Goal: Task Accomplishment & Management: Manage account settings

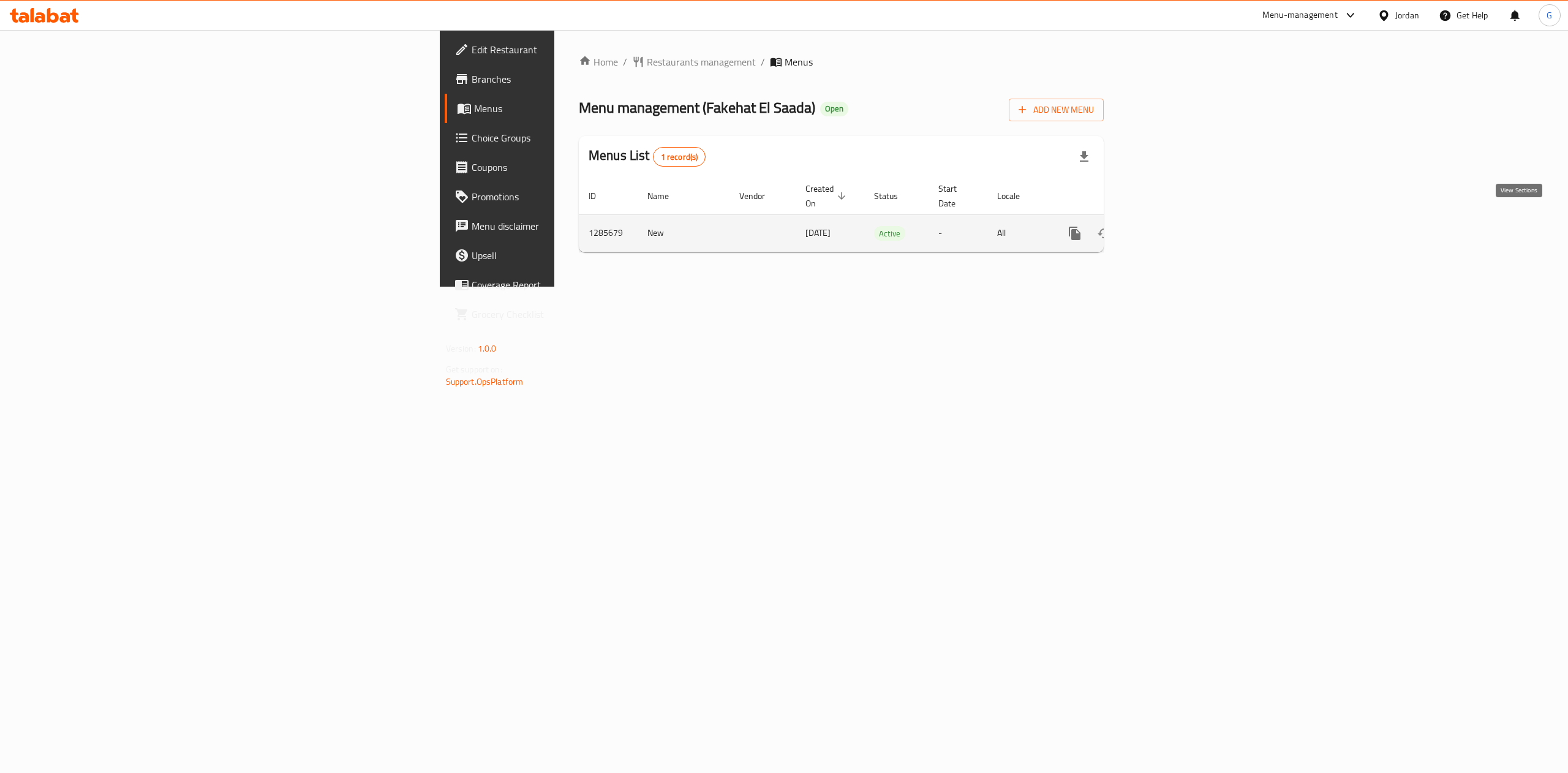
click at [1170, 226] on icon "enhanced table" at bounding box center [1163, 233] width 15 height 15
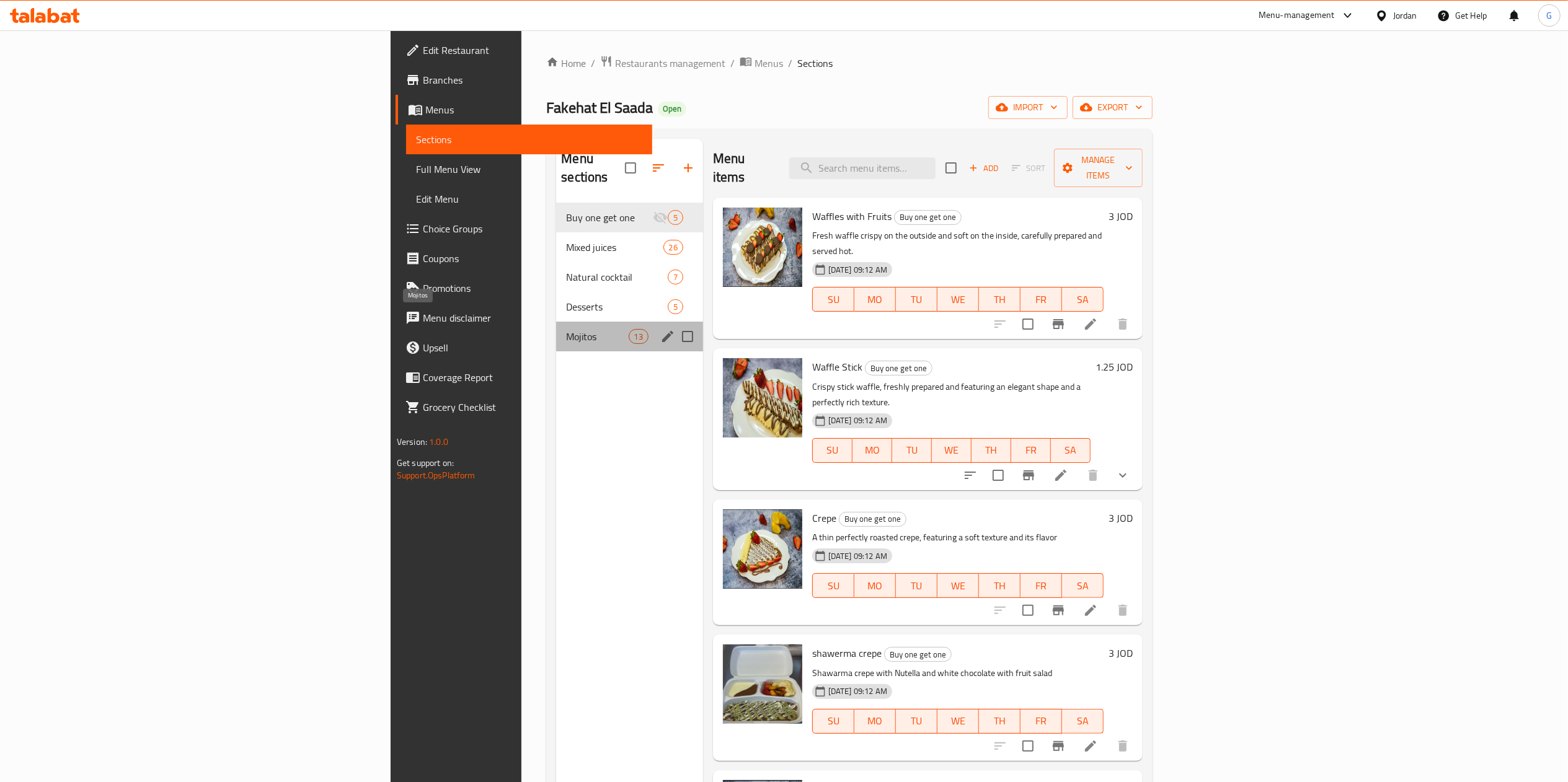
click at [566, 329] on span "Mojitos" at bounding box center [597, 337] width 62 height 15
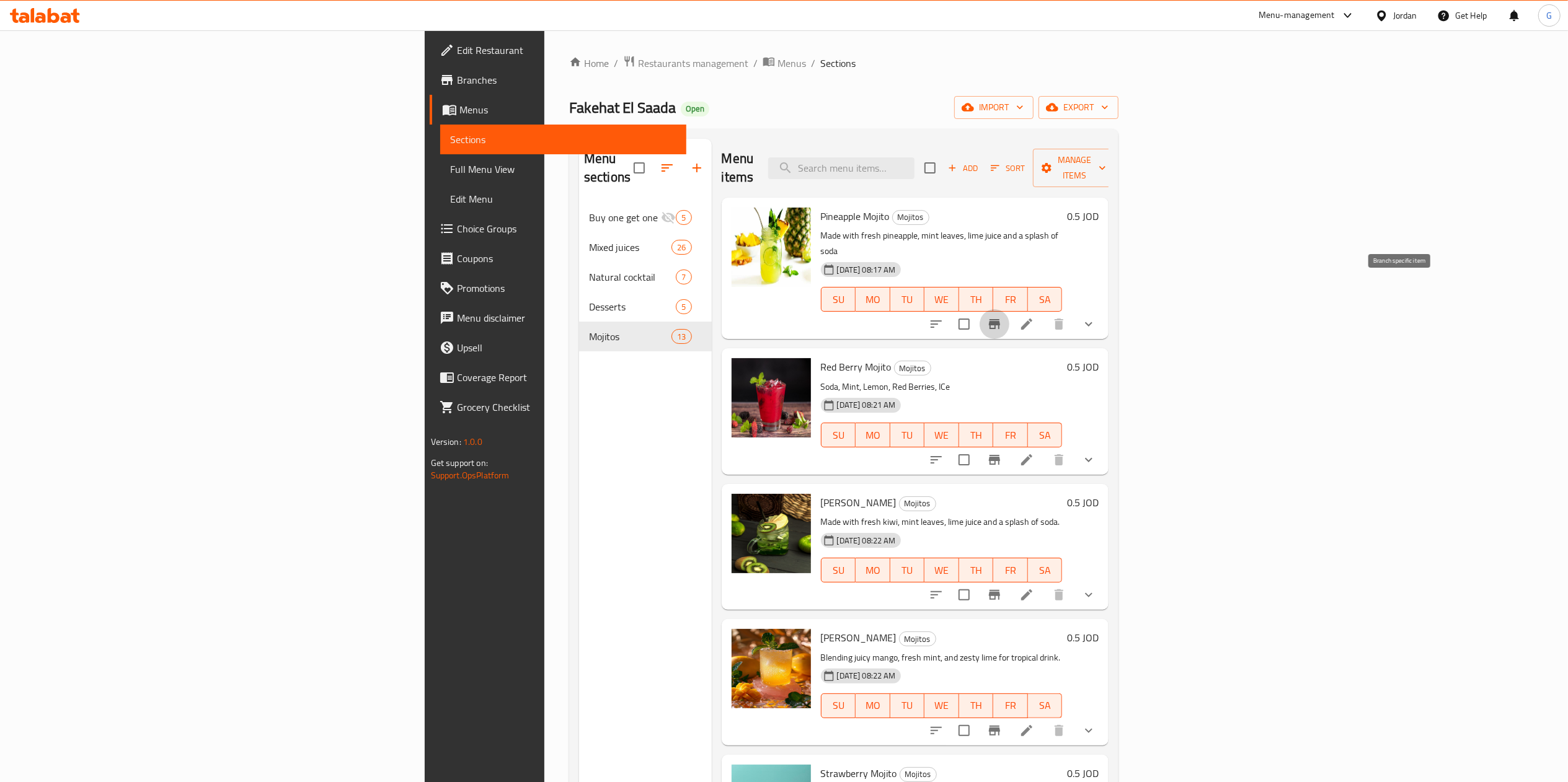
click at [1002, 317] on icon "Branch-specific-item" at bounding box center [994, 324] width 15 height 15
click at [1035, 317] on icon at bounding box center [1027, 324] width 15 height 15
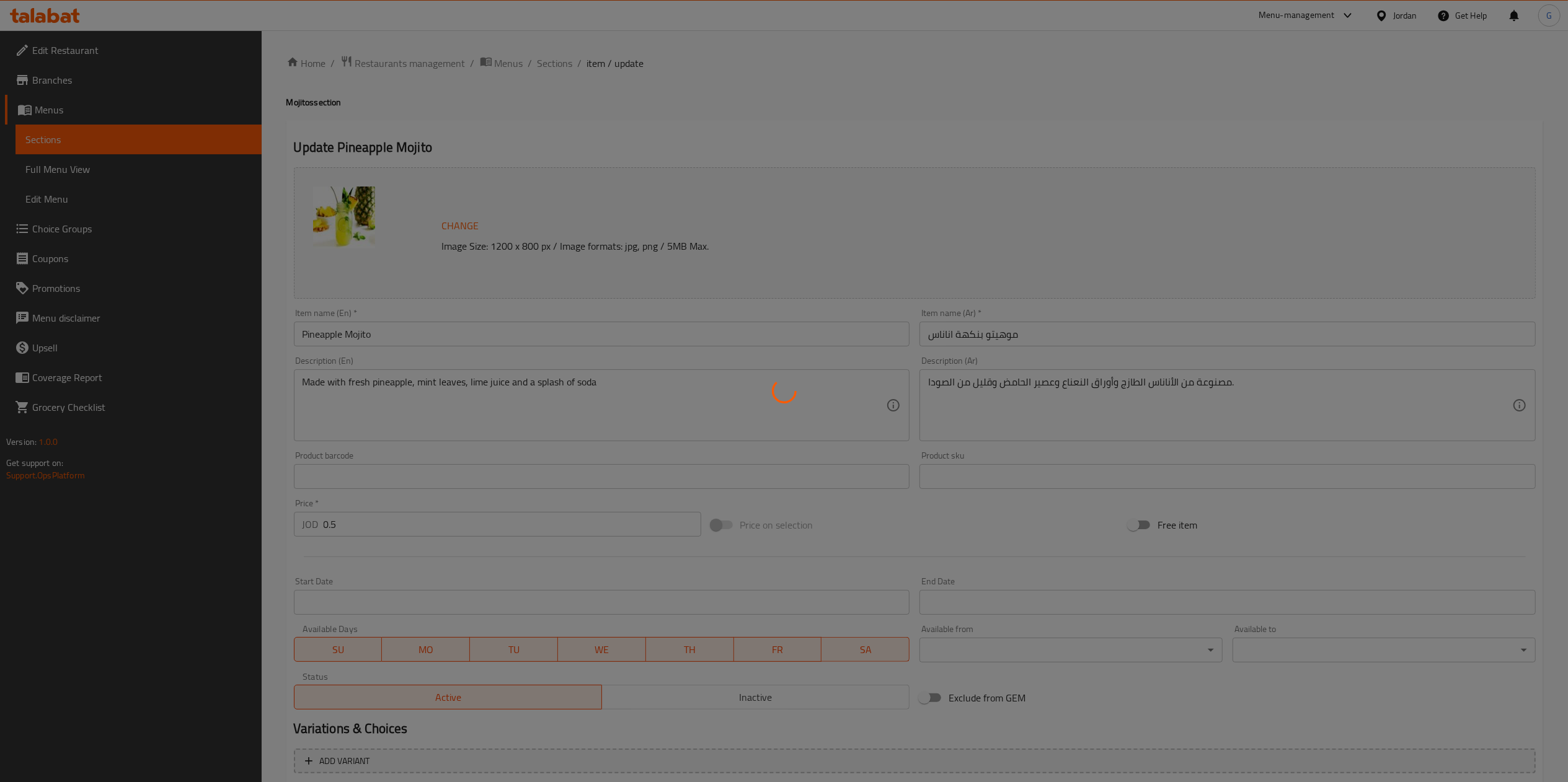
click at [442, 527] on div at bounding box center [784, 391] width 1568 height 782
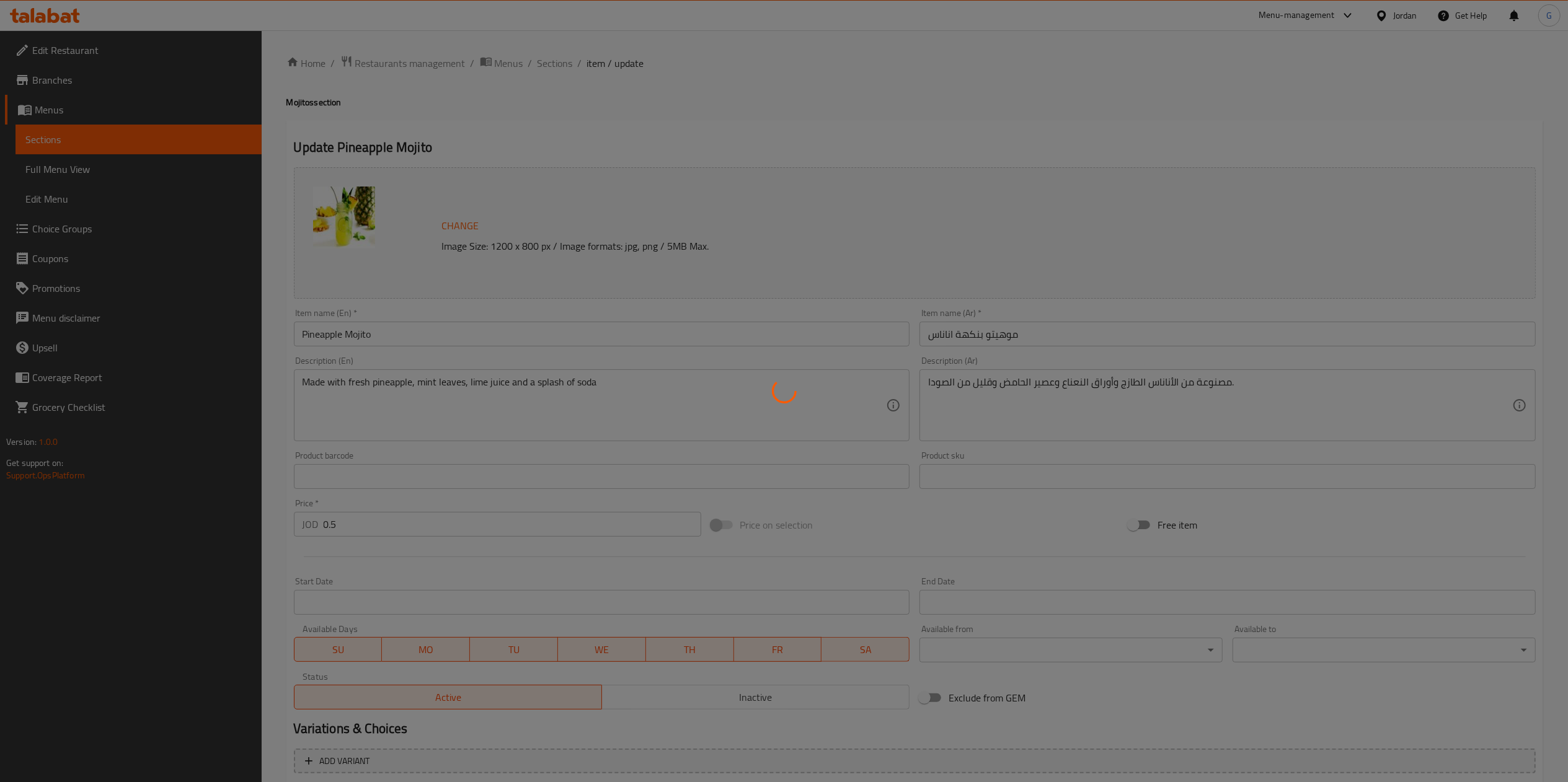
click at [442, 527] on div at bounding box center [784, 391] width 1568 height 782
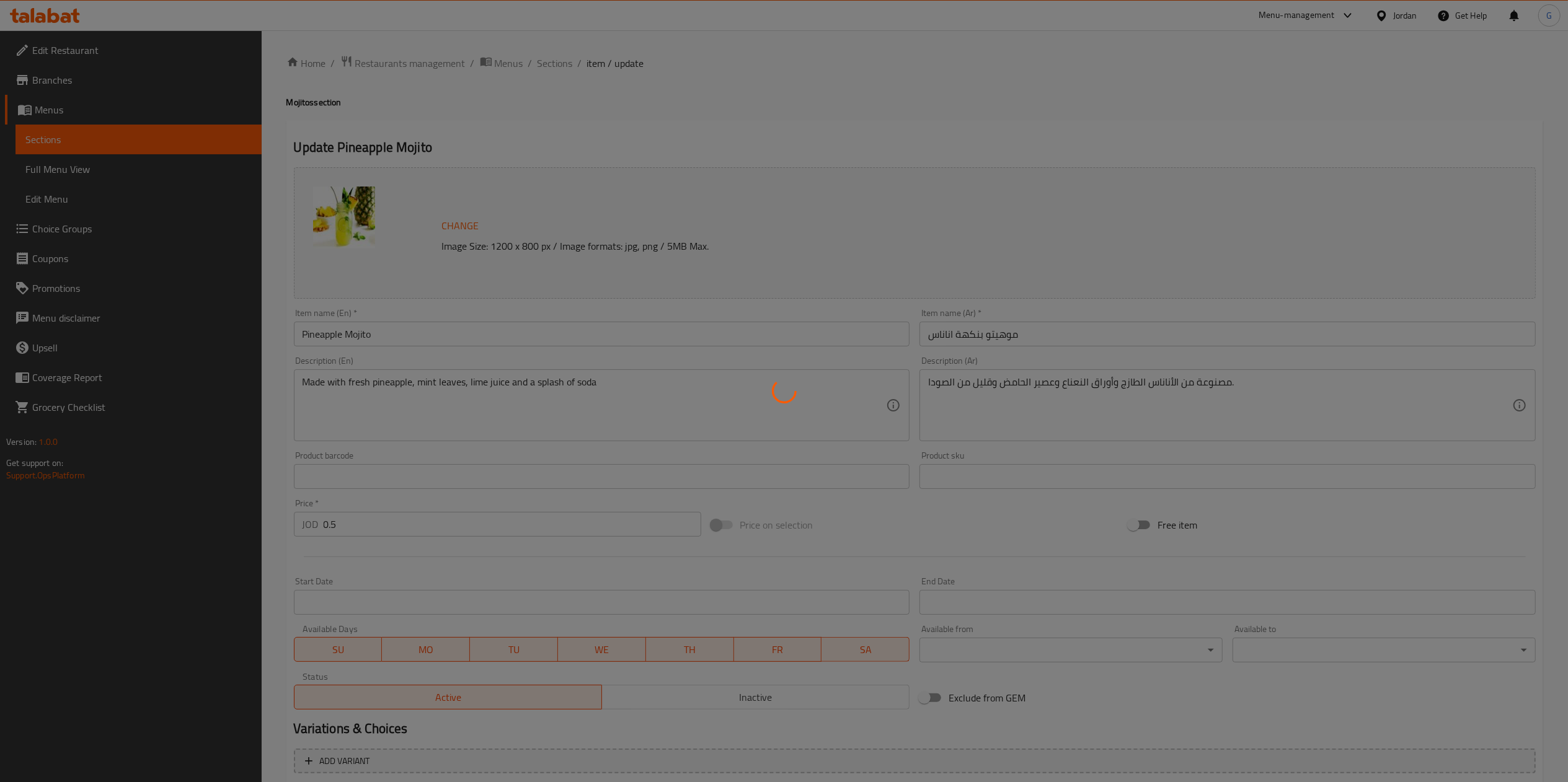
click at [442, 527] on div at bounding box center [784, 391] width 1568 height 782
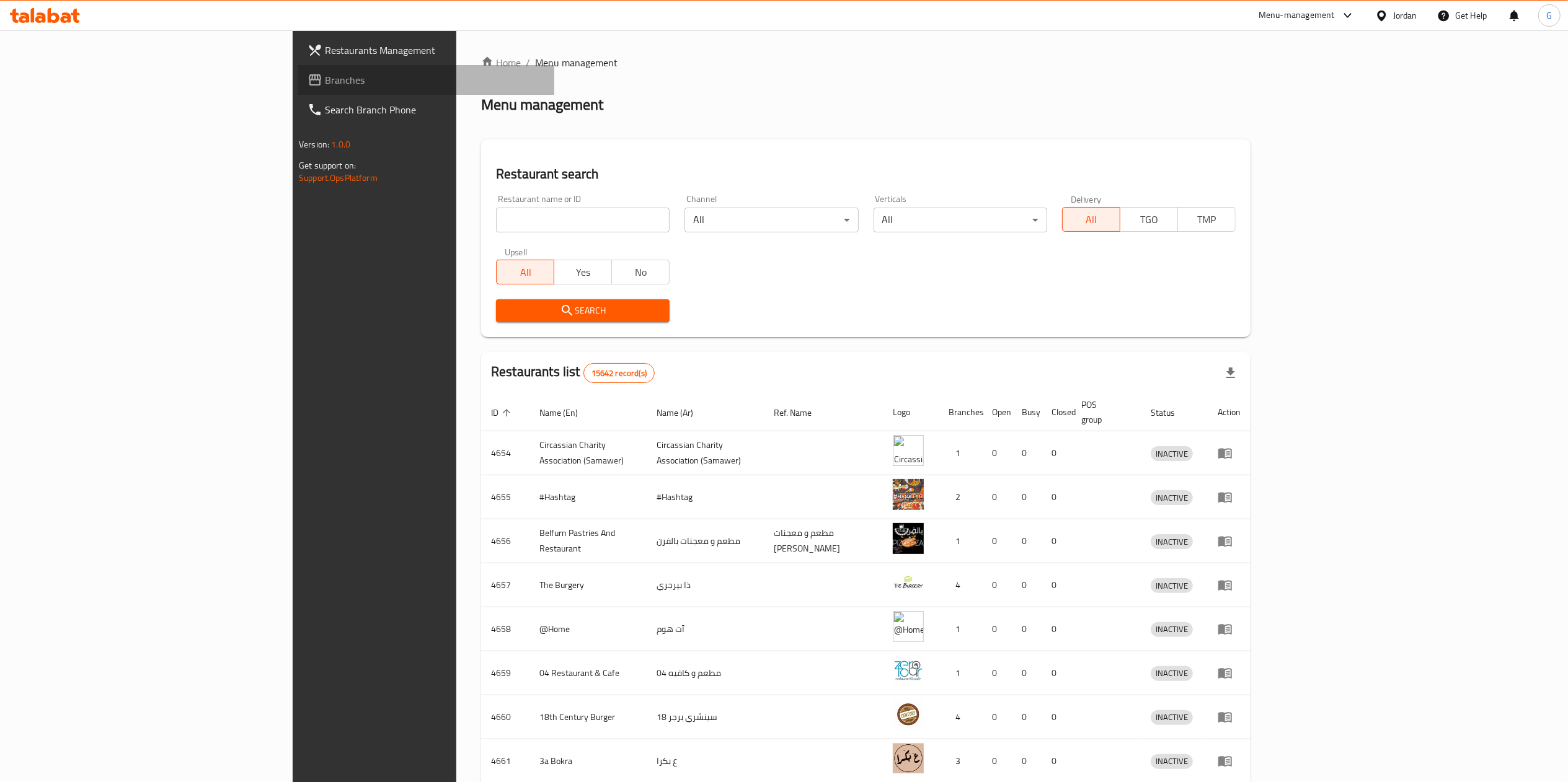
click at [325, 87] on span "Branches" at bounding box center [434, 80] width 219 height 15
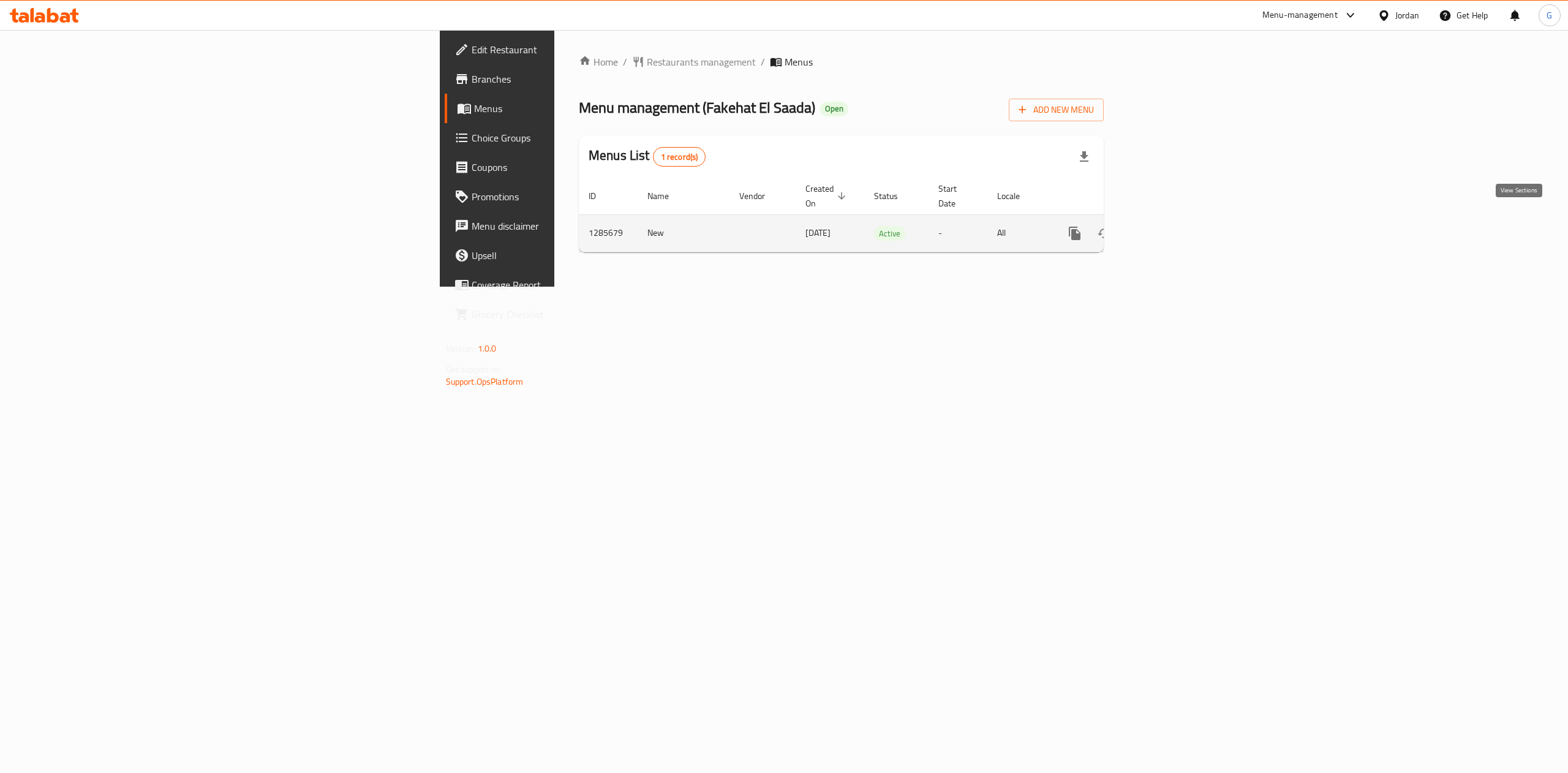
click at [1178, 218] on link "enhanced table" at bounding box center [1163, 233] width 29 height 29
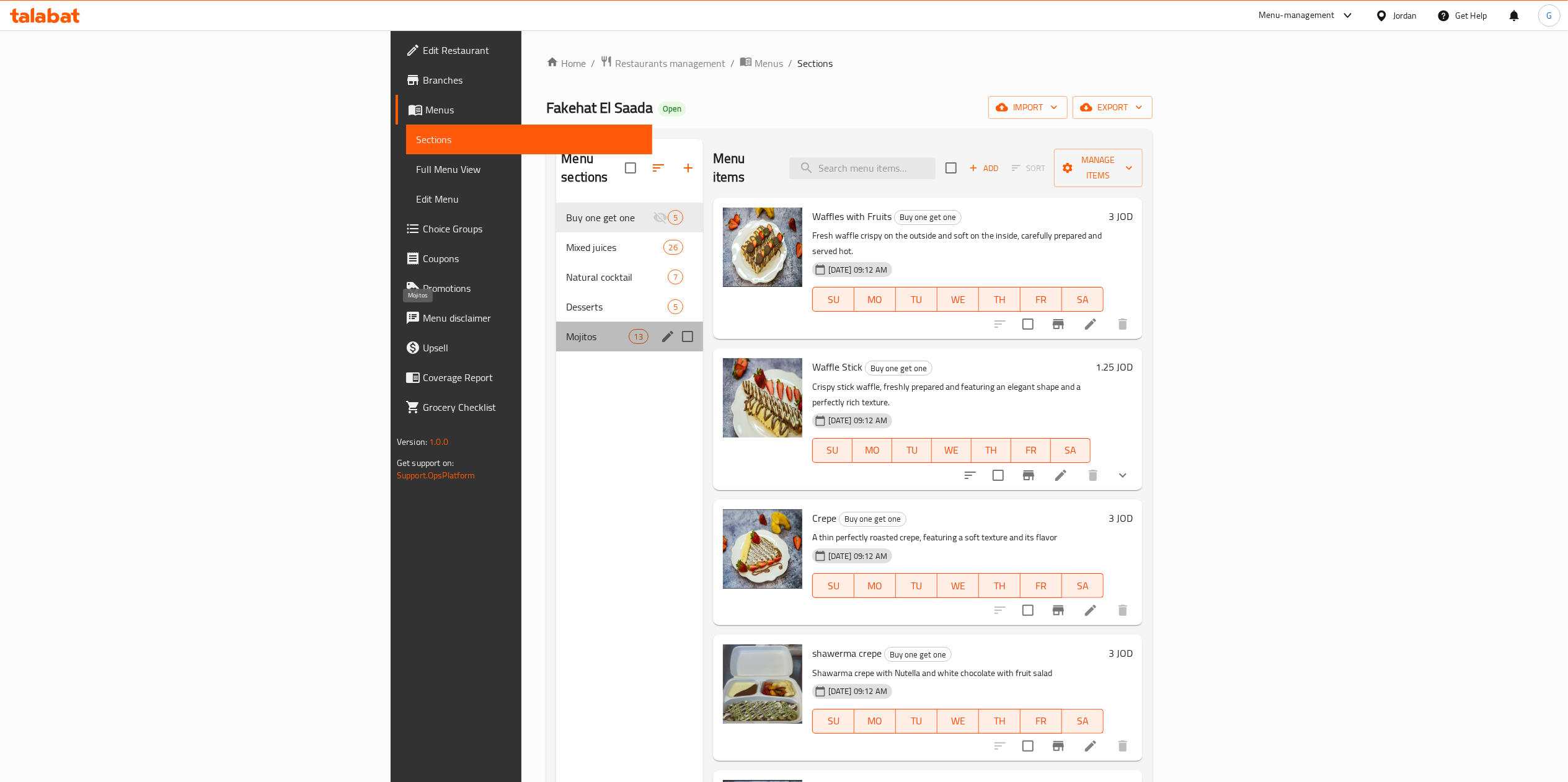
click at [566, 329] on span "Mojitos" at bounding box center [597, 337] width 62 height 15
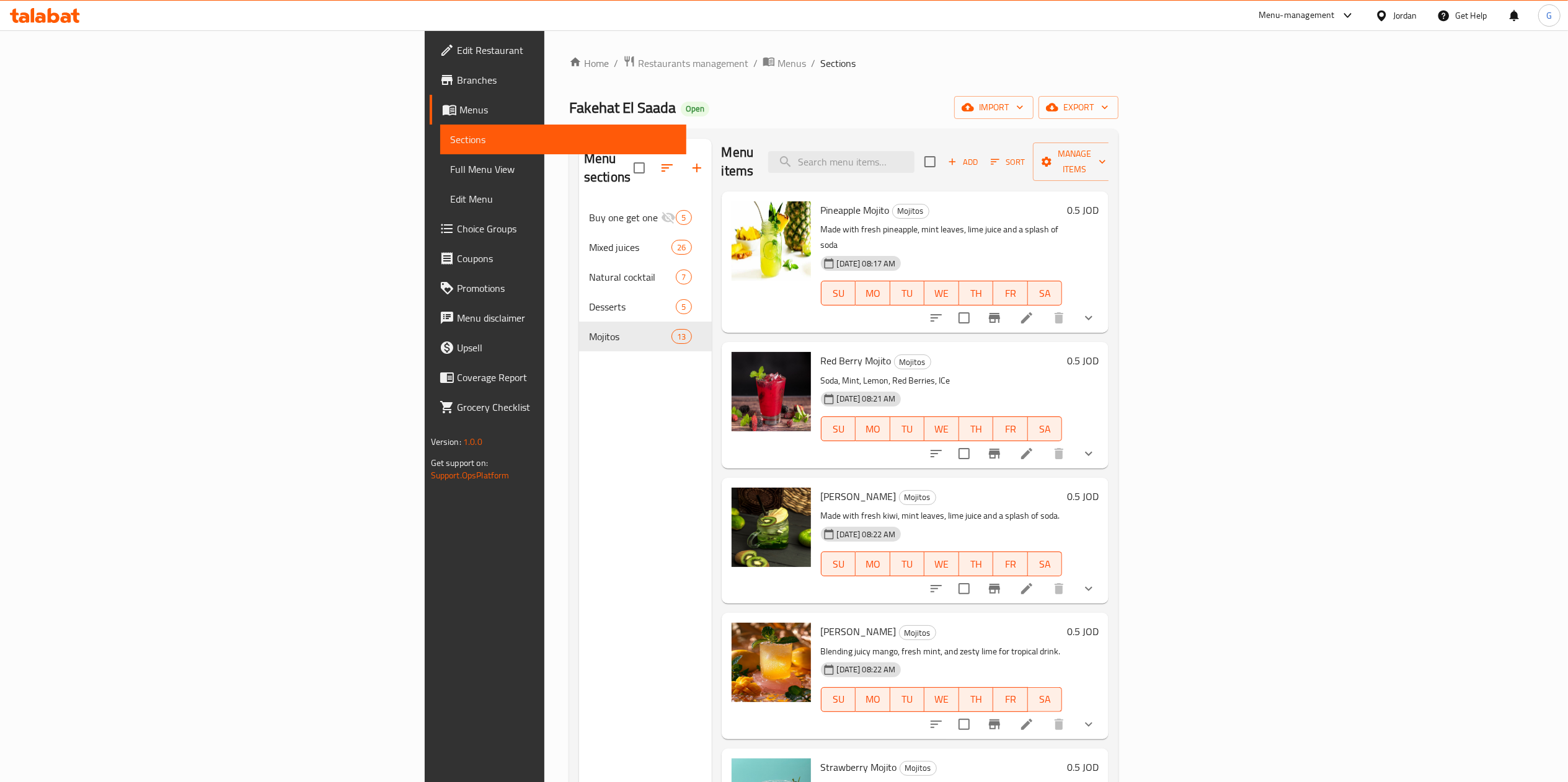
scroll to position [11, 0]
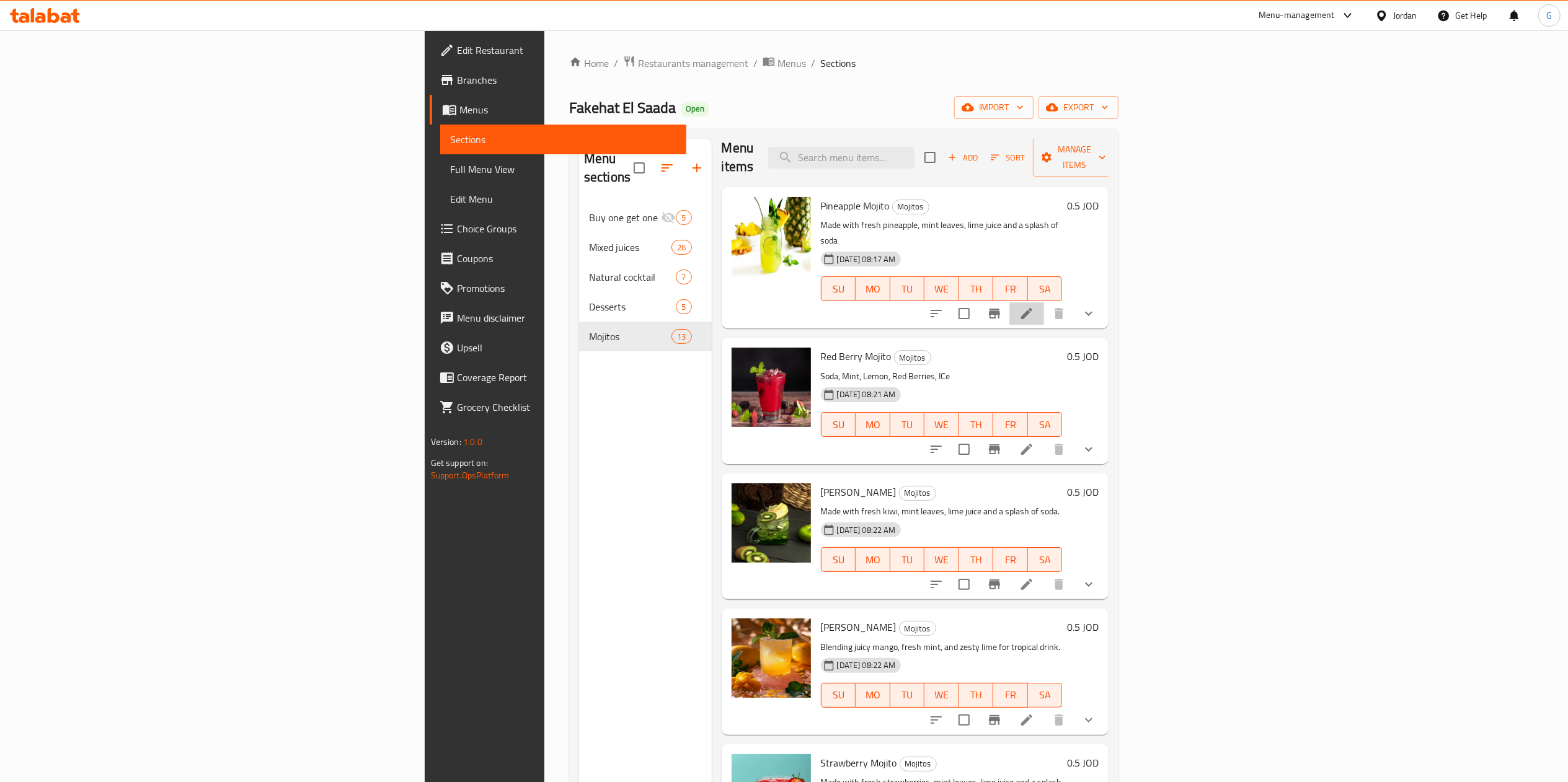
click at [1045, 302] on li at bounding box center [1027, 313] width 35 height 22
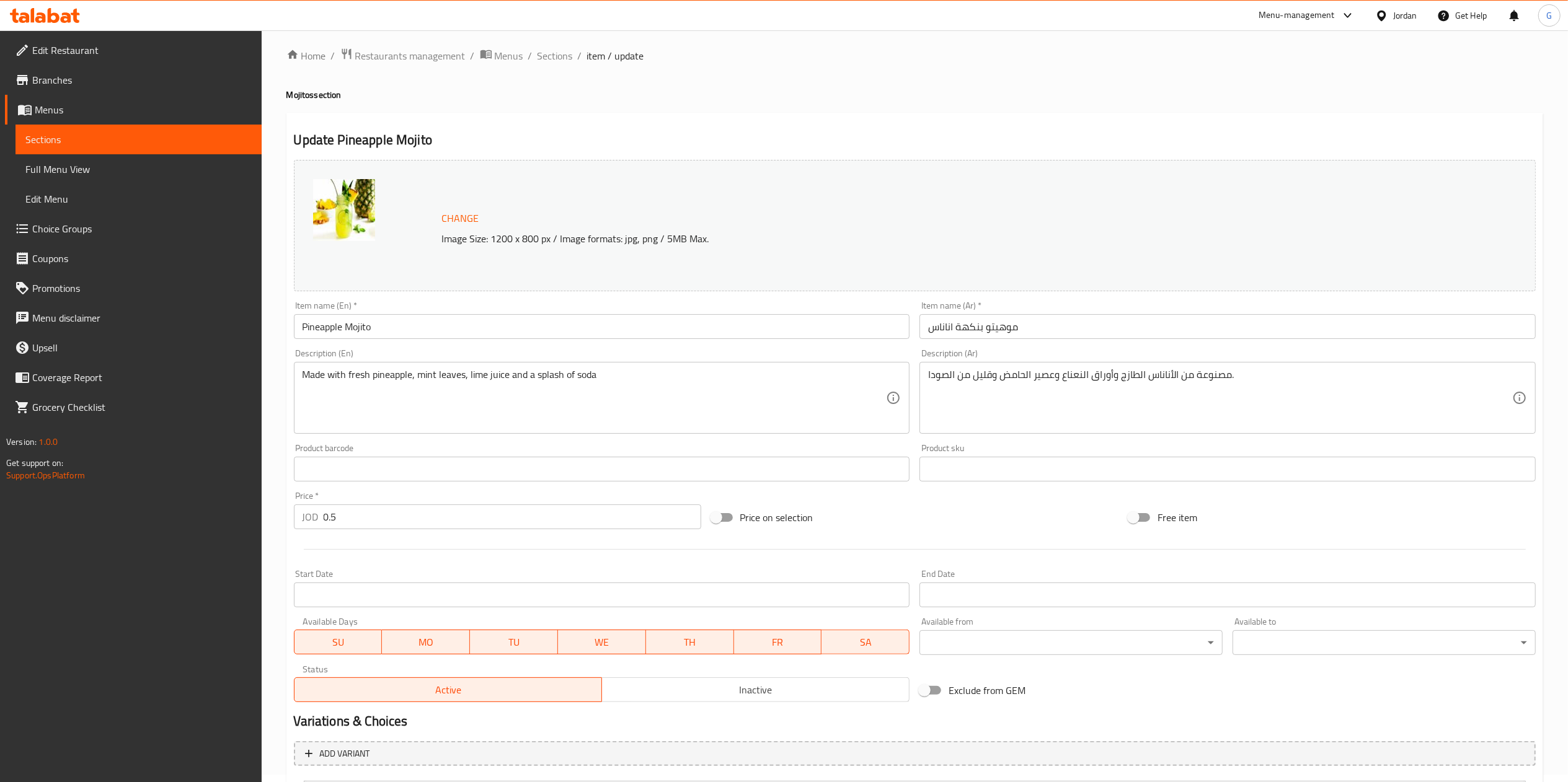
scroll to position [132, 0]
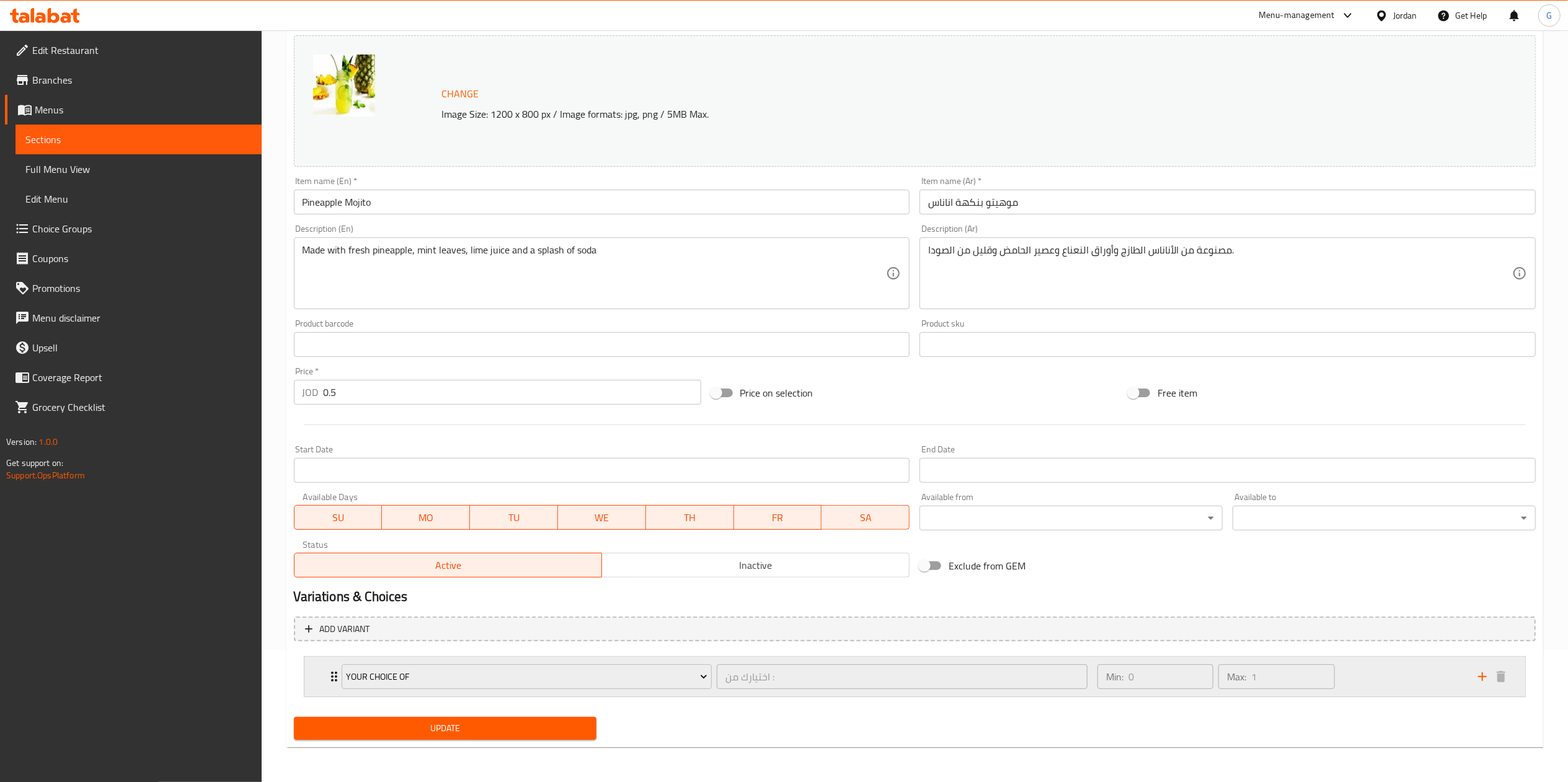
click at [1415, 668] on div "Min: 0 ​ Max: 1 ​" at bounding box center [1280, 677] width 380 height 39
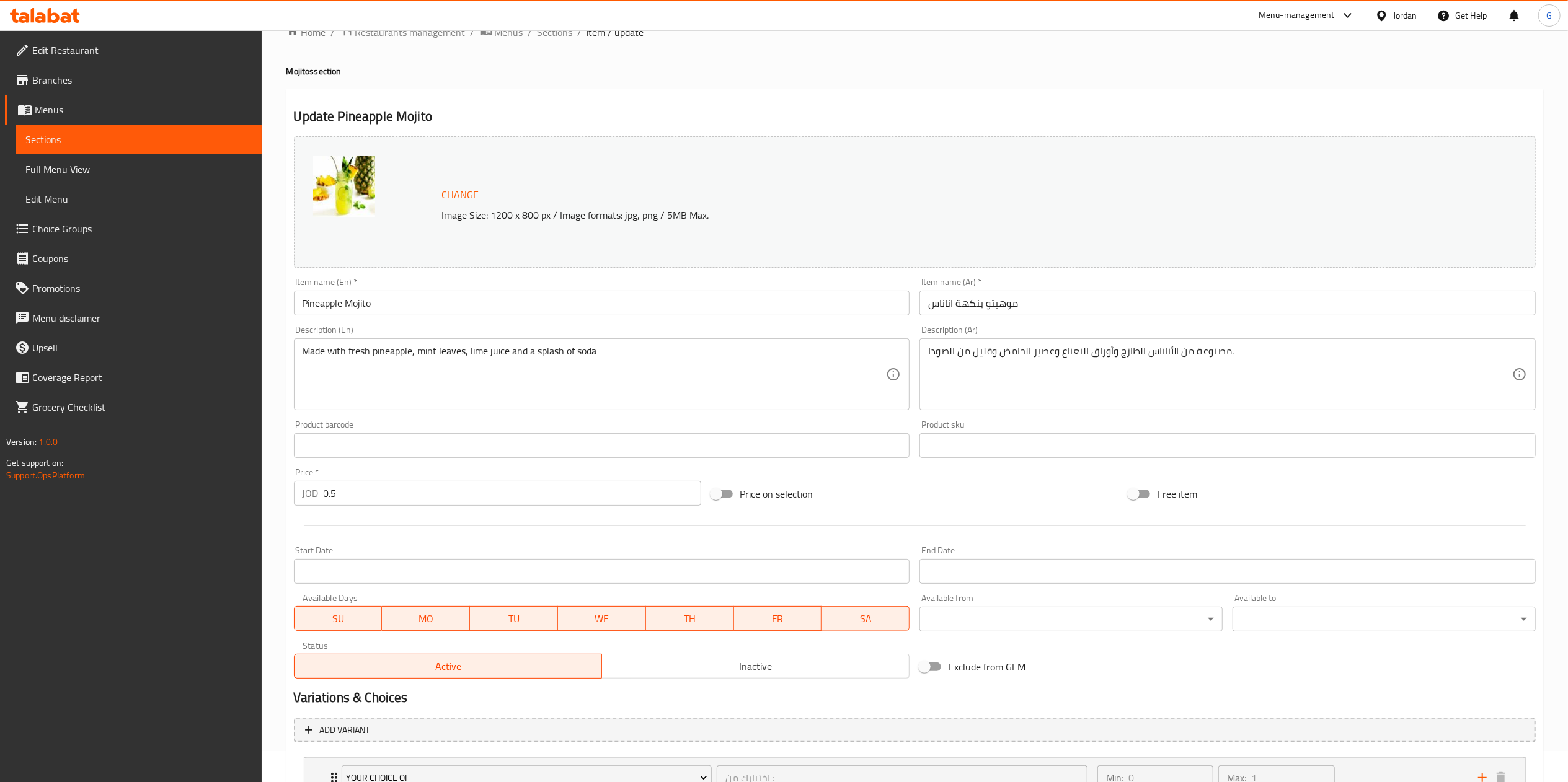
scroll to position [0, 0]
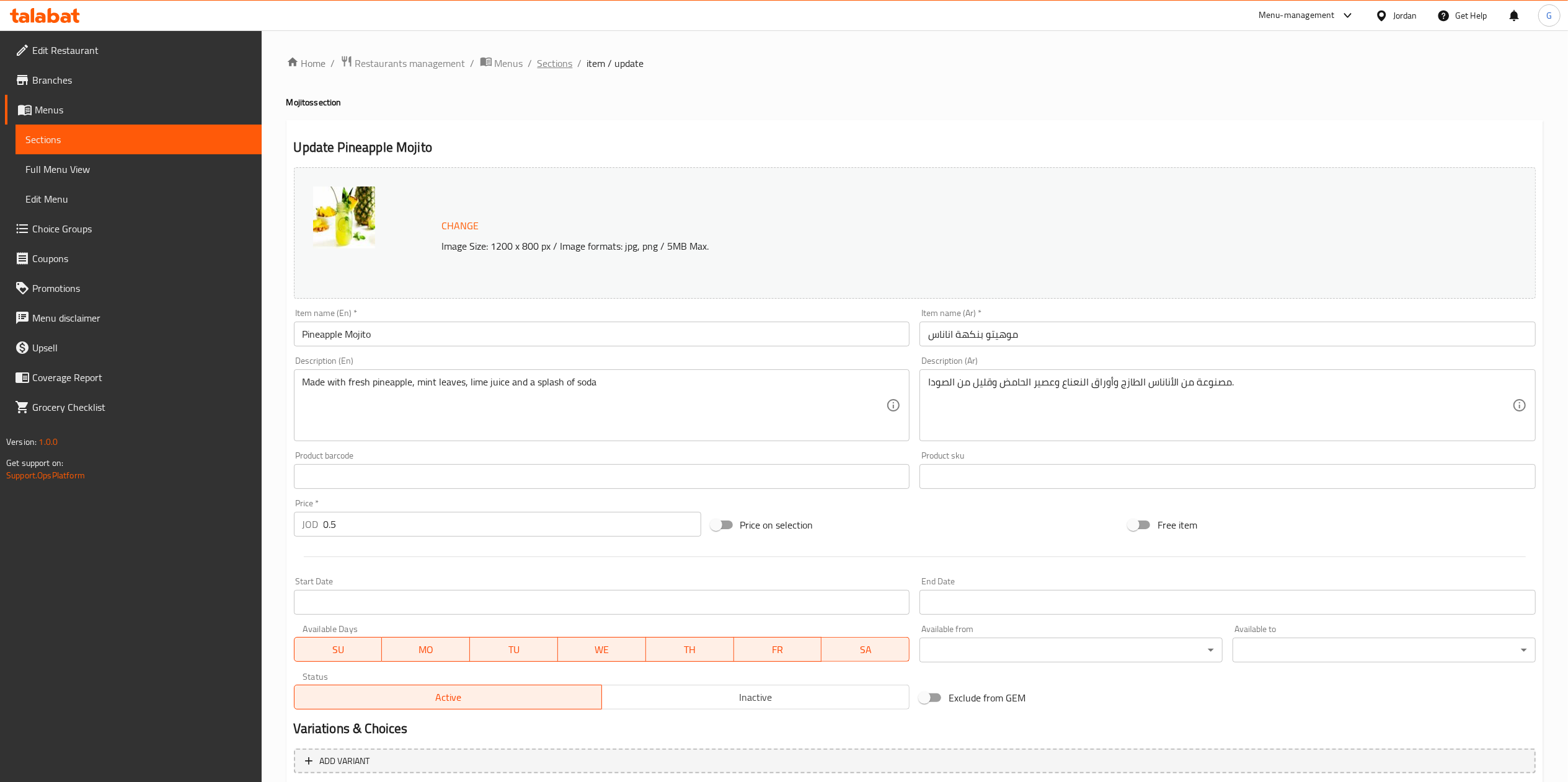
click at [552, 57] on span "Sections" at bounding box center [555, 63] width 35 height 15
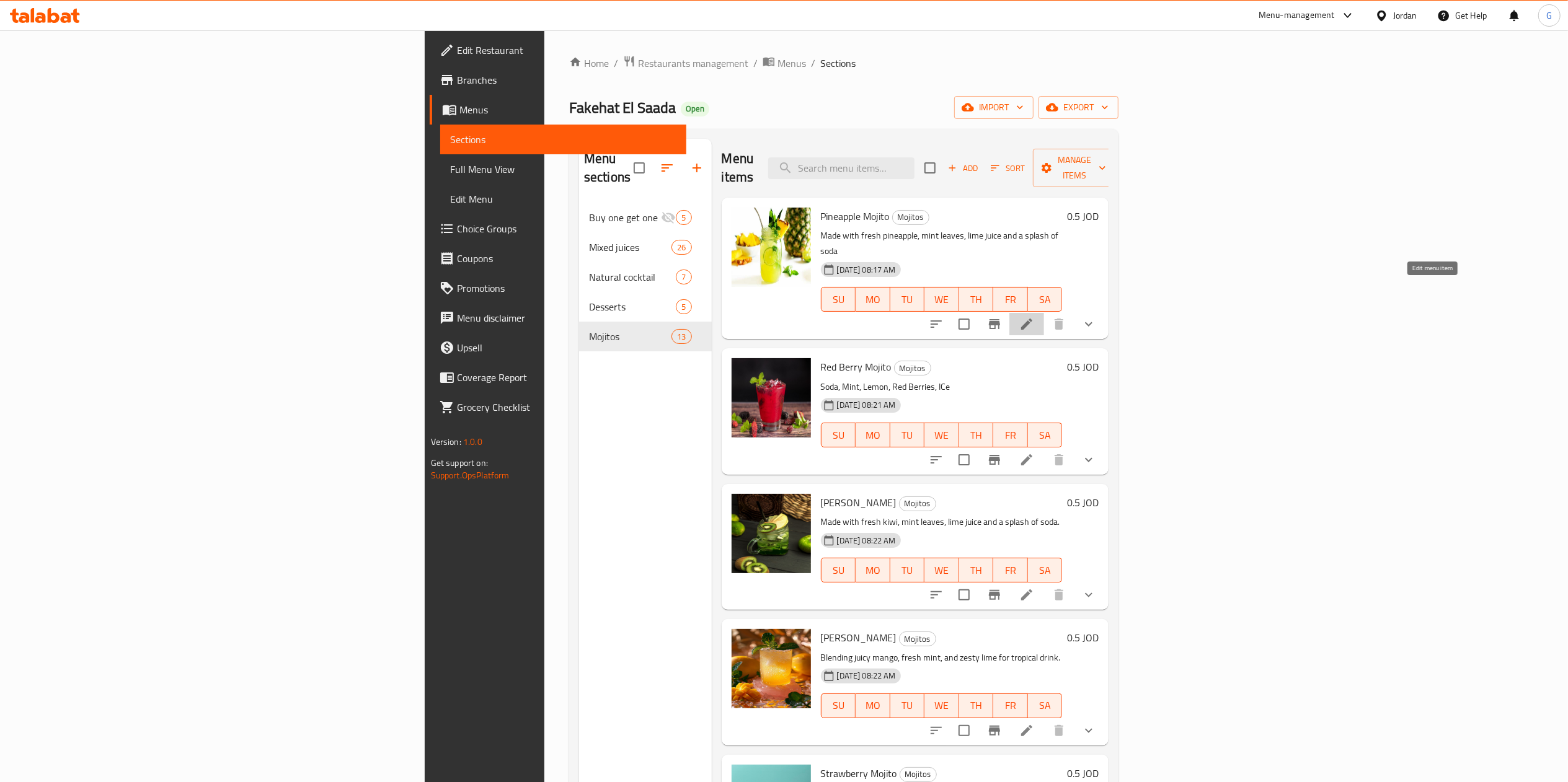
click at [1035, 317] on icon at bounding box center [1027, 324] width 15 height 15
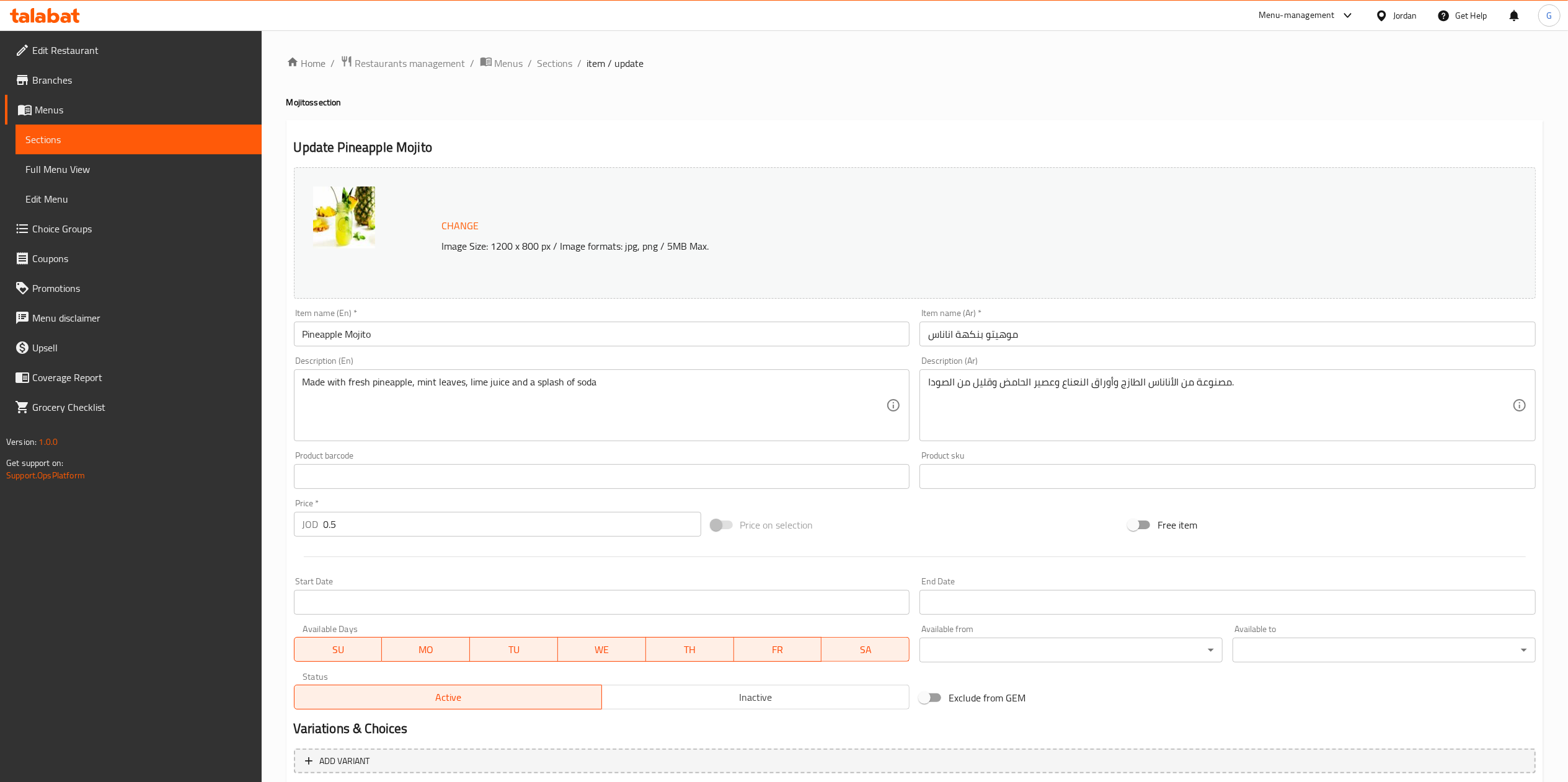
click at [385, 513] on input "0.5" at bounding box center [513, 524] width 378 height 25
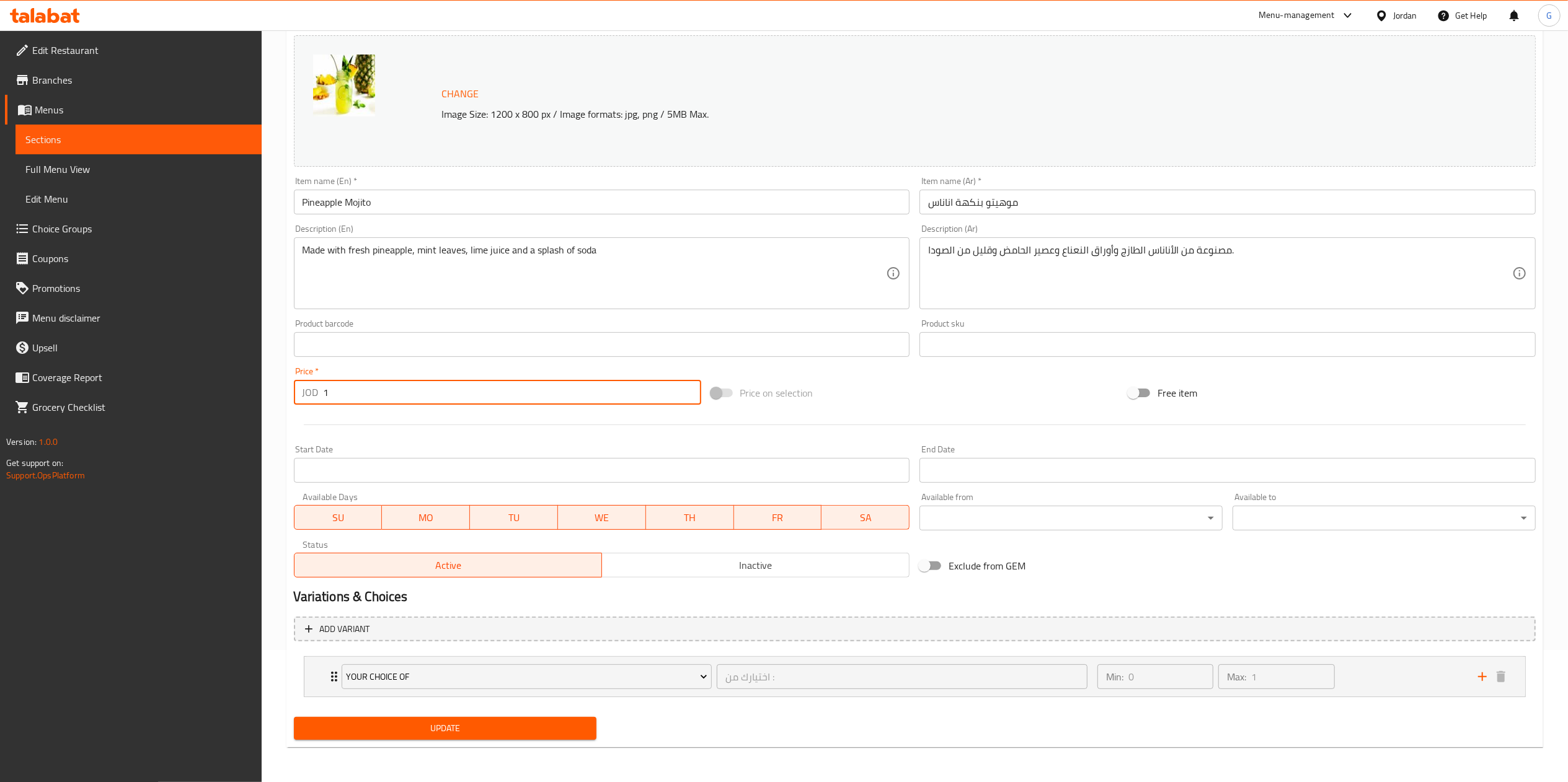
type input "1"
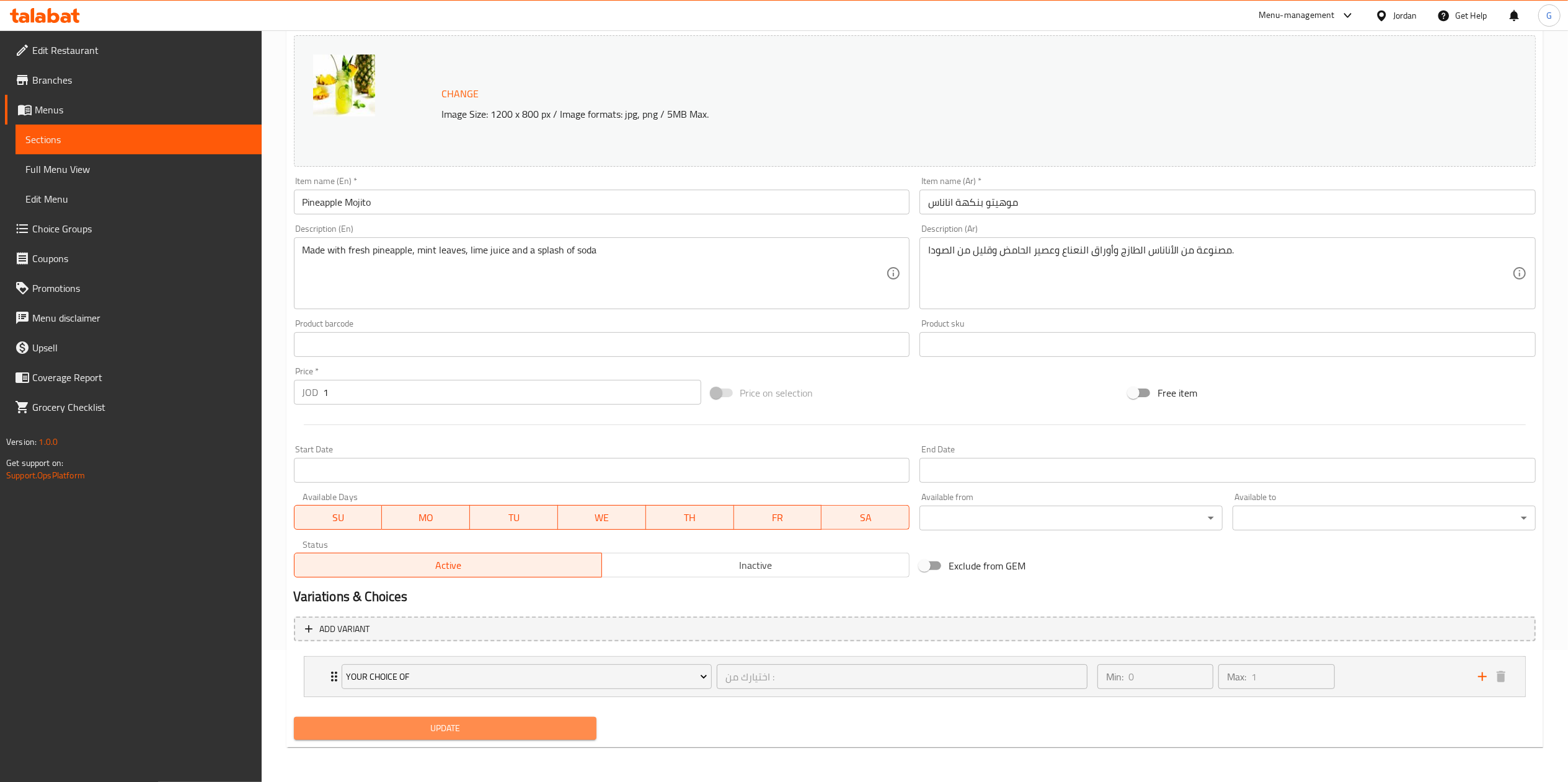
click at [482, 734] on span "Update" at bounding box center [445, 729] width 284 height 16
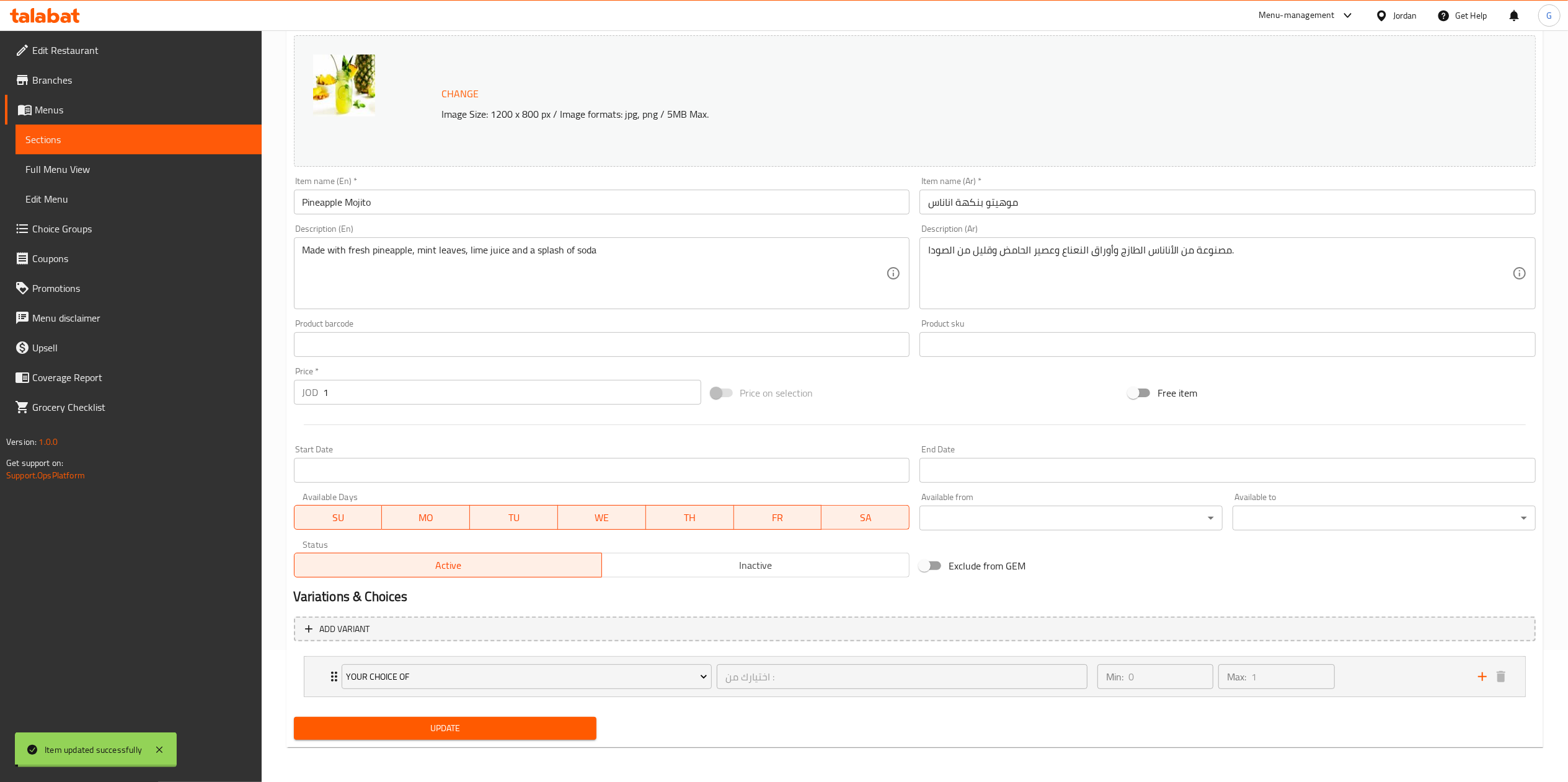
scroll to position [0, 0]
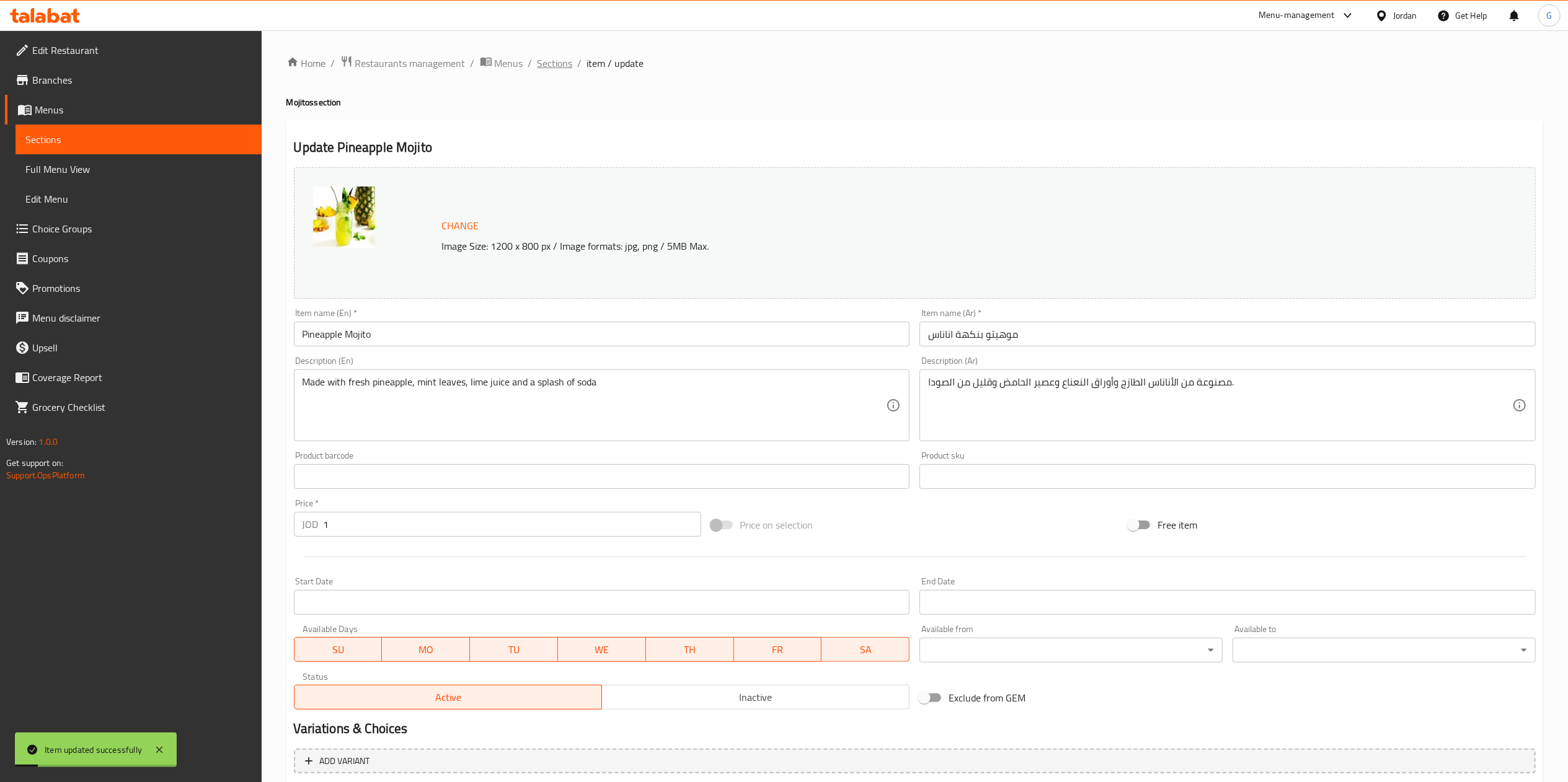
click at [562, 58] on span "Sections" at bounding box center [555, 63] width 35 height 15
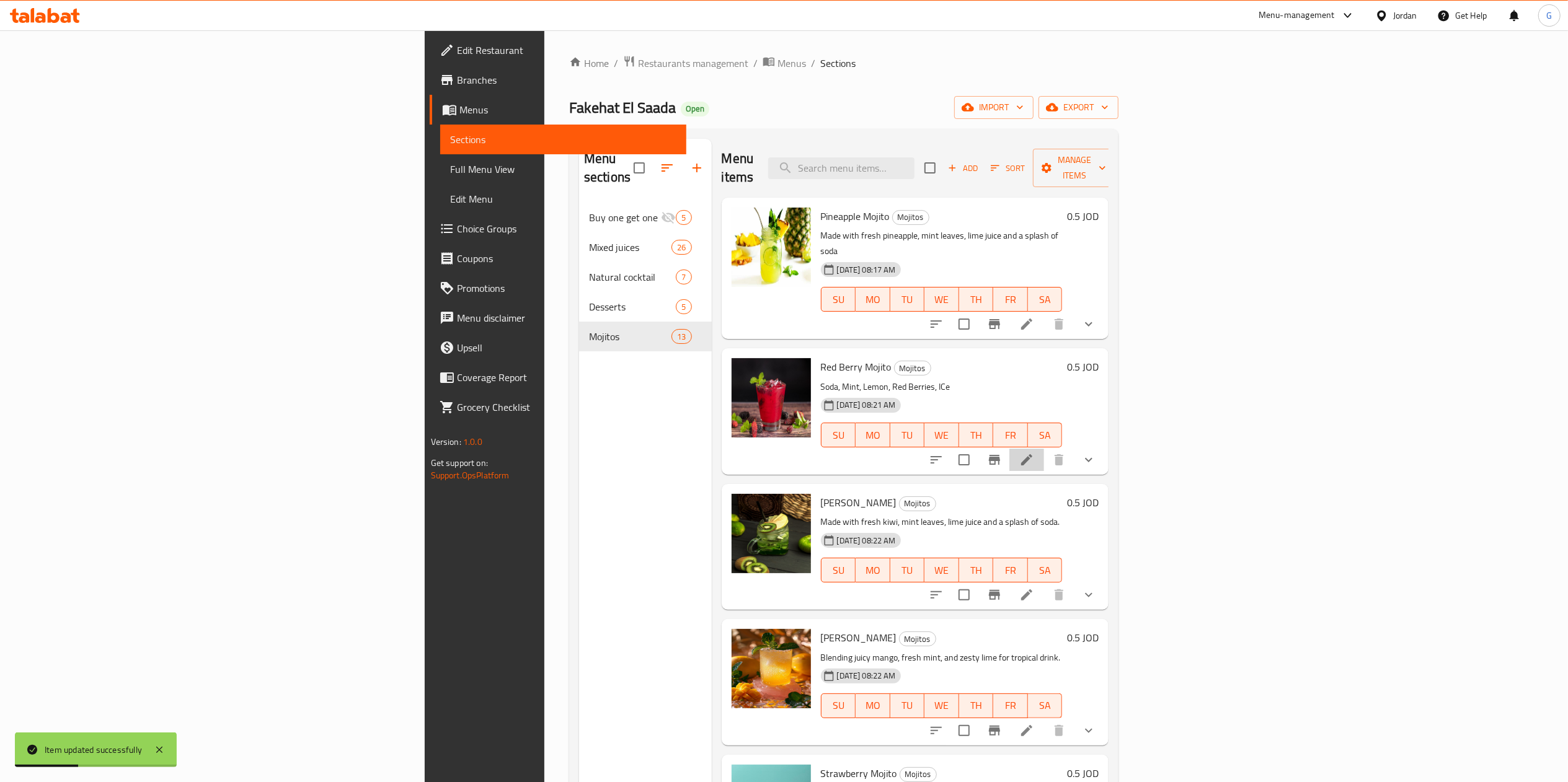
click at [1045, 448] on li at bounding box center [1027, 459] width 35 height 22
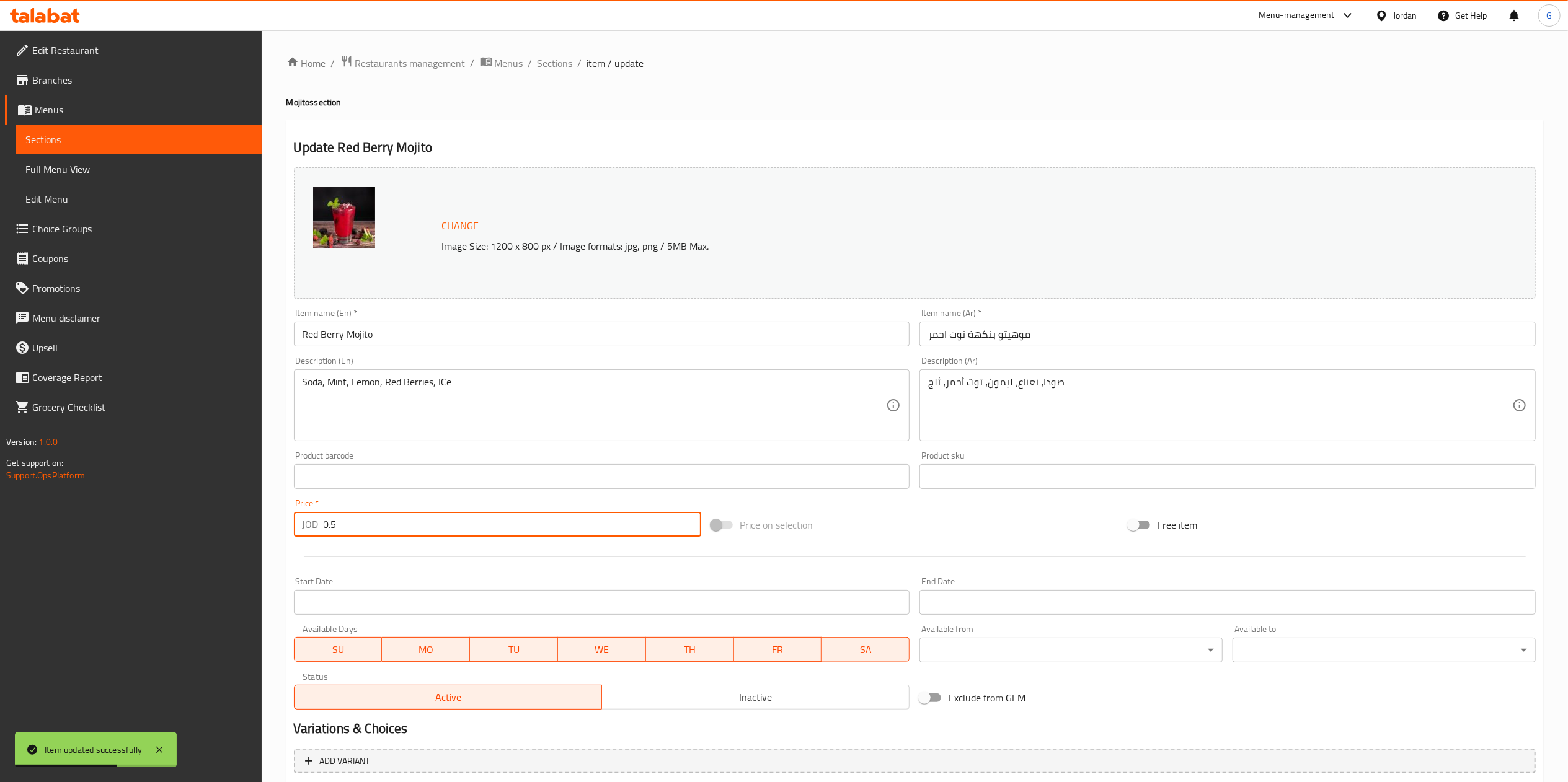
click at [417, 533] on input "0.5" at bounding box center [513, 524] width 378 height 25
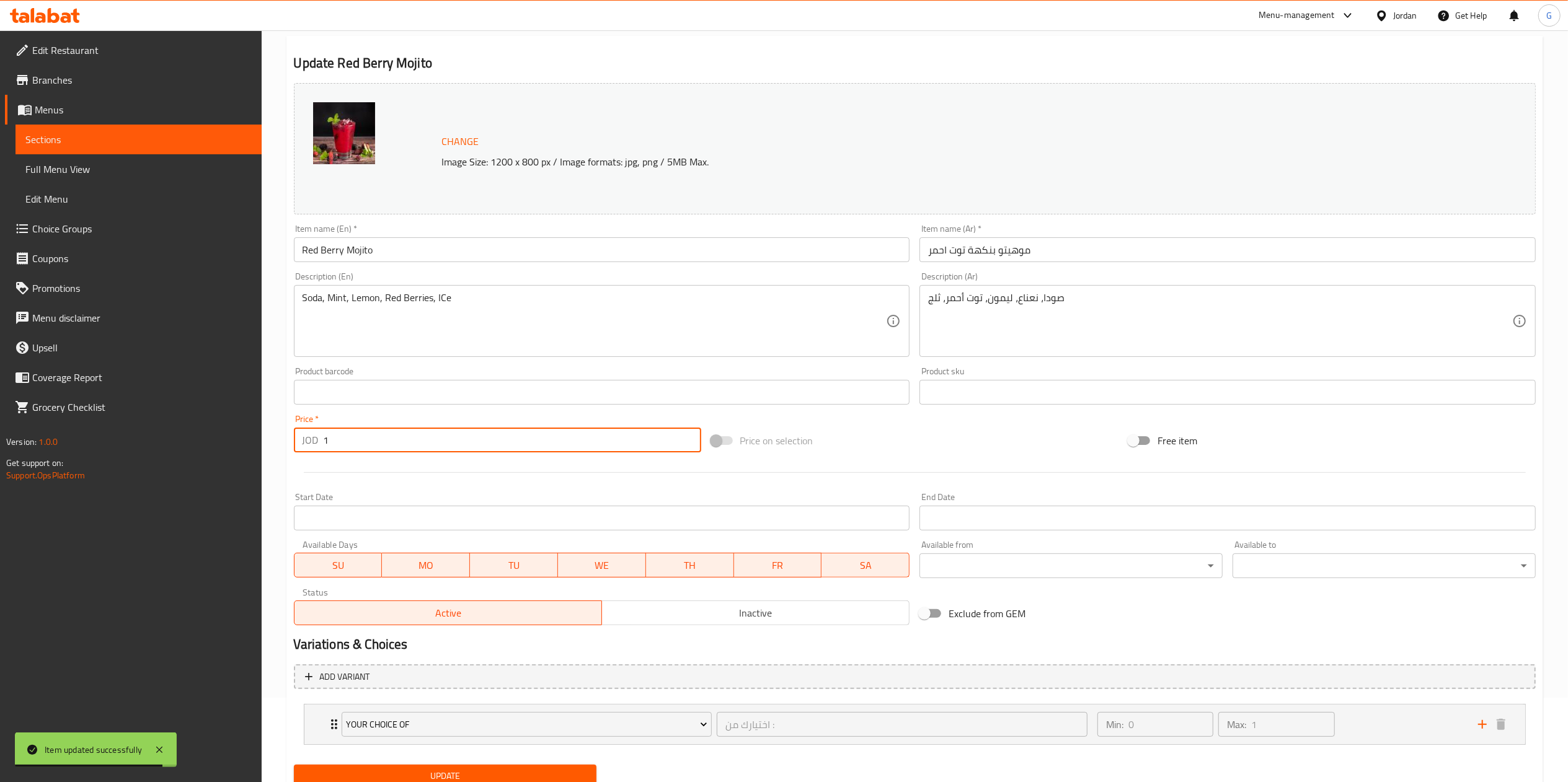
scroll to position [132, 0]
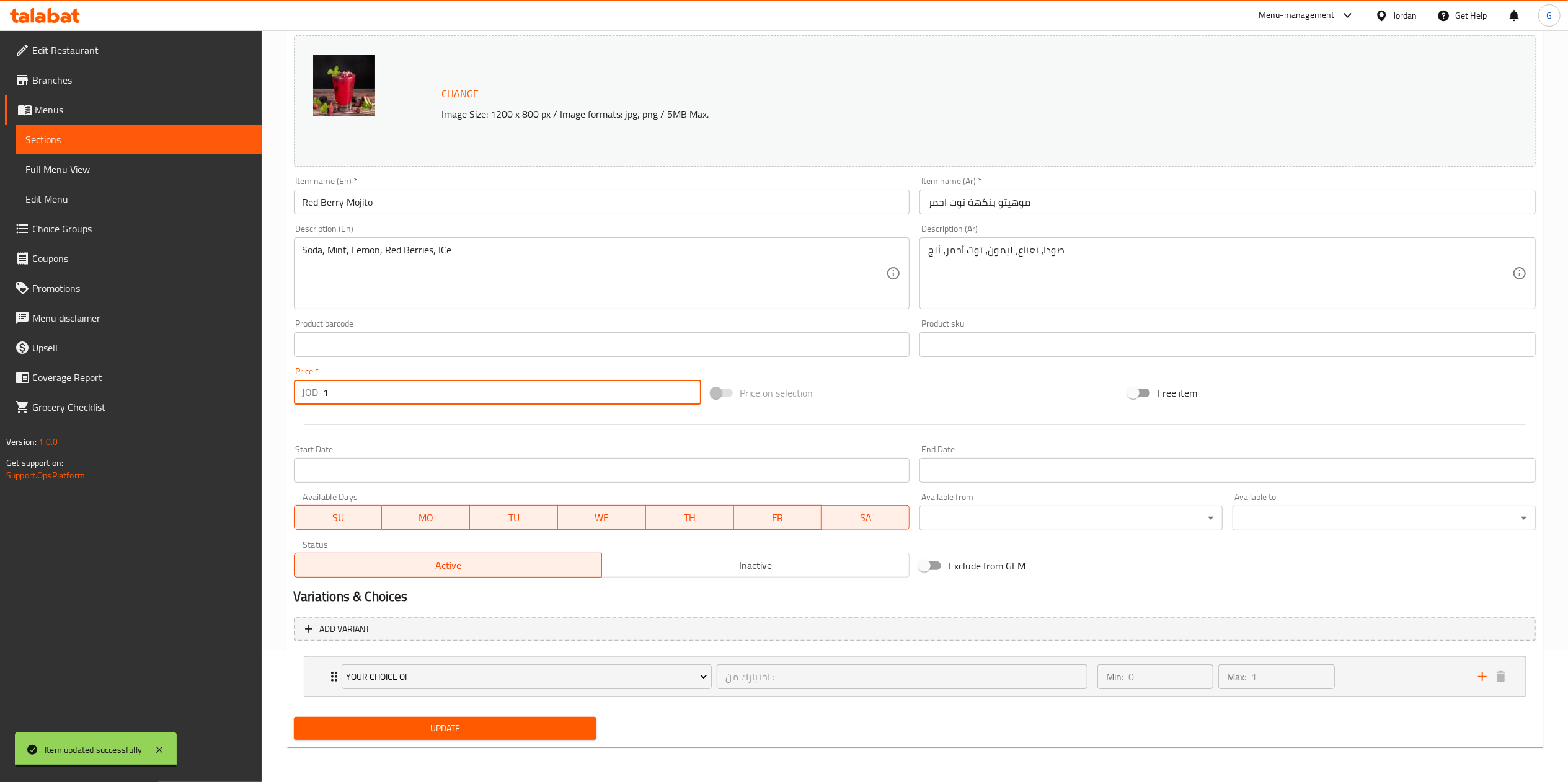
type input "1"
click at [504, 728] on span "Update" at bounding box center [445, 729] width 284 height 16
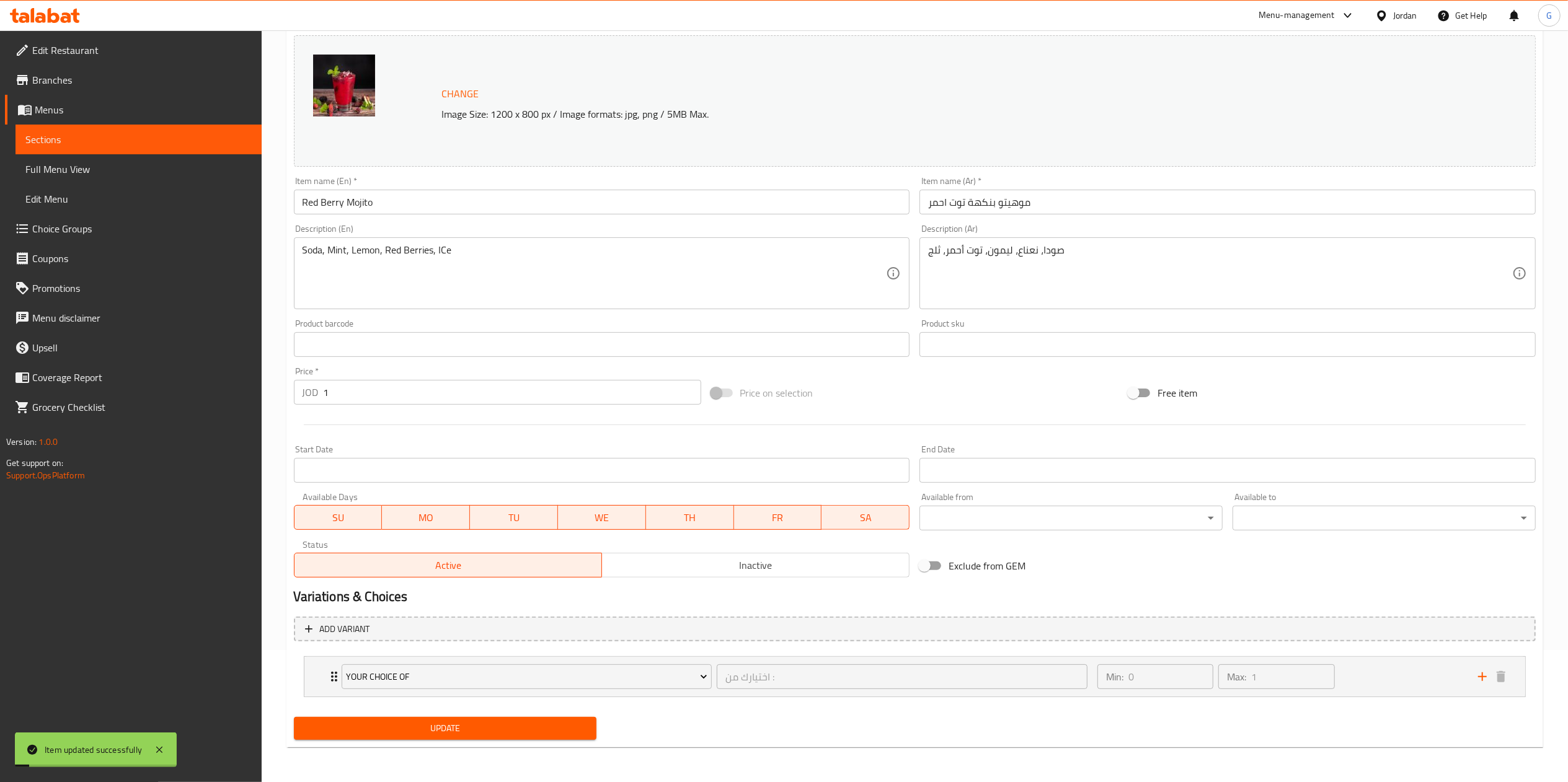
scroll to position [0, 0]
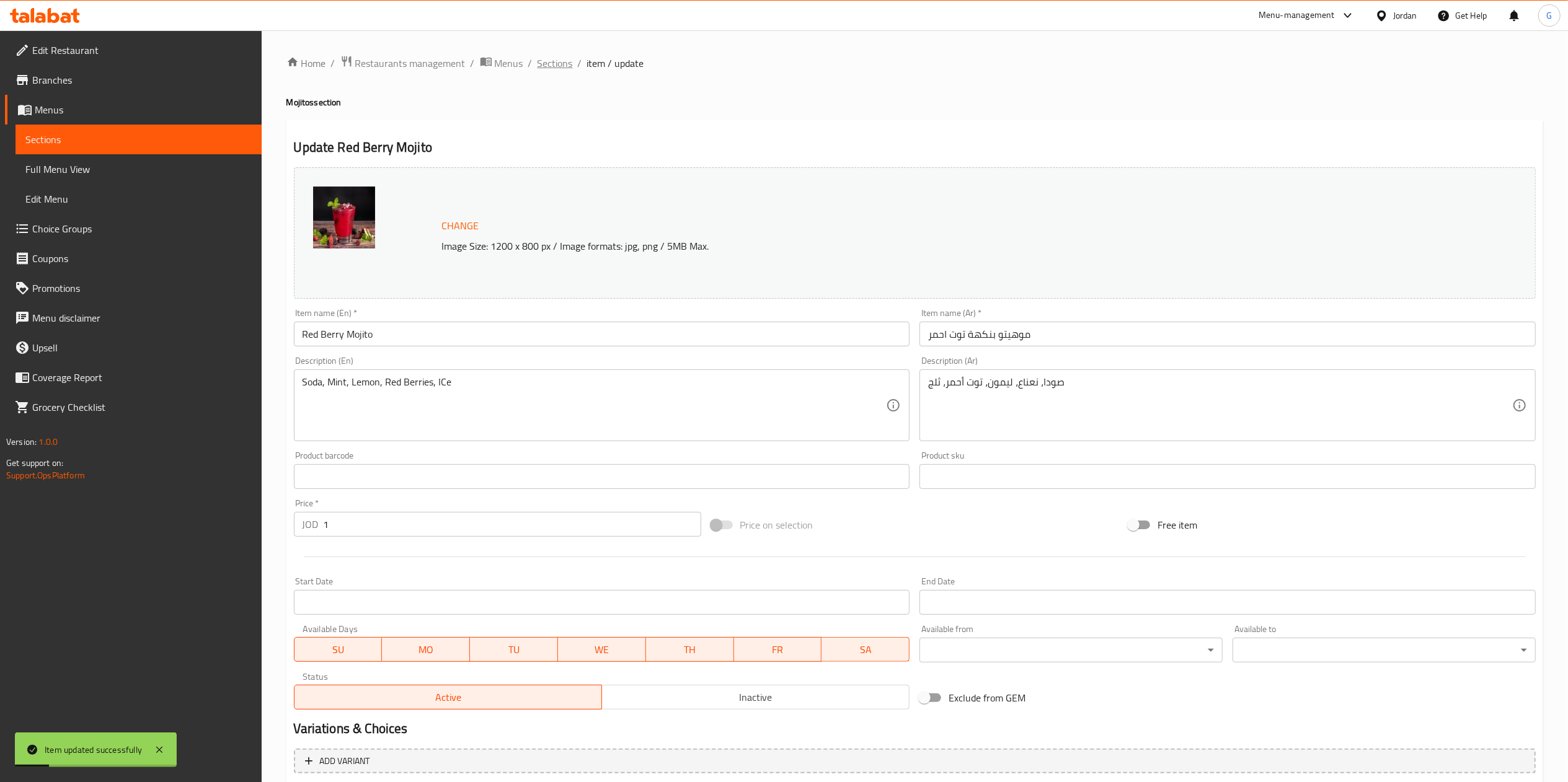
click at [560, 63] on span "Sections" at bounding box center [555, 63] width 35 height 15
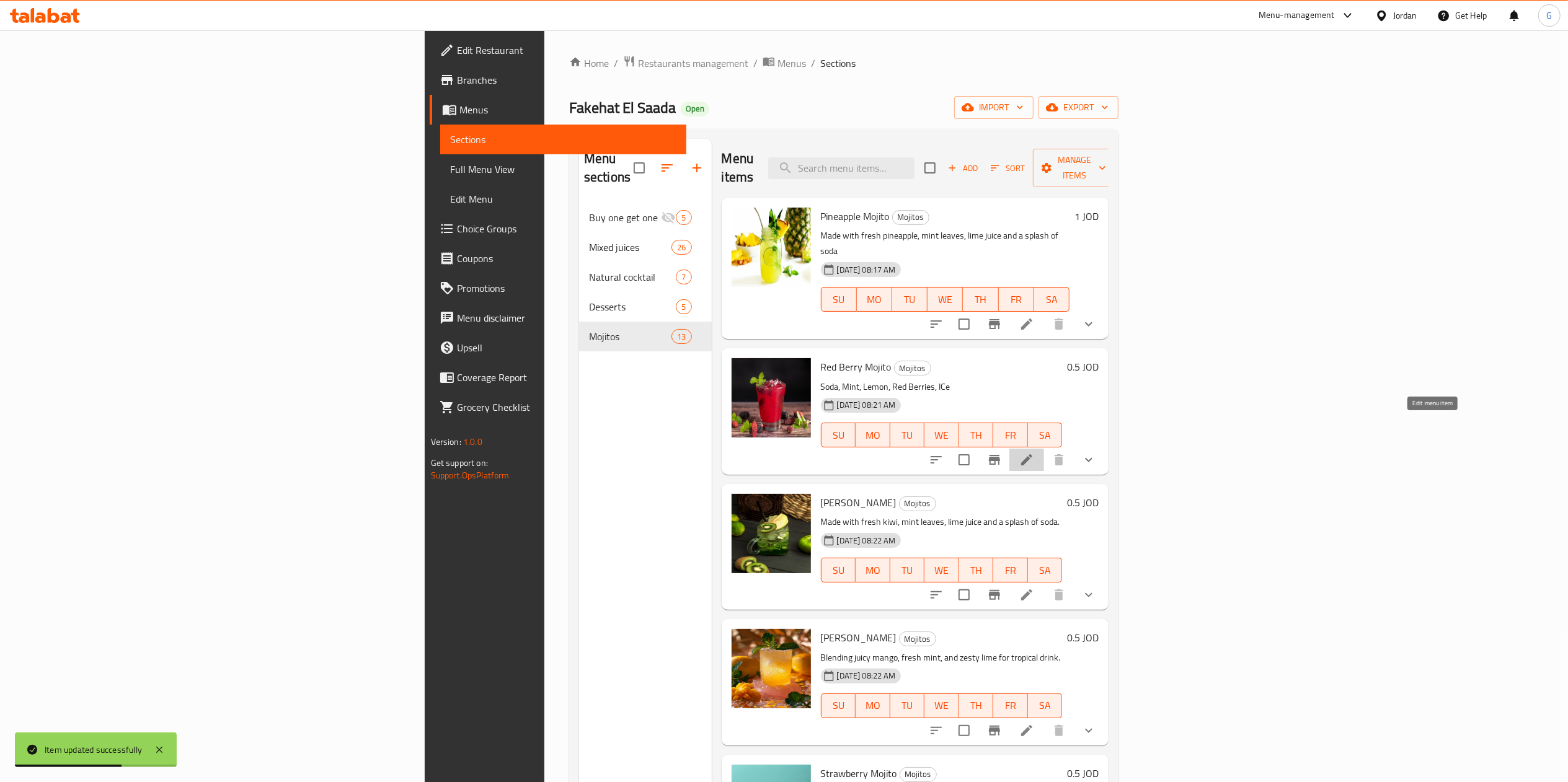
click at [1035, 453] on icon at bounding box center [1027, 460] width 15 height 15
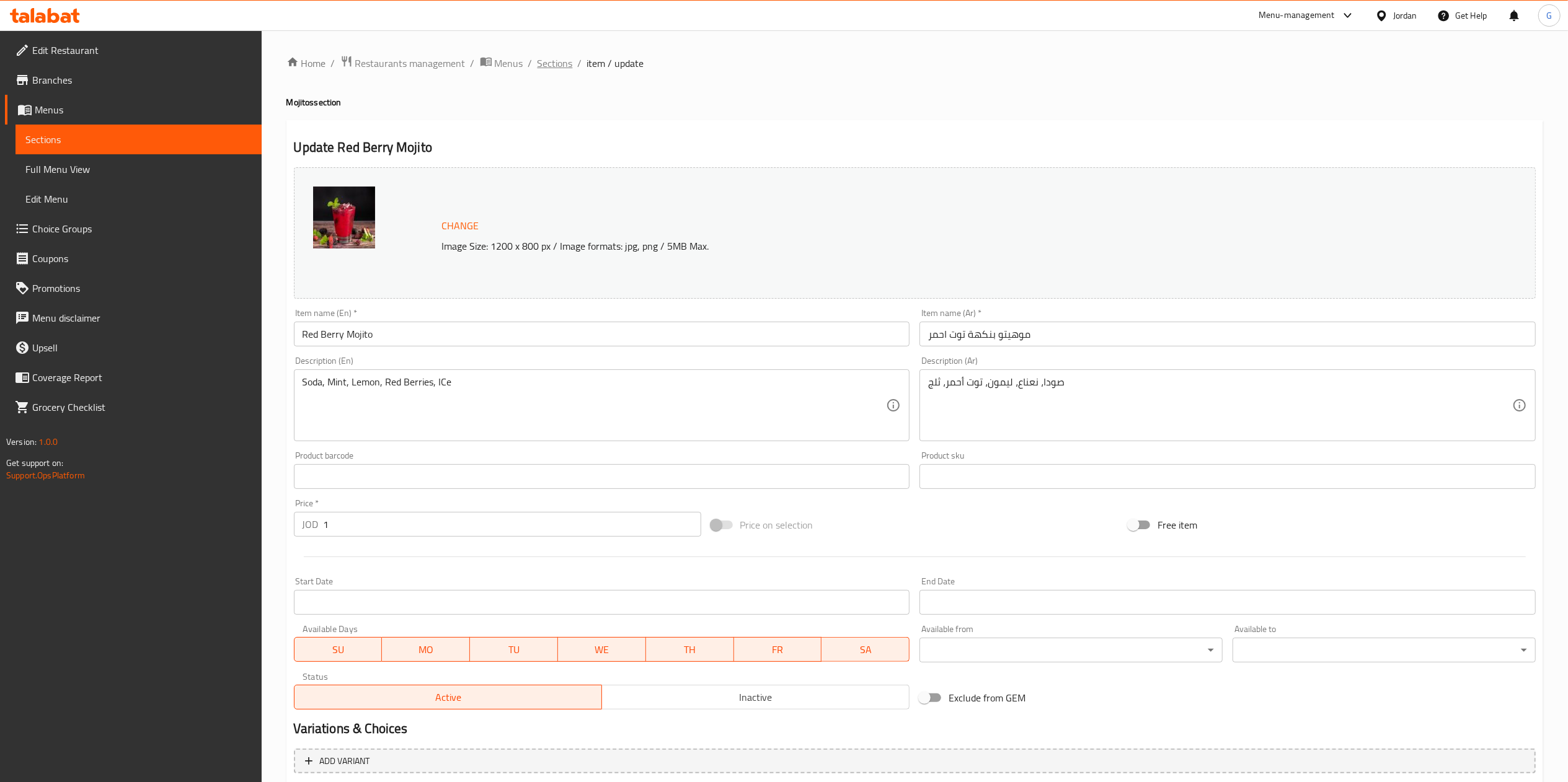
click at [556, 67] on span "Sections" at bounding box center [555, 63] width 35 height 15
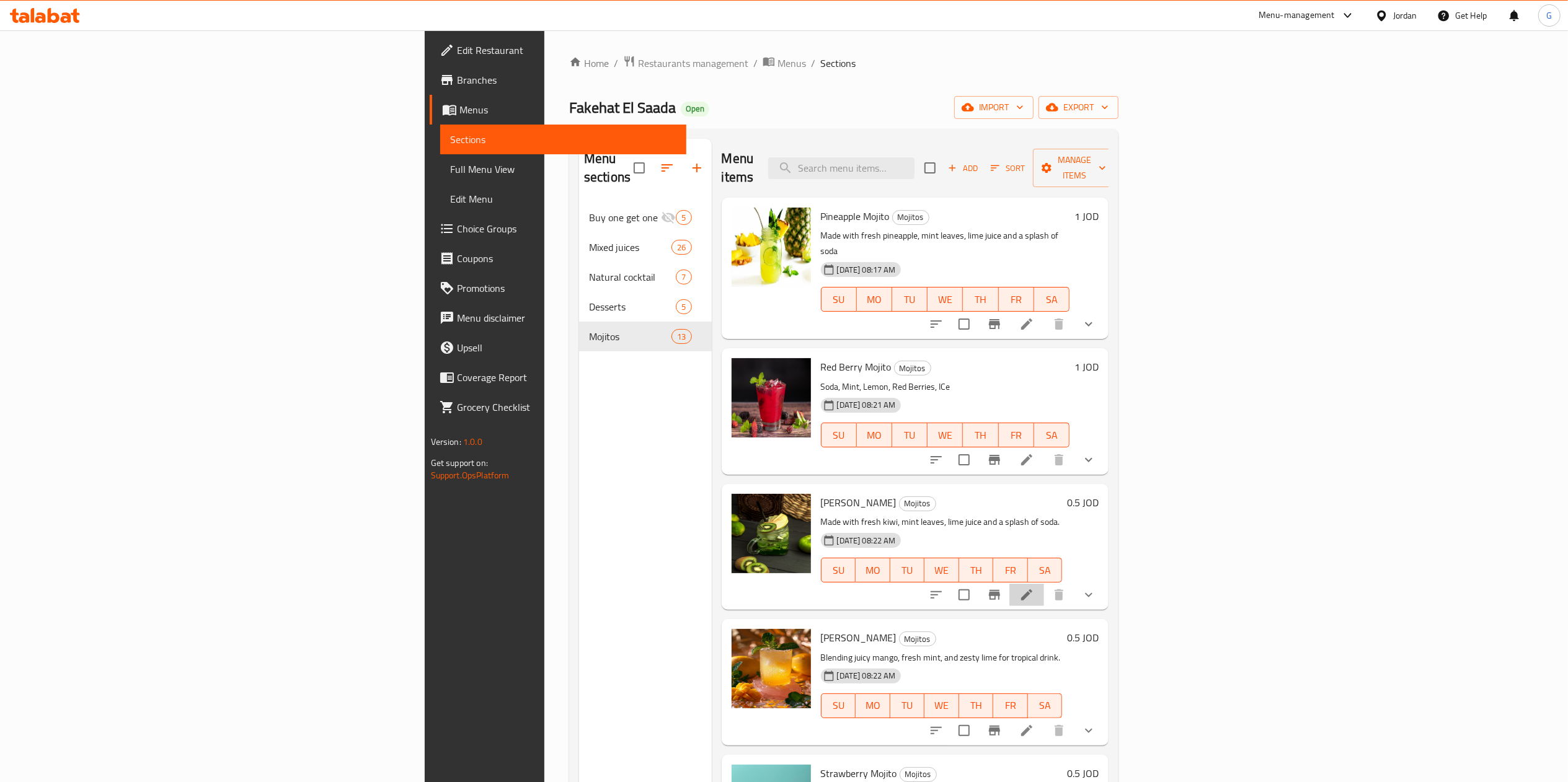
click at [1045, 584] on li at bounding box center [1027, 595] width 35 height 22
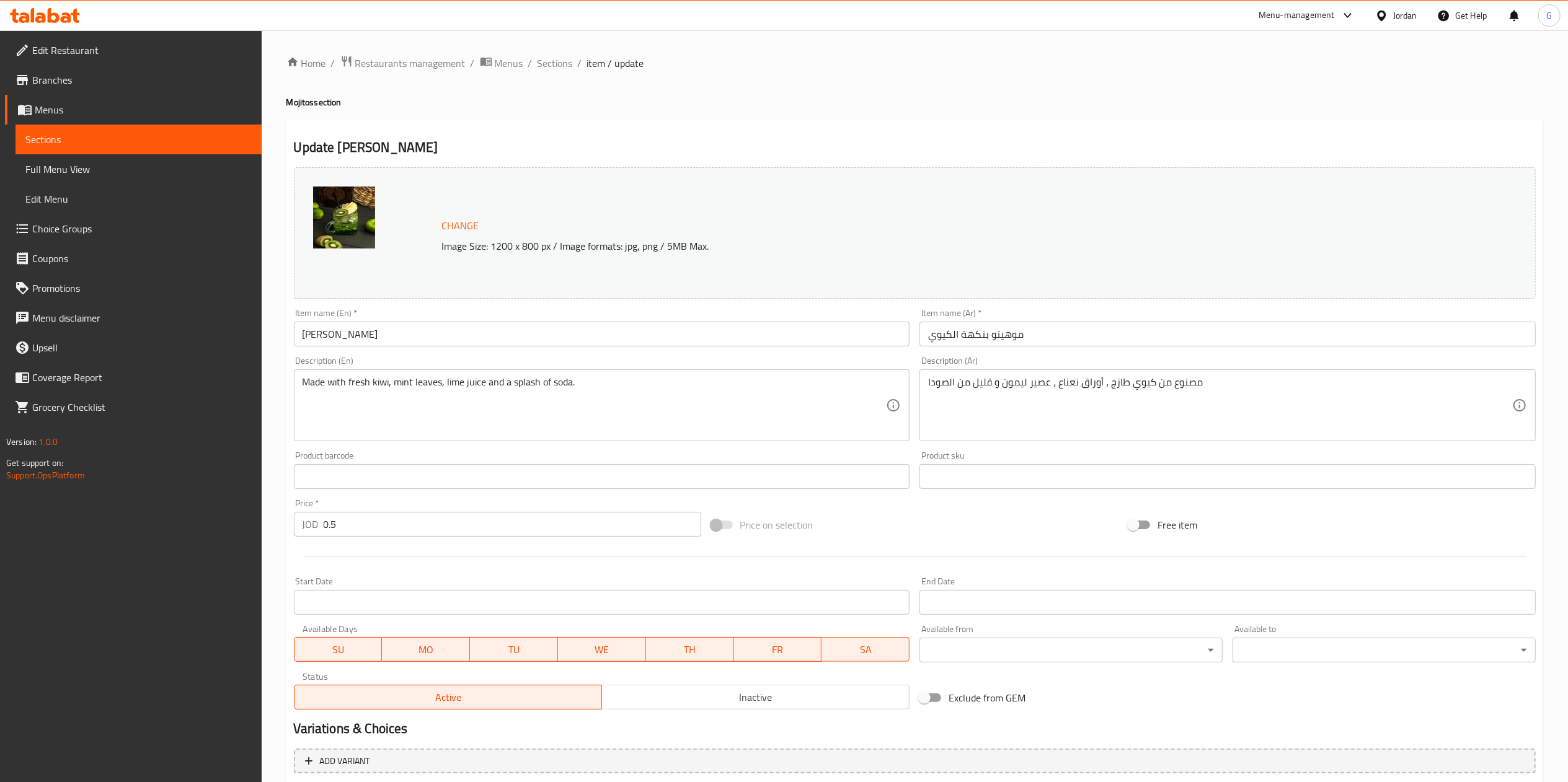
click at [407, 523] on input "0.5" at bounding box center [513, 524] width 378 height 25
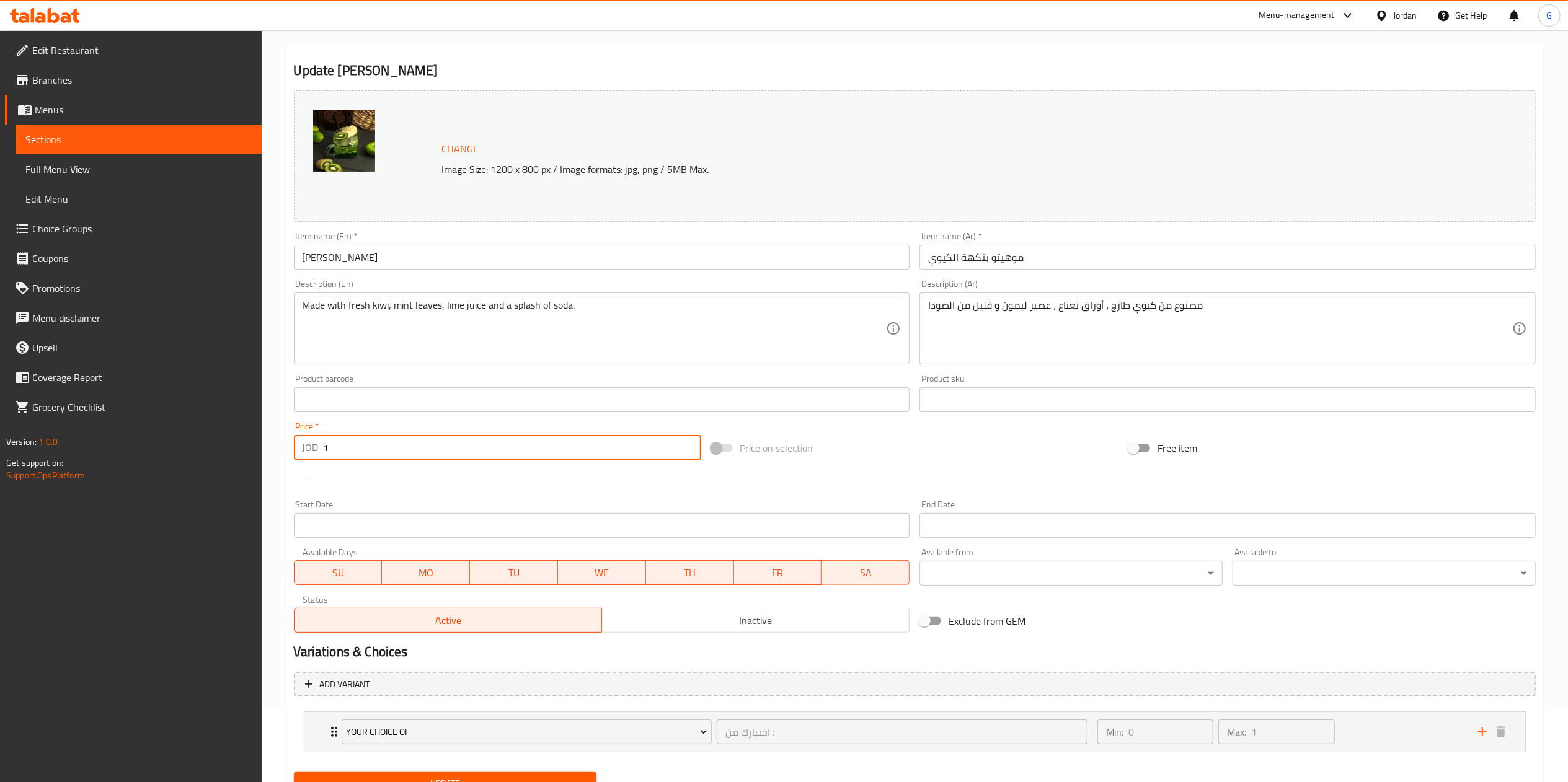
scroll to position [132, 0]
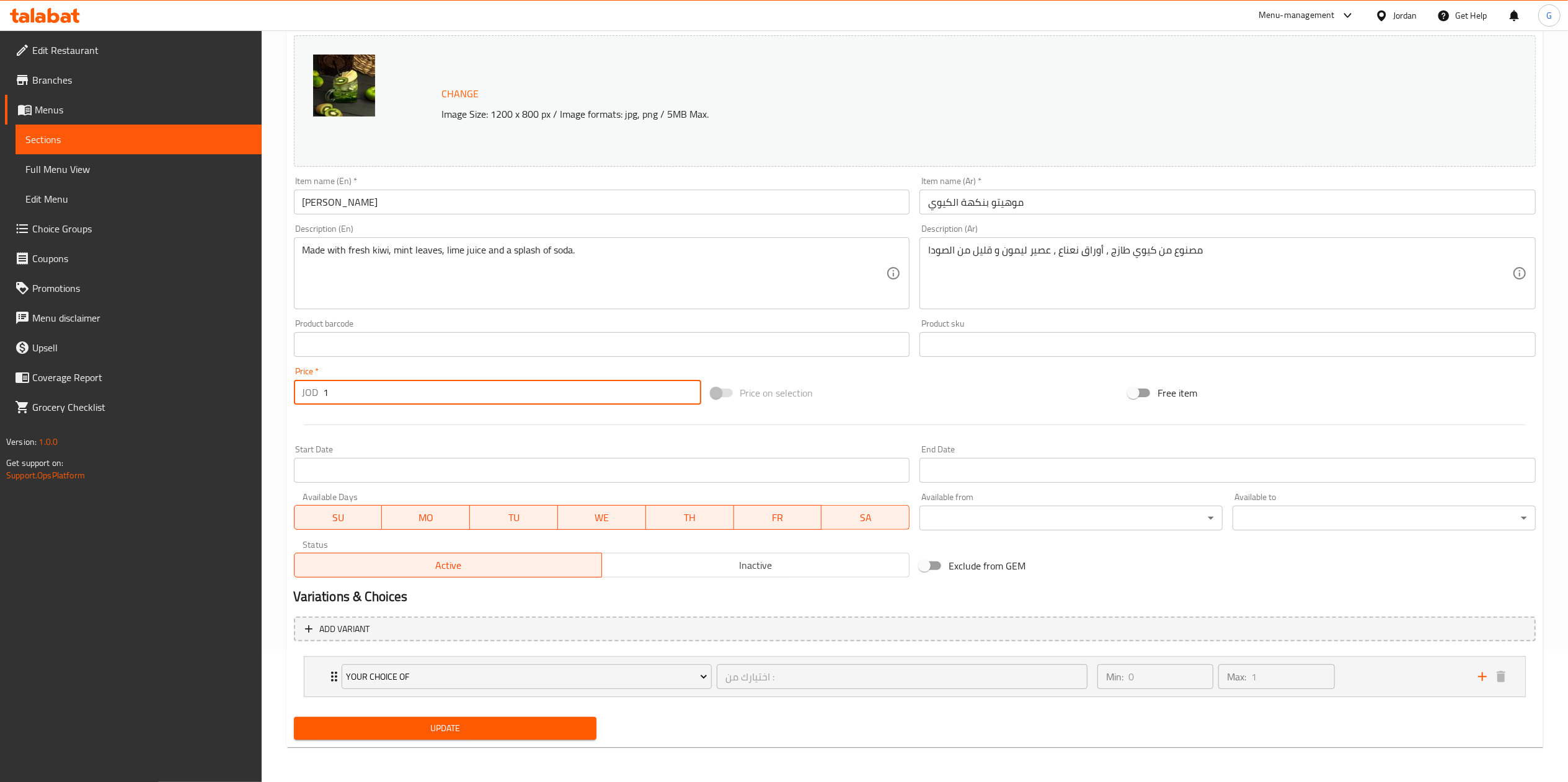
type input "1"
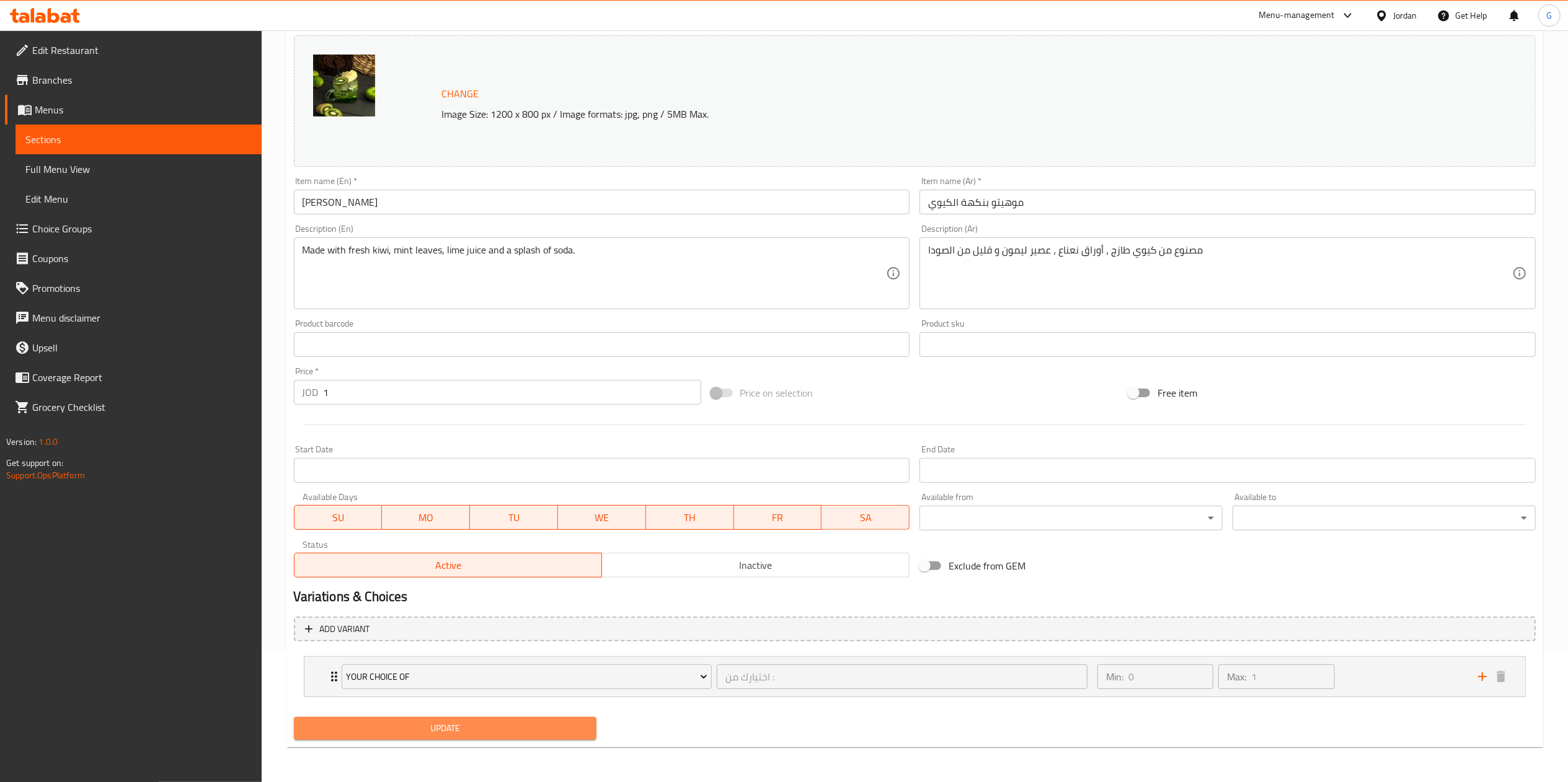
click at [484, 729] on span "Update" at bounding box center [445, 729] width 284 height 16
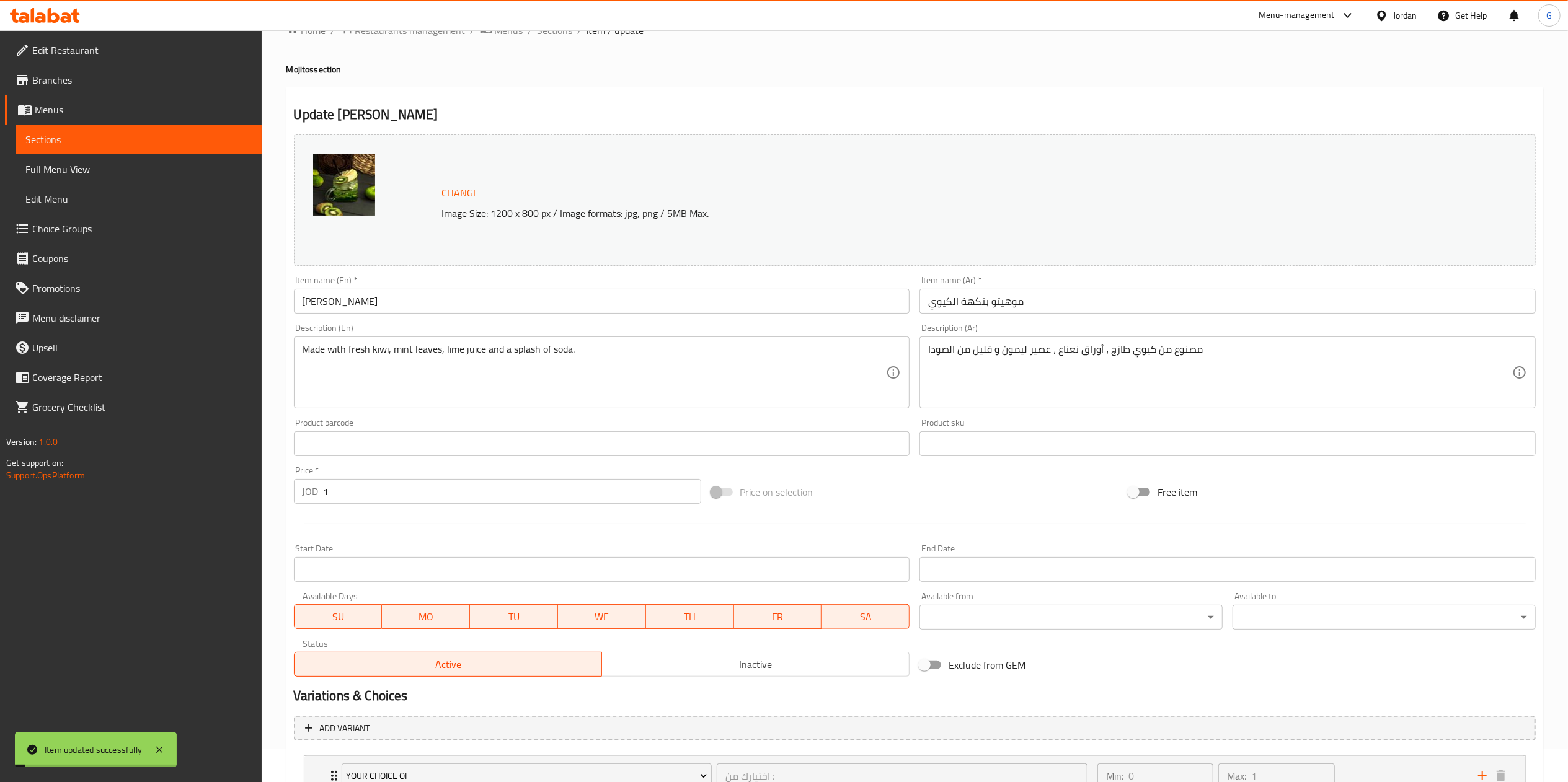
scroll to position [0, 0]
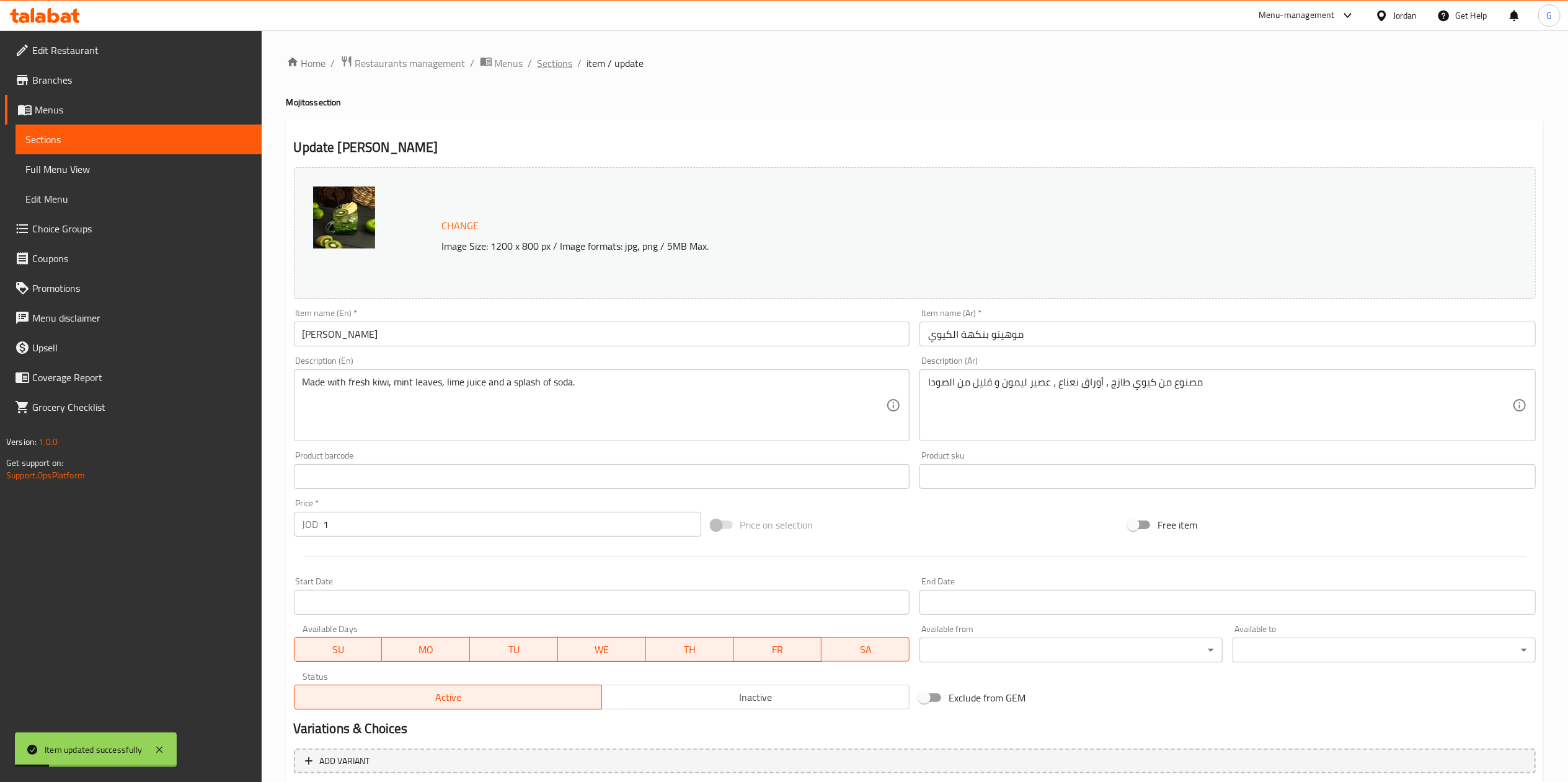
click at [546, 67] on span "Sections" at bounding box center [555, 63] width 35 height 15
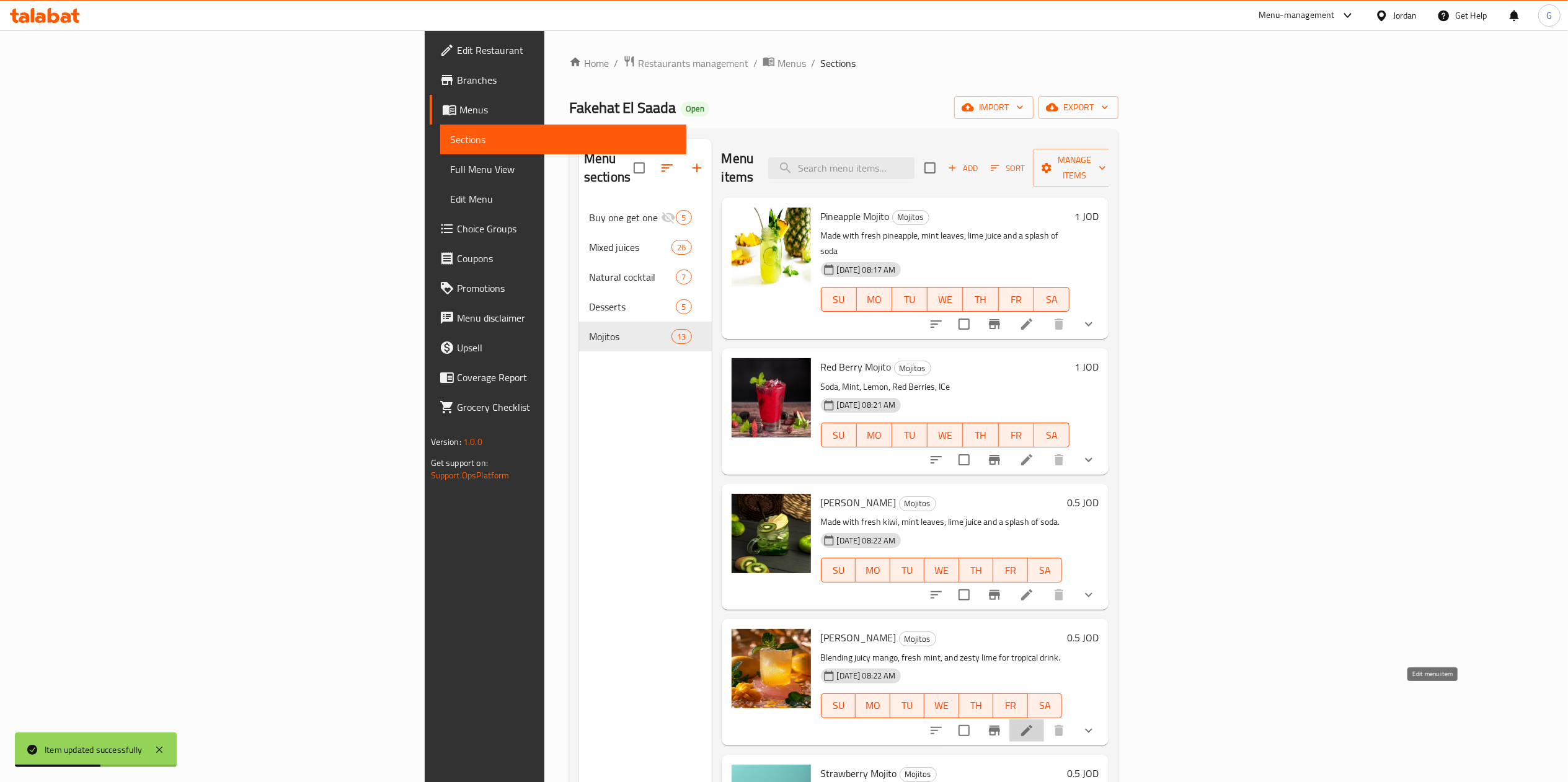
click at [1032, 725] on icon at bounding box center [1027, 731] width 12 height 12
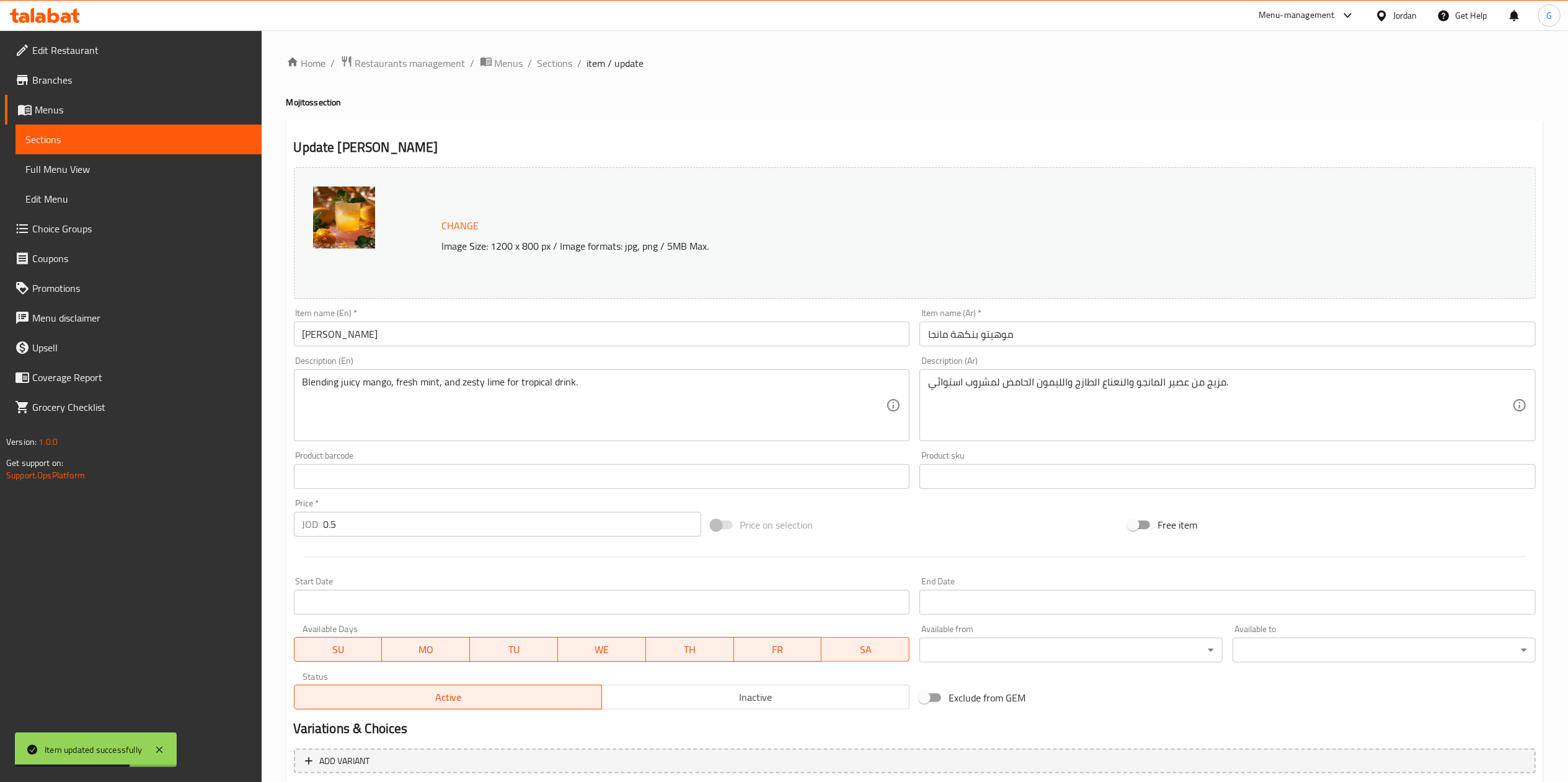
click at [514, 537] on input "0.5" at bounding box center [513, 524] width 378 height 25
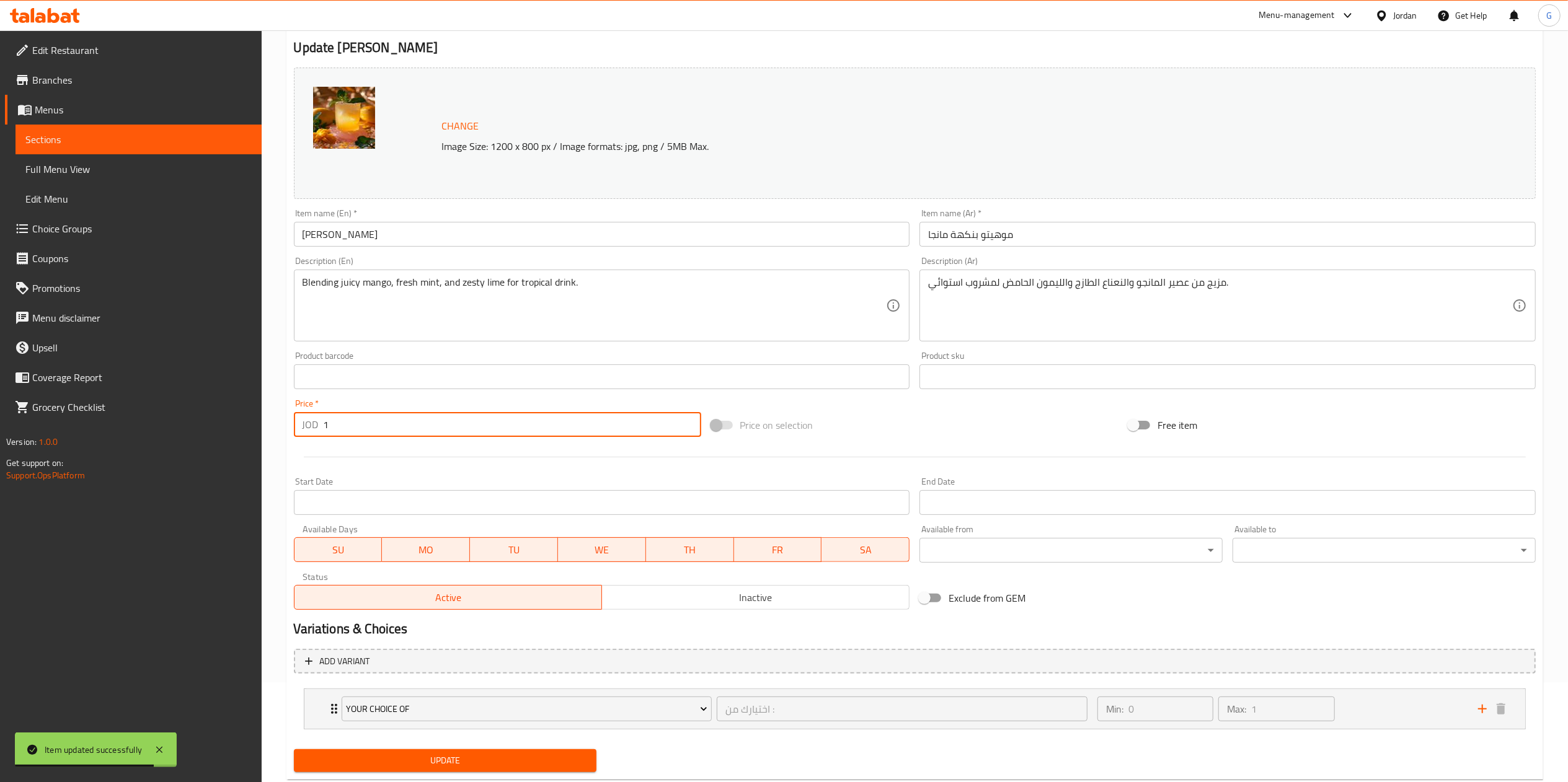
scroll to position [132, 0]
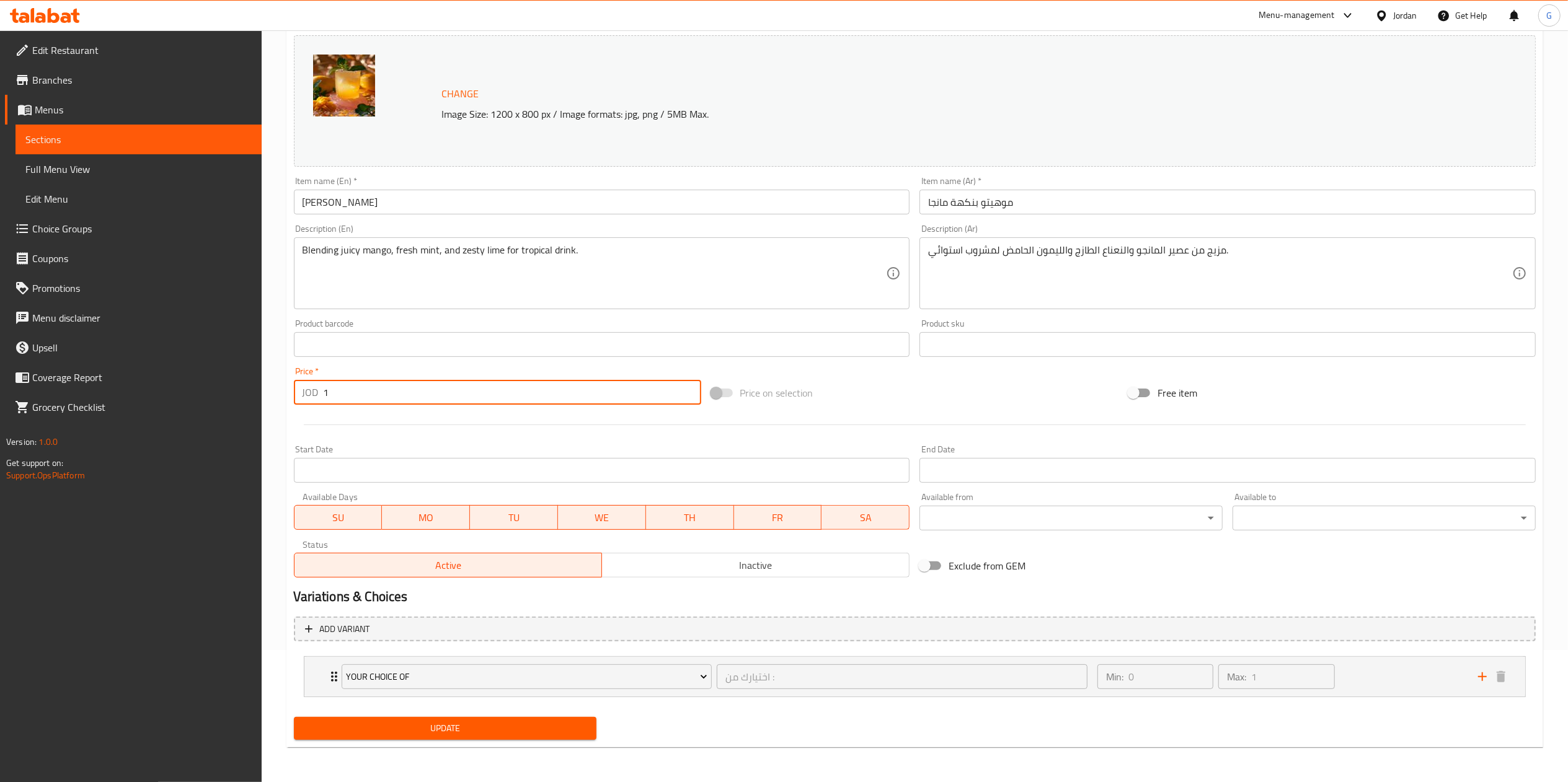
type input "1"
click at [546, 734] on span "Update" at bounding box center [445, 729] width 284 height 16
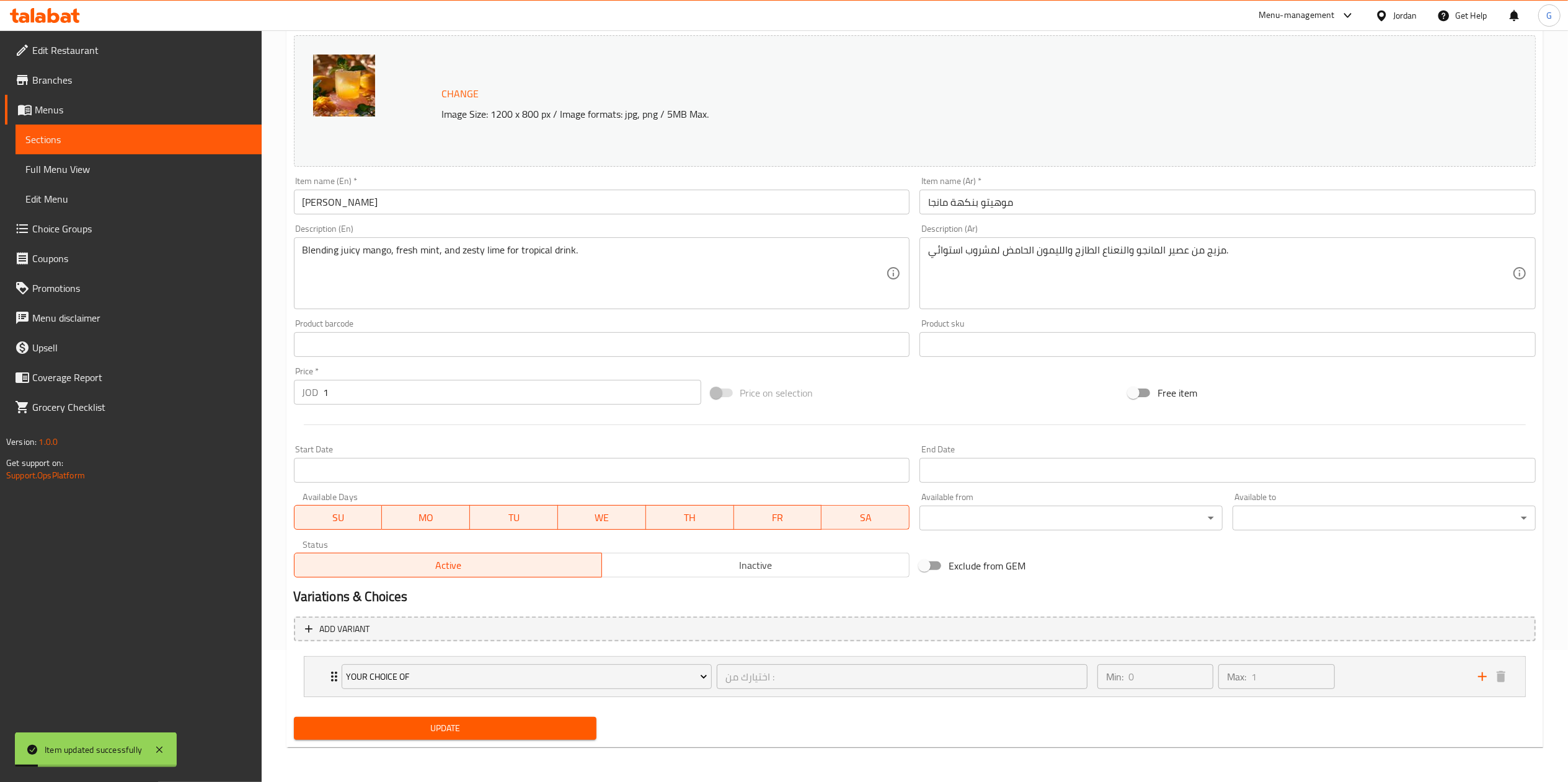
scroll to position [0, 0]
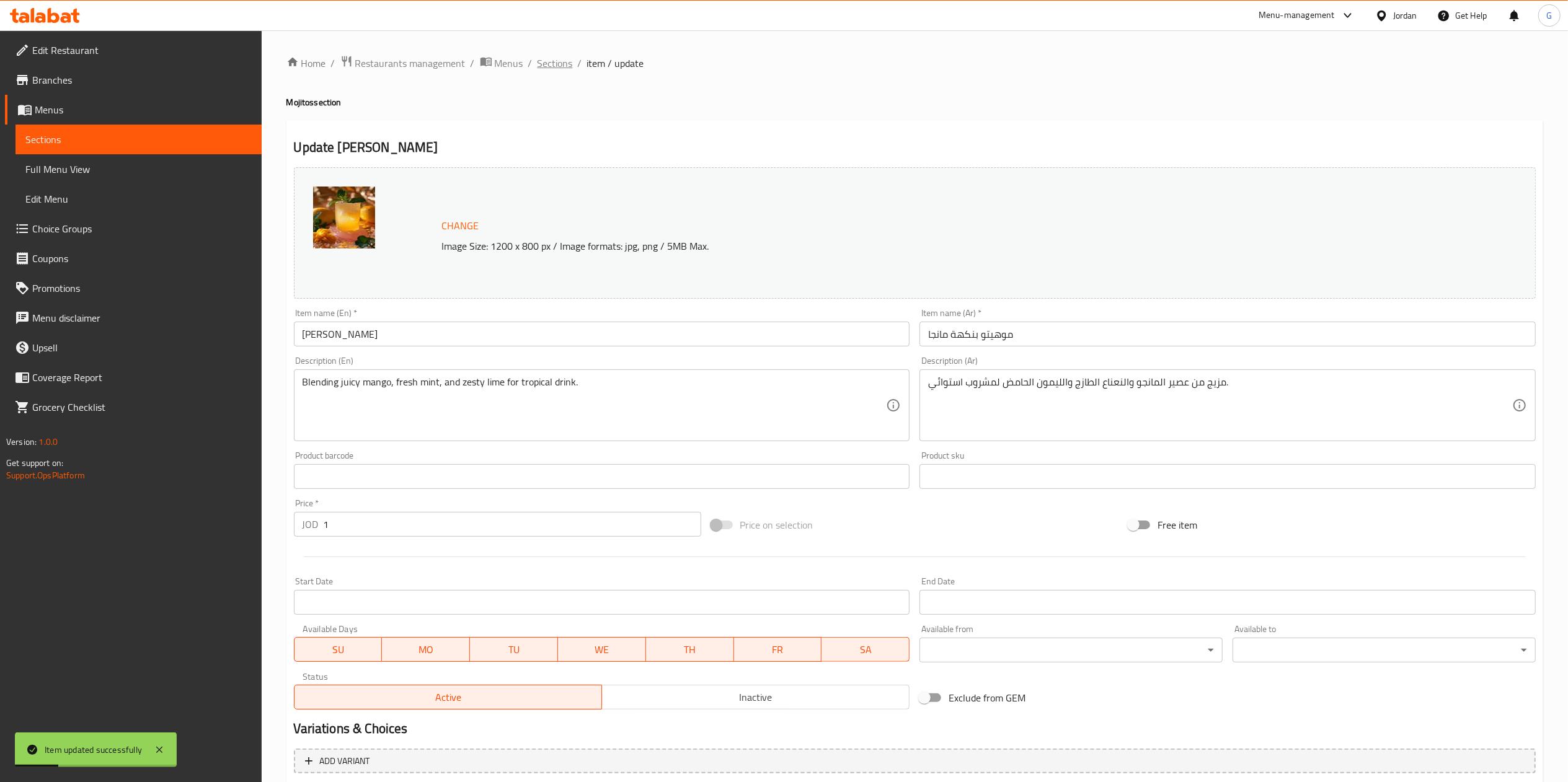
click at [537, 57] on span "Sections" at bounding box center [555, 63] width 35 height 15
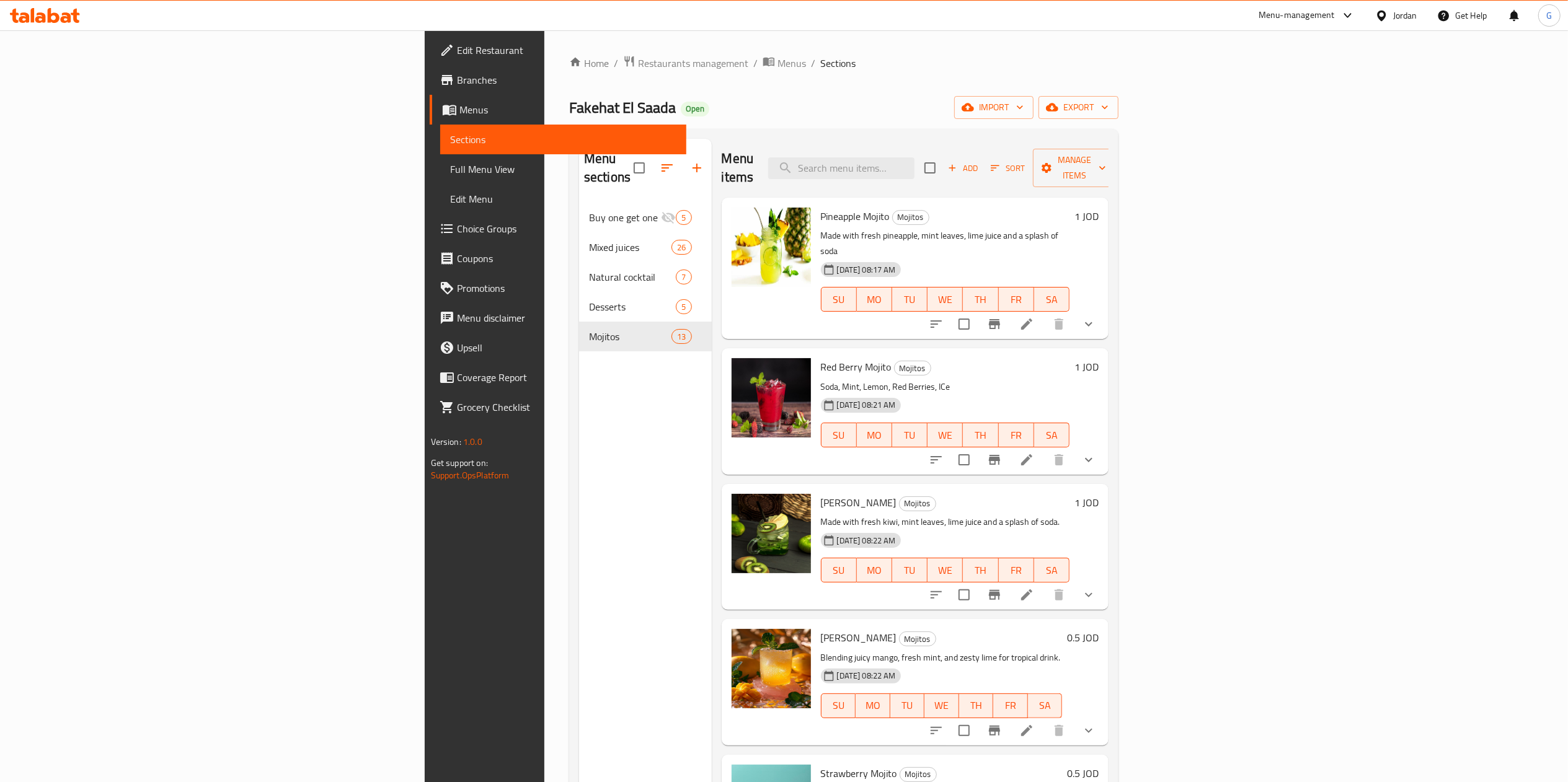
scroll to position [140, 0]
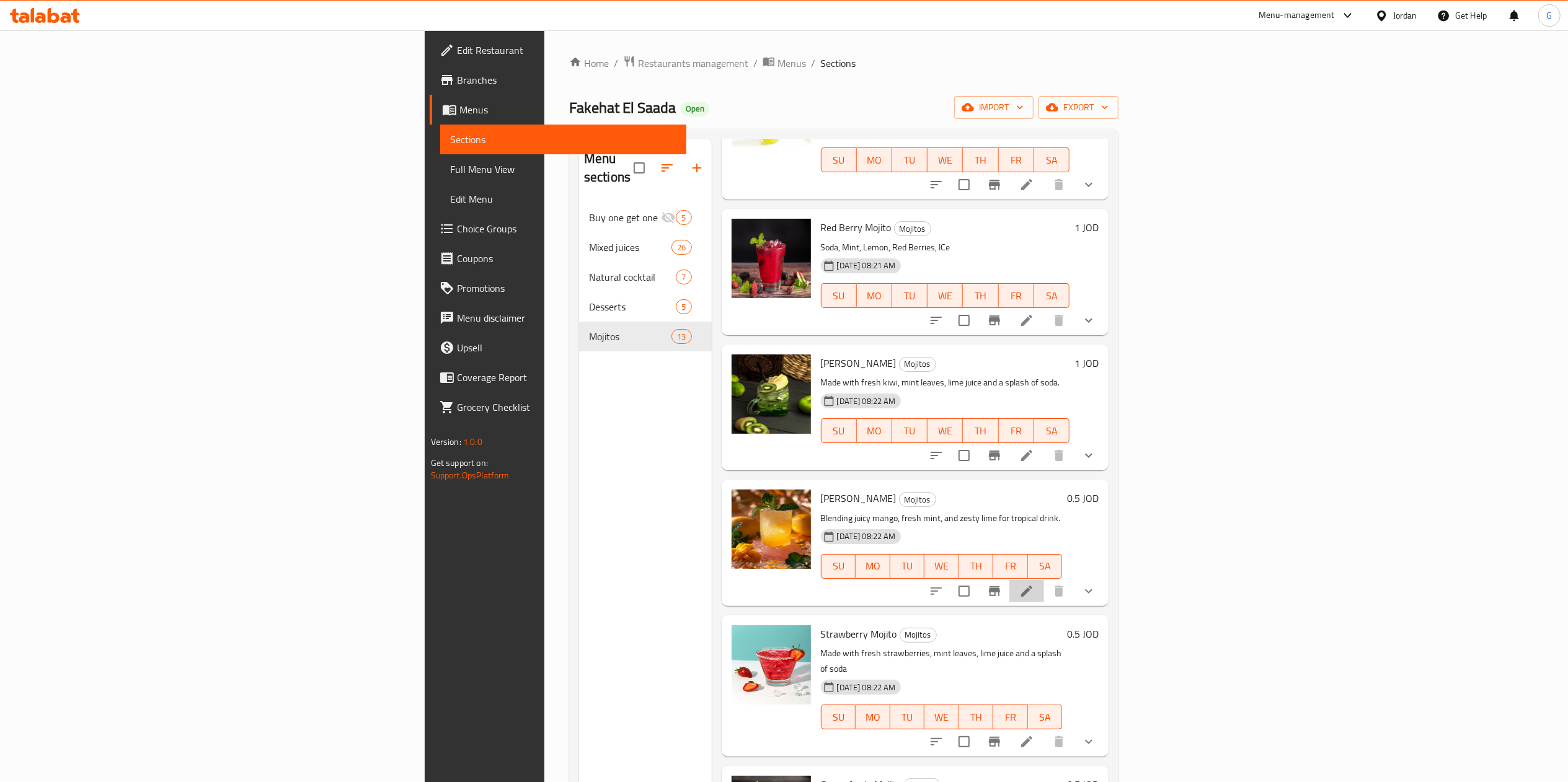
click at [1045, 580] on li at bounding box center [1027, 591] width 35 height 22
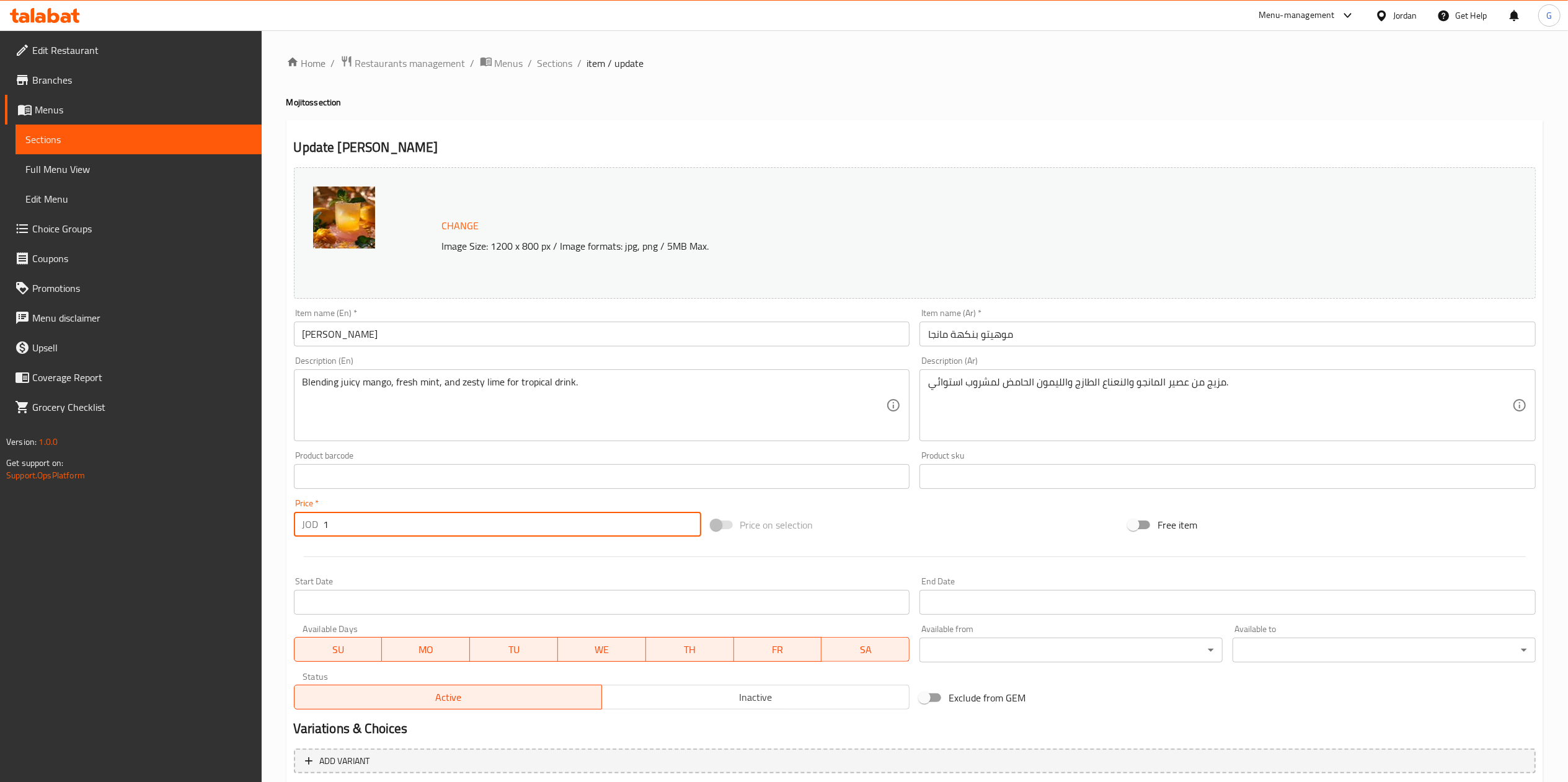
click at [510, 523] on input "1" at bounding box center [513, 524] width 378 height 25
click at [551, 56] on span "Sections" at bounding box center [555, 63] width 35 height 15
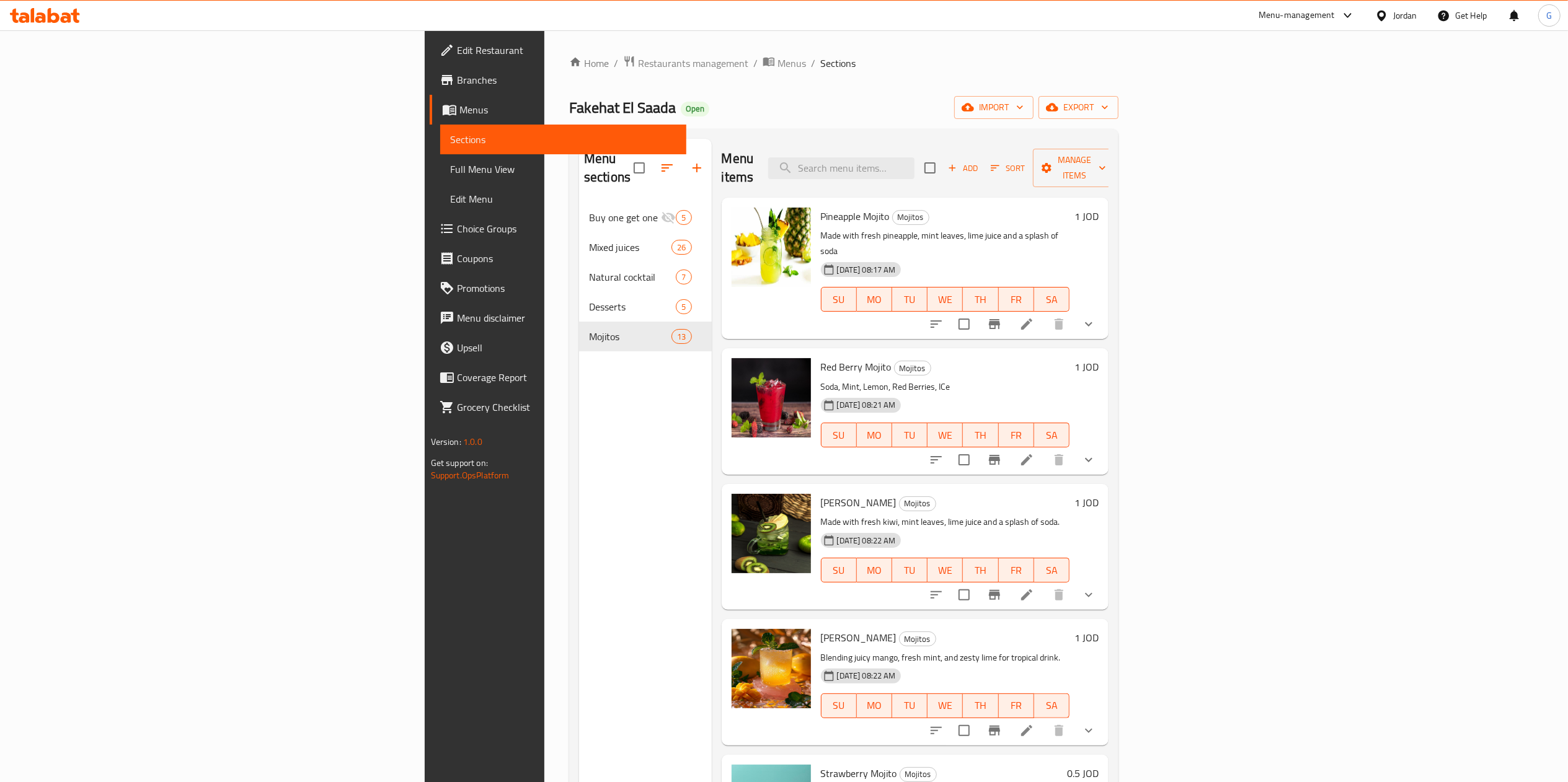
scroll to position [174, 0]
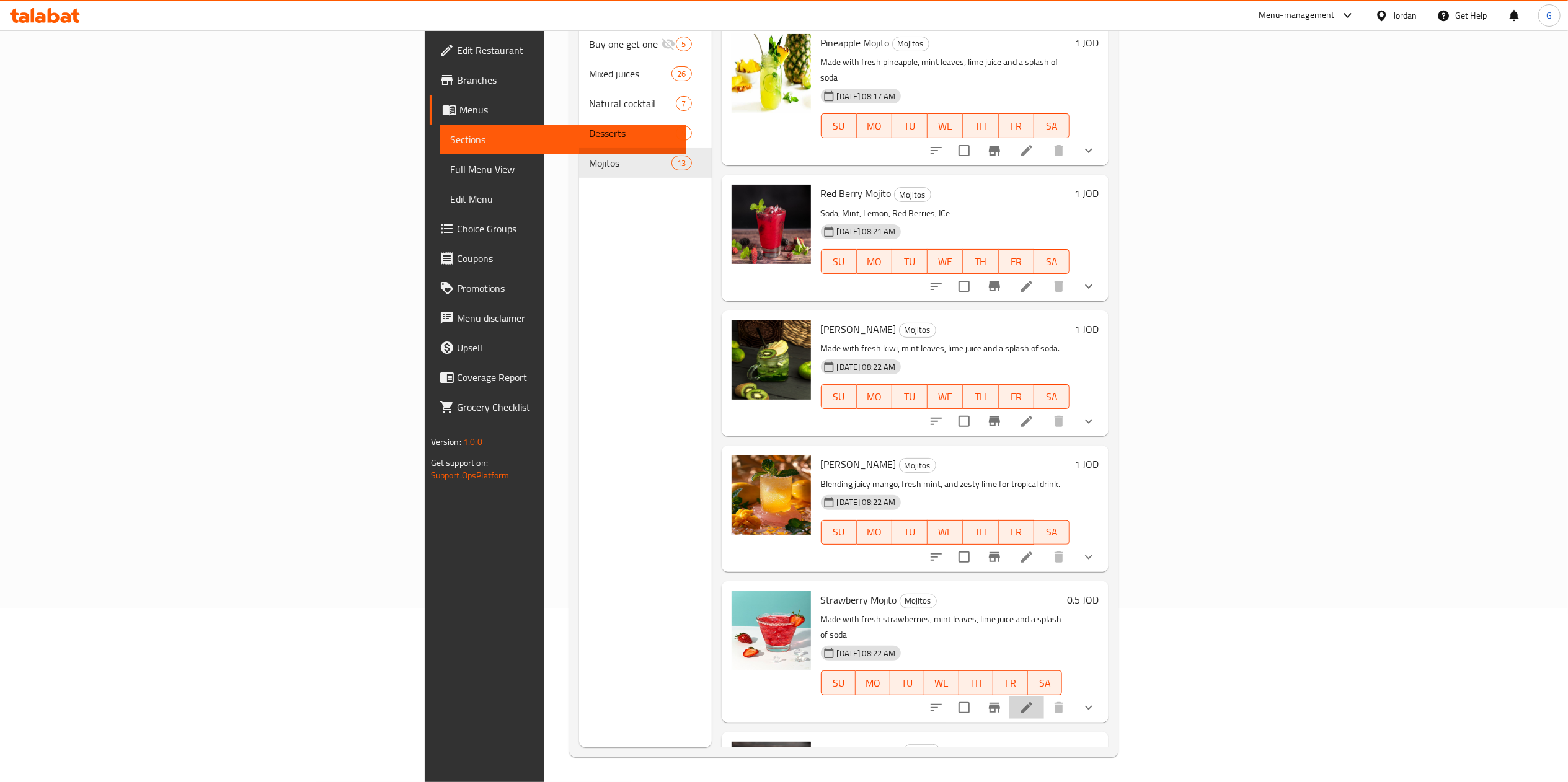
click at [1045, 697] on li at bounding box center [1027, 707] width 35 height 22
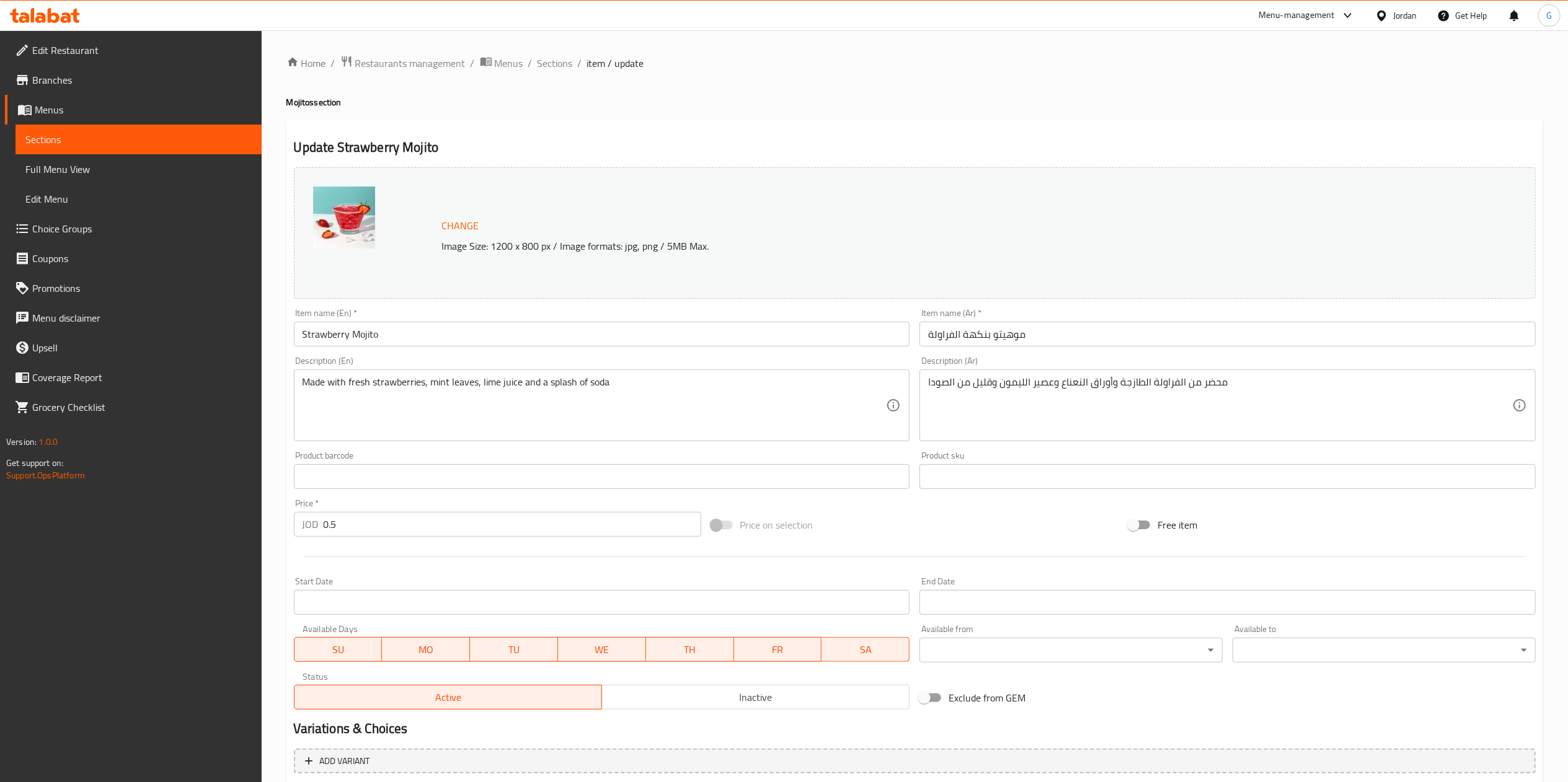
click at [376, 528] on input "0.5" at bounding box center [513, 524] width 378 height 25
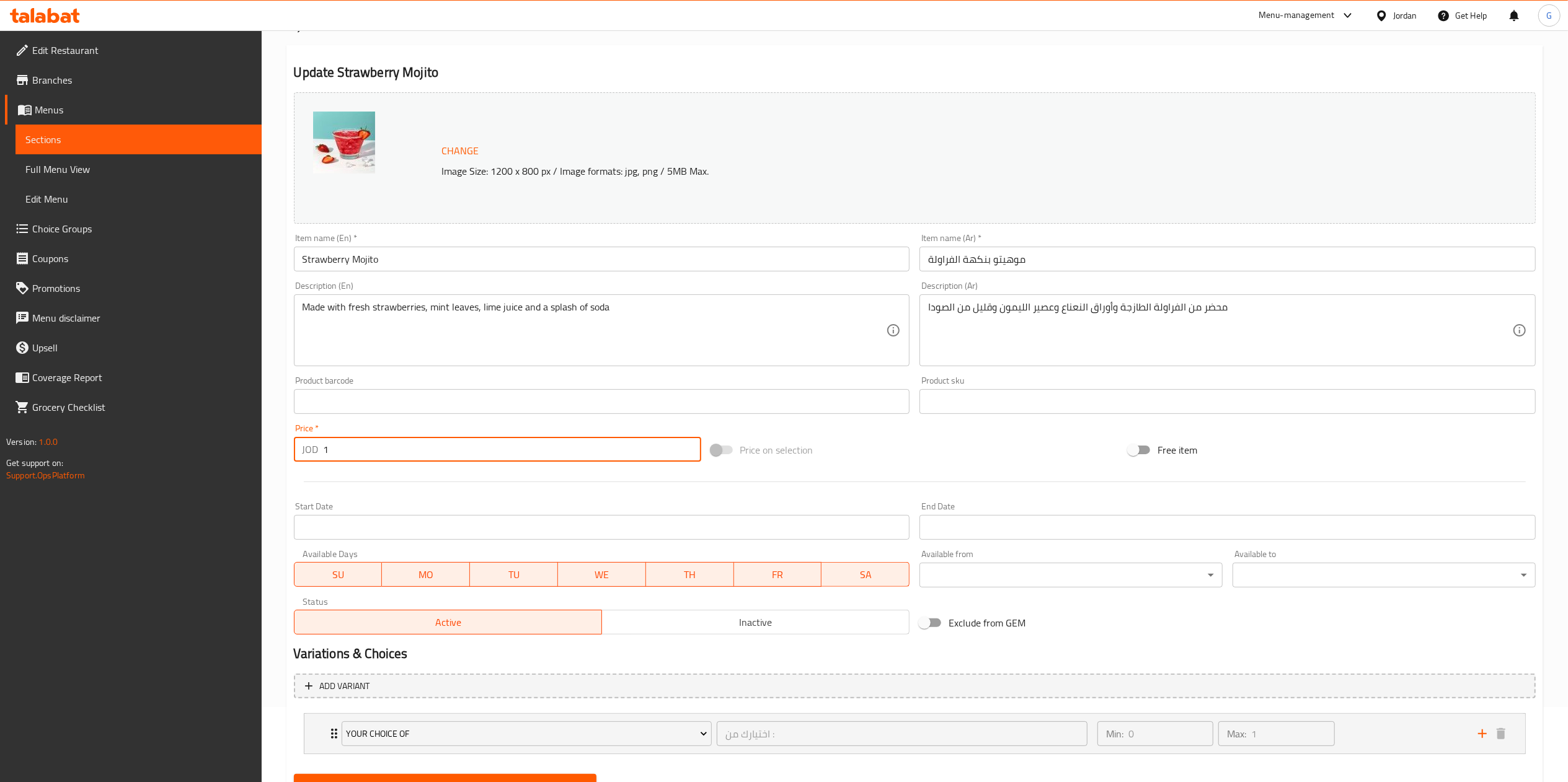
scroll to position [132, 0]
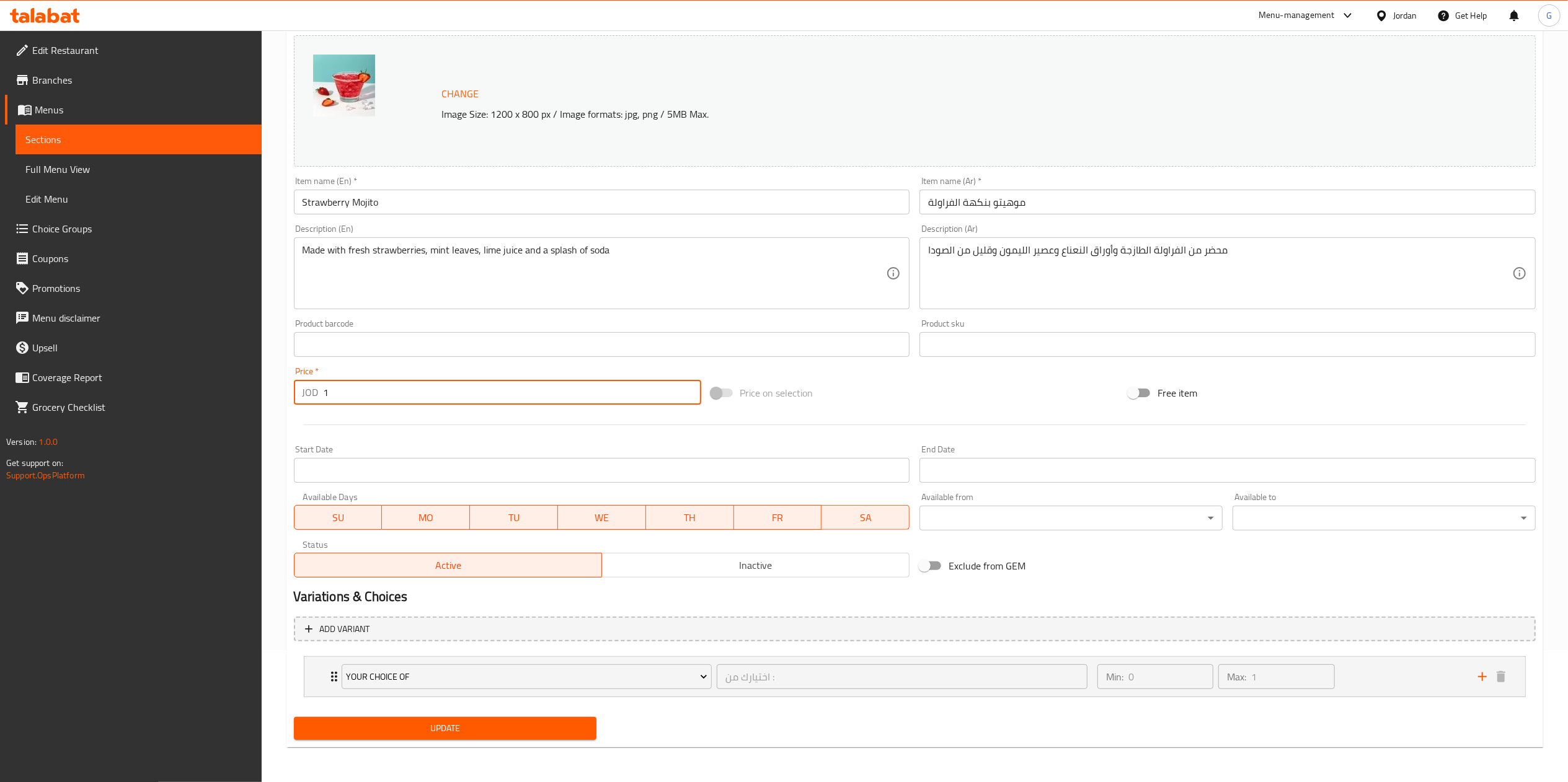
type input "1"
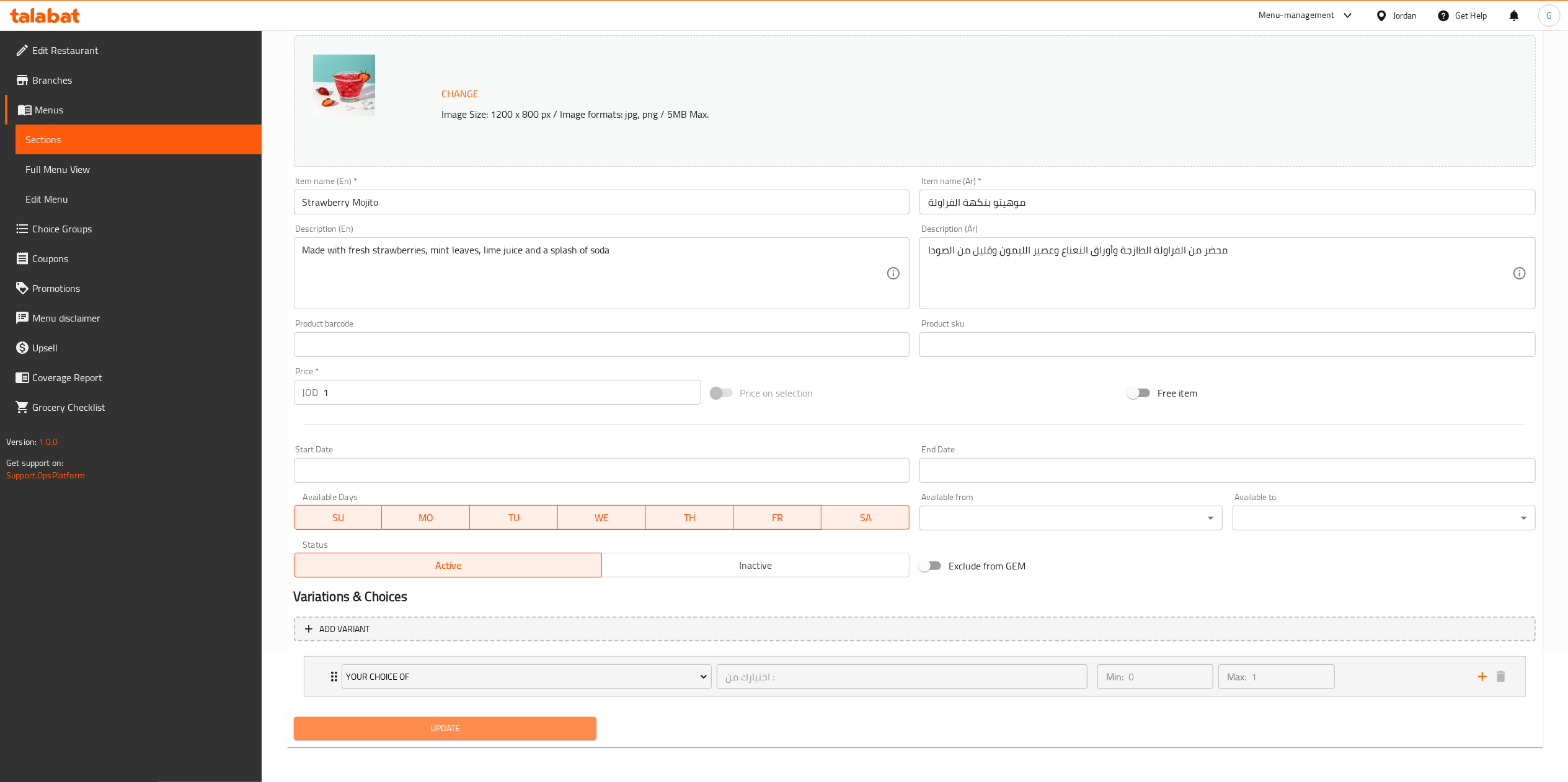
click at [469, 729] on span "Update" at bounding box center [445, 729] width 284 height 16
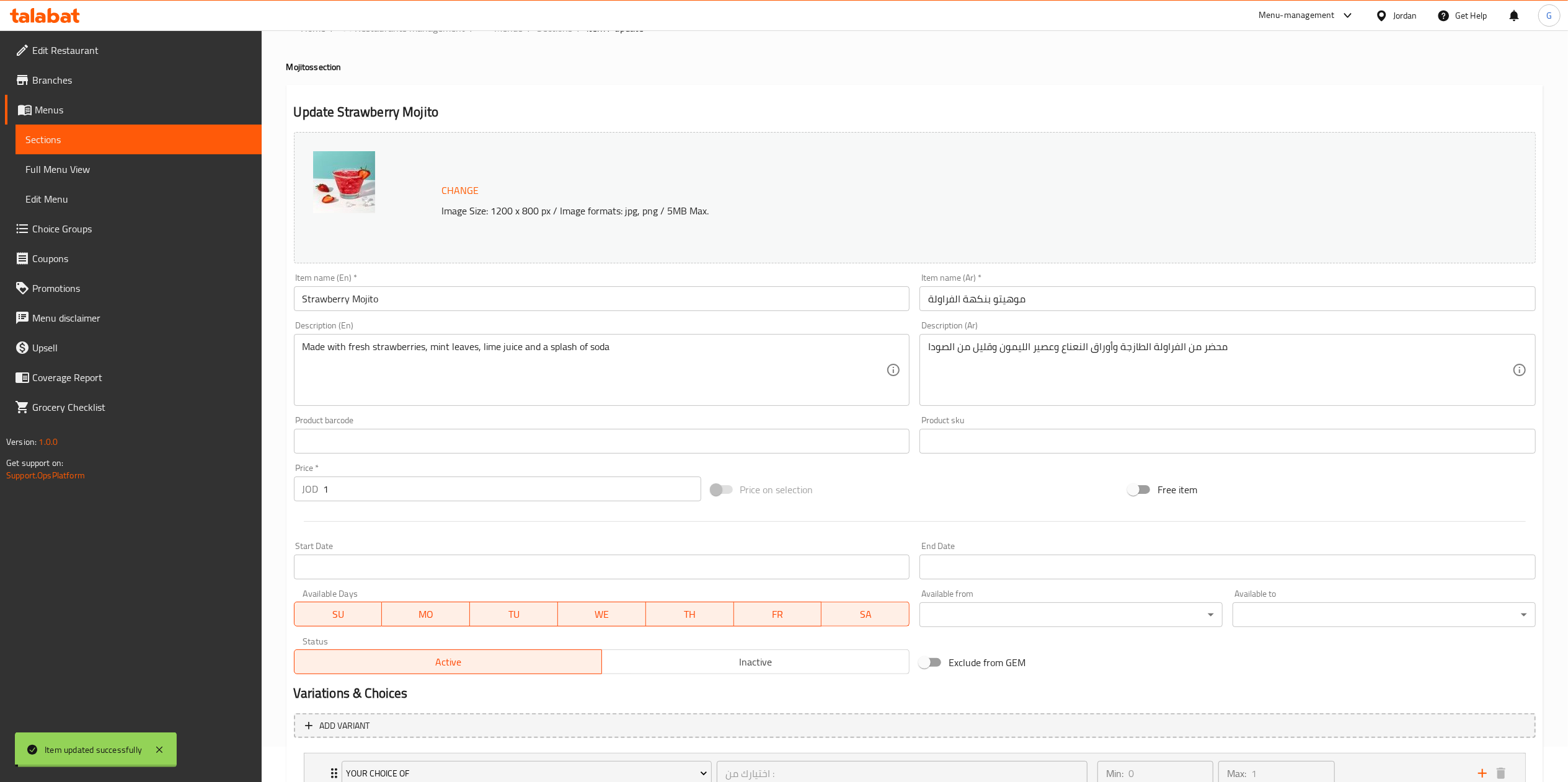
scroll to position [0, 0]
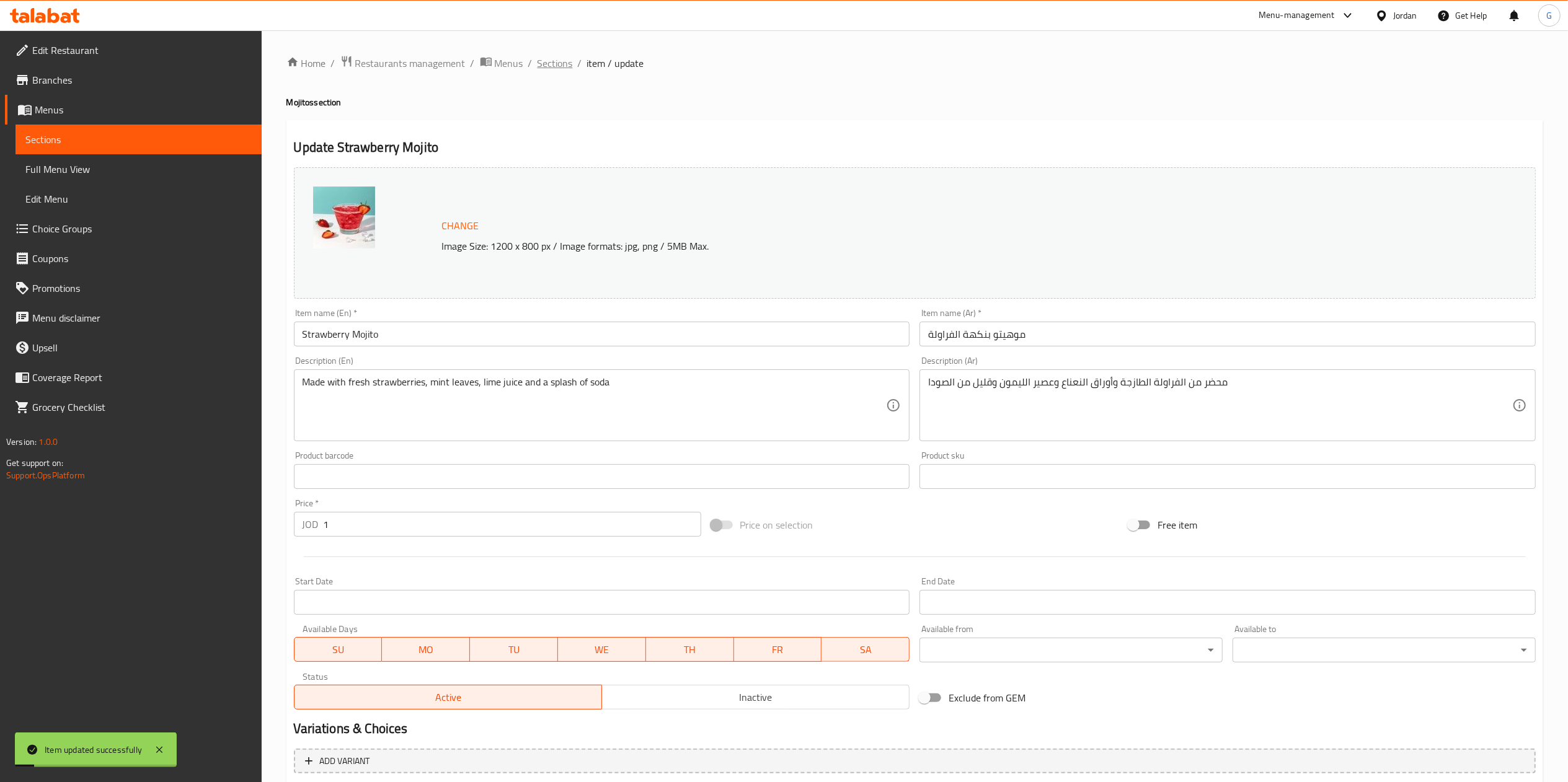
click at [559, 68] on span "Sections" at bounding box center [555, 63] width 35 height 15
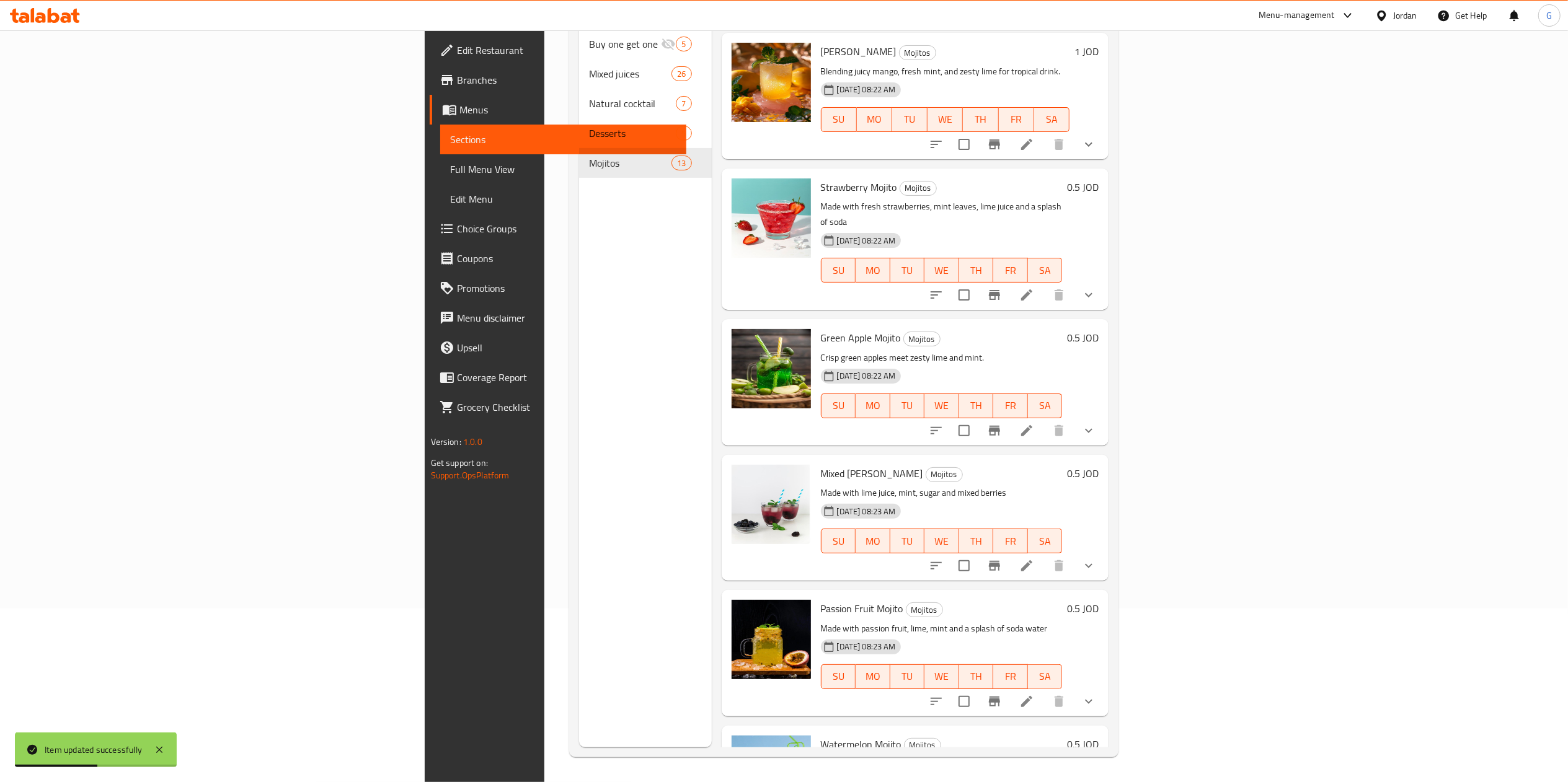
scroll to position [419, 0]
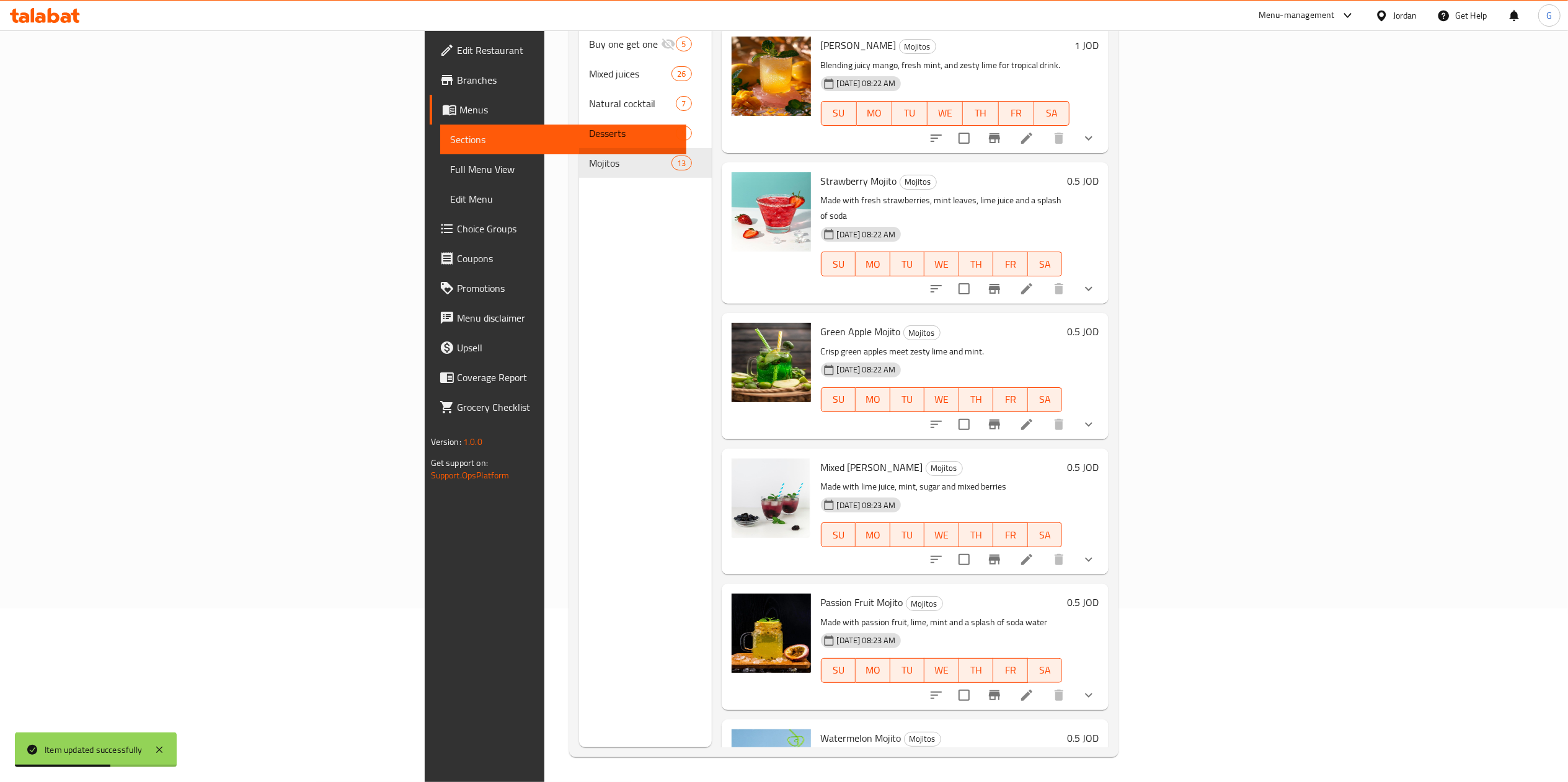
drag, startPoint x: 1504, startPoint y: 332, endPoint x: 1516, endPoint y: 336, distance: 12.6
click at [1109, 336] on div "Menu items Add Sort Manage items Pineapple Mojito Mojitos Made with fresh pinea…" at bounding box center [911, 356] width 398 height 782
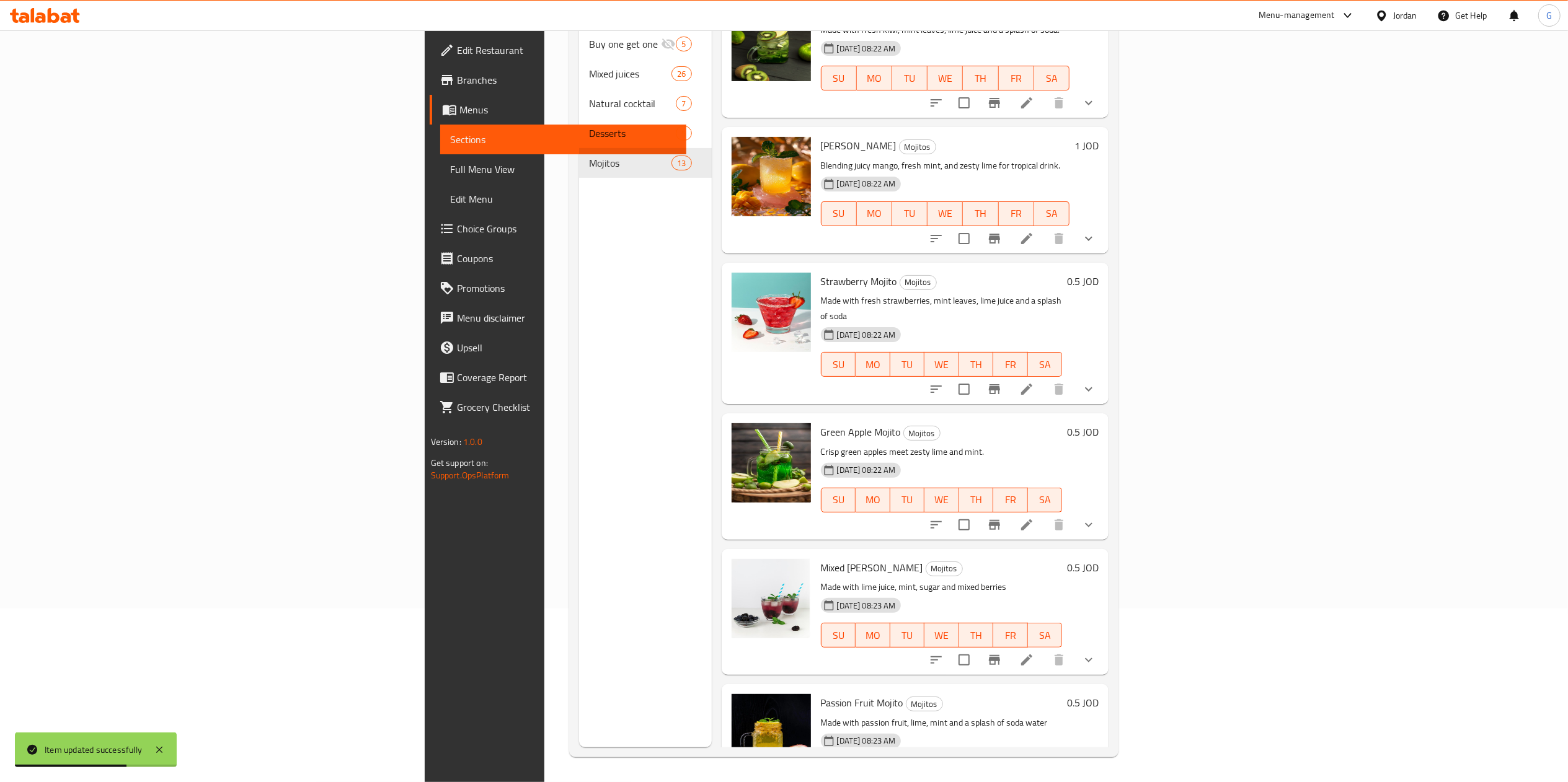
scroll to position [317, 0]
click at [1032, 385] on icon at bounding box center [1027, 391] width 12 height 12
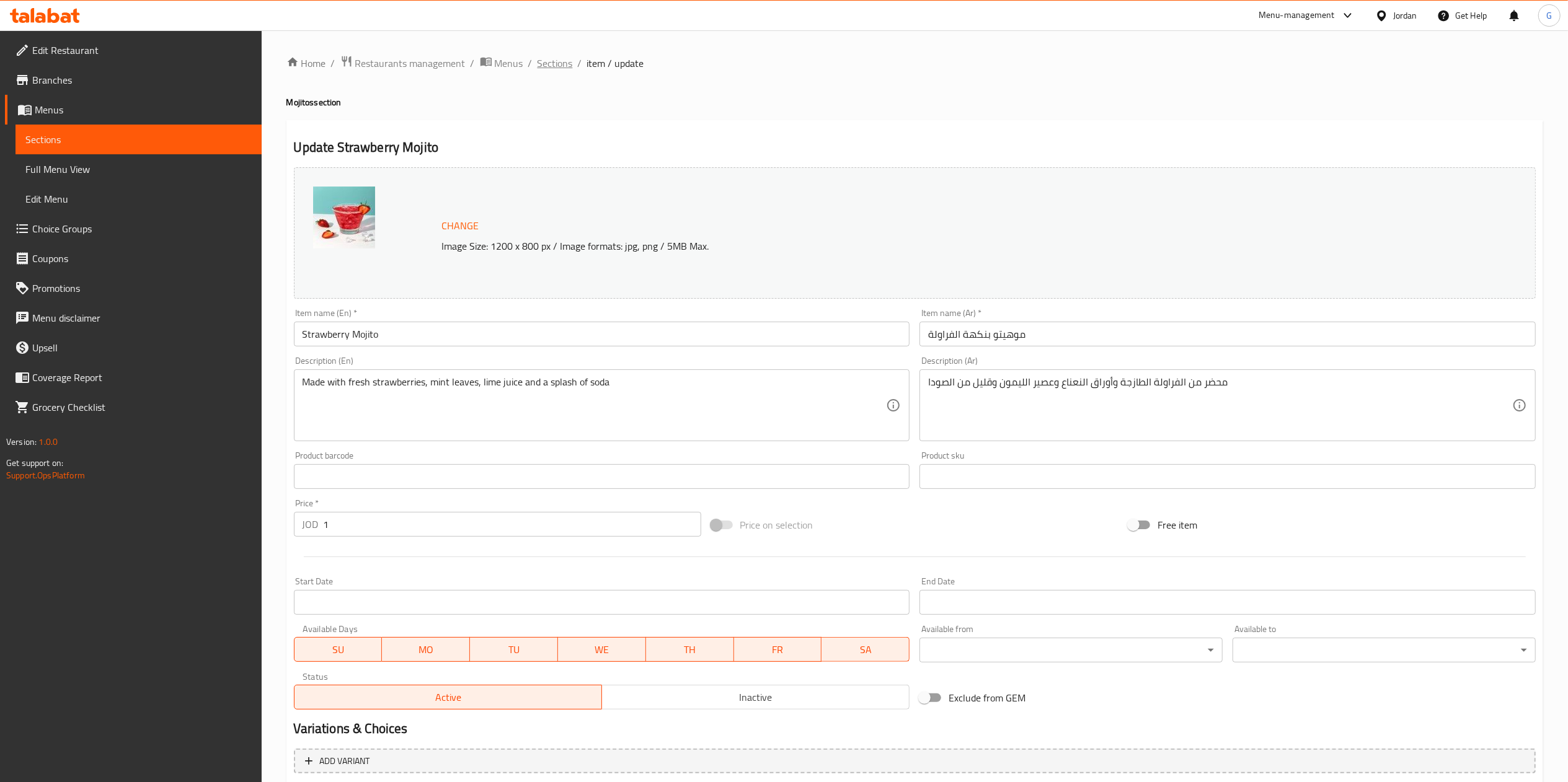
click at [545, 57] on span "Sections" at bounding box center [555, 63] width 35 height 15
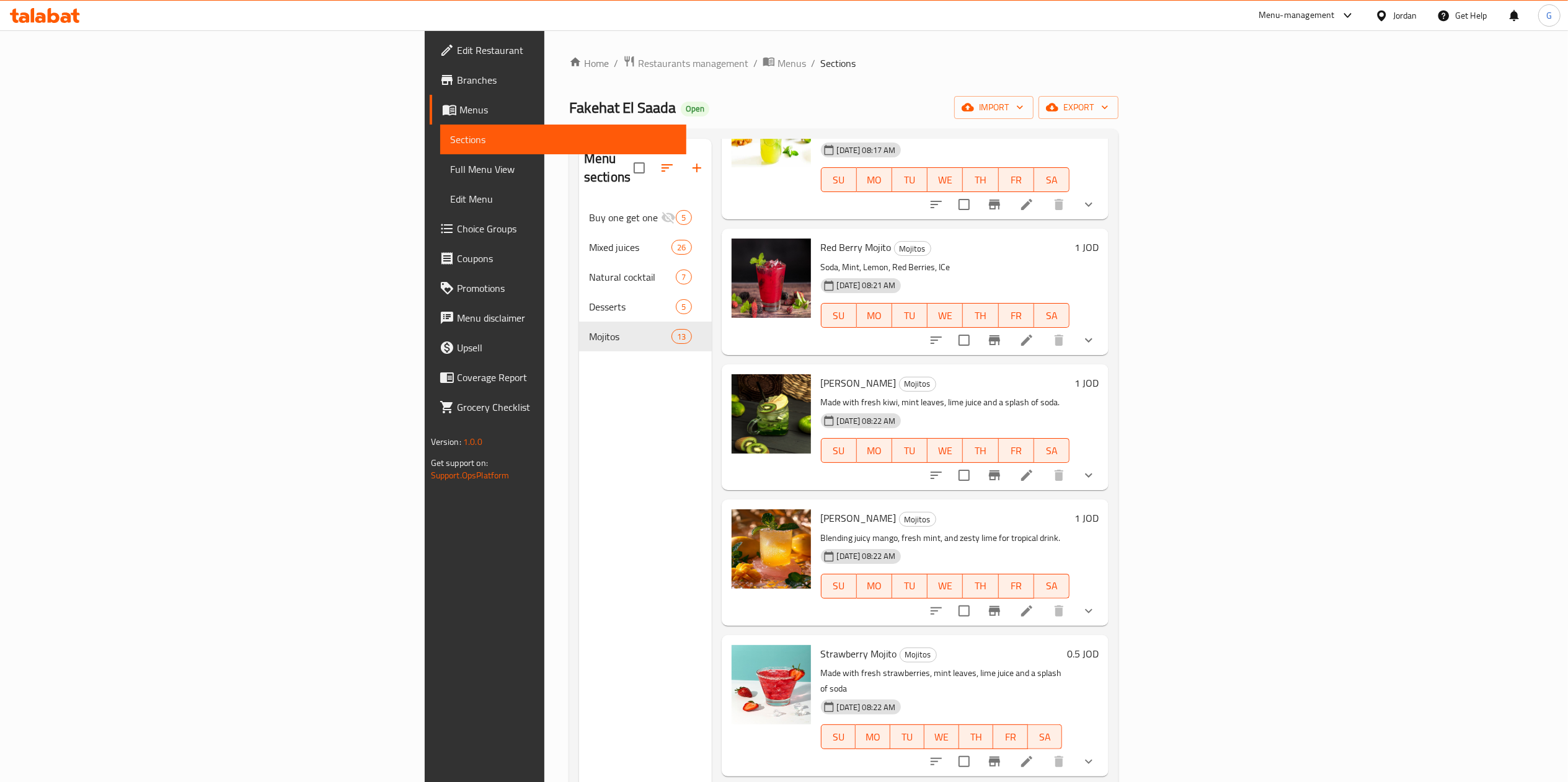
scroll to position [117, 0]
click at [1045, 752] on li at bounding box center [1027, 763] width 35 height 22
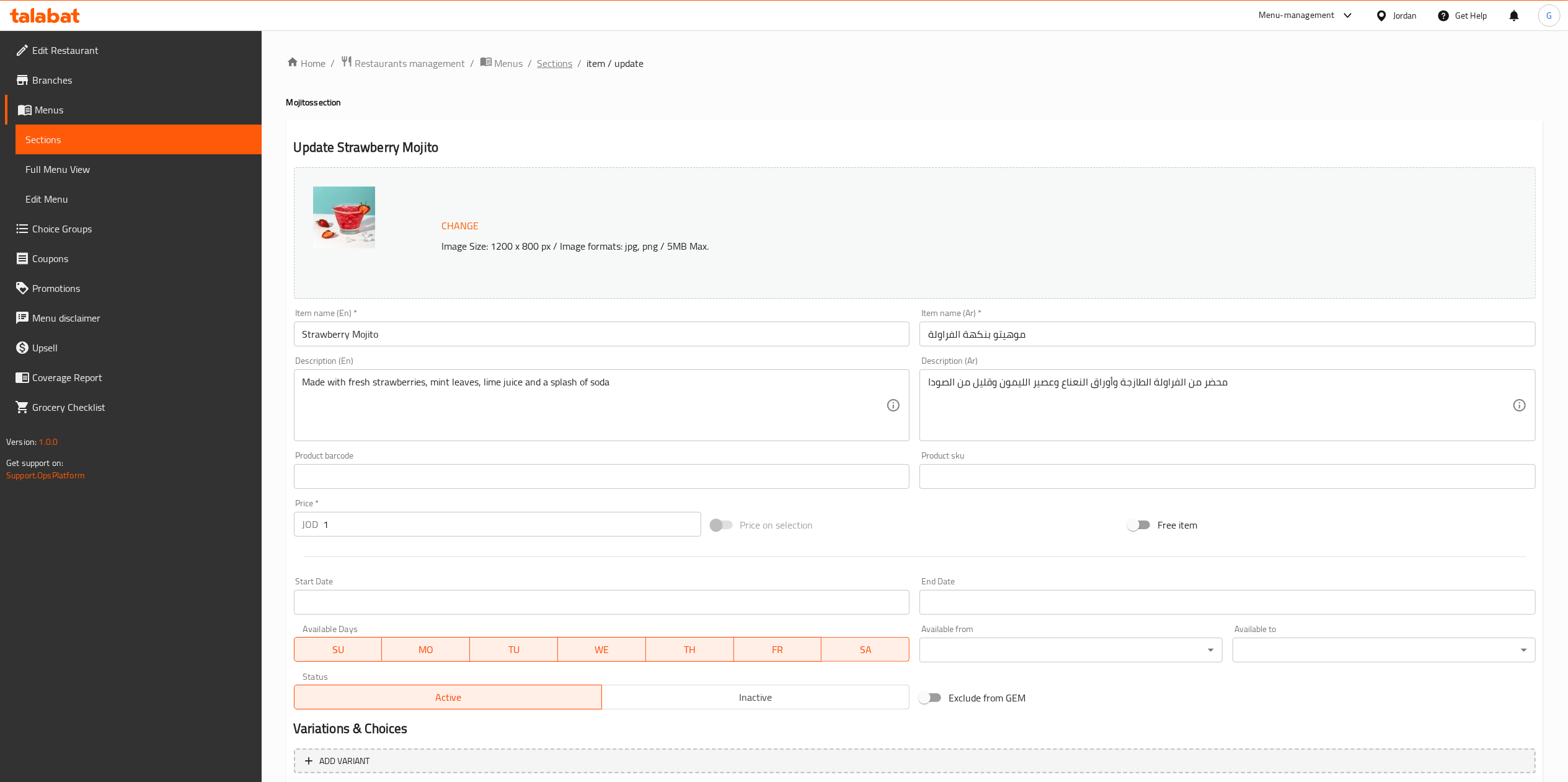
click at [564, 67] on span "Sections" at bounding box center [555, 63] width 35 height 15
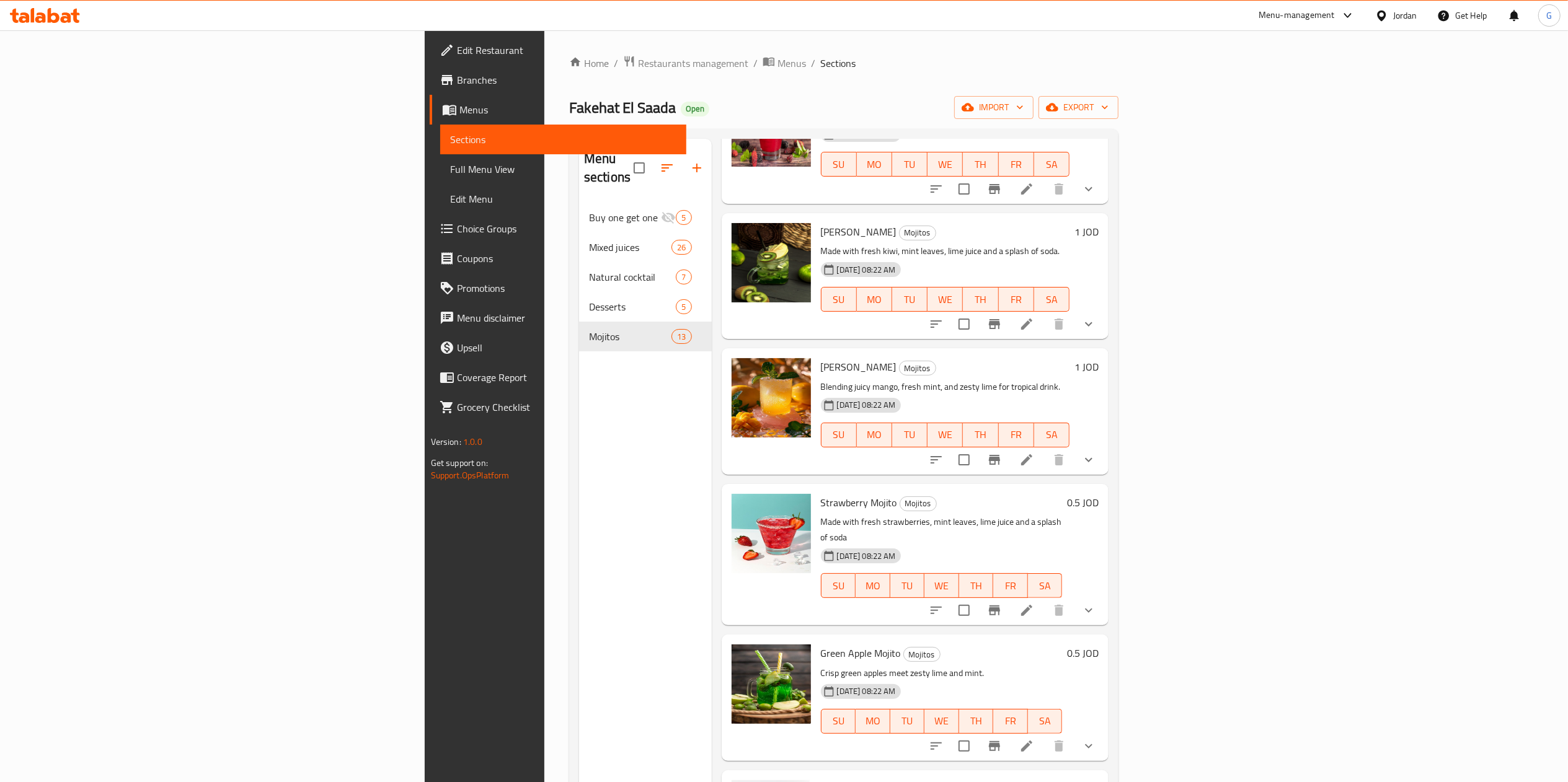
scroll to position [273, 0]
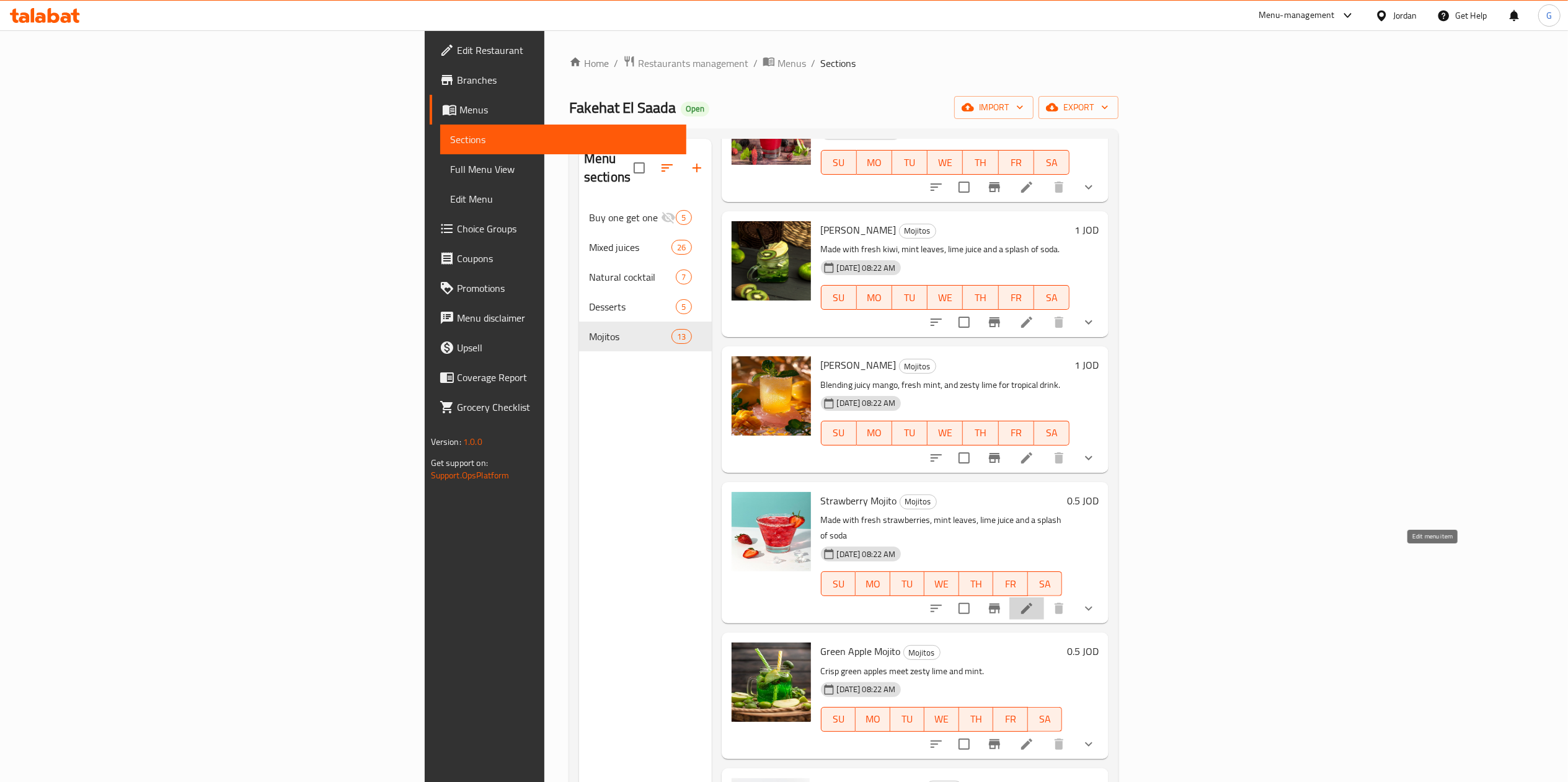
click at [1032, 603] on icon at bounding box center [1027, 609] width 12 height 12
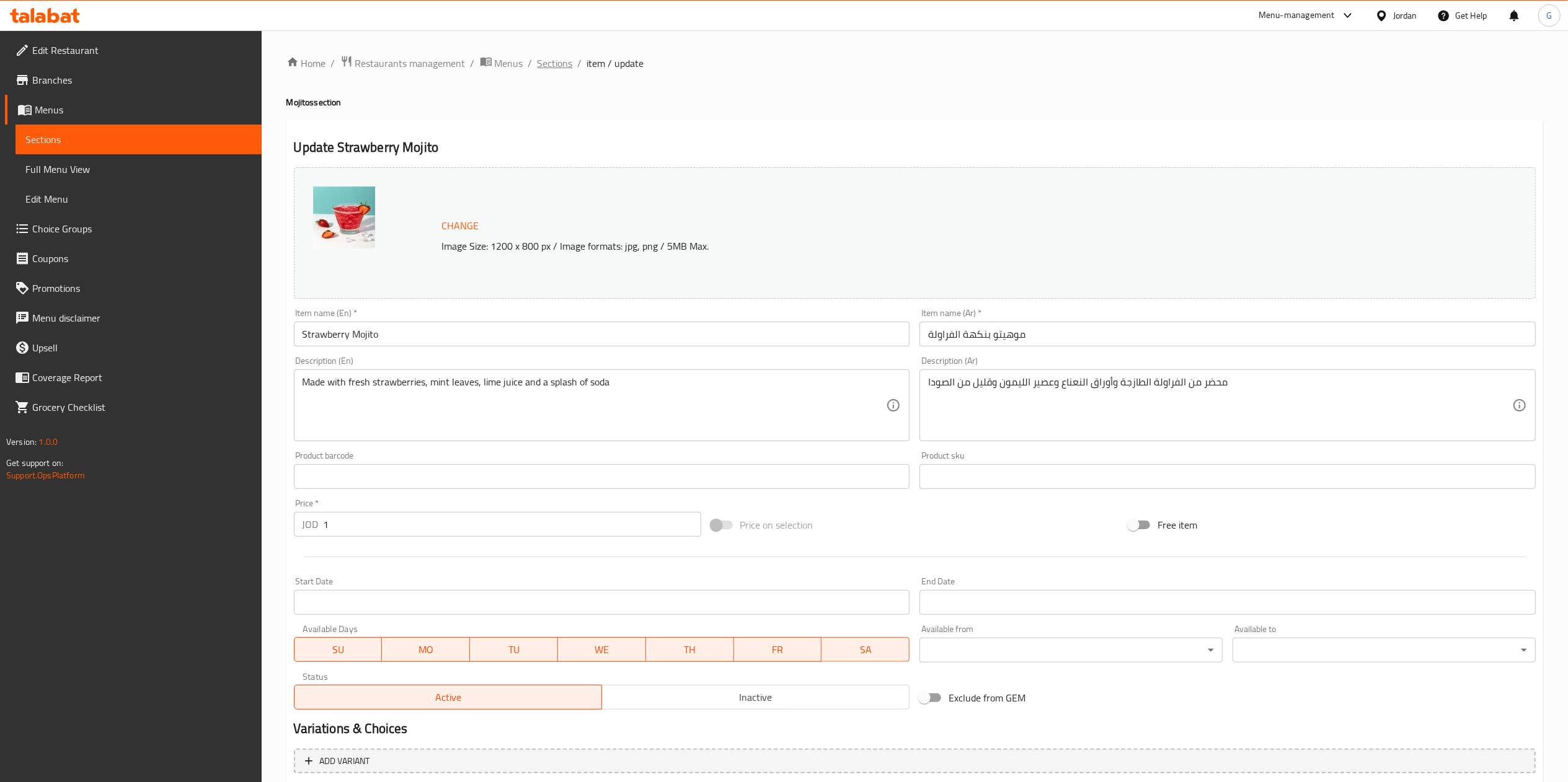
click at [556, 58] on span "Sections" at bounding box center [555, 63] width 35 height 15
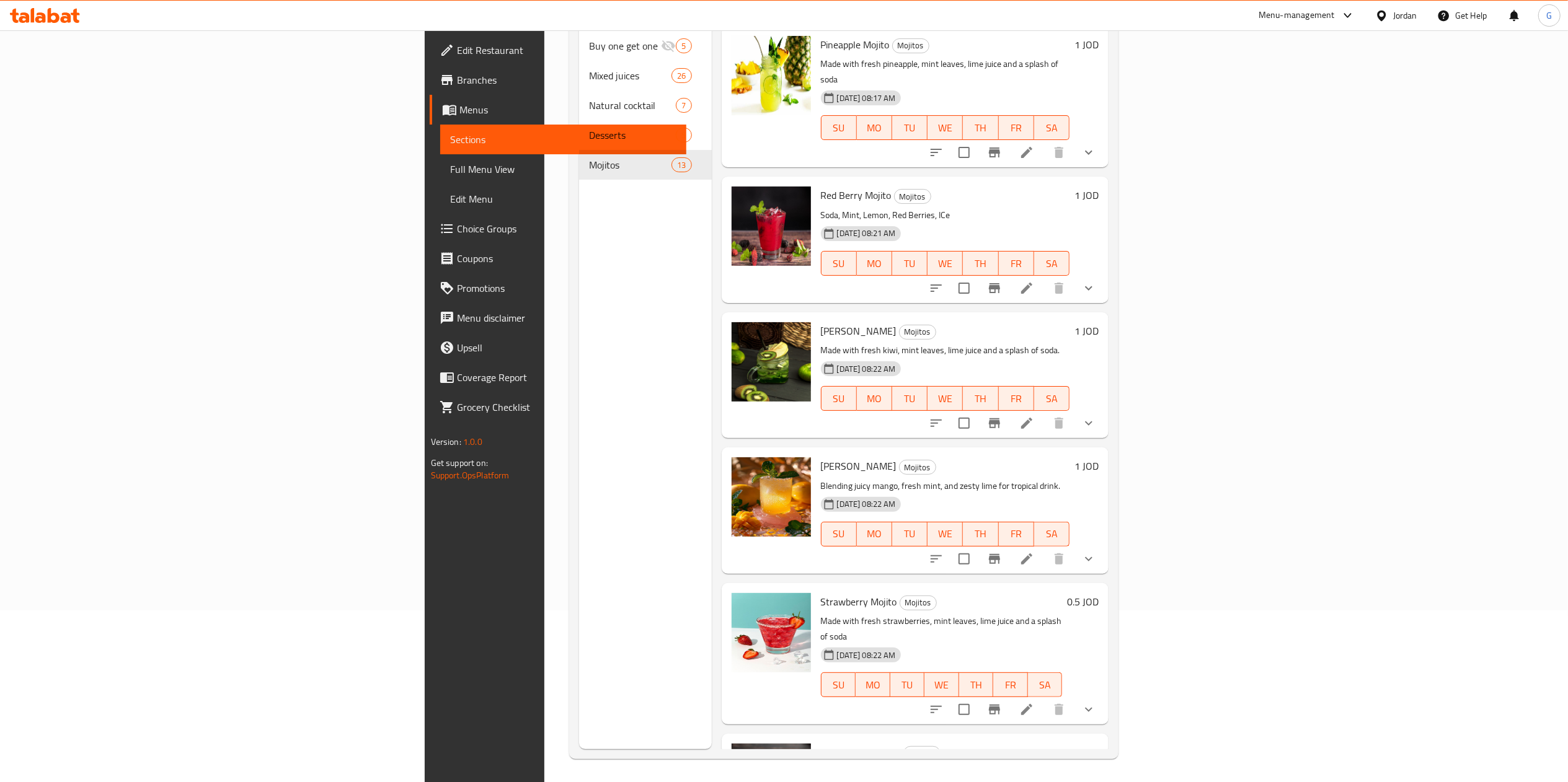
scroll to position [174, 0]
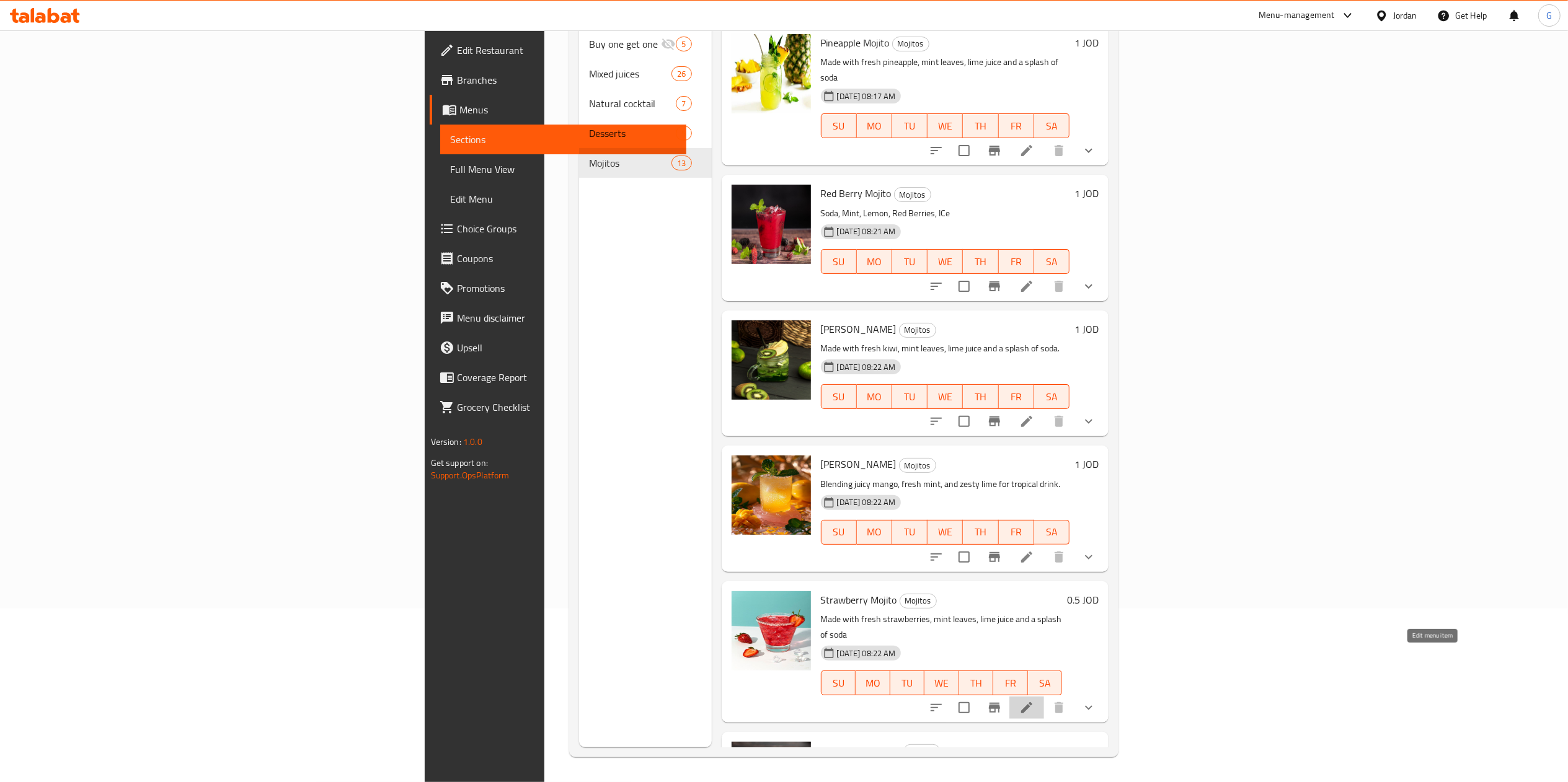
click at [1035, 701] on icon at bounding box center [1027, 708] width 15 height 15
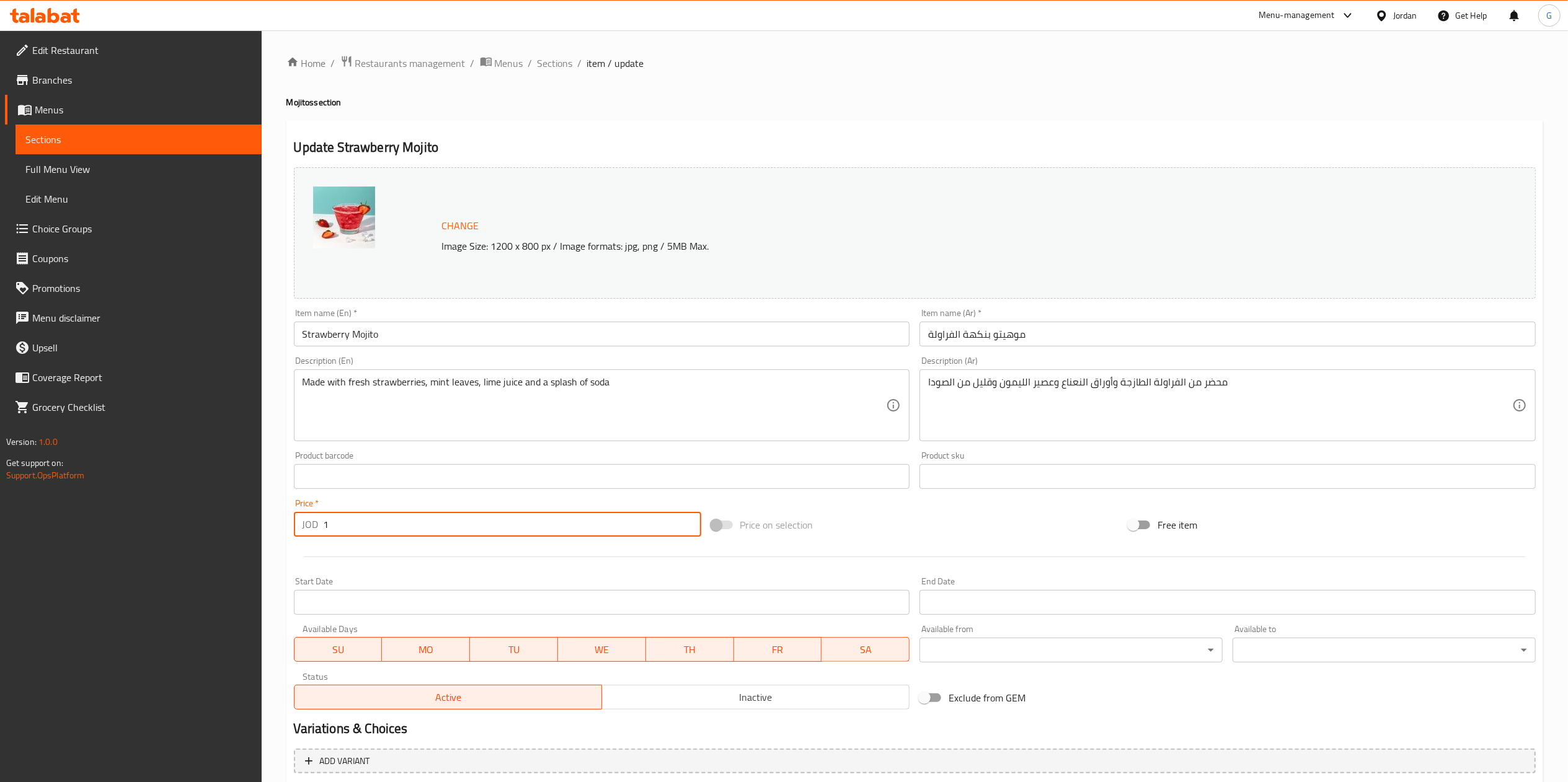
click at [433, 535] on input "1" at bounding box center [513, 524] width 378 height 25
click at [547, 69] on span "Sections" at bounding box center [555, 63] width 35 height 15
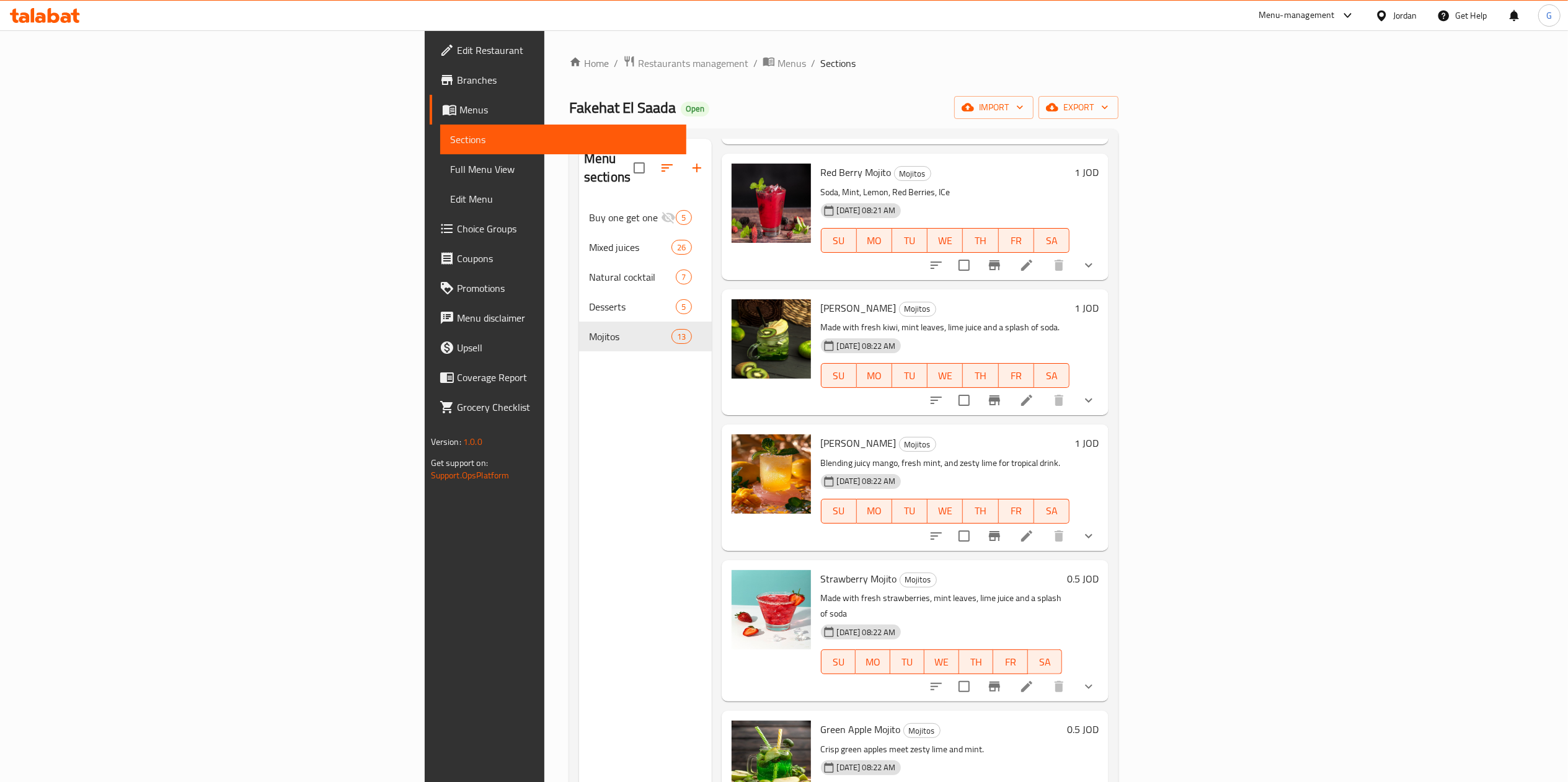
scroll to position [242, 0]
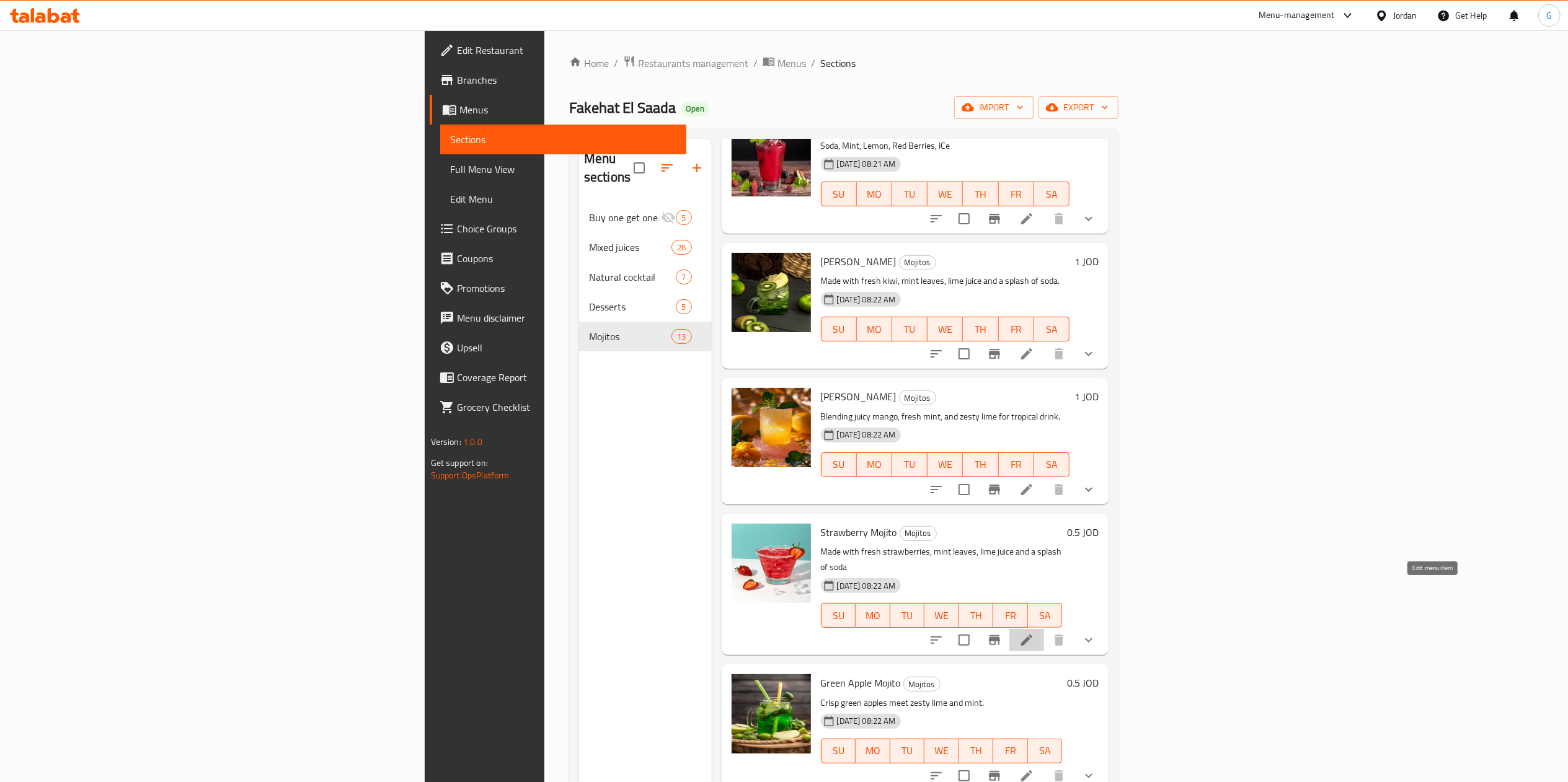
click at [1032, 635] on icon at bounding box center [1027, 641] width 12 height 12
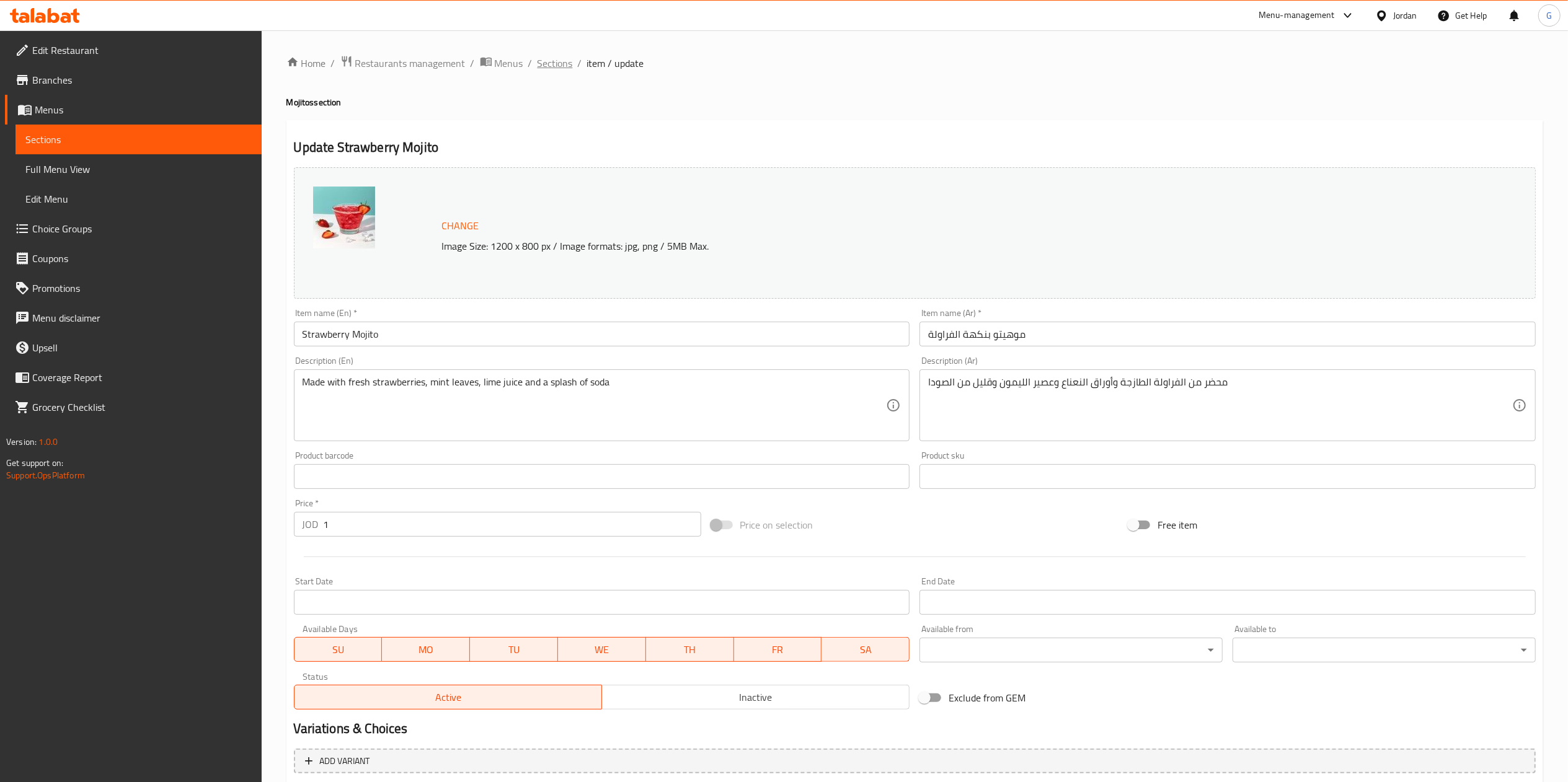
click at [567, 59] on span "Sections" at bounding box center [555, 63] width 35 height 15
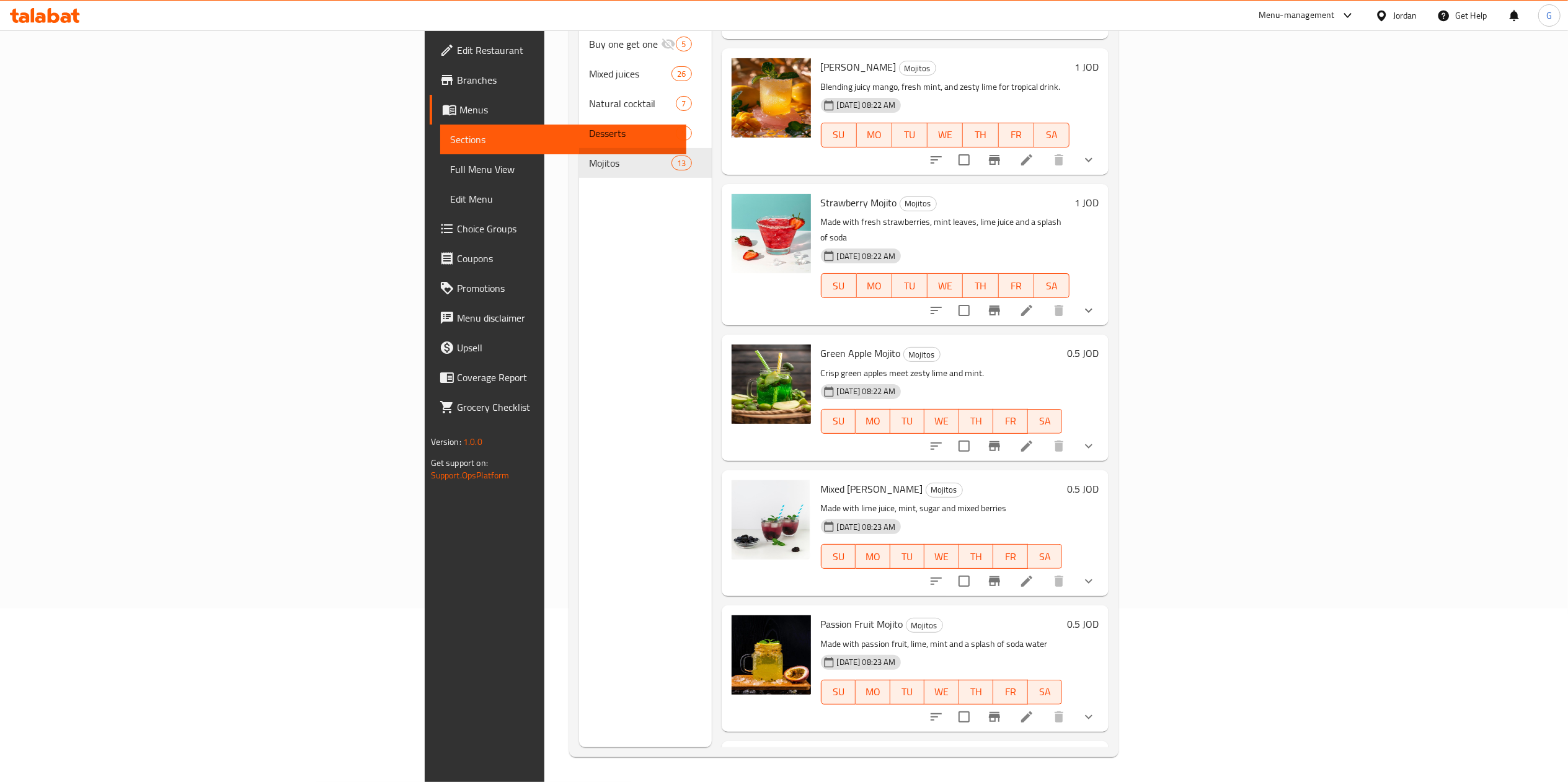
scroll to position [410, 0]
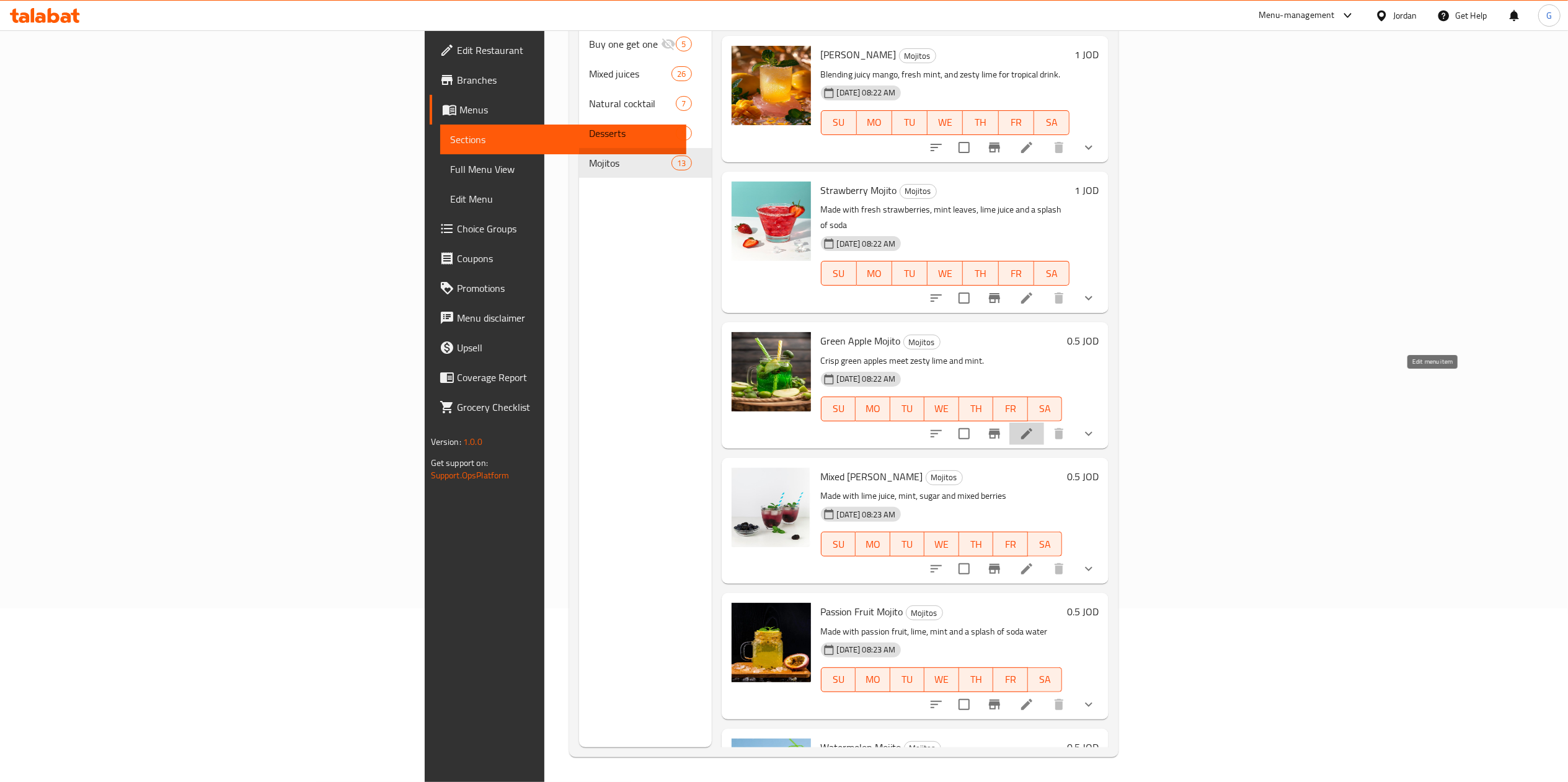
click at [1035, 426] on icon at bounding box center [1027, 434] width 15 height 15
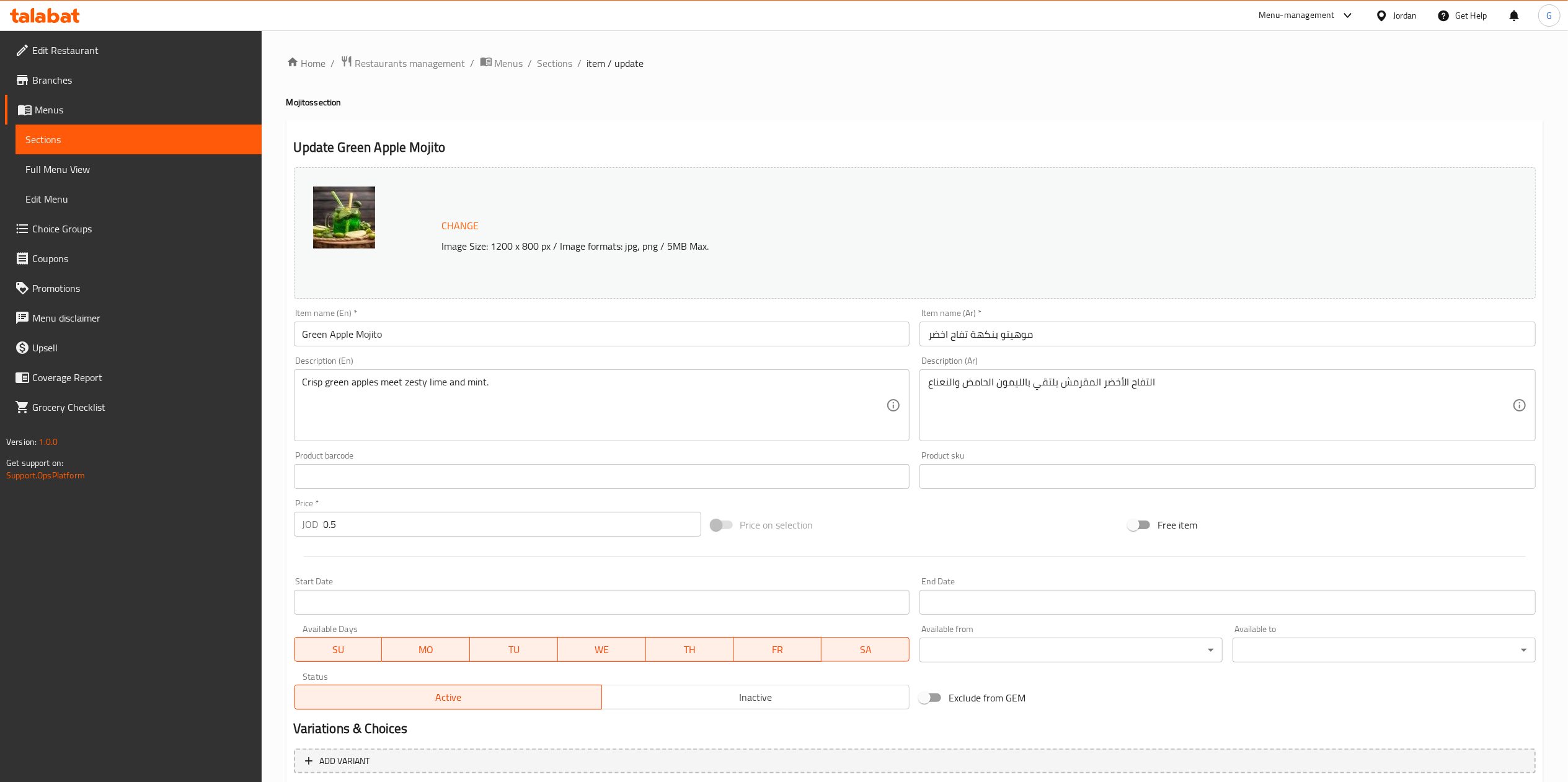
click at [427, 527] on input "0.5" at bounding box center [513, 524] width 378 height 25
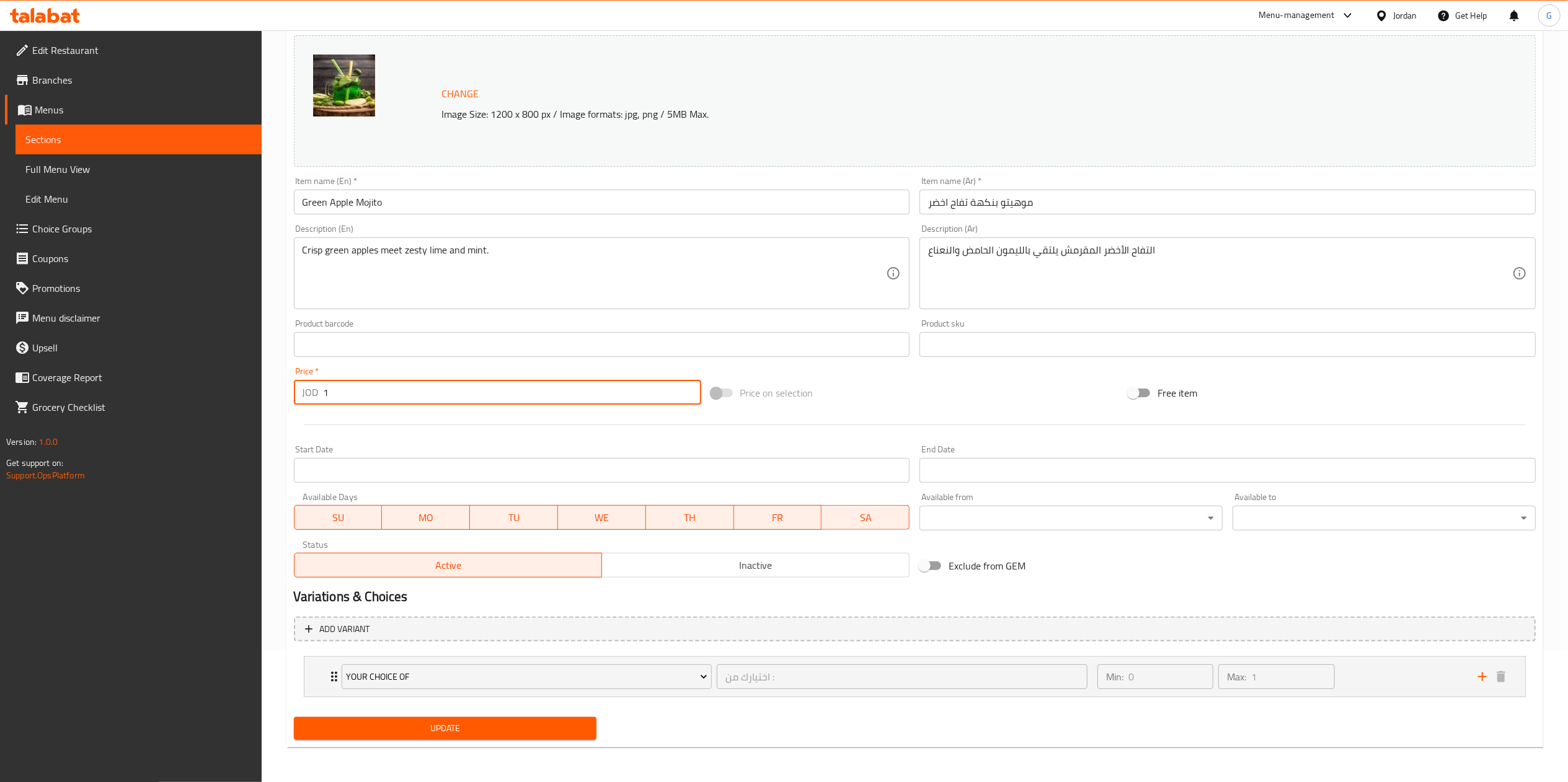
type input "1"
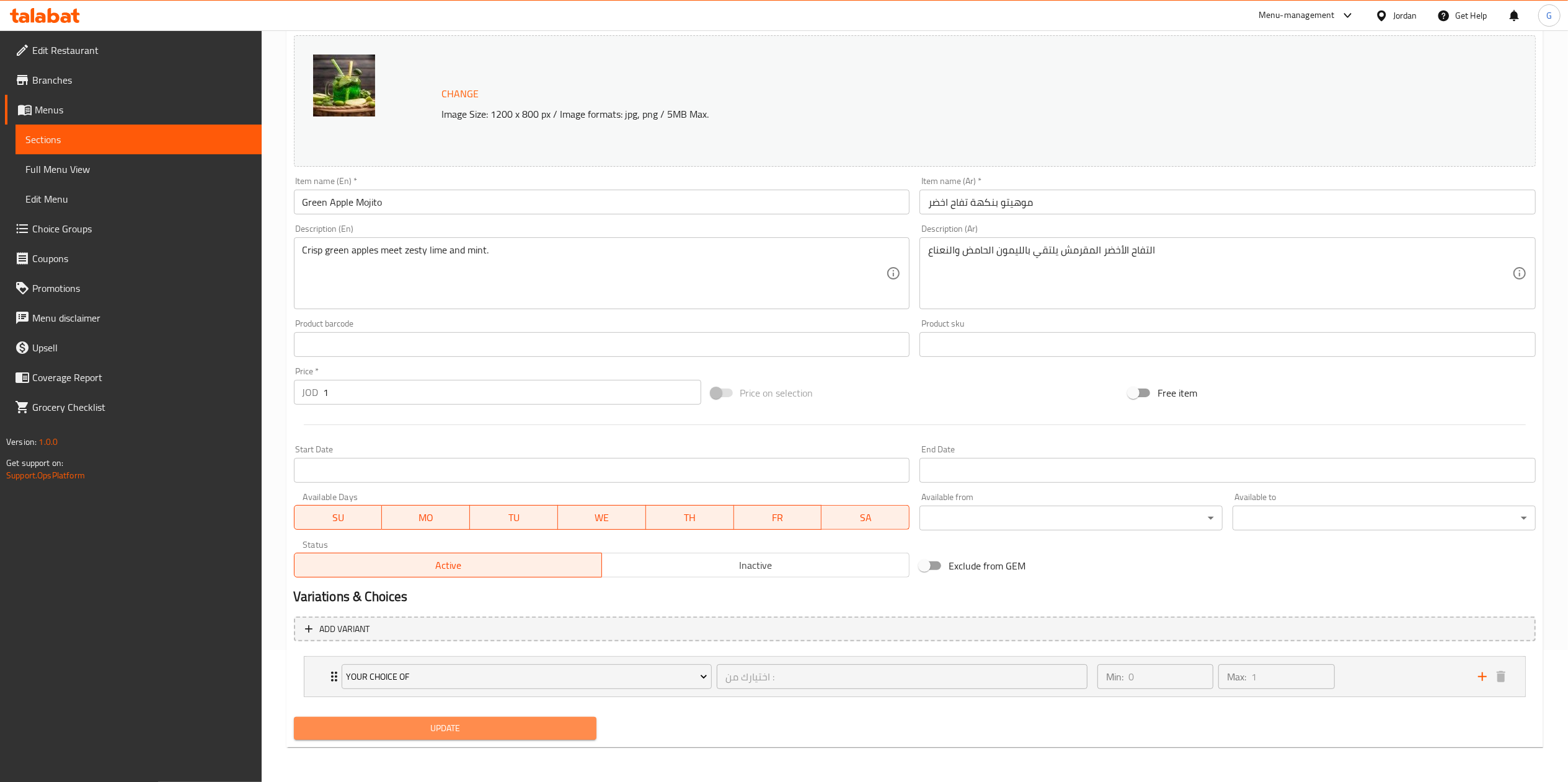
click at [539, 724] on span "Update" at bounding box center [445, 729] width 284 height 16
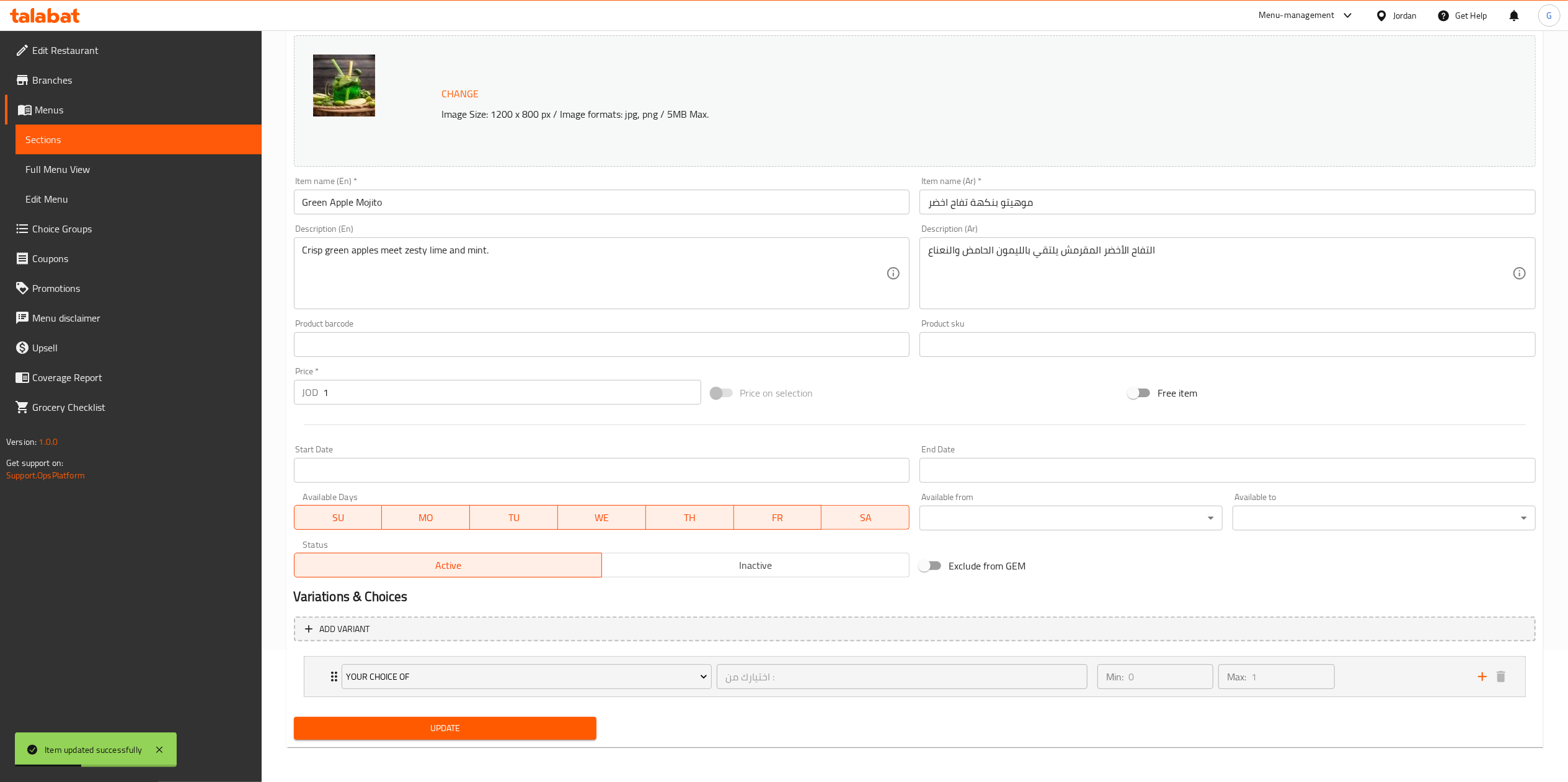
scroll to position [0, 0]
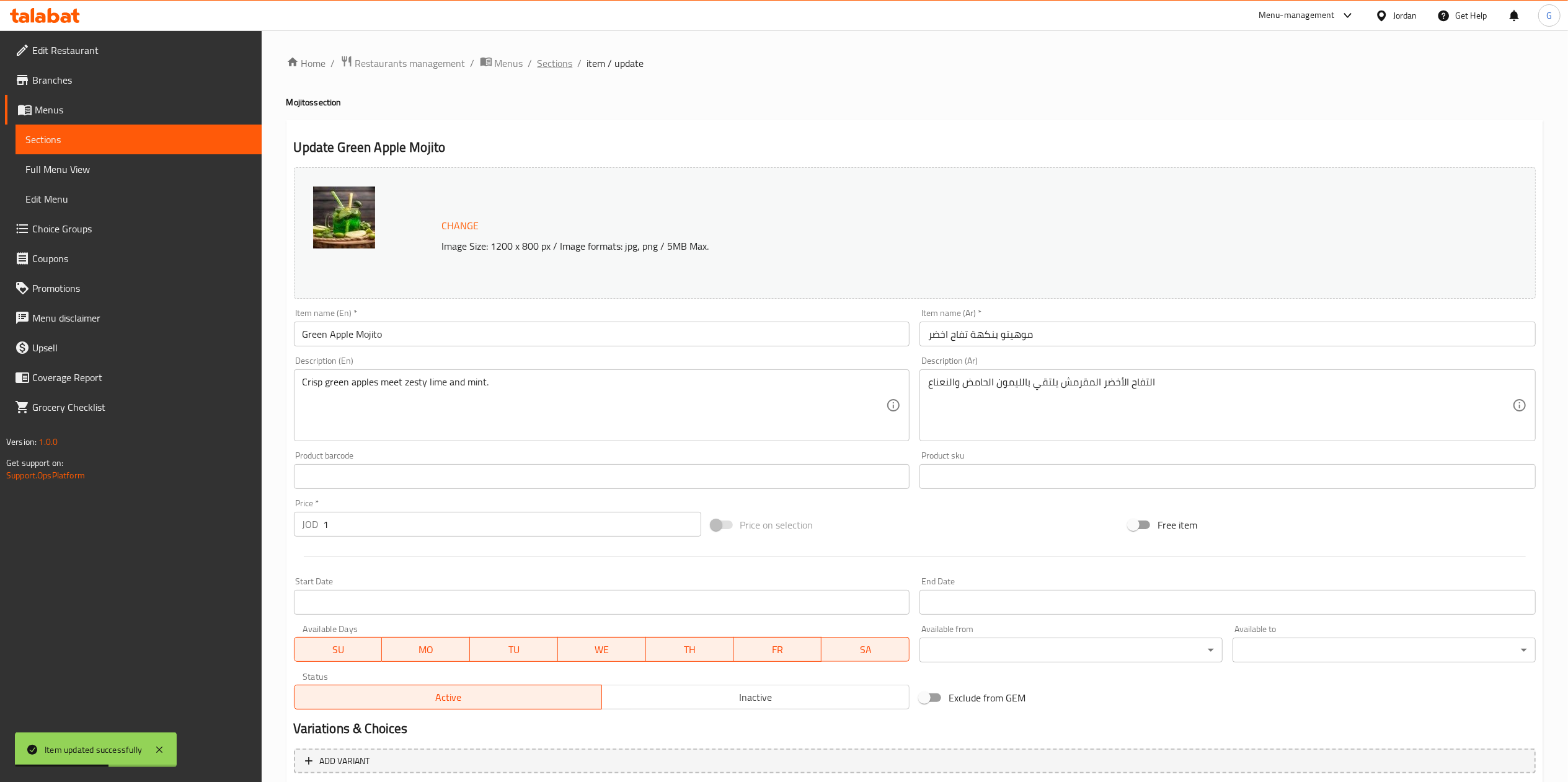
click at [547, 67] on span "Sections" at bounding box center [555, 63] width 35 height 15
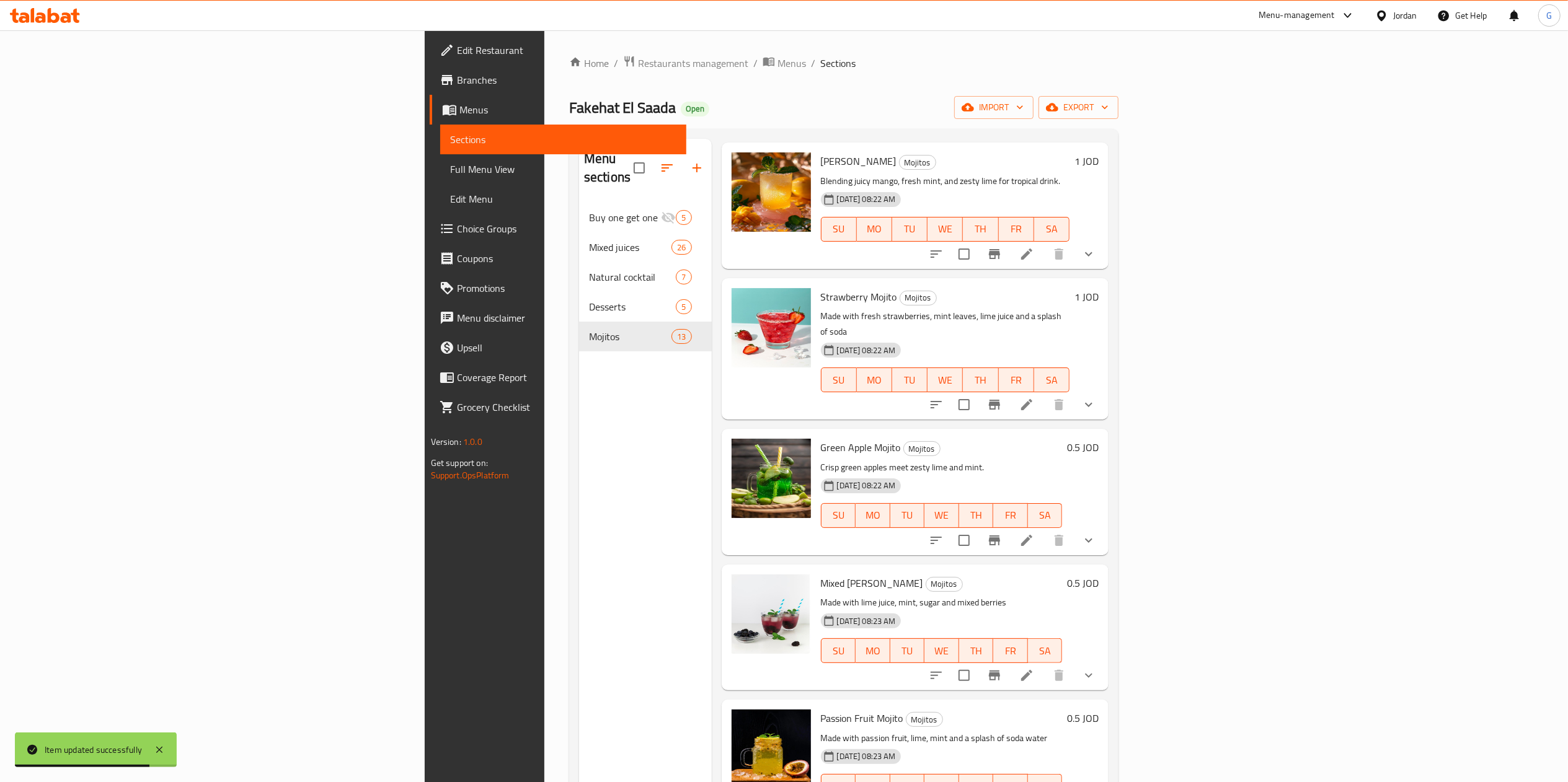
scroll to position [485, 0]
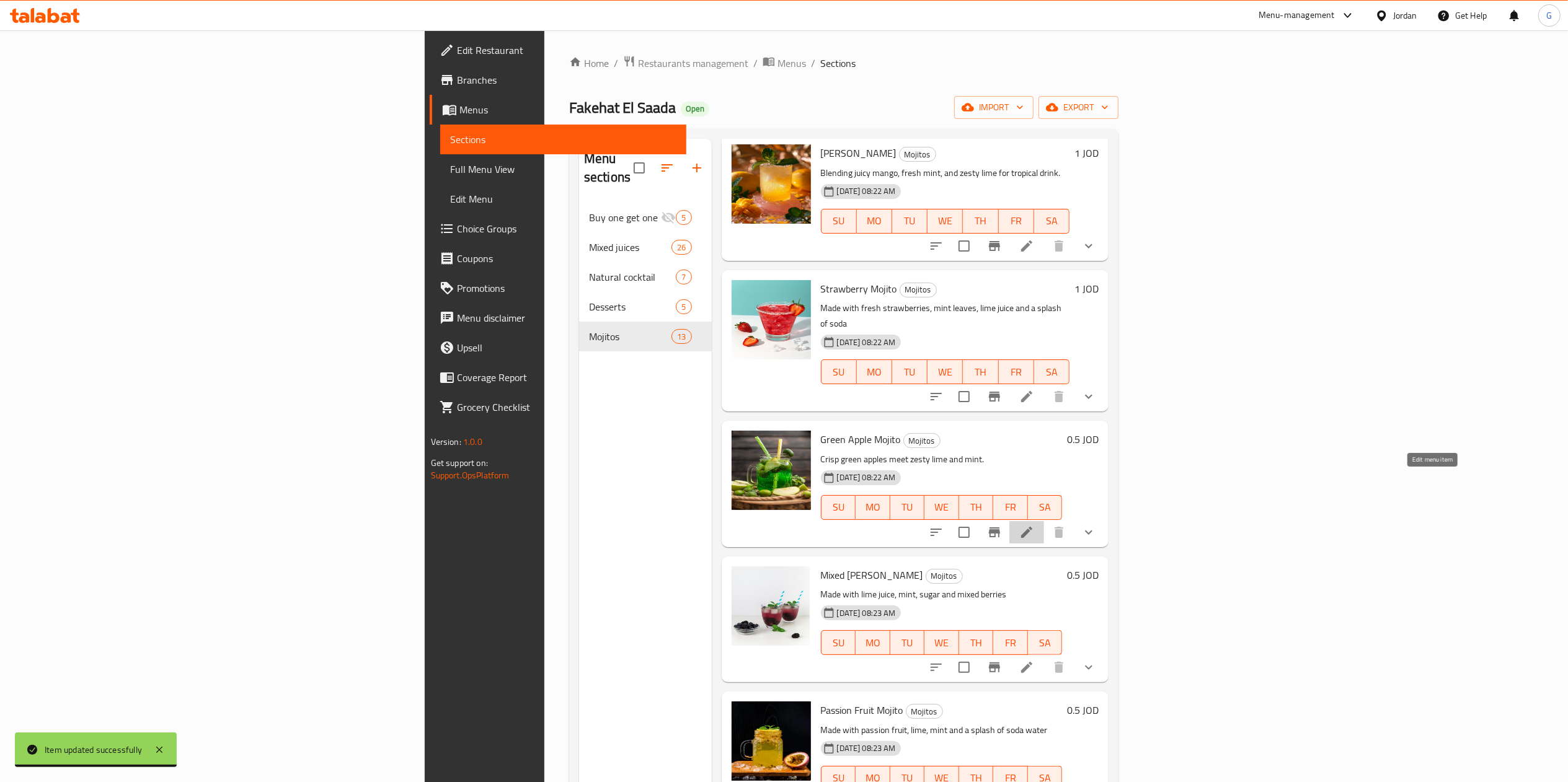
click at [1035, 525] on icon at bounding box center [1027, 532] width 15 height 15
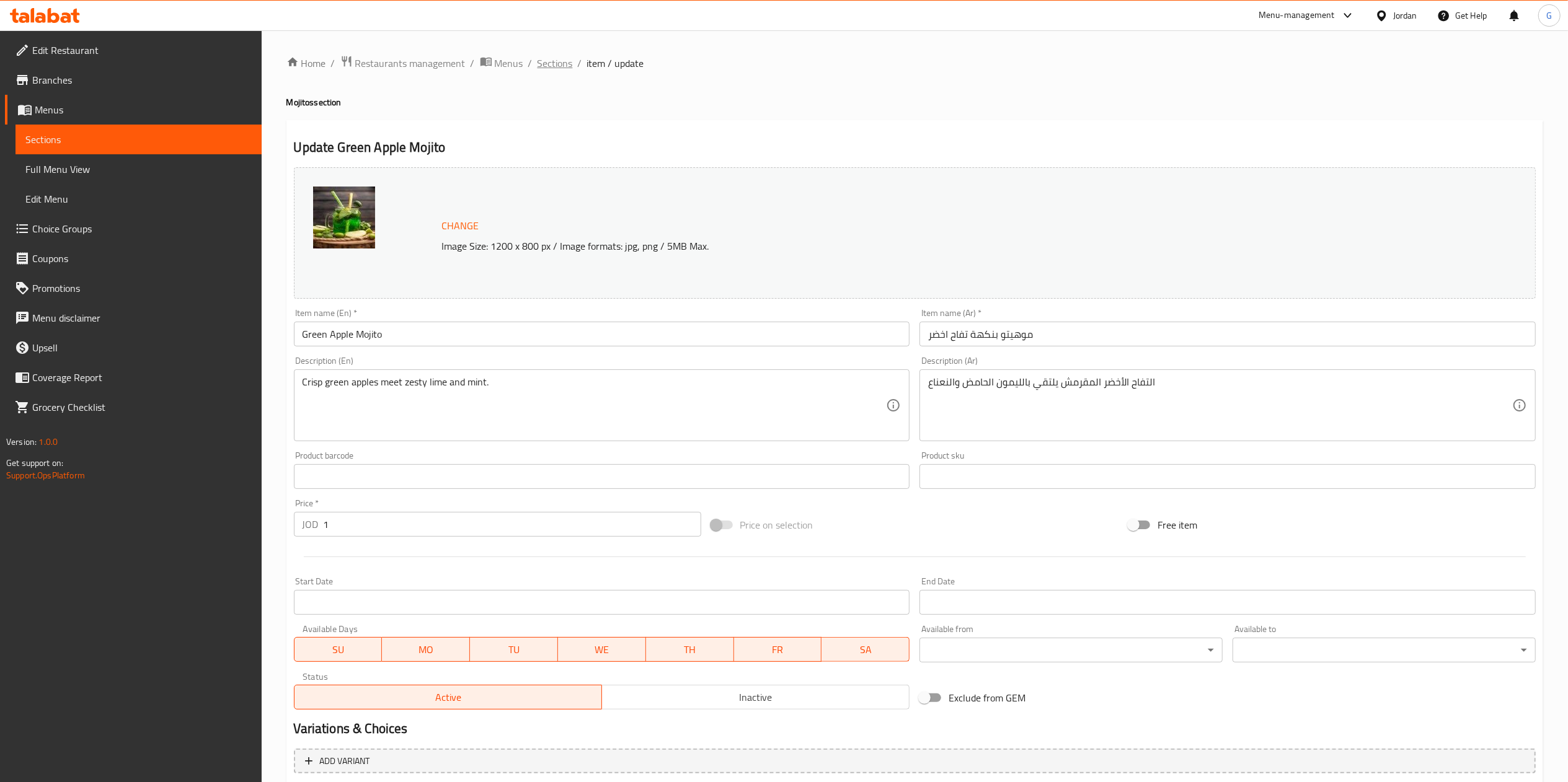
click at [565, 66] on span "Sections" at bounding box center [555, 63] width 35 height 15
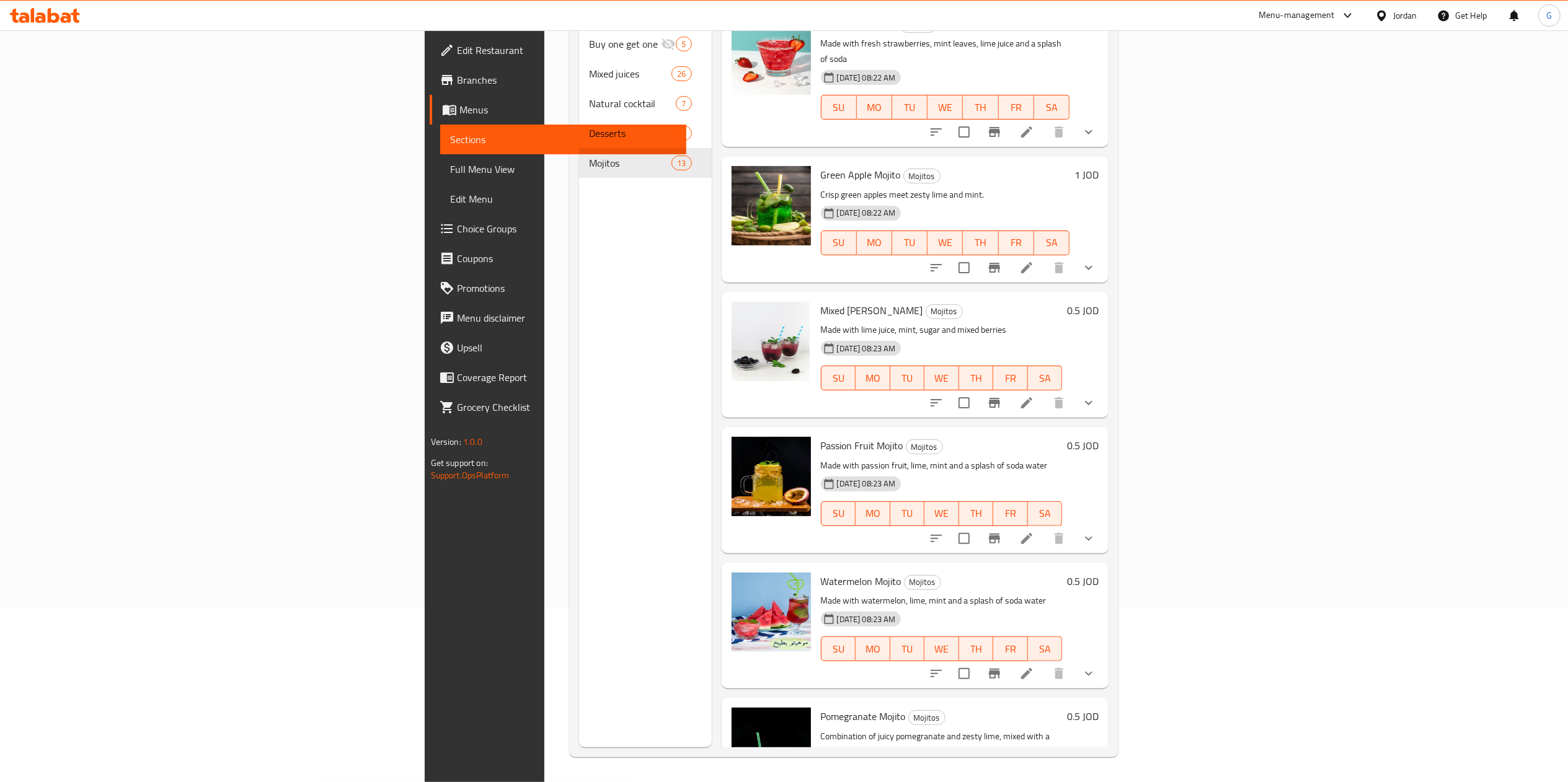
scroll to position [578, 0]
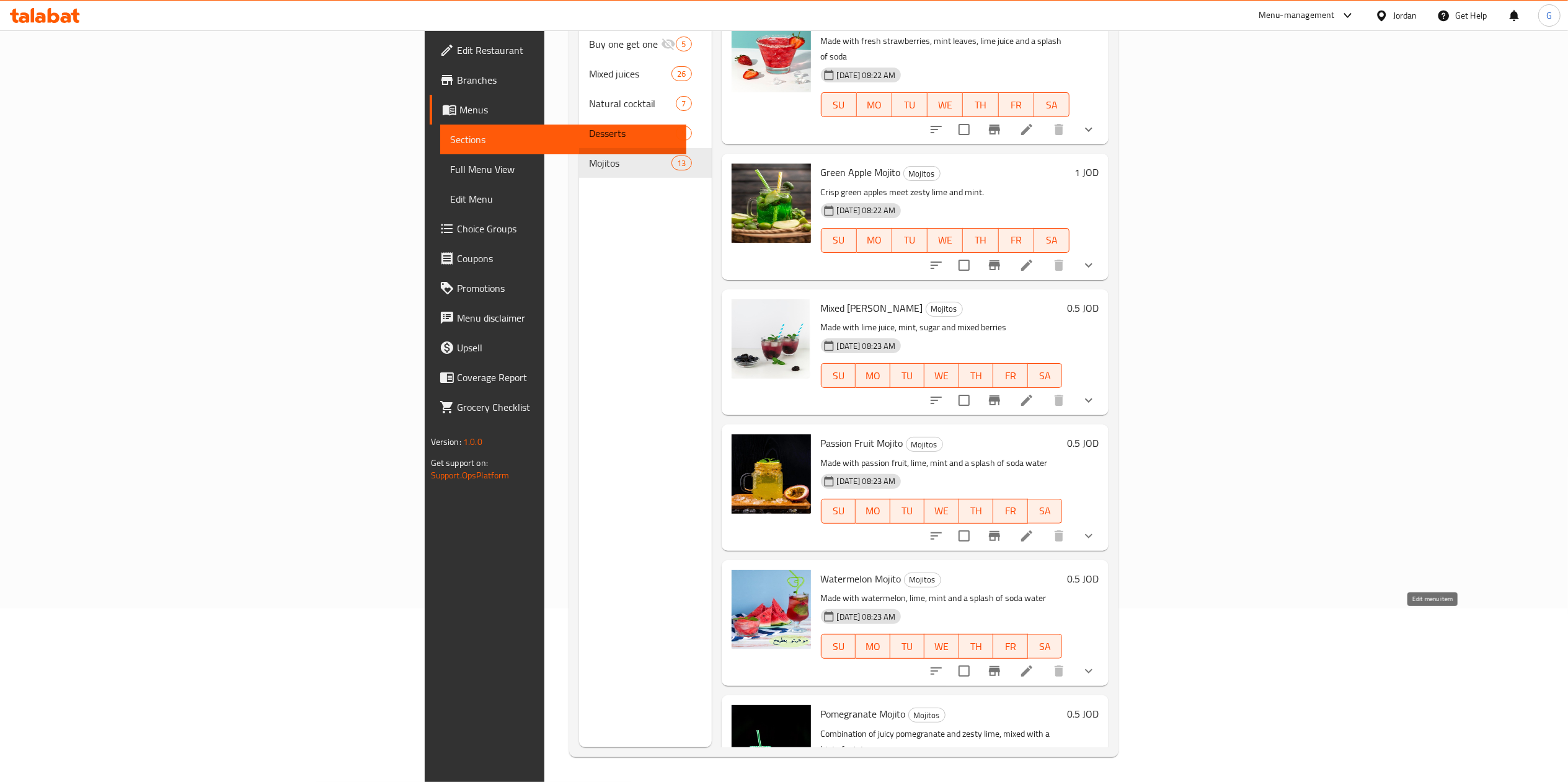
click at [1035, 664] on icon at bounding box center [1027, 671] width 15 height 15
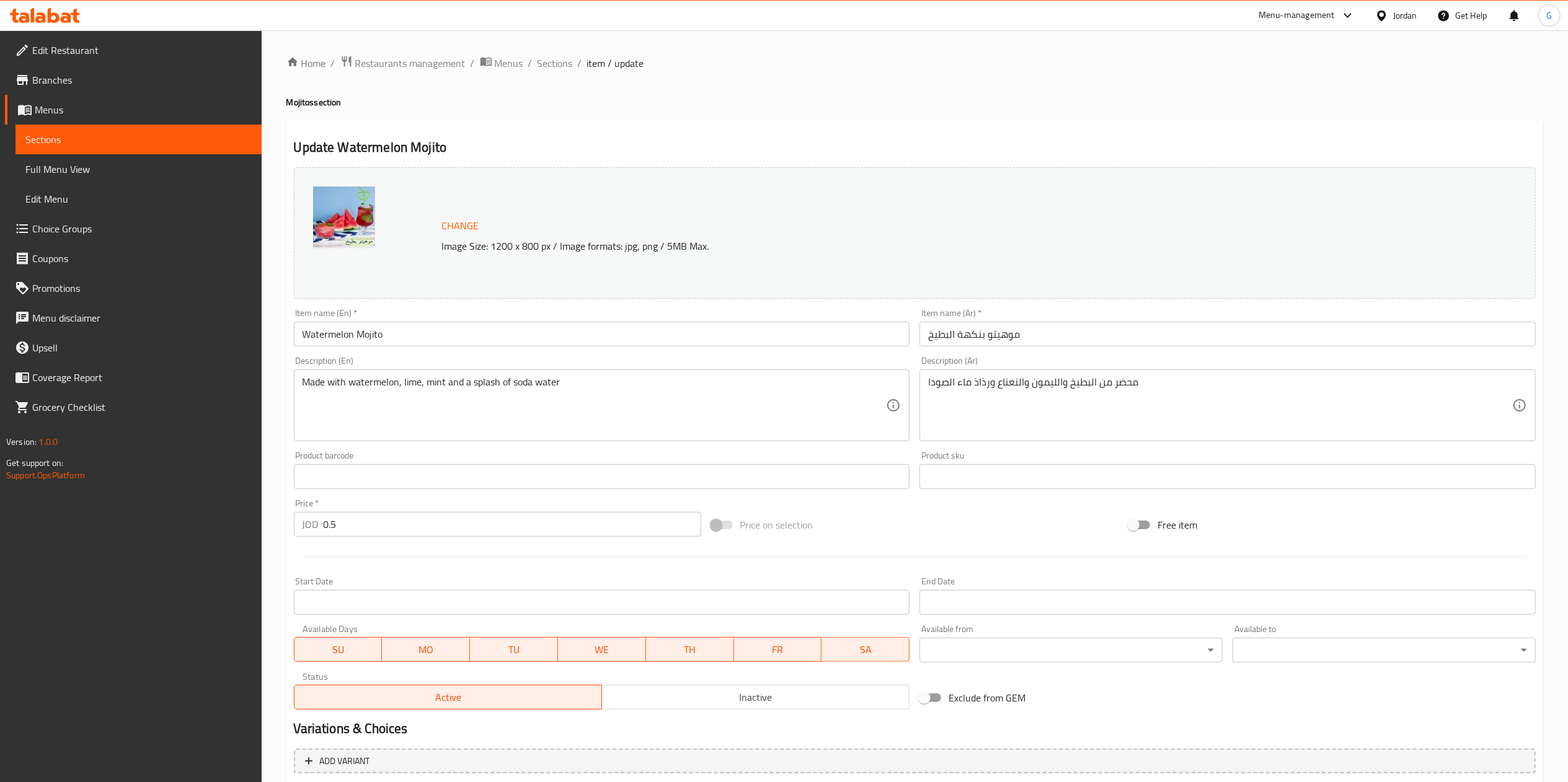
click at [355, 526] on input "0.5" at bounding box center [513, 524] width 378 height 25
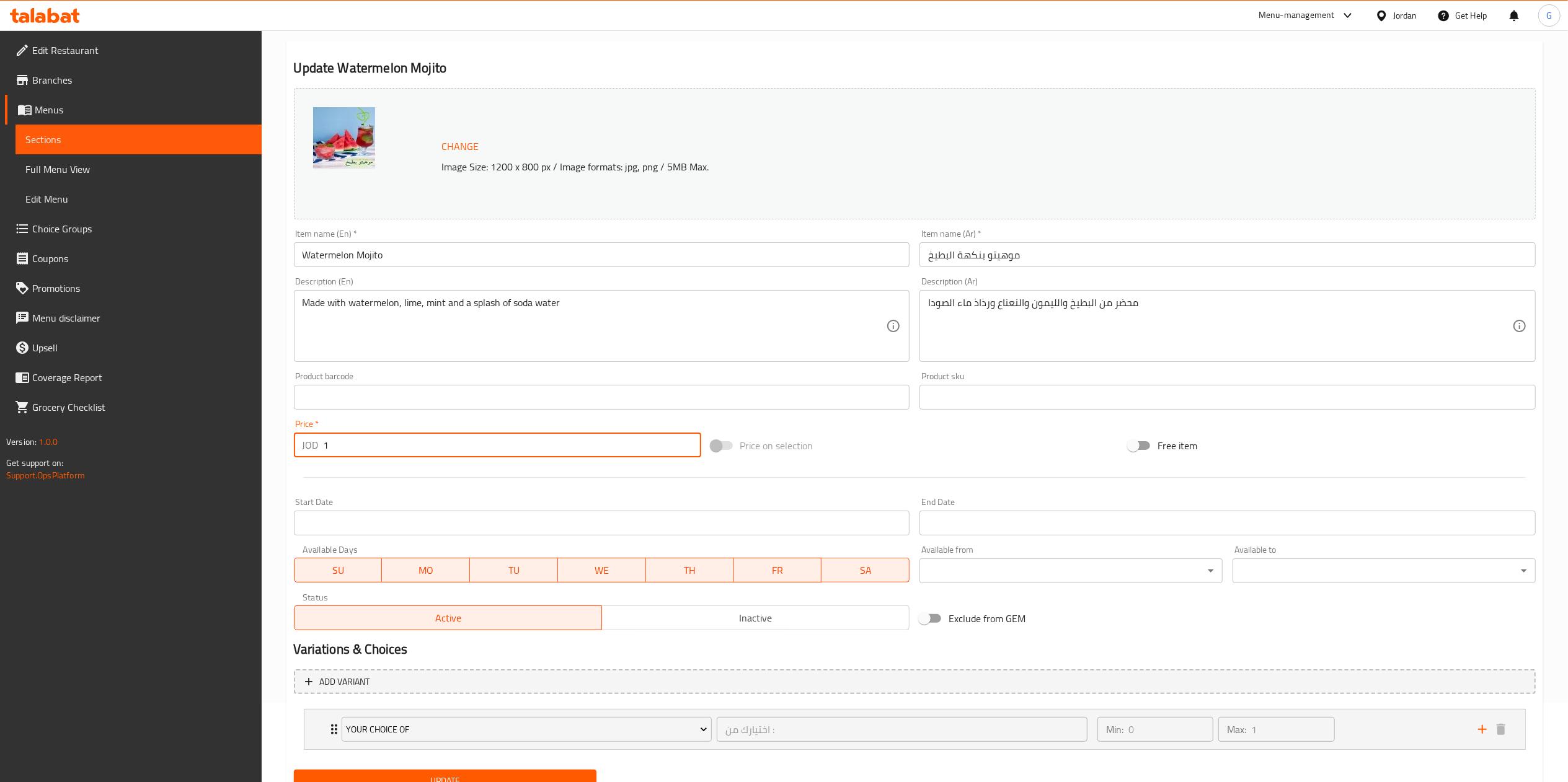
scroll to position [132, 0]
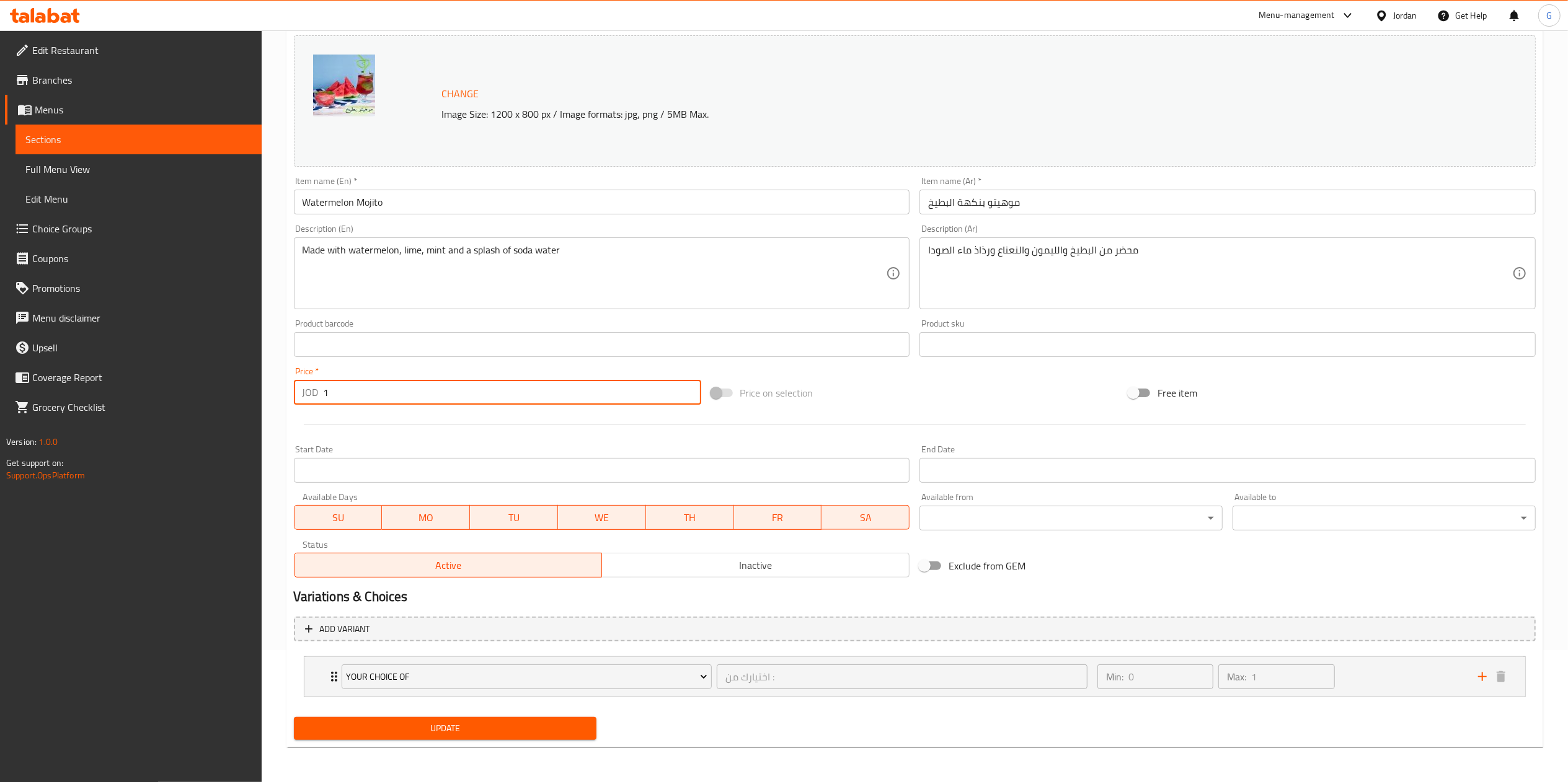
type input "1"
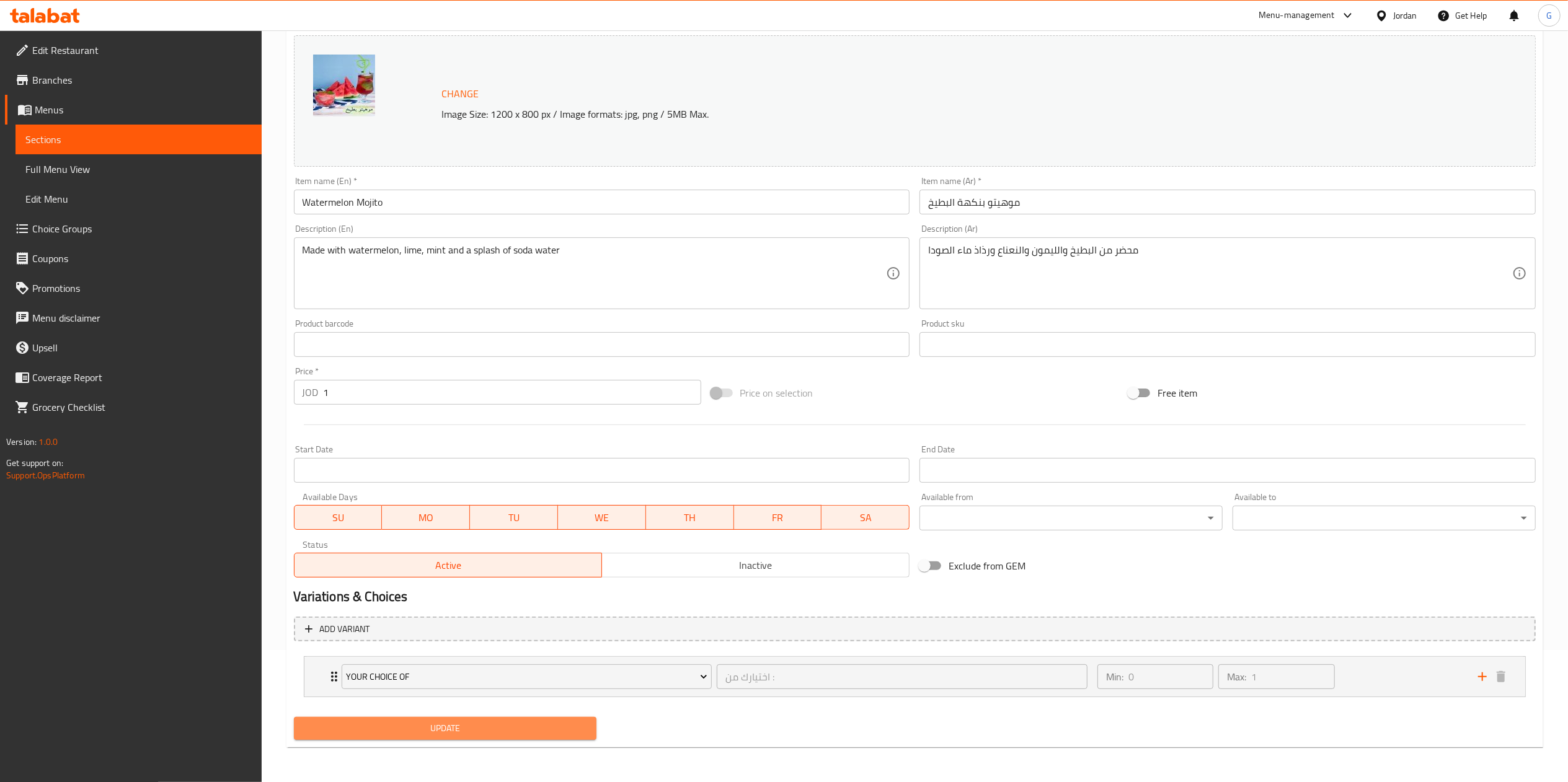
click at [510, 735] on span "Update" at bounding box center [445, 729] width 284 height 16
click at [474, 720] on button "Update" at bounding box center [445, 729] width 303 height 23
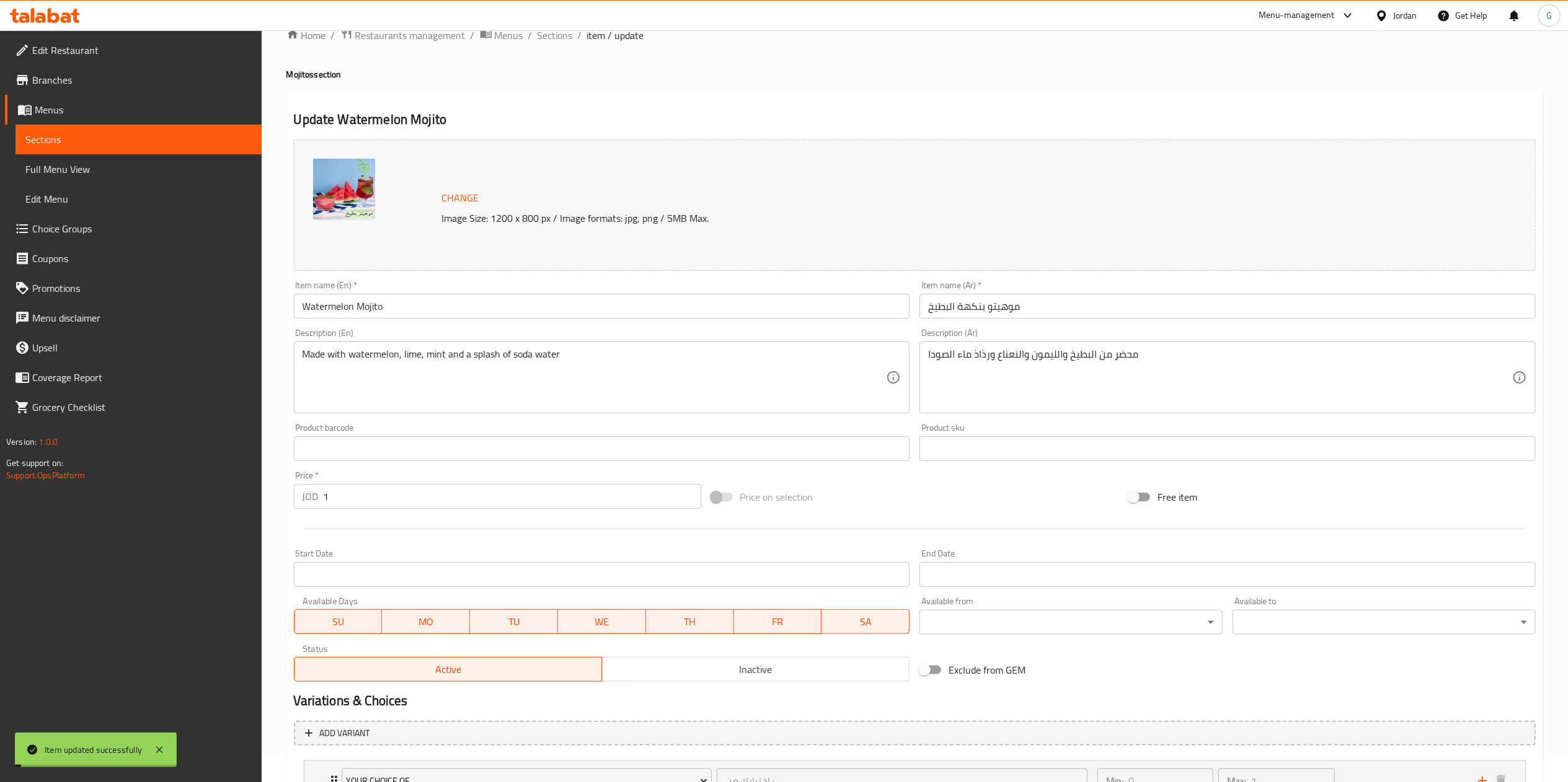
scroll to position [0, 0]
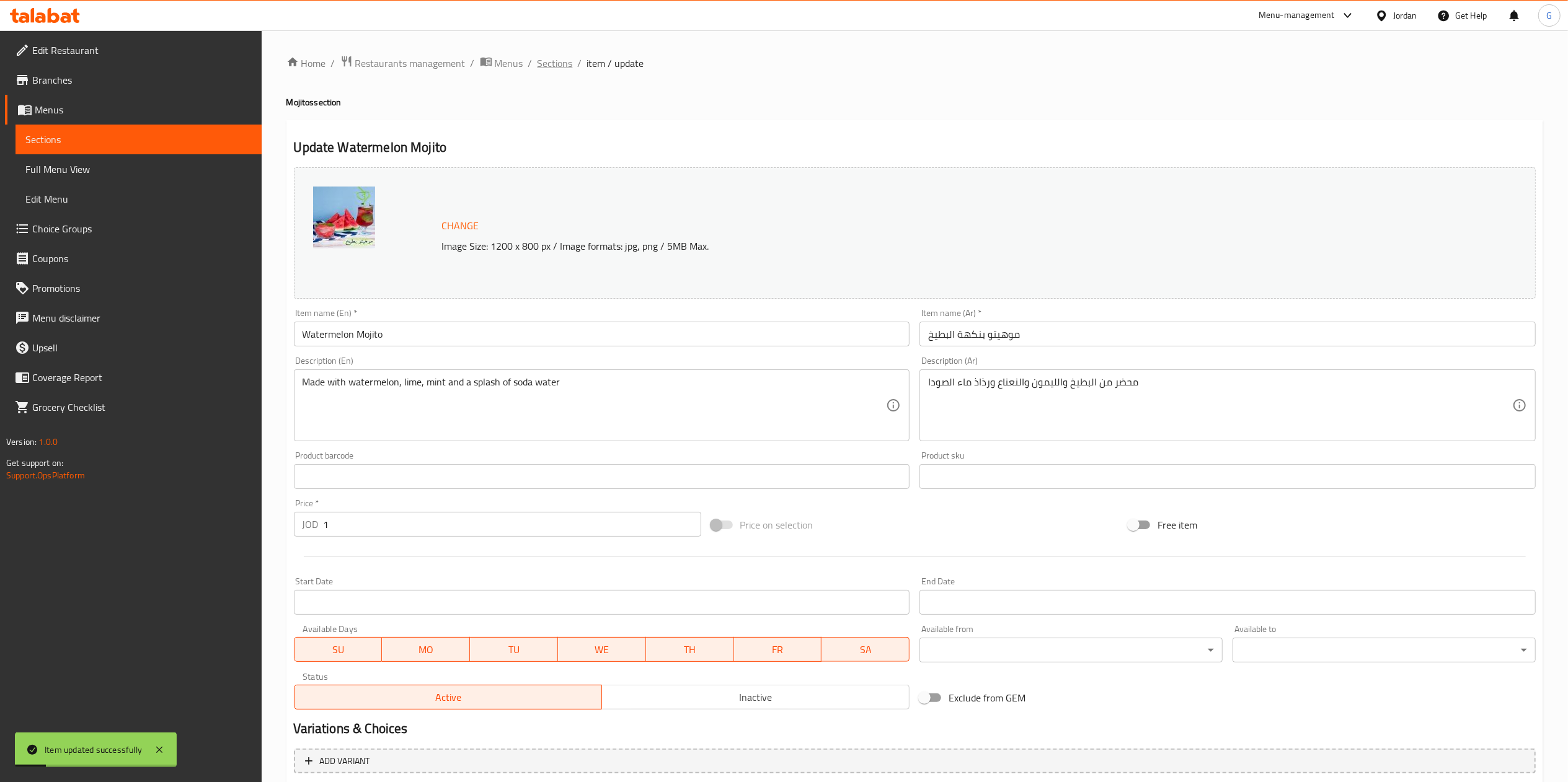
click at [556, 57] on span "Sections" at bounding box center [555, 63] width 35 height 15
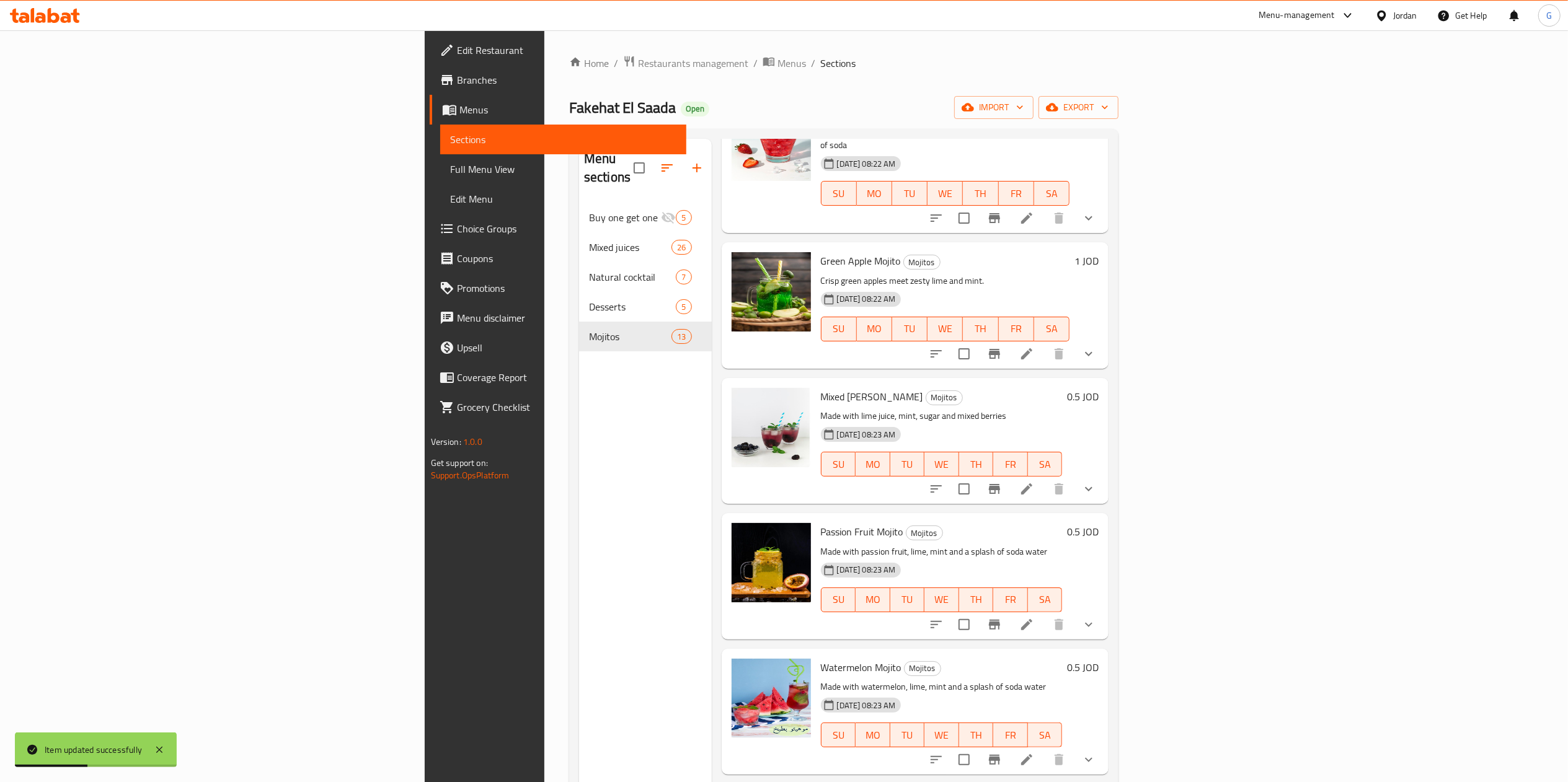
scroll to position [665, 0]
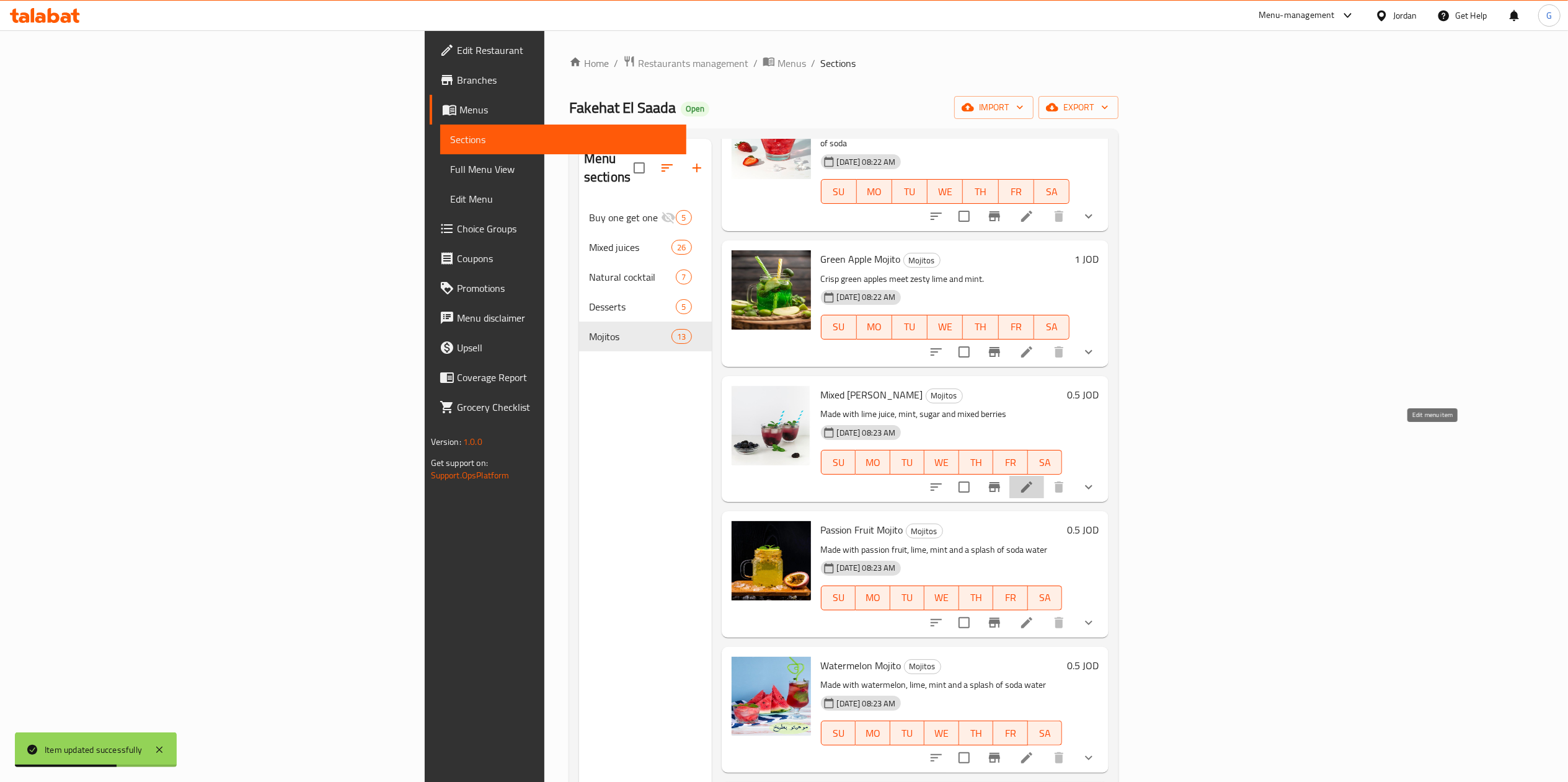
click at [1035, 480] on icon at bounding box center [1027, 487] width 15 height 15
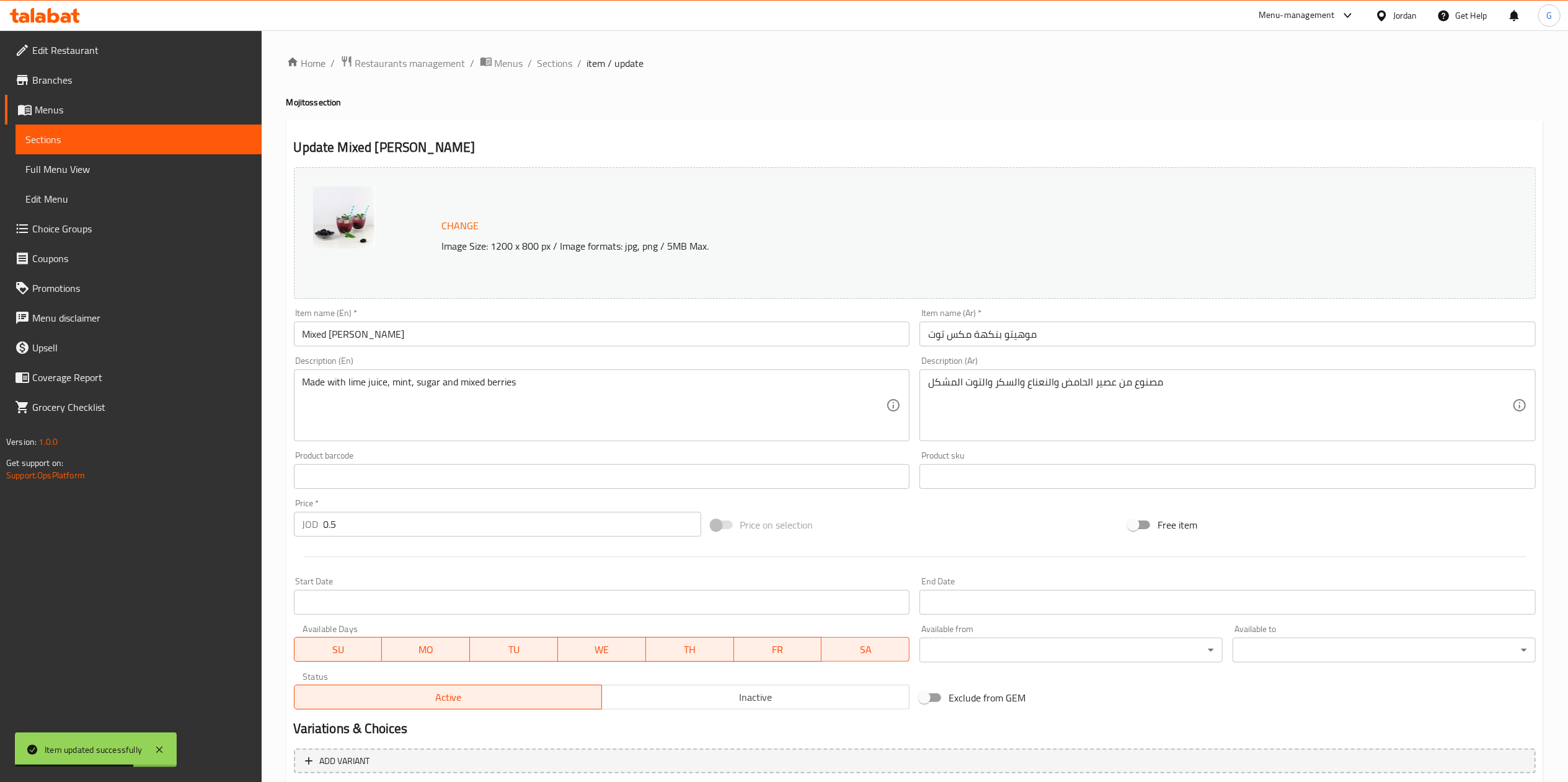
click at [440, 521] on input "0.5" at bounding box center [513, 524] width 378 height 25
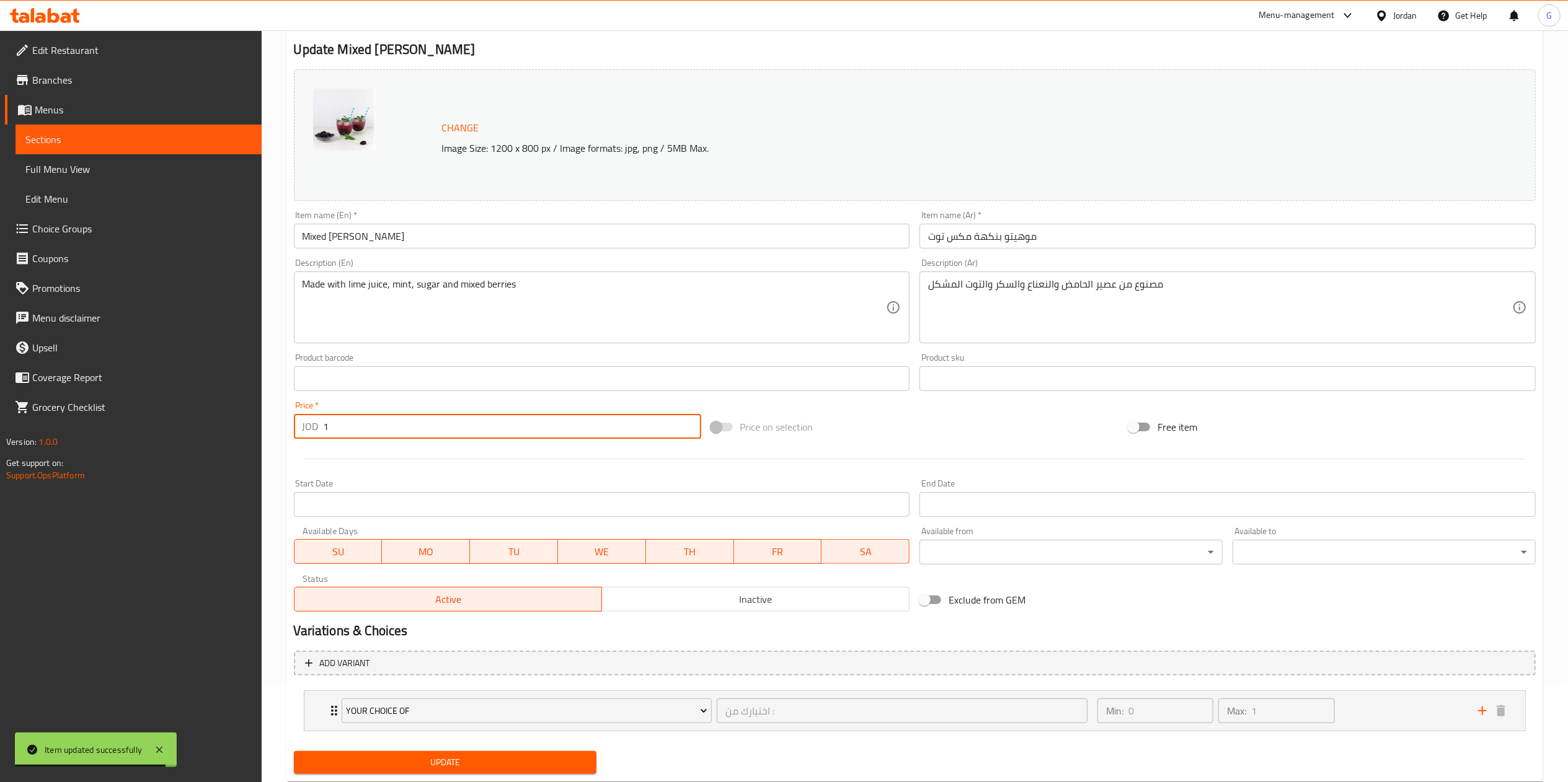
scroll to position [132, 0]
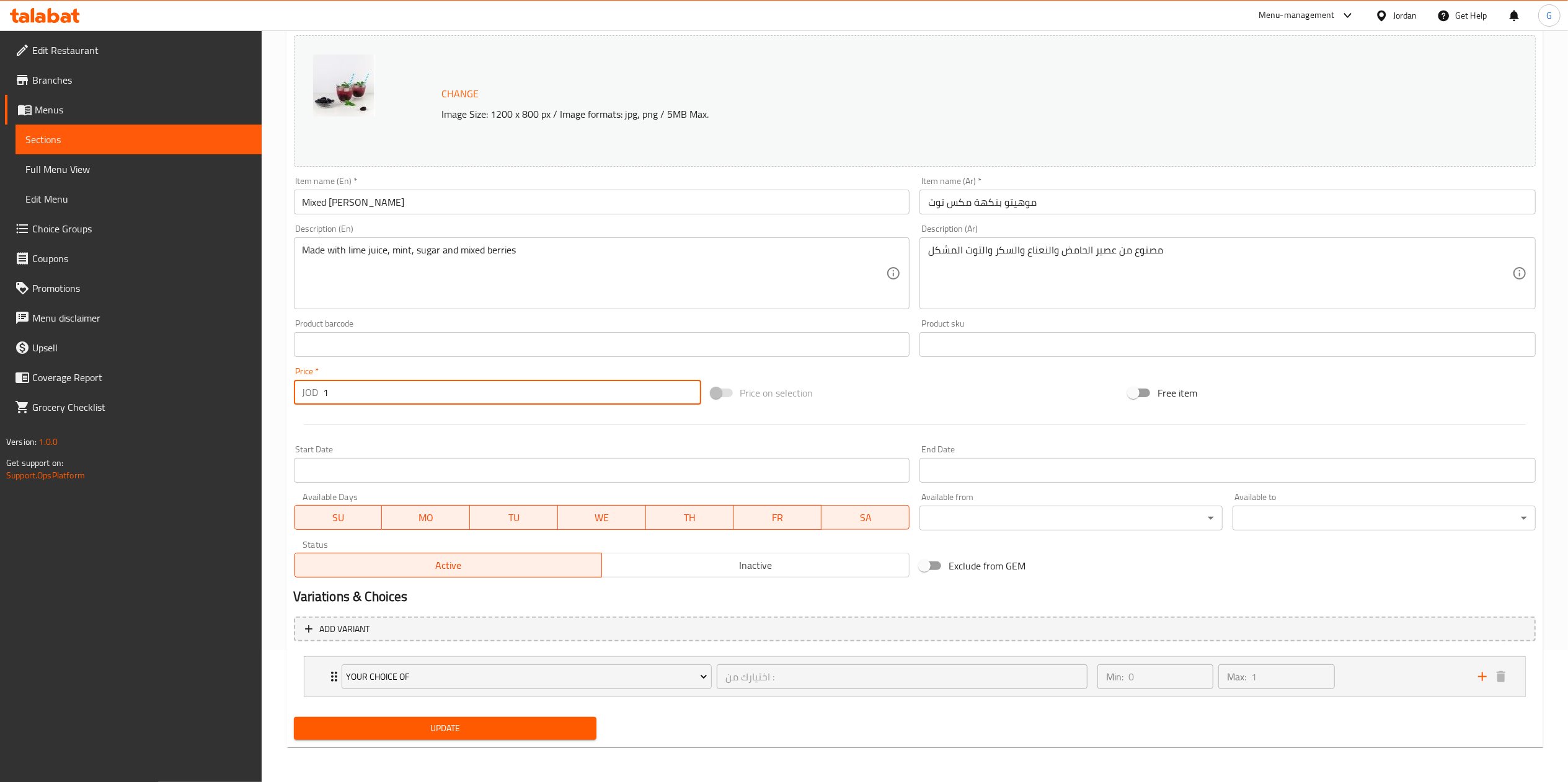
type input "1"
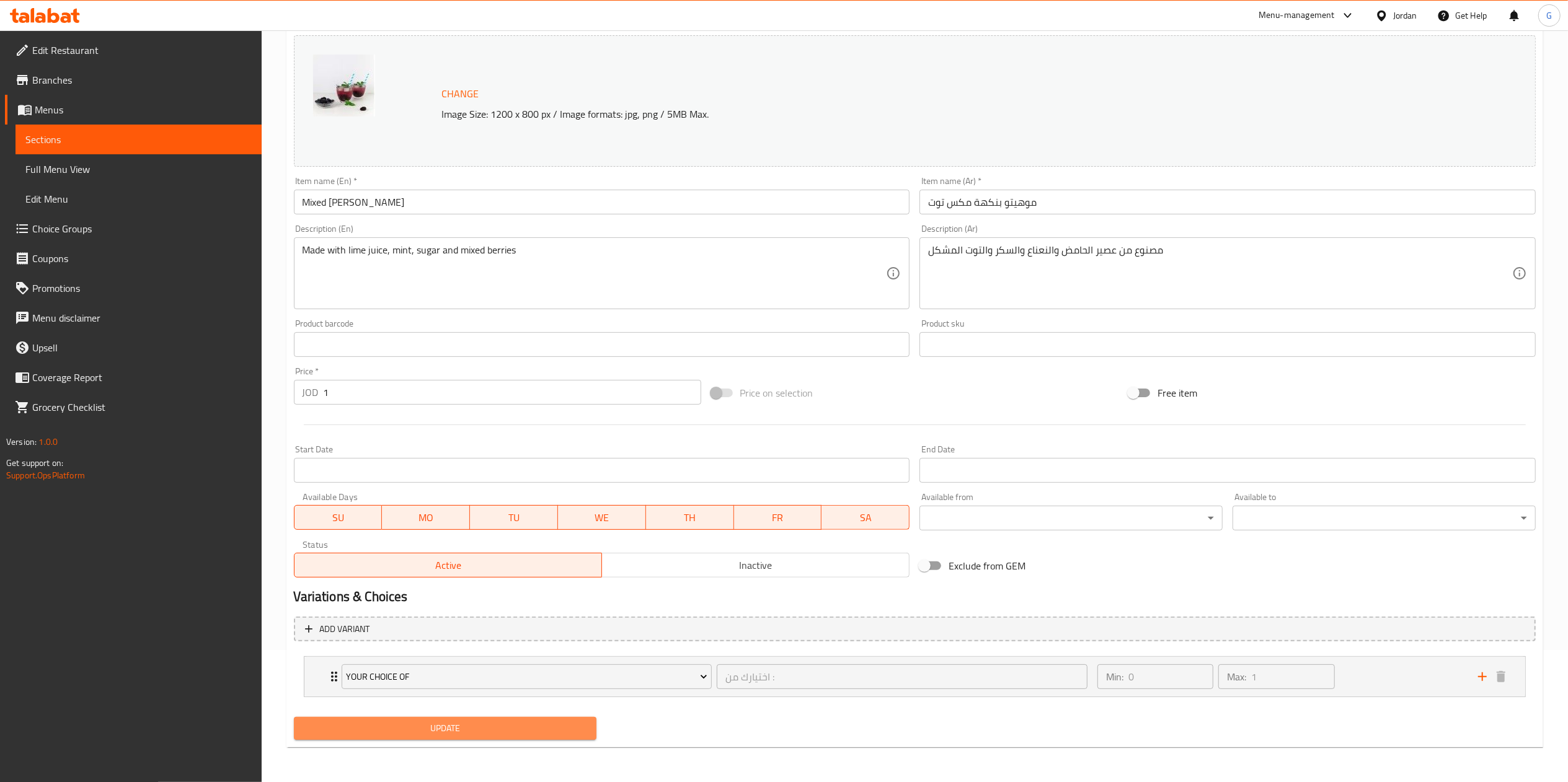
click at [546, 736] on span "Update" at bounding box center [445, 729] width 284 height 16
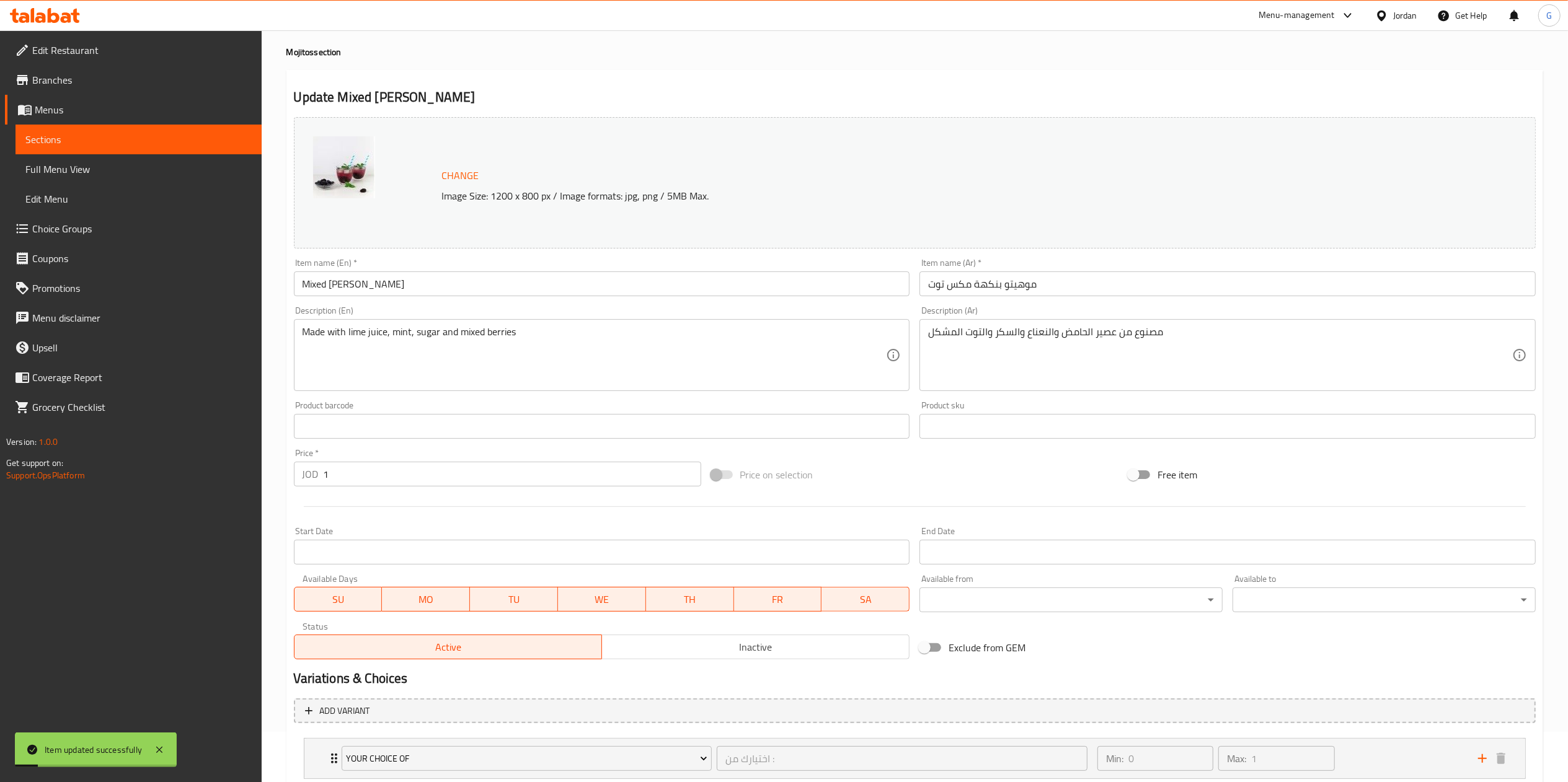
scroll to position [0, 0]
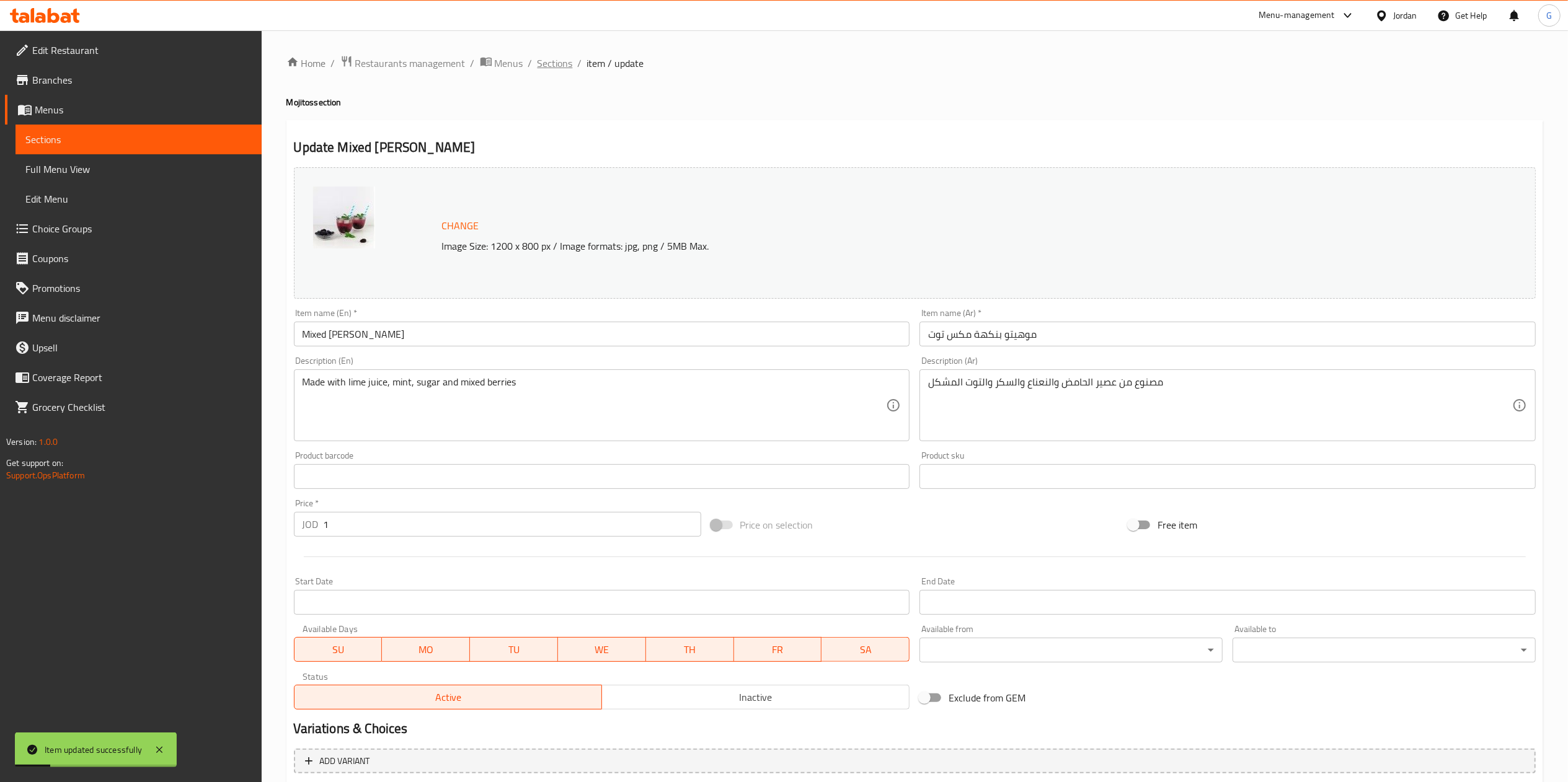
click at [560, 67] on span "Sections" at bounding box center [555, 63] width 35 height 15
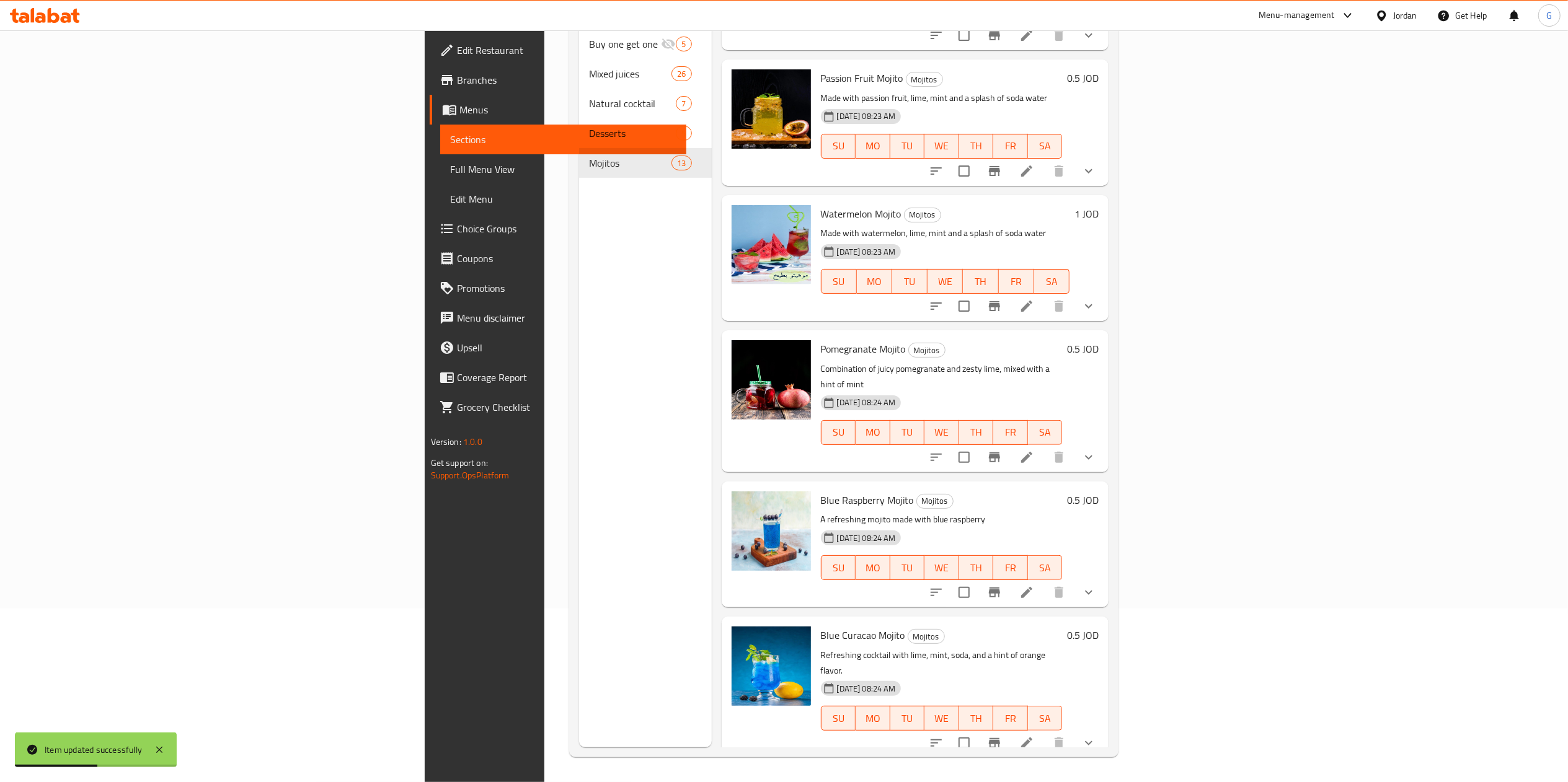
scroll to position [990, 0]
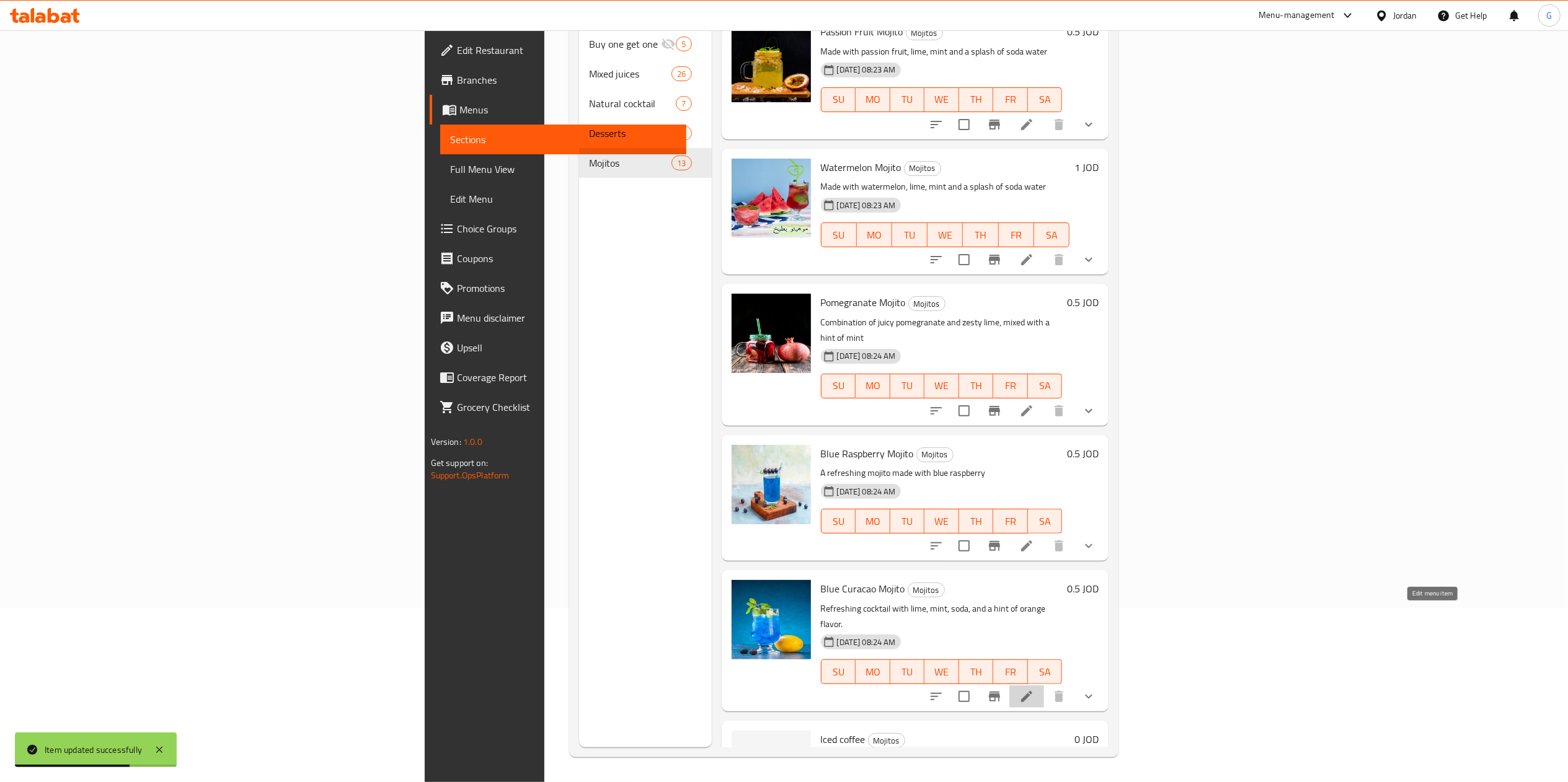
click at [1035, 689] on icon at bounding box center [1027, 697] width 15 height 15
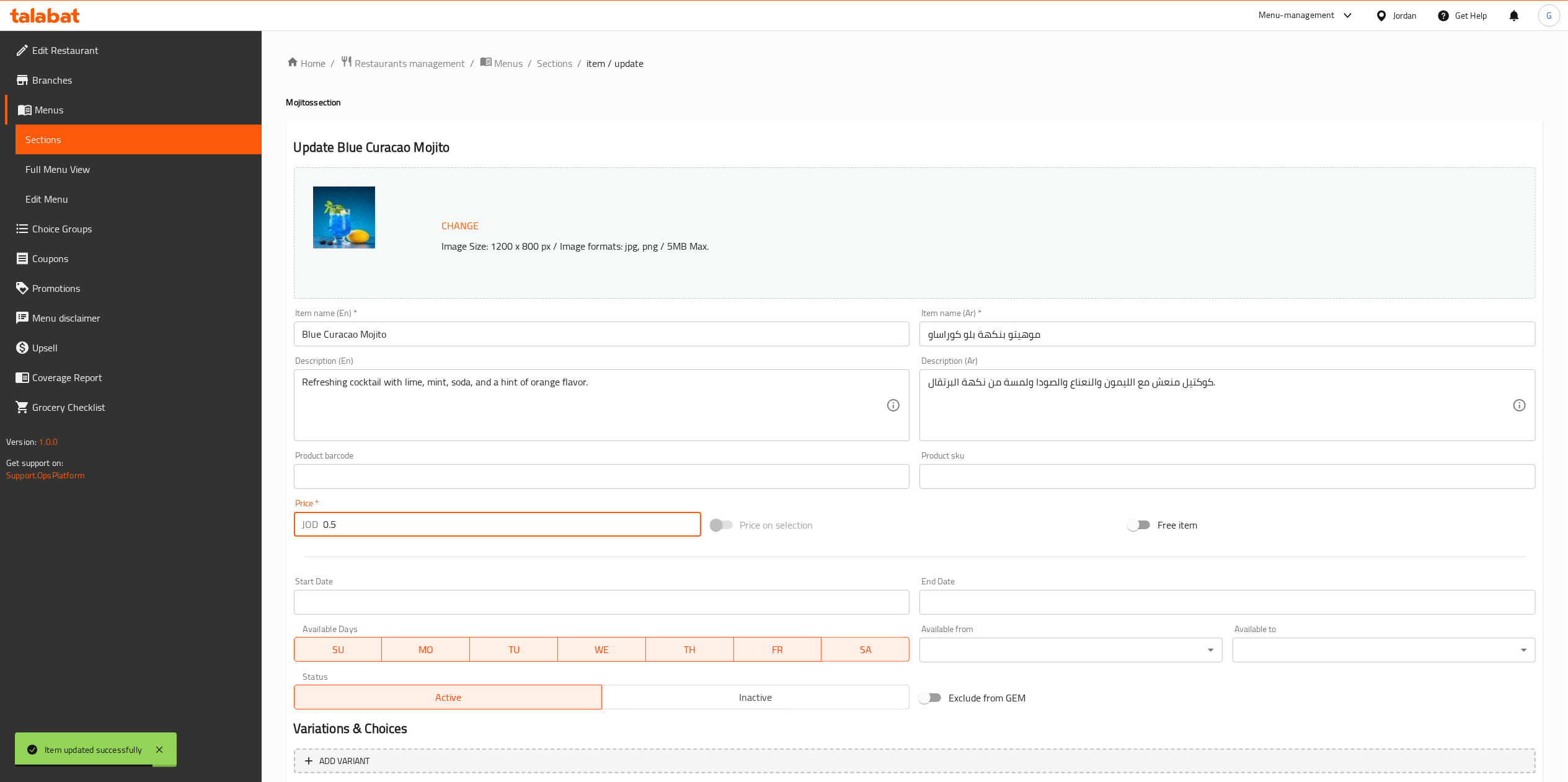
click at [370, 516] on input "0.5" at bounding box center [513, 524] width 378 height 25
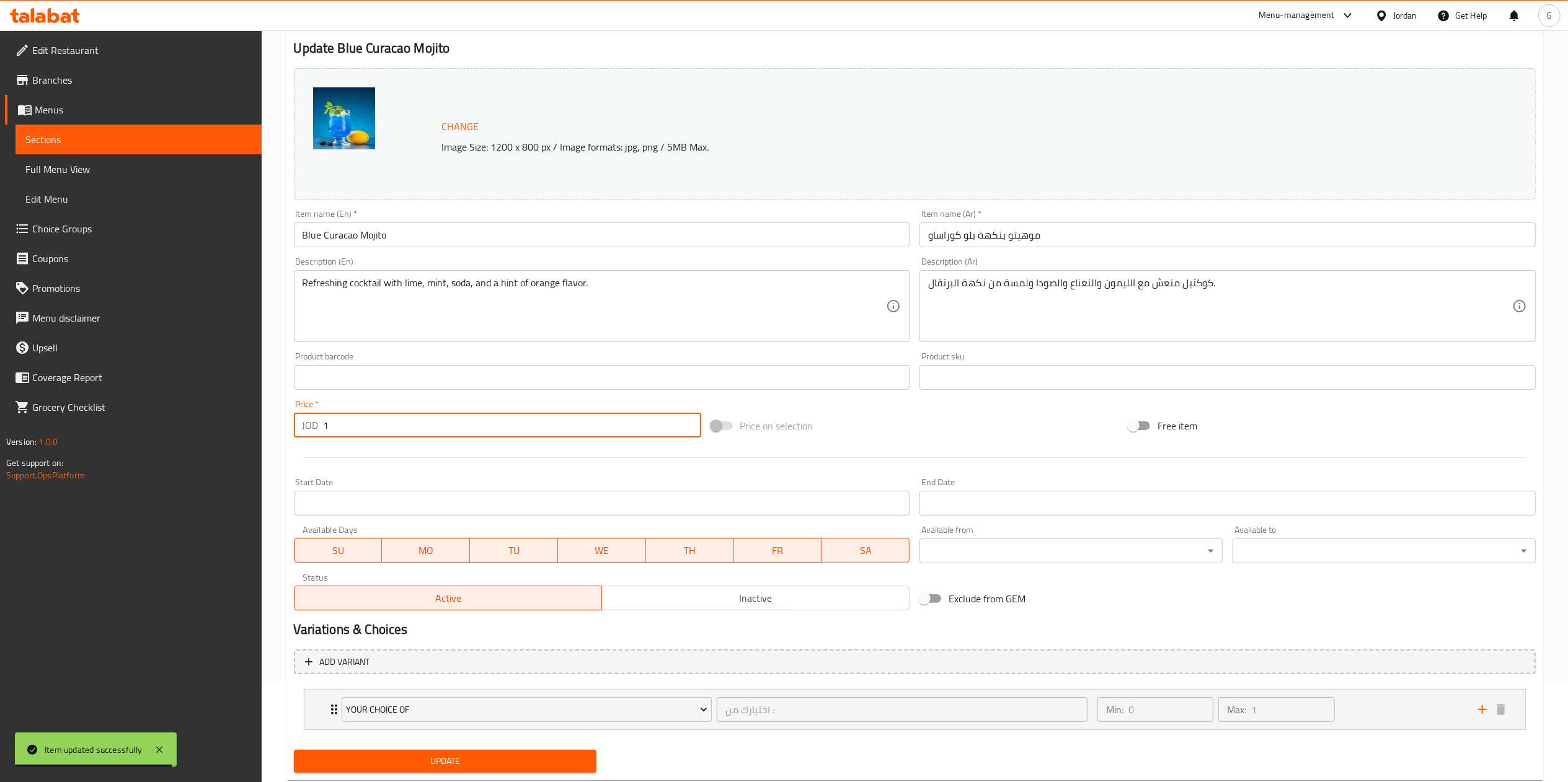
scroll to position [132, 0]
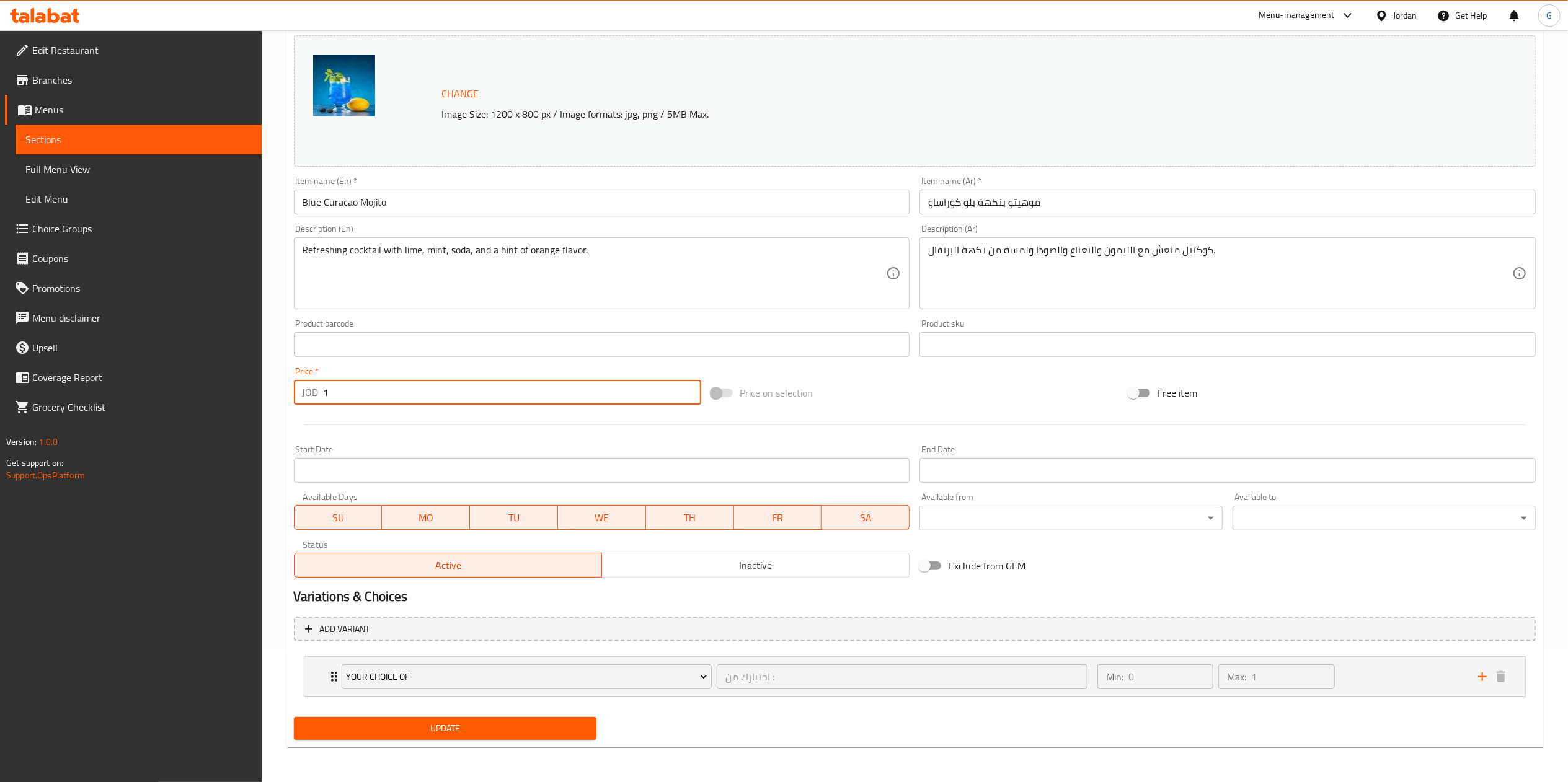
type input "1"
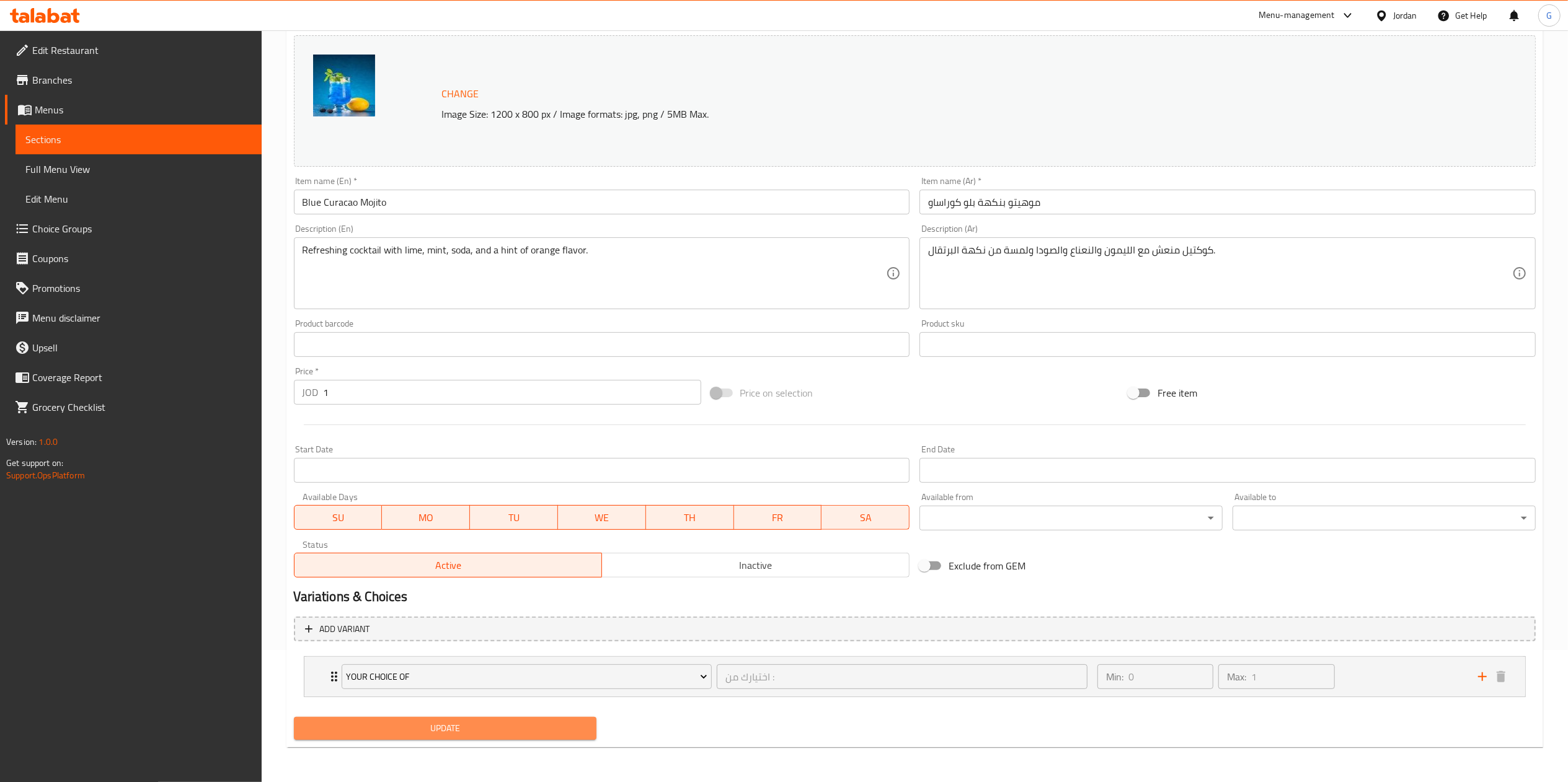
click at [507, 721] on span "Update" at bounding box center [445, 729] width 284 height 16
click at [427, 736] on span "Update" at bounding box center [445, 729] width 284 height 16
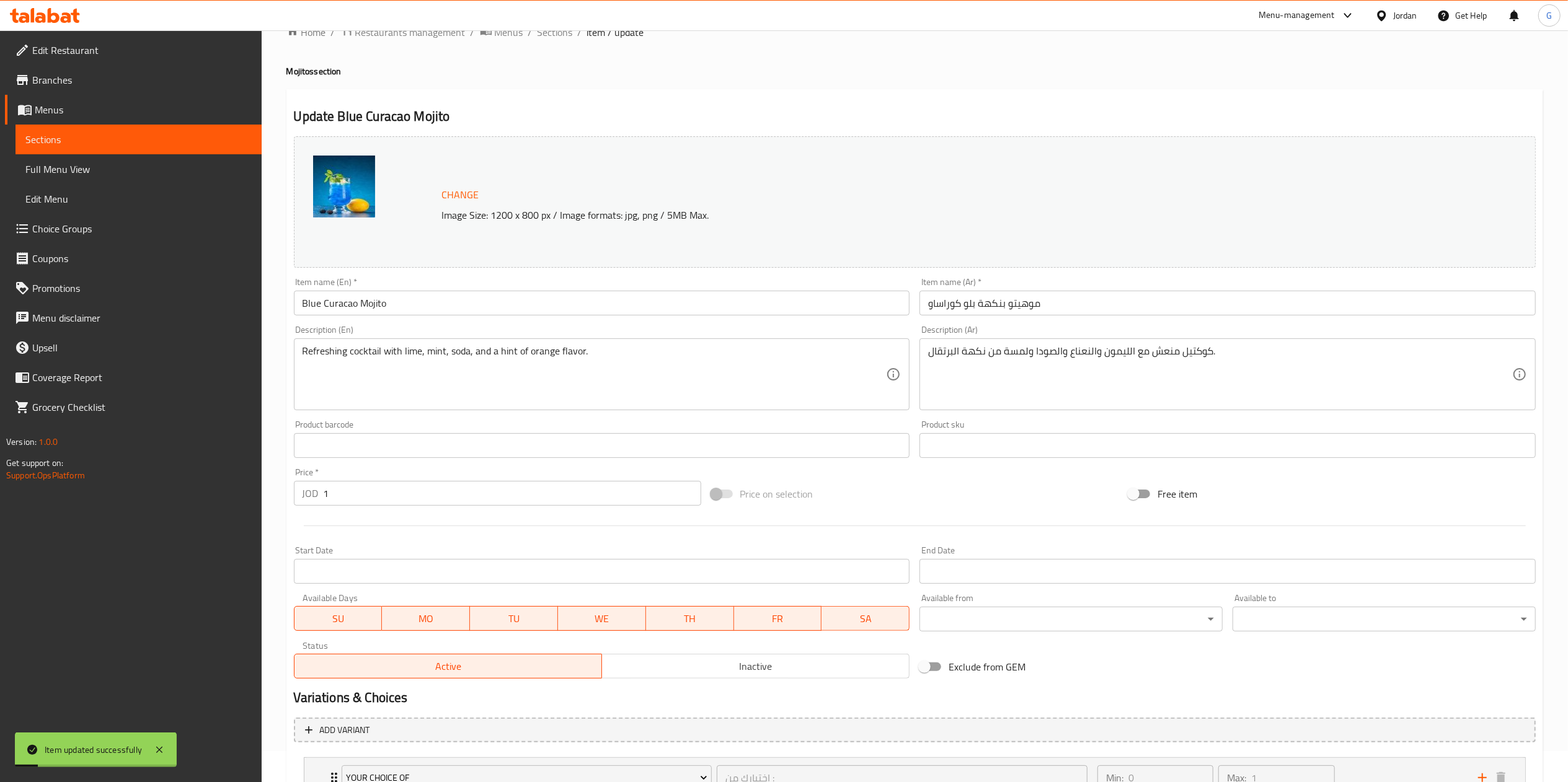
scroll to position [0, 0]
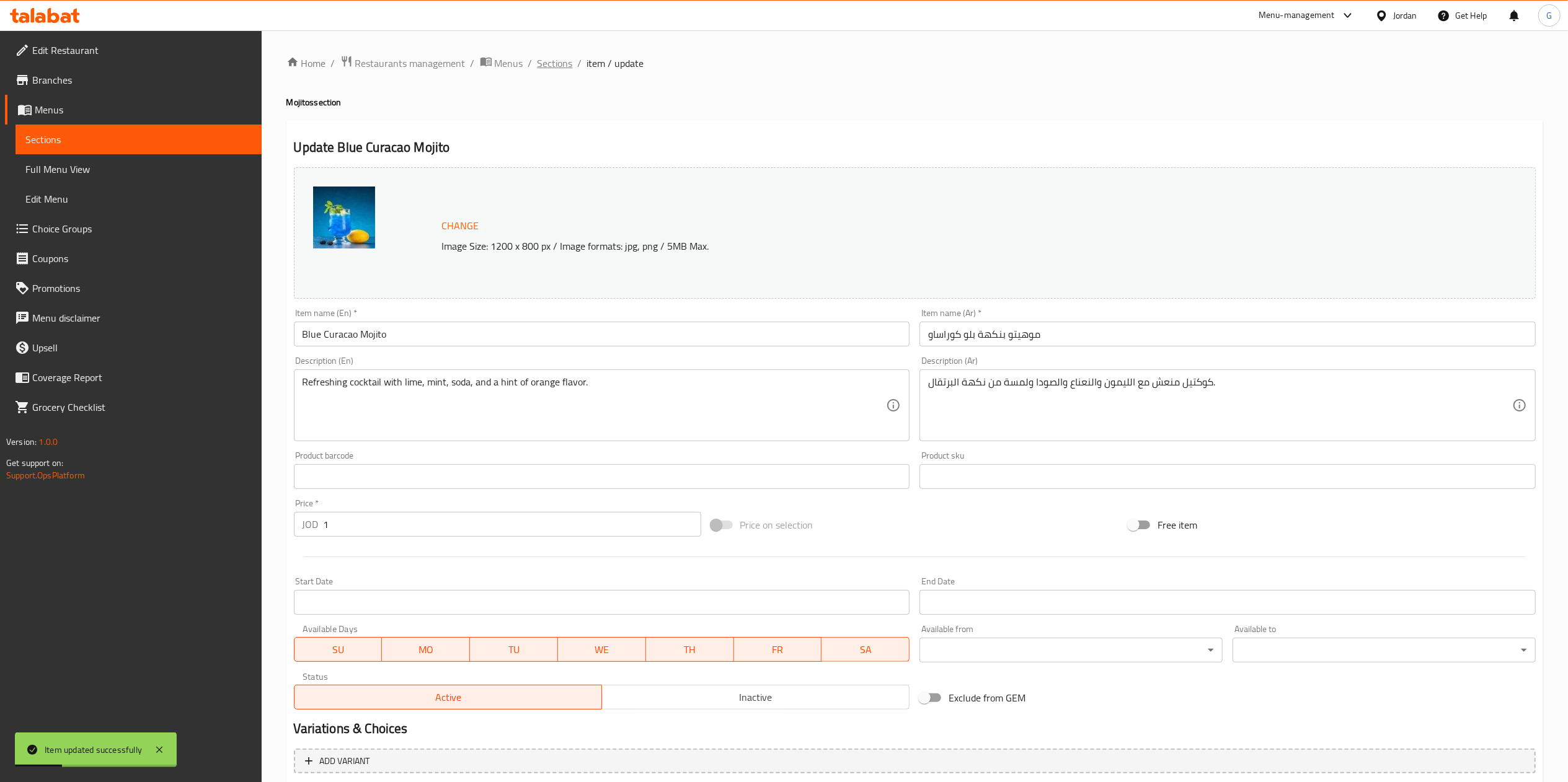
click at [557, 58] on span "Sections" at bounding box center [555, 63] width 35 height 15
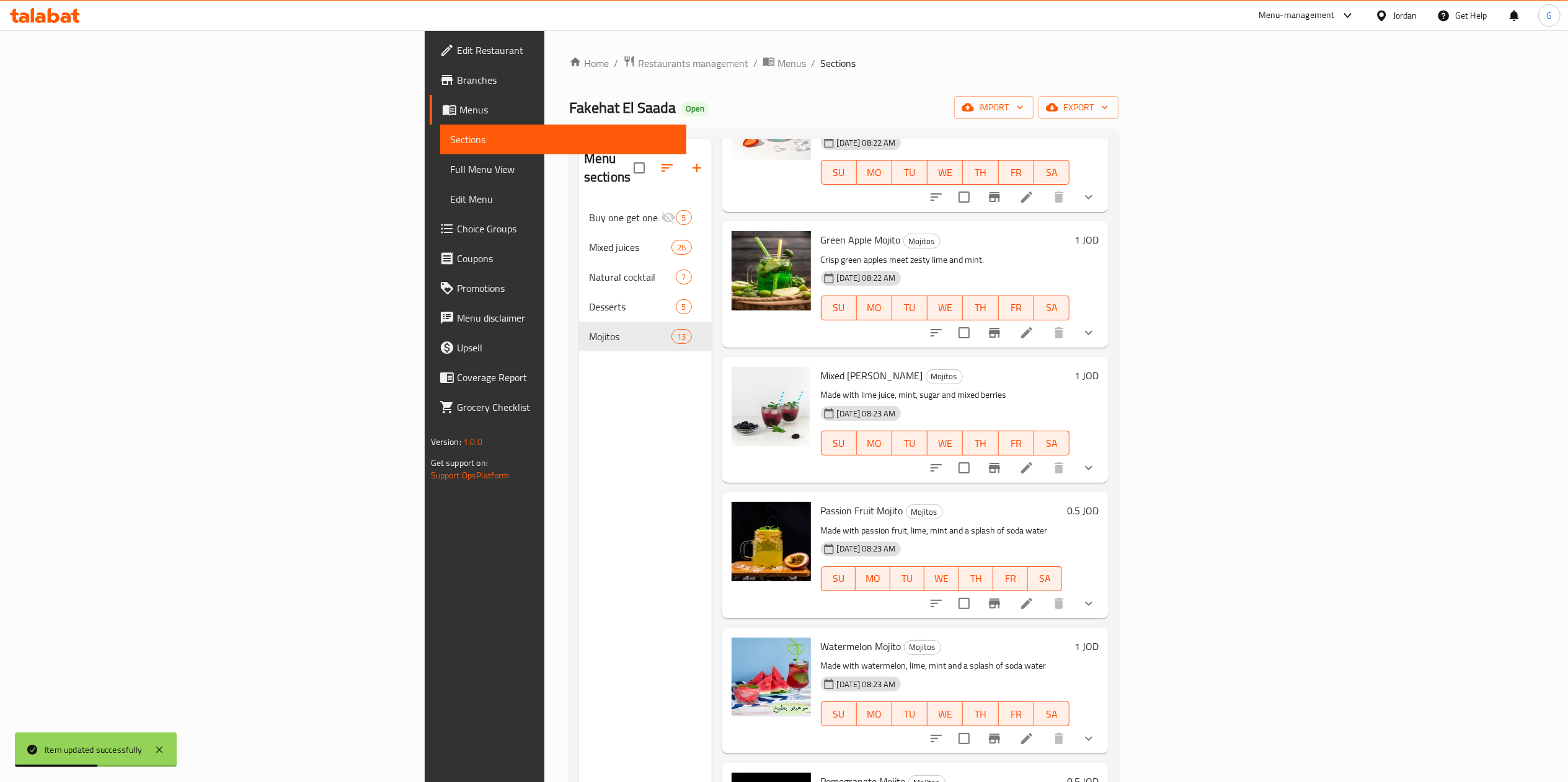
scroll to position [816, 0]
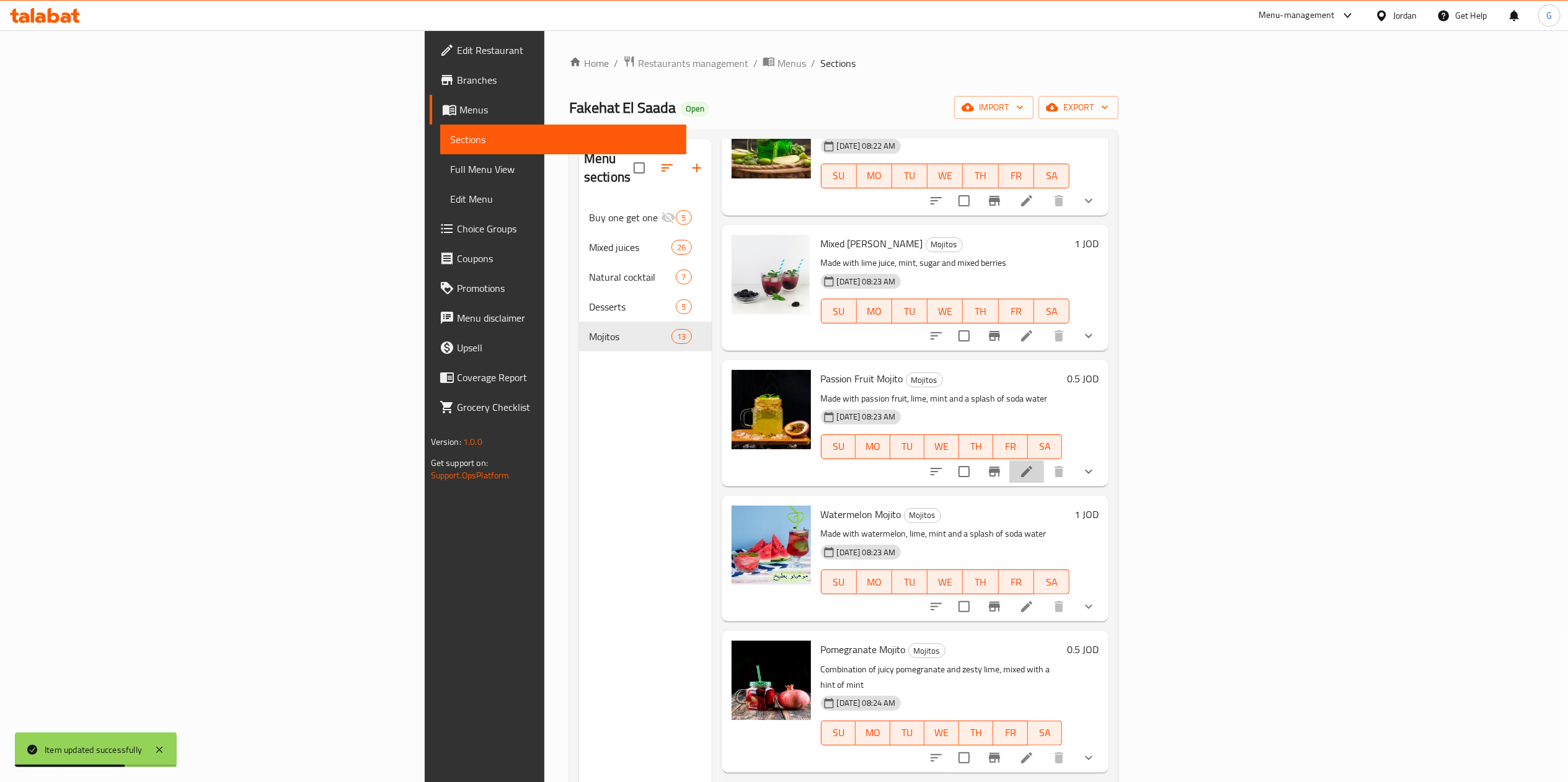
click at [1045, 461] on li at bounding box center [1027, 472] width 35 height 22
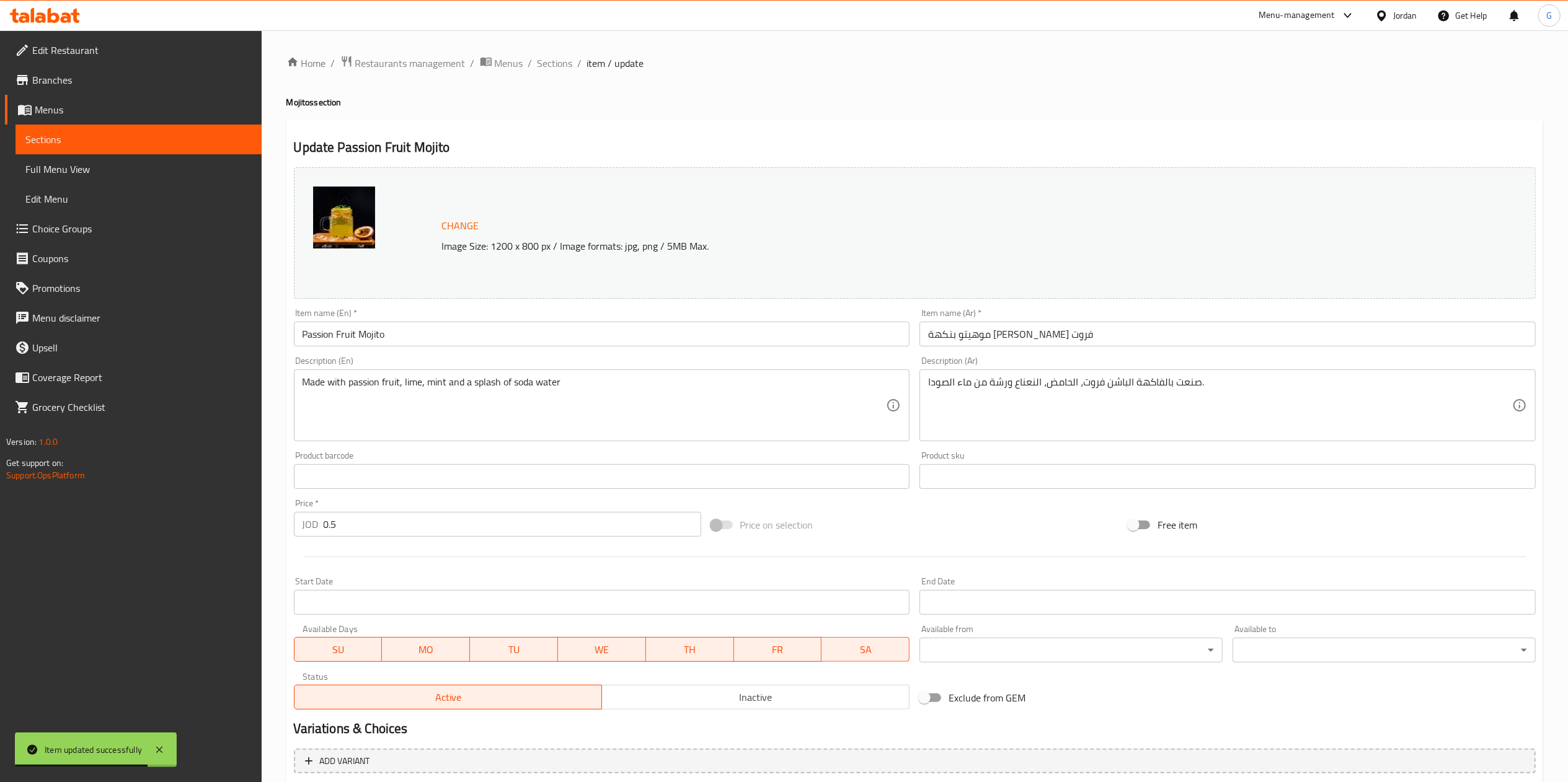
click at [422, 530] on input "0.5" at bounding box center [513, 524] width 378 height 25
type input "1"
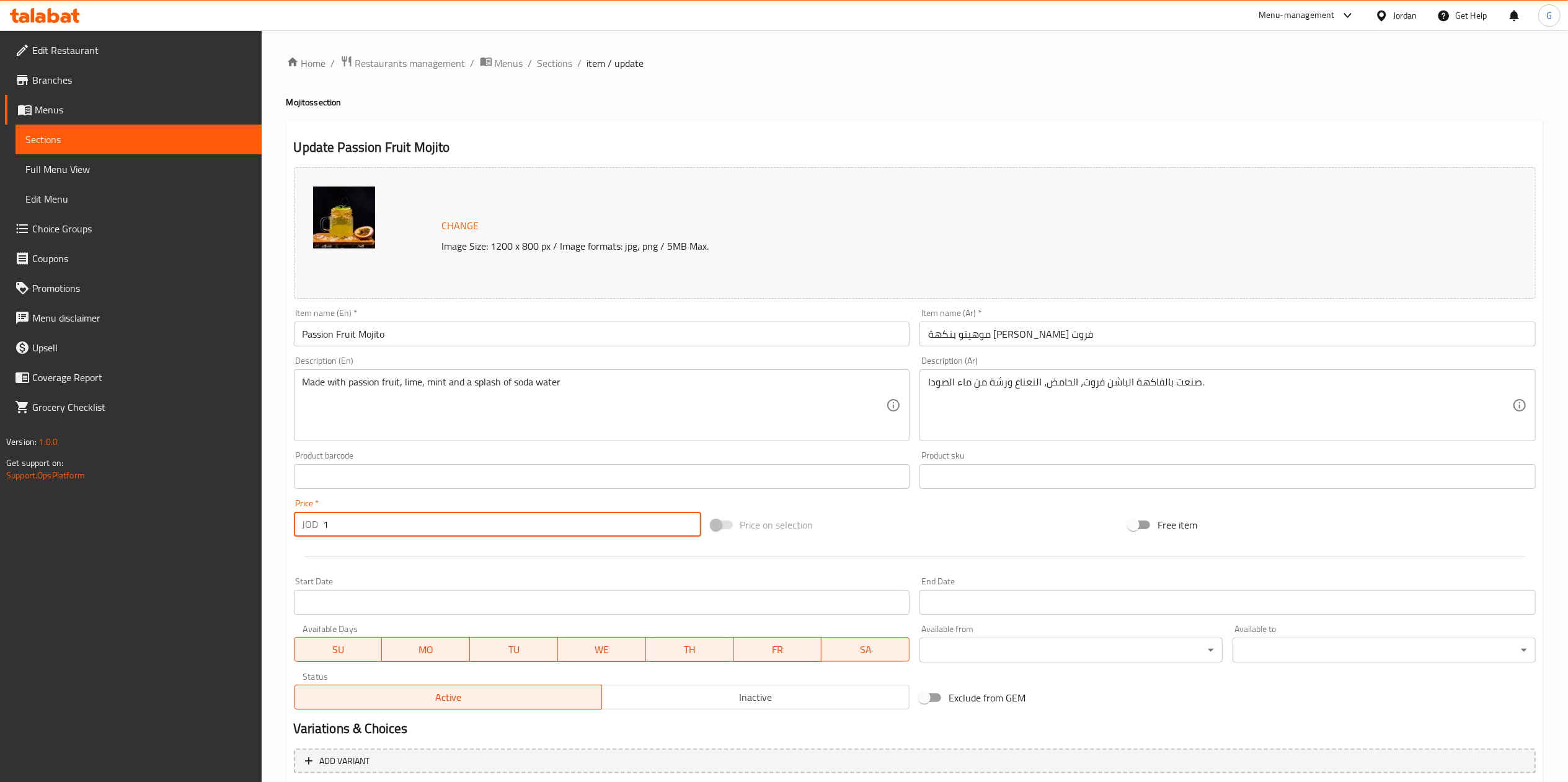
scroll to position [132, 0]
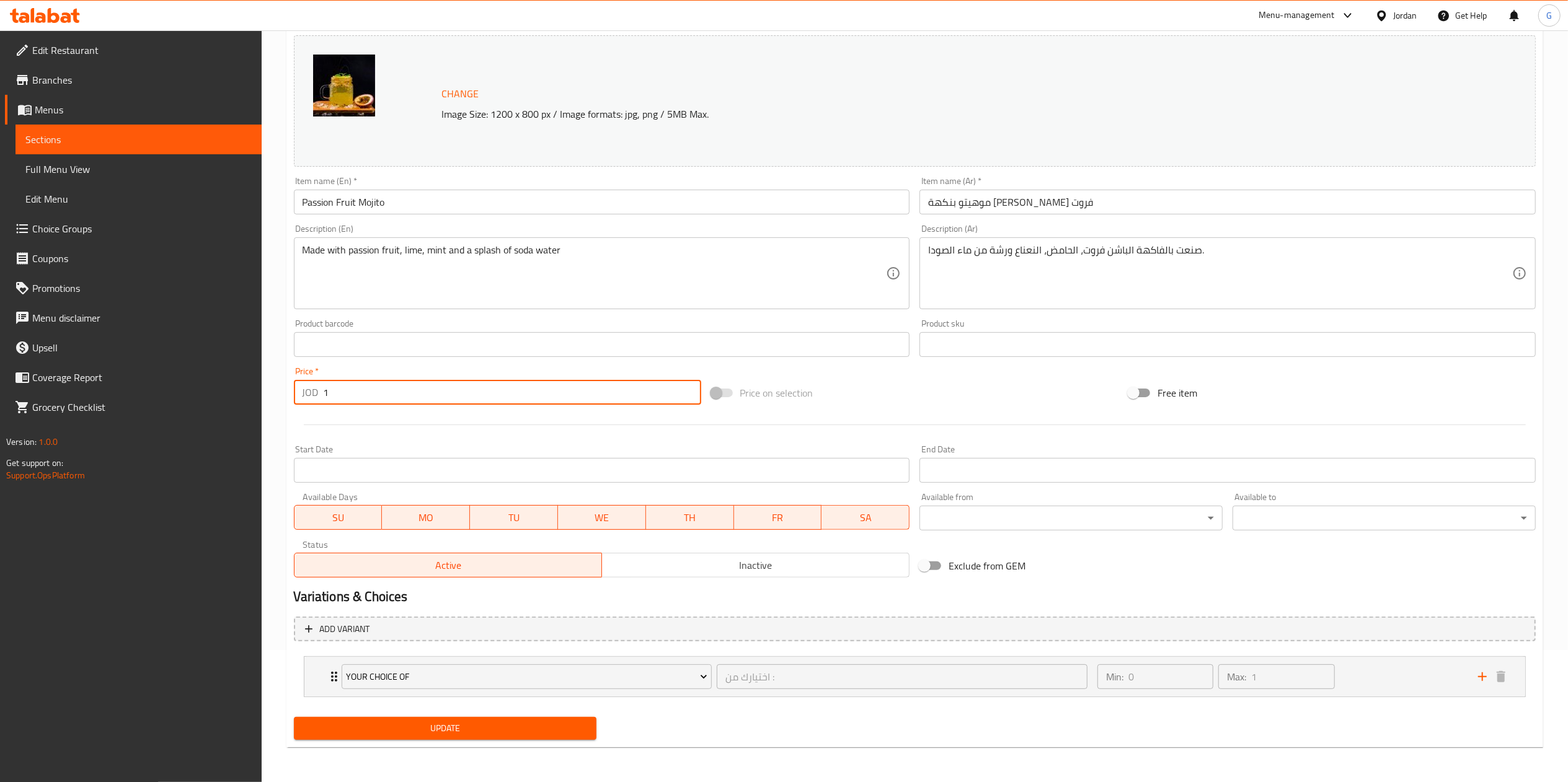
type input "1"
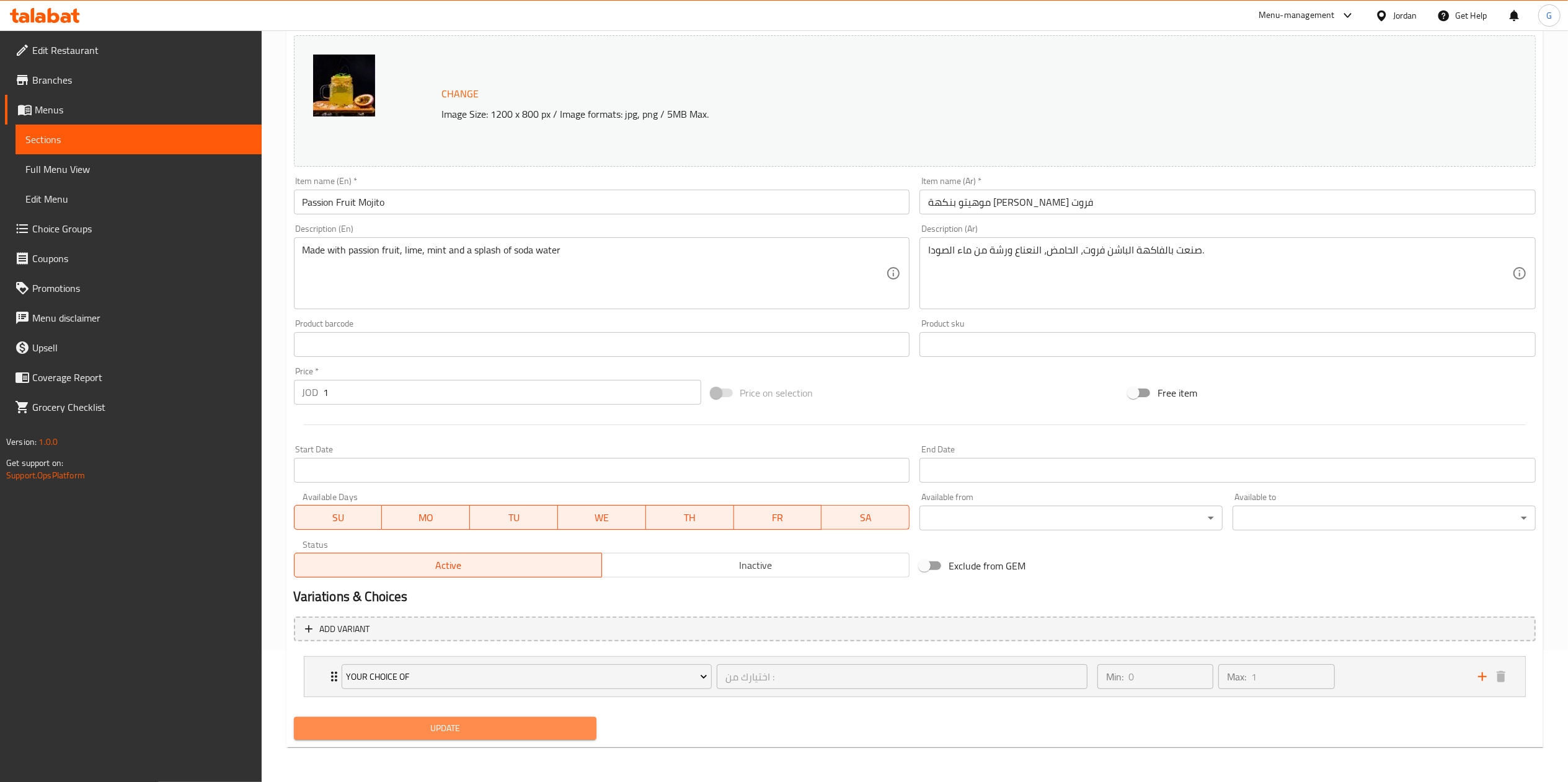
click at [550, 723] on span "Update" at bounding box center [445, 729] width 284 height 16
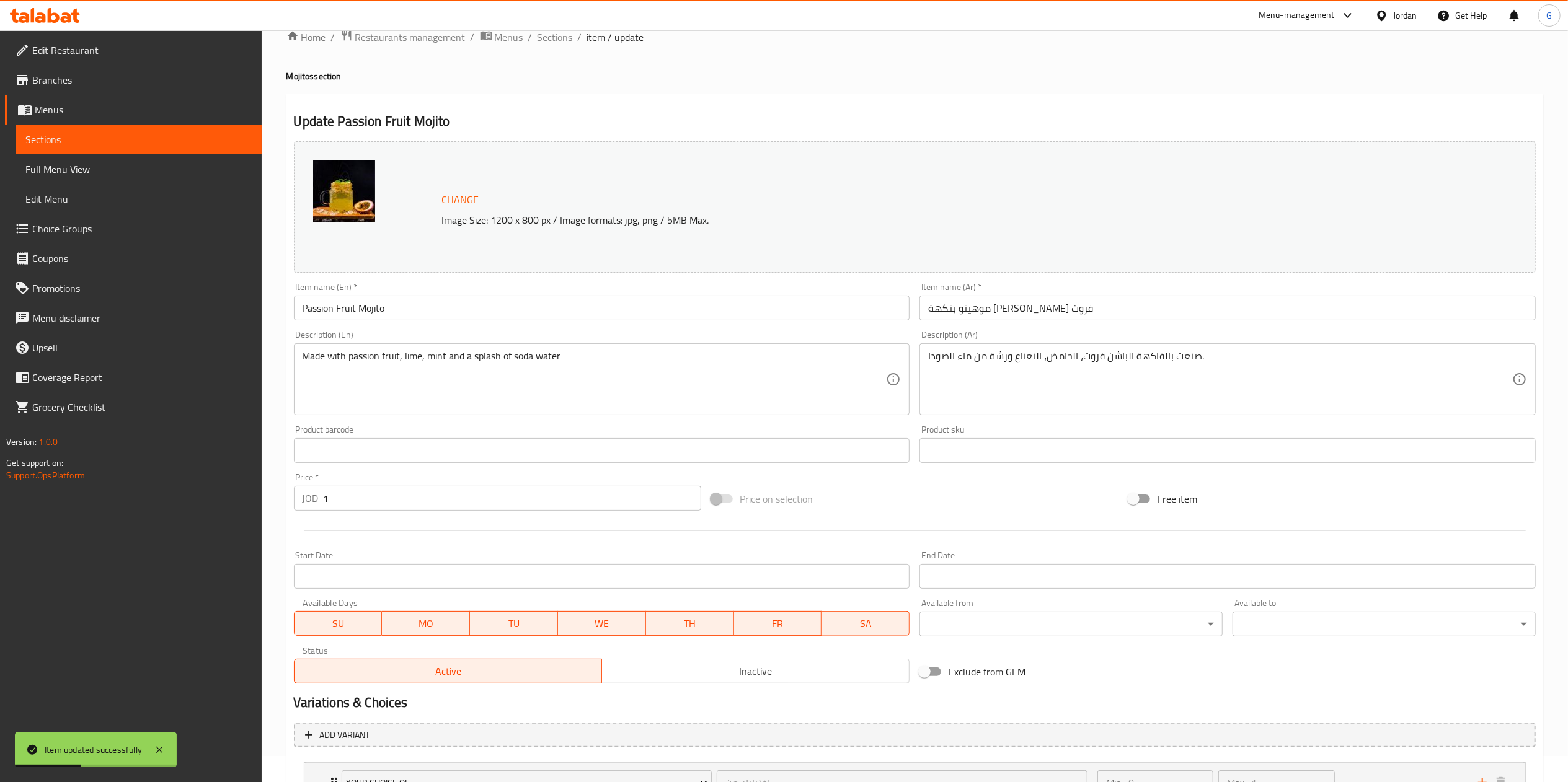
scroll to position [0, 0]
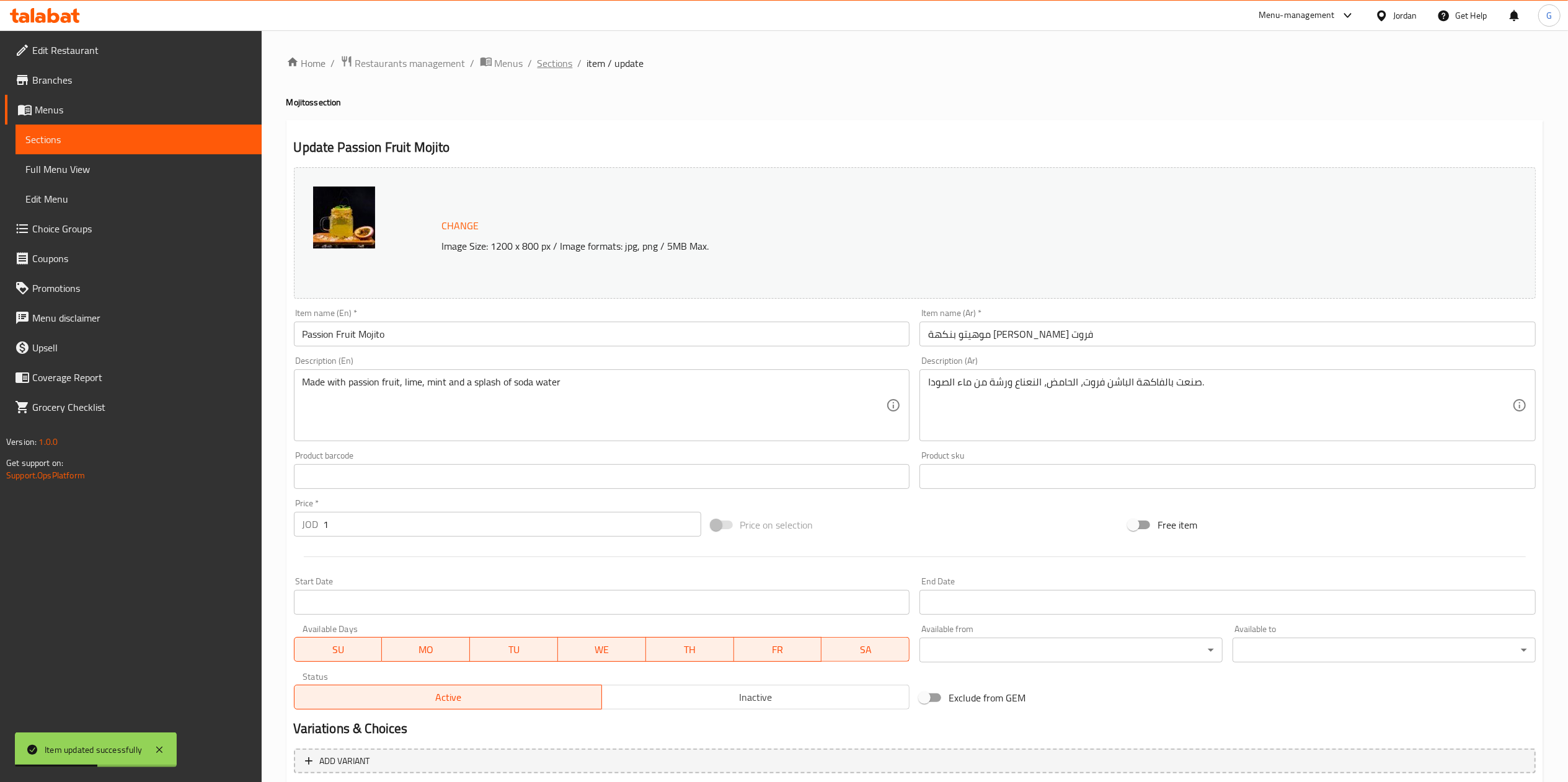
click at [556, 64] on span "Sections" at bounding box center [555, 63] width 35 height 15
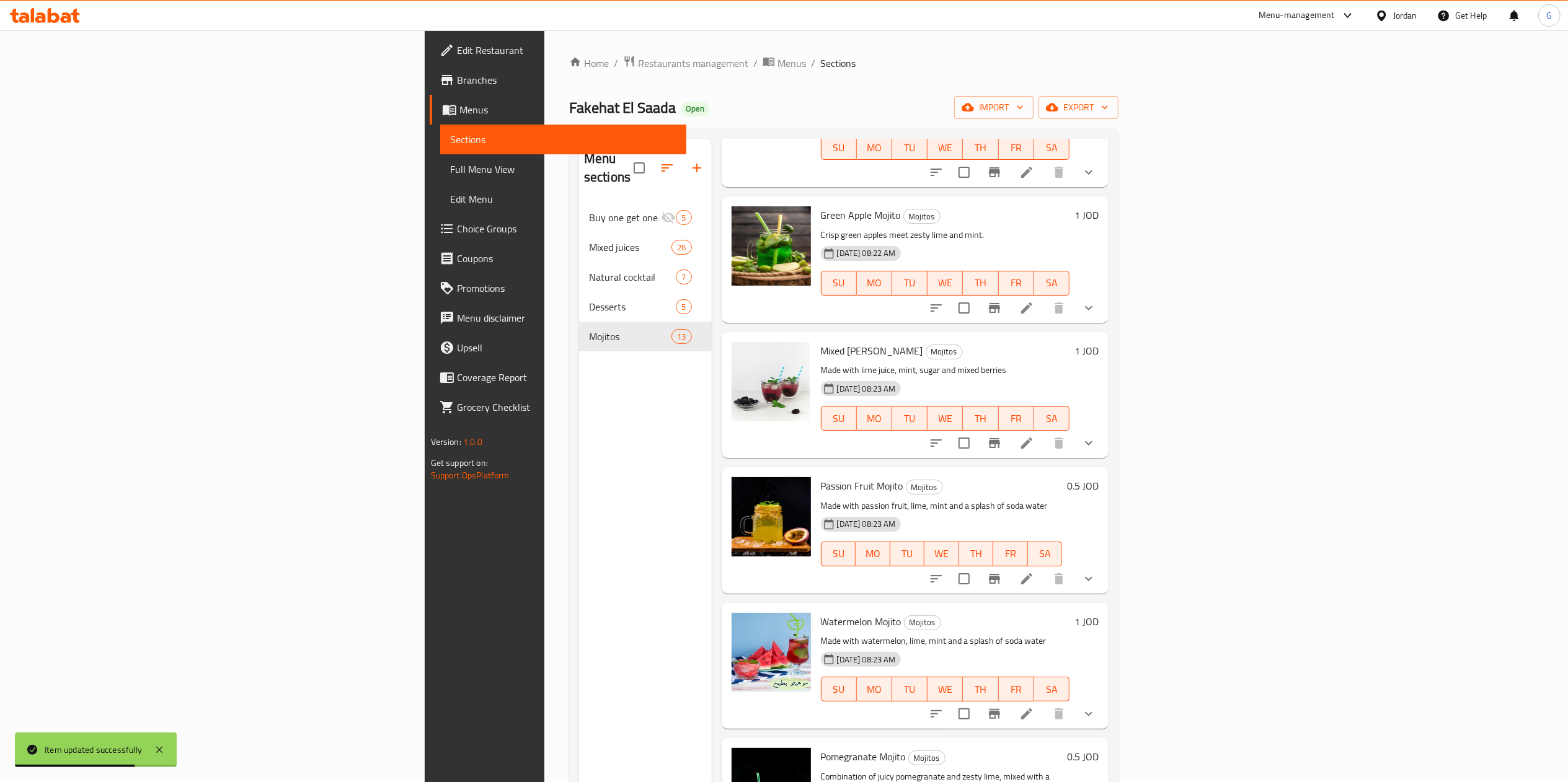
scroll to position [705, 0]
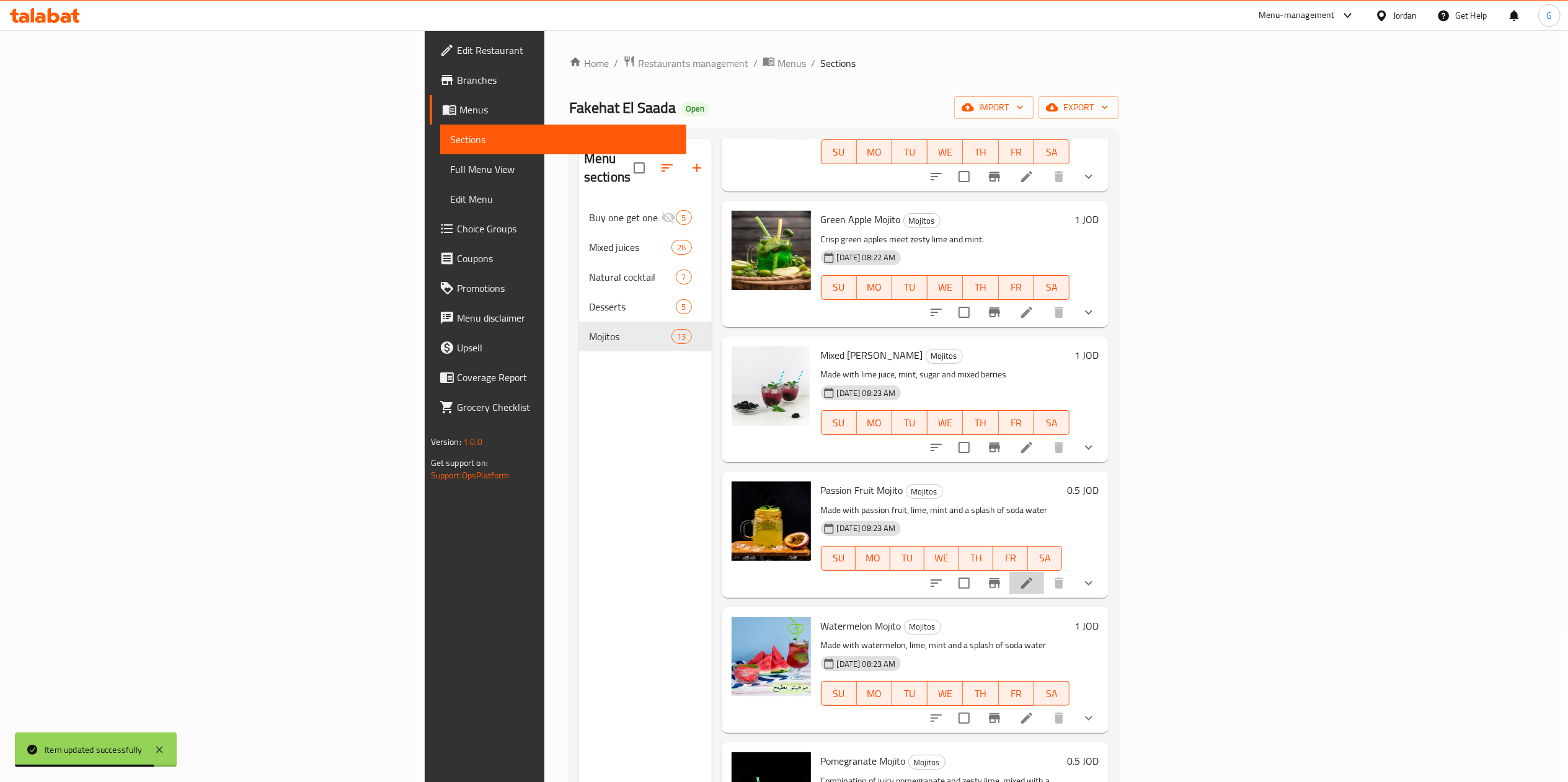
click at [1045, 573] on li at bounding box center [1027, 583] width 35 height 22
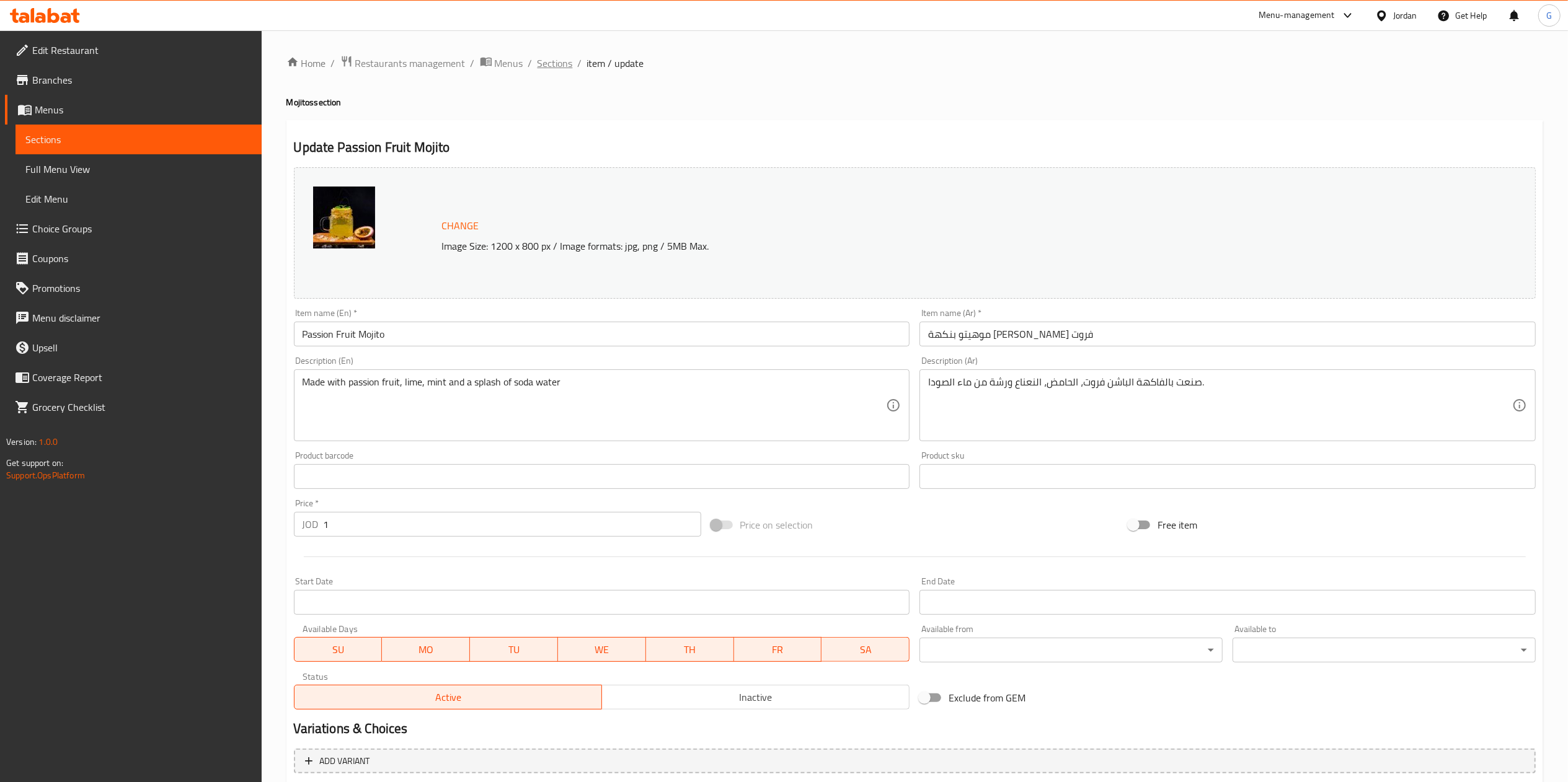
click at [542, 56] on span "Sections" at bounding box center [555, 63] width 35 height 15
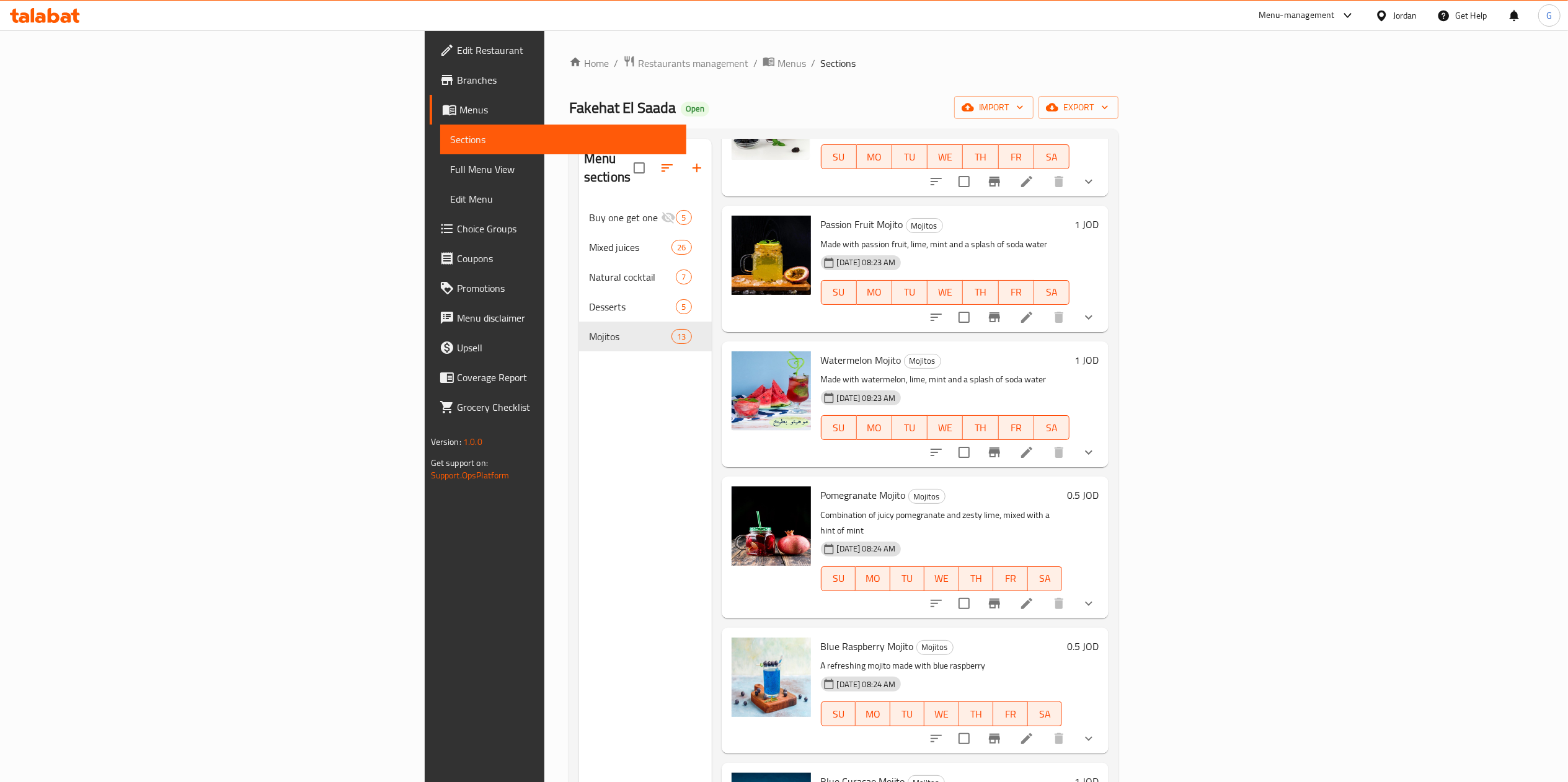
scroll to position [983, 0]
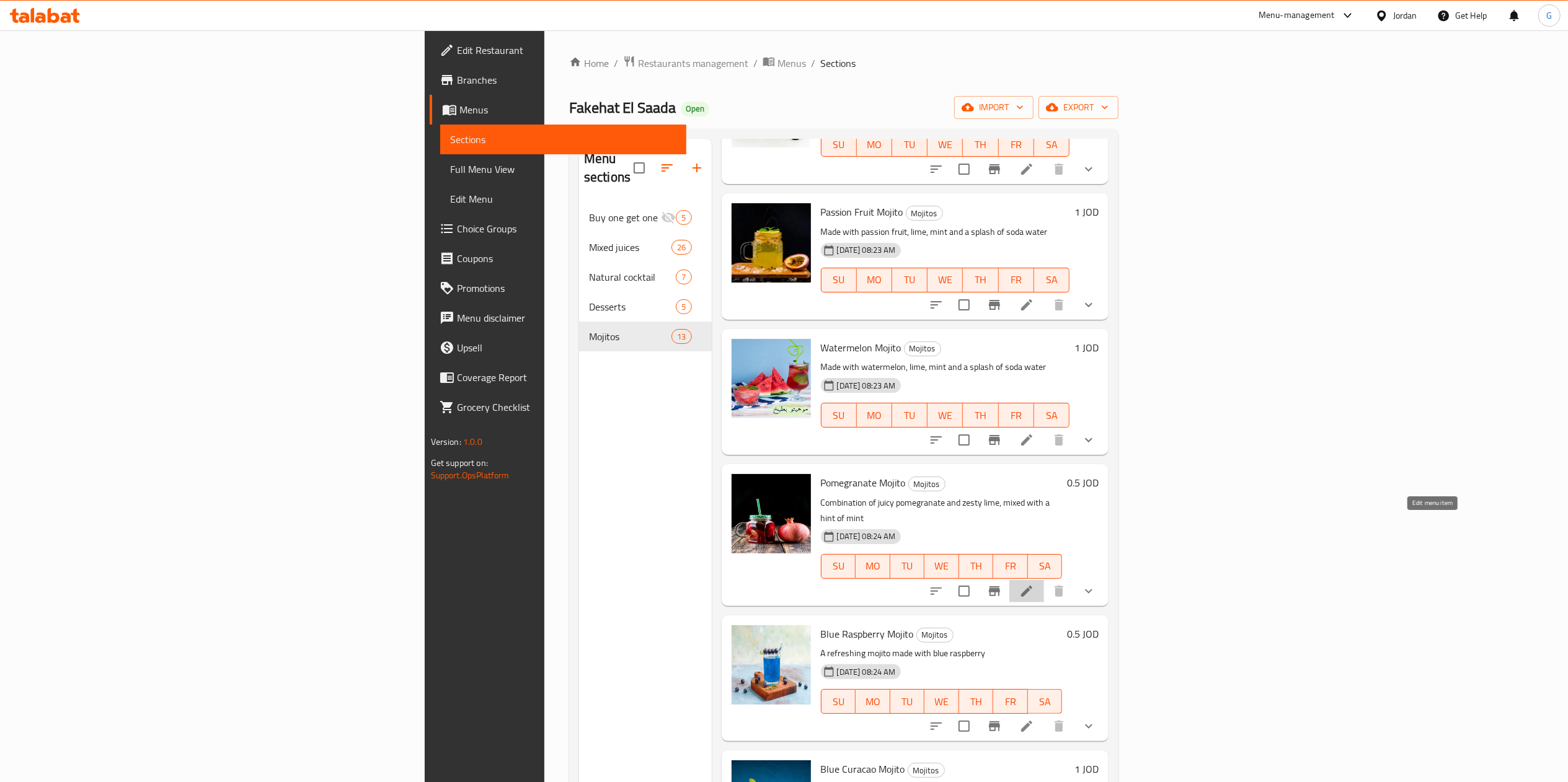
click at [1035, 584] on icon at bounding box center [1027, 591] width 15 height 15
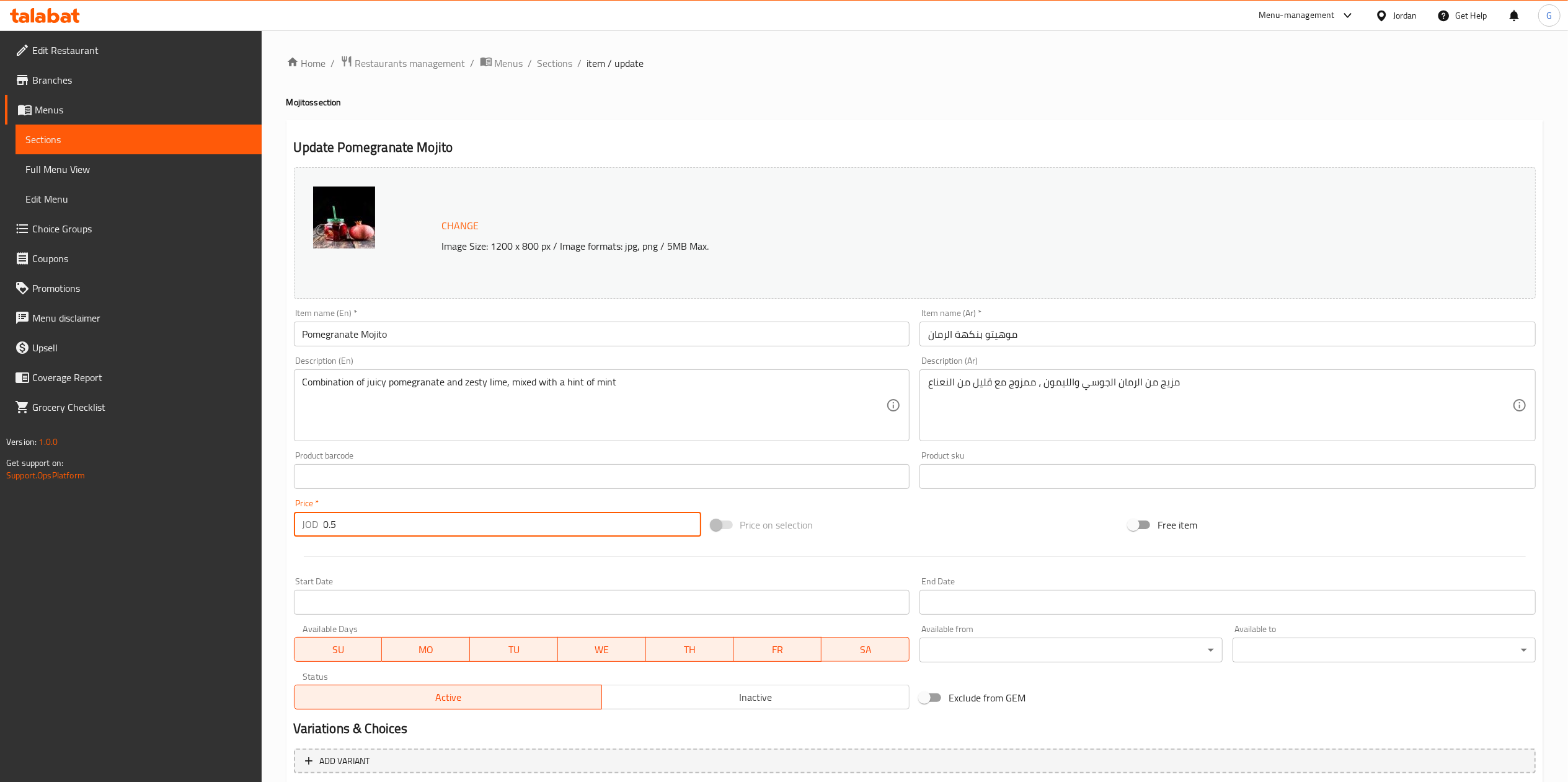
click at [404, 529] on input "0.5" at bounding box center [513, 524] width 378 height 25
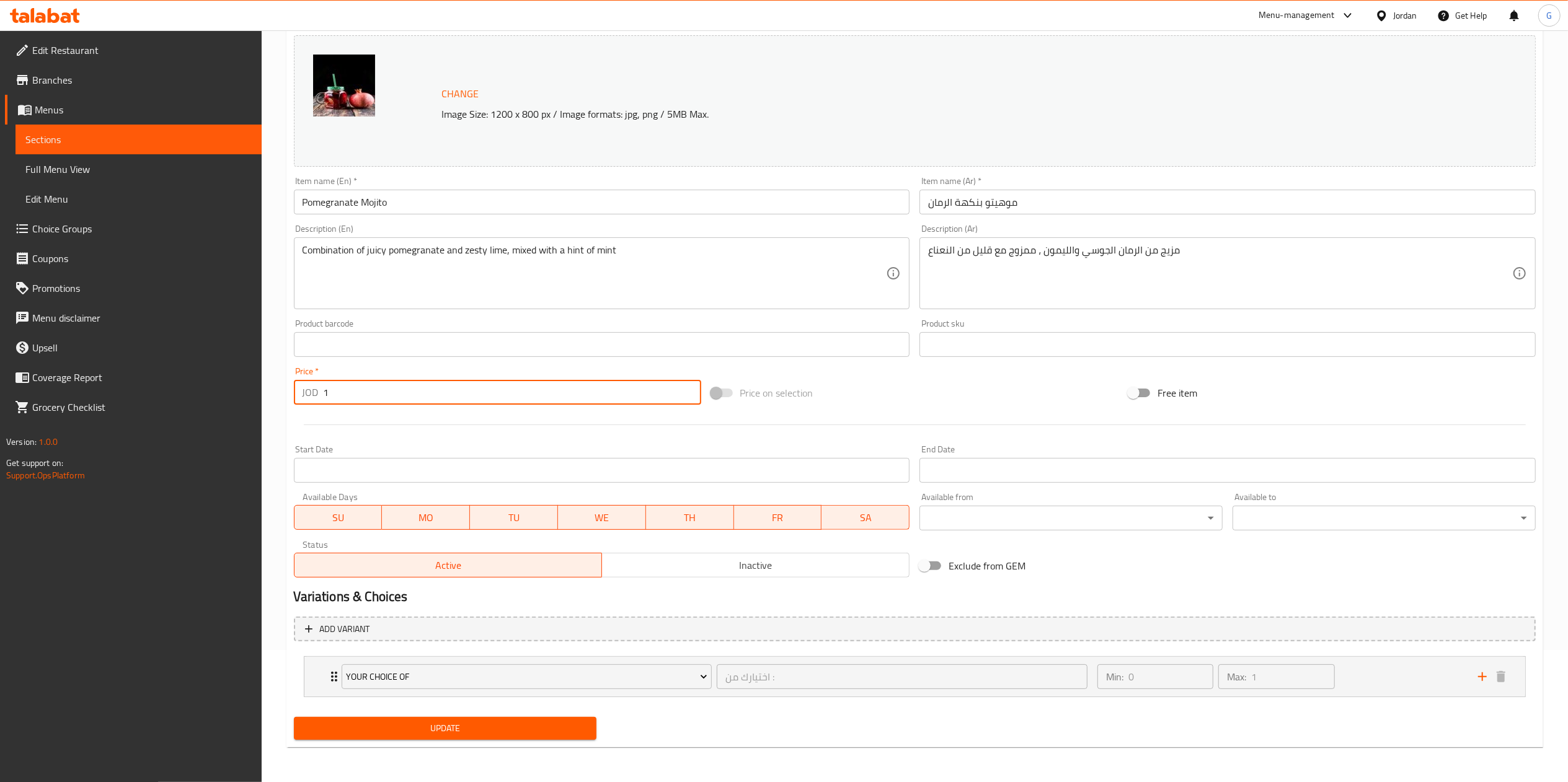
type input "1"
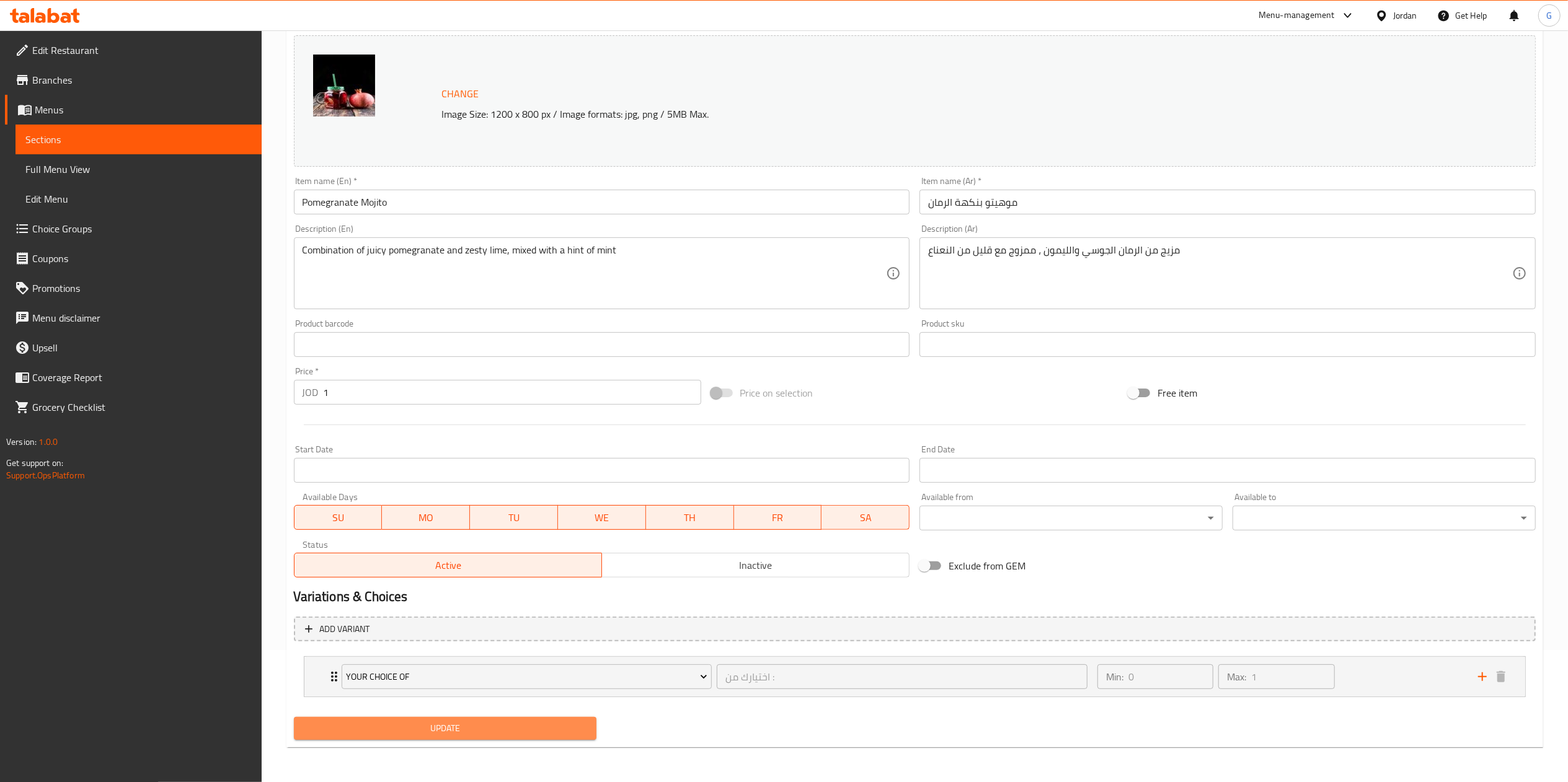
click at [565, 729] on span "Update" at bounding box center [445, 729] width 284 height 16
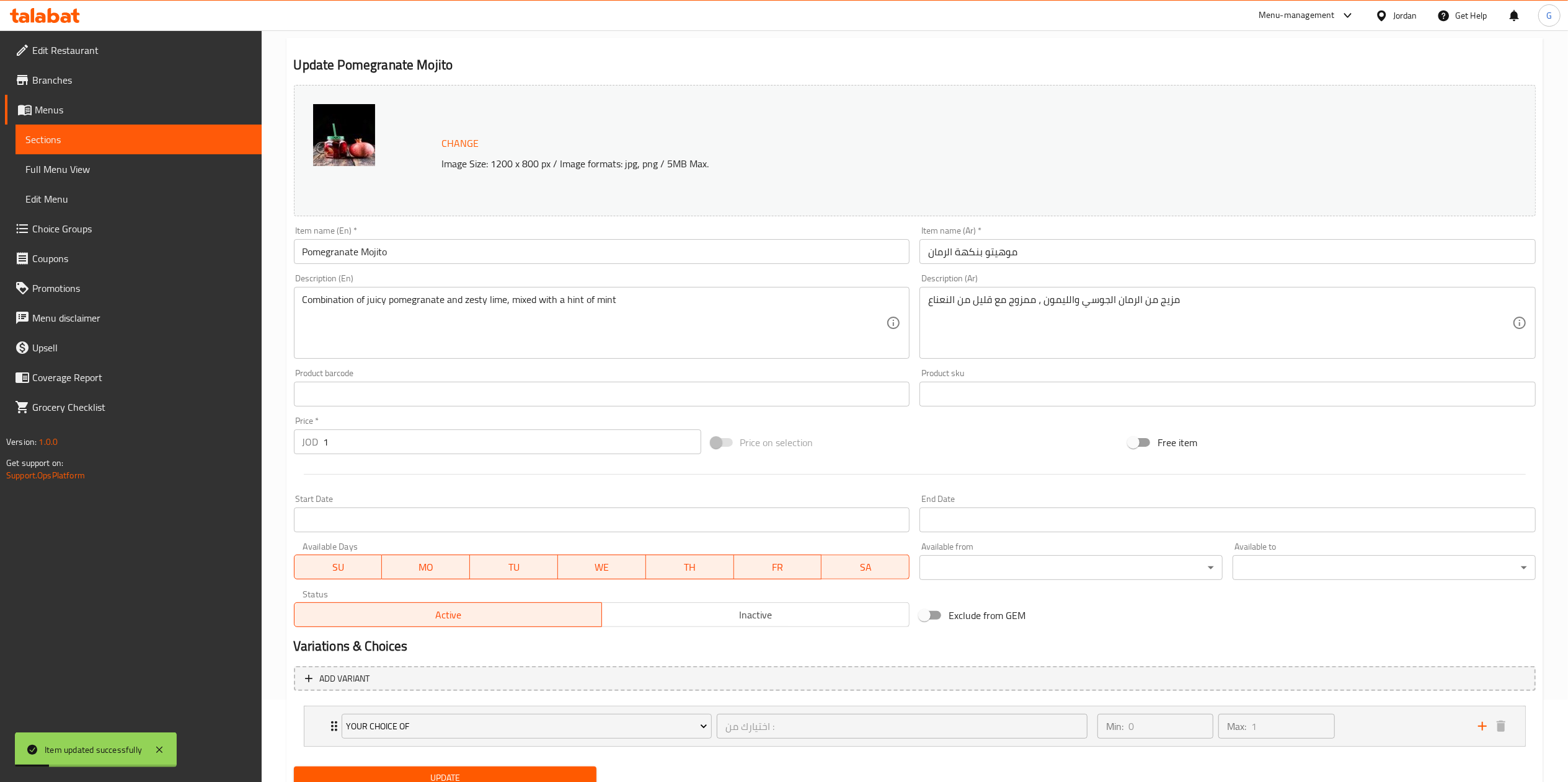
scroll to position [0, 0]
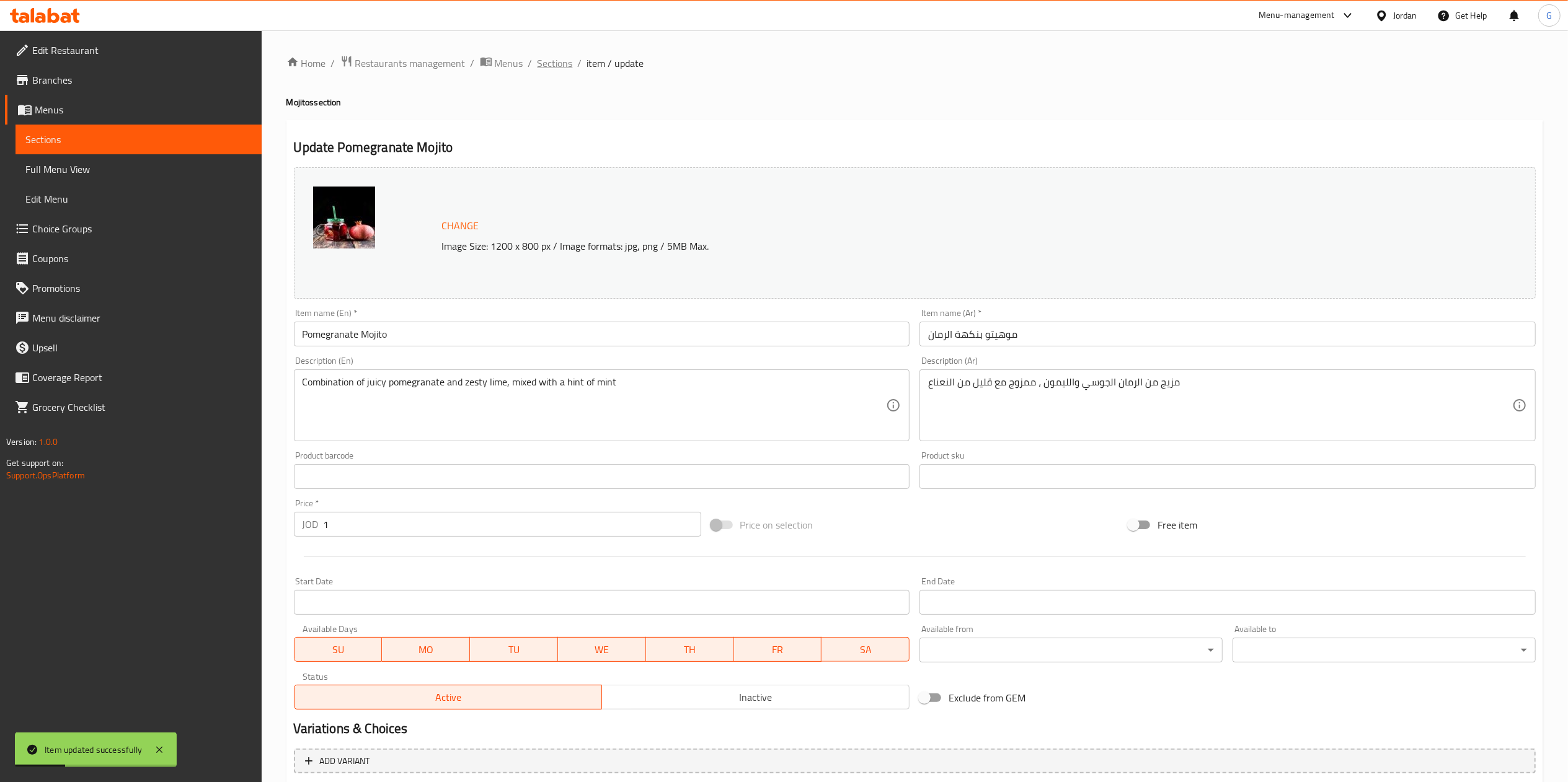
click at [551, 56] on span "Sections" at bounding box center [555, 63] width 35 height 15
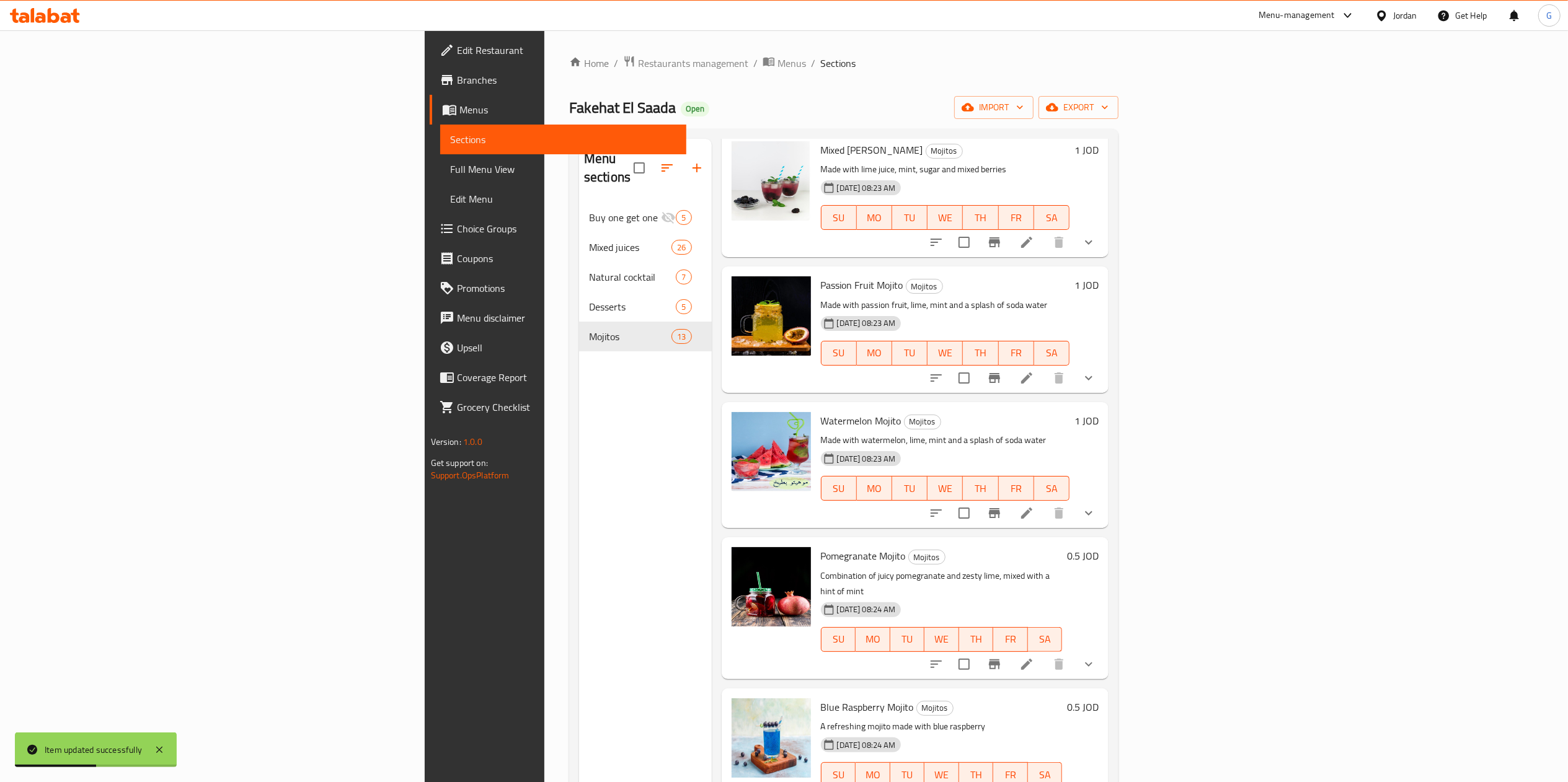
scroll to position [990, 0]
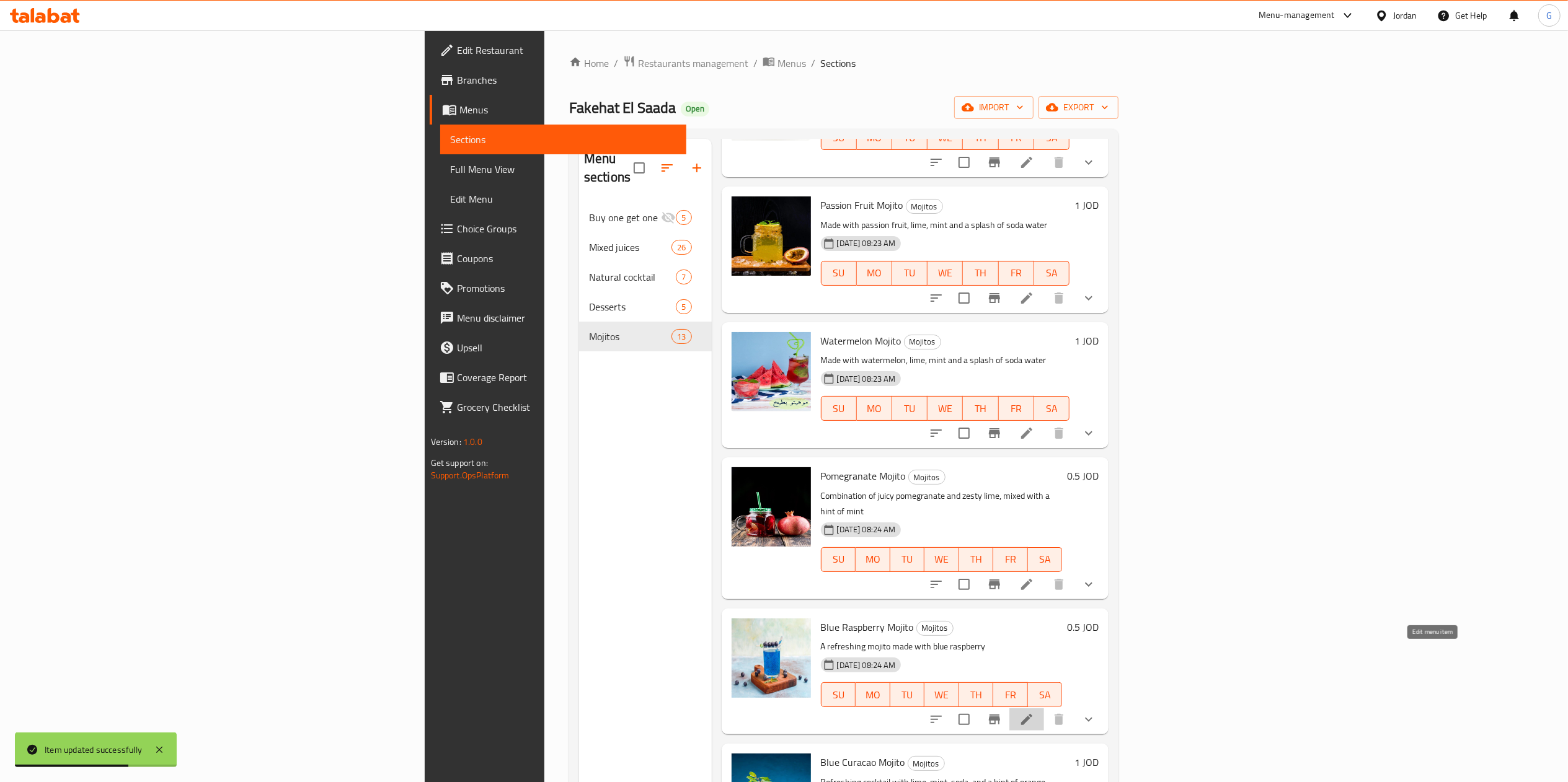
click at [1035, 712] on icon at bounding box center [1027, 720] width 15 height 15
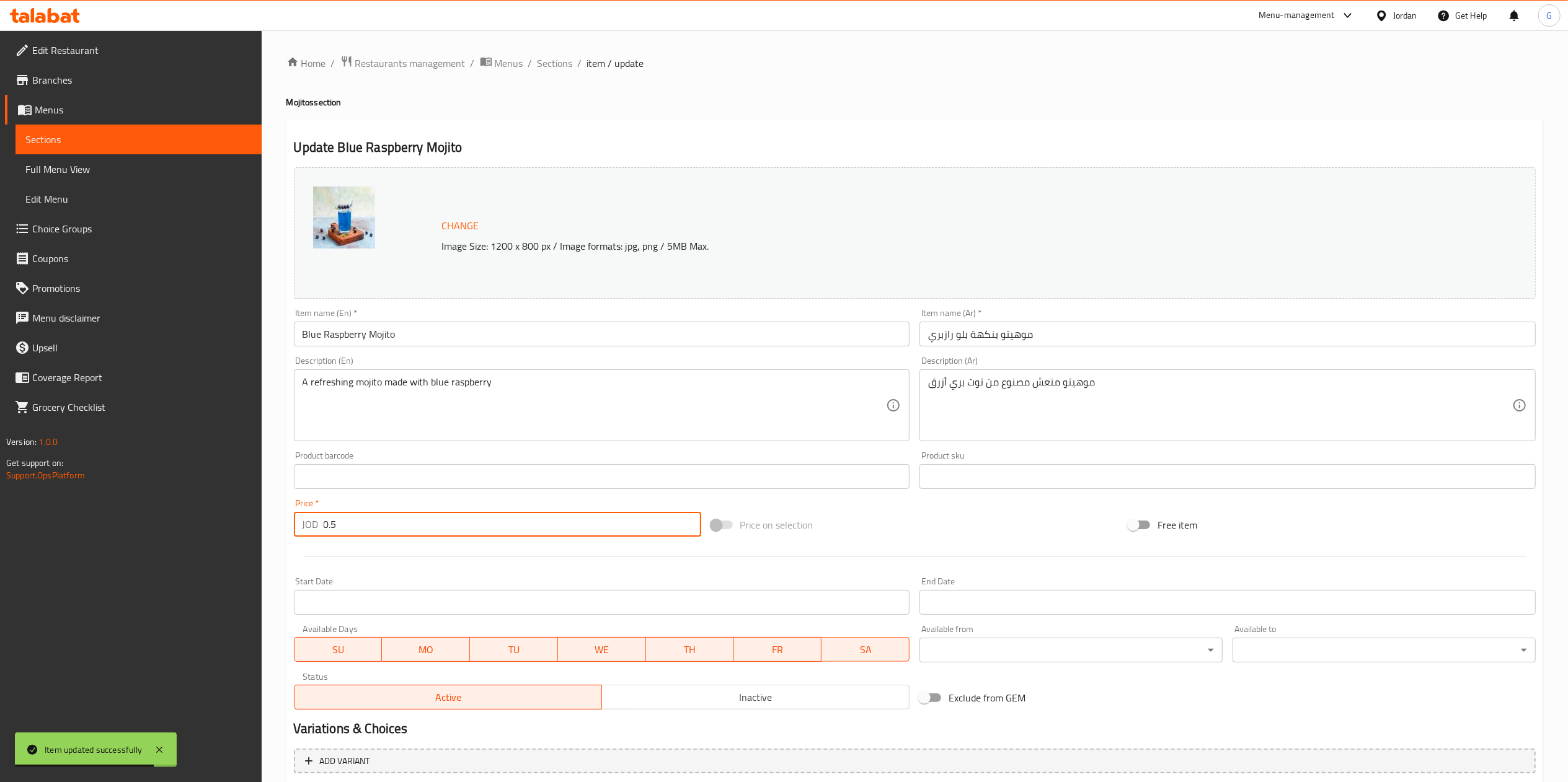
click at [474, 527] on input "0.5" at bounding box center [513, 524] width 378 height 25
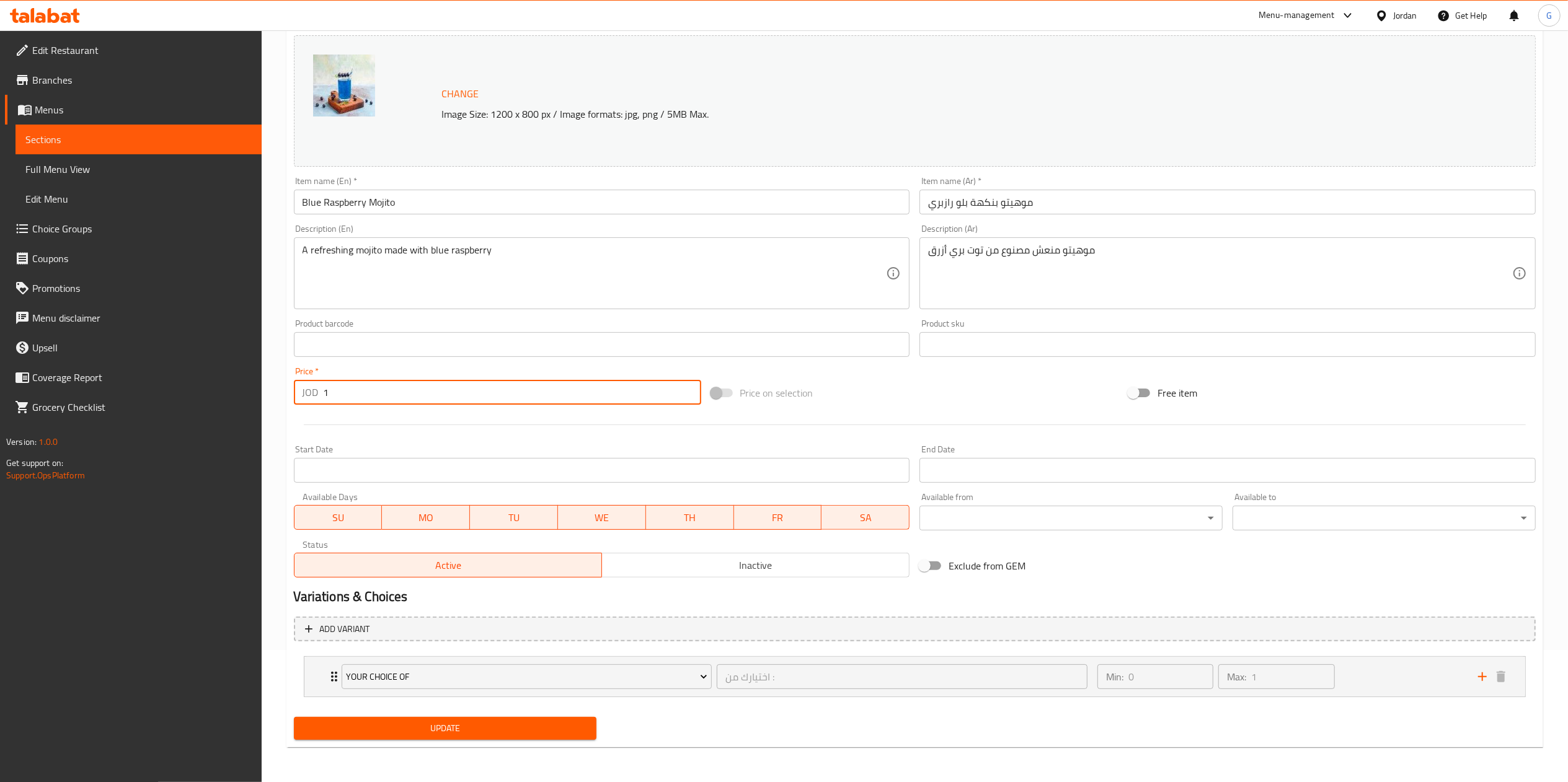
type input "1"
click at [468, 735] on span "Update" at bounding box center [445, 729] width 284 height 16
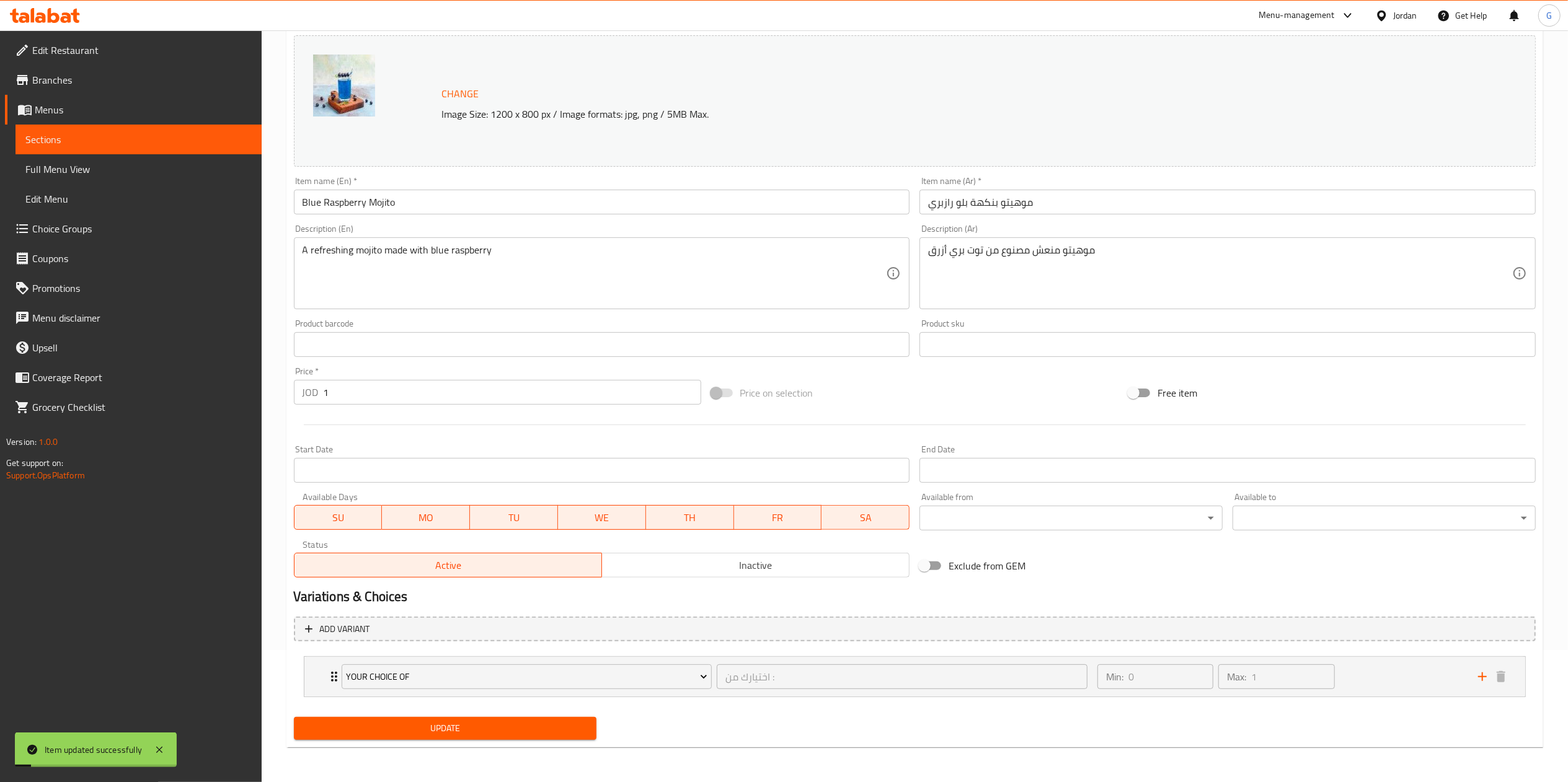
scroll to position [0, 0]
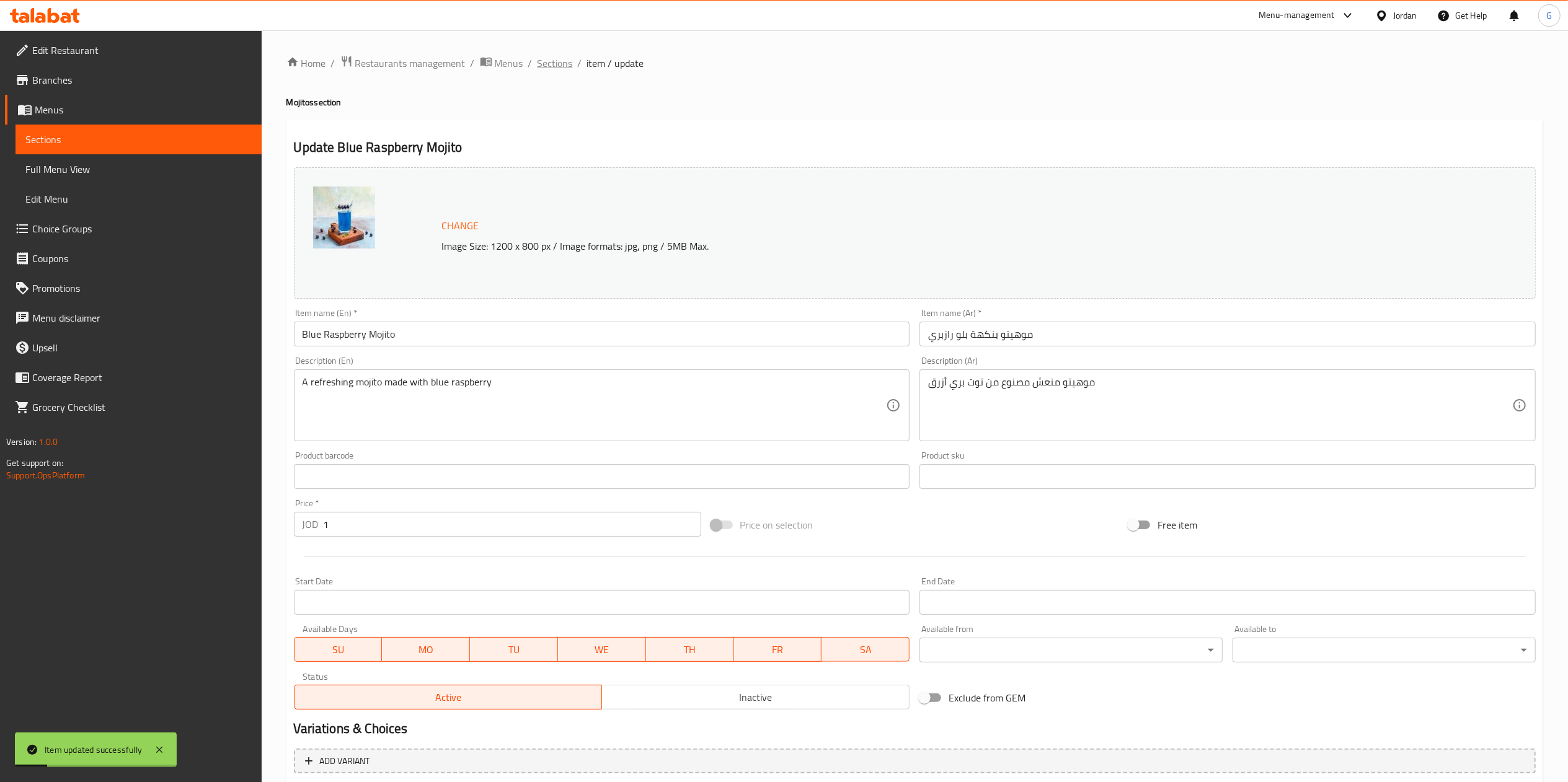
click at [558, 67] on span "Sections" at bounding box center [555, 63] width 35 height 15
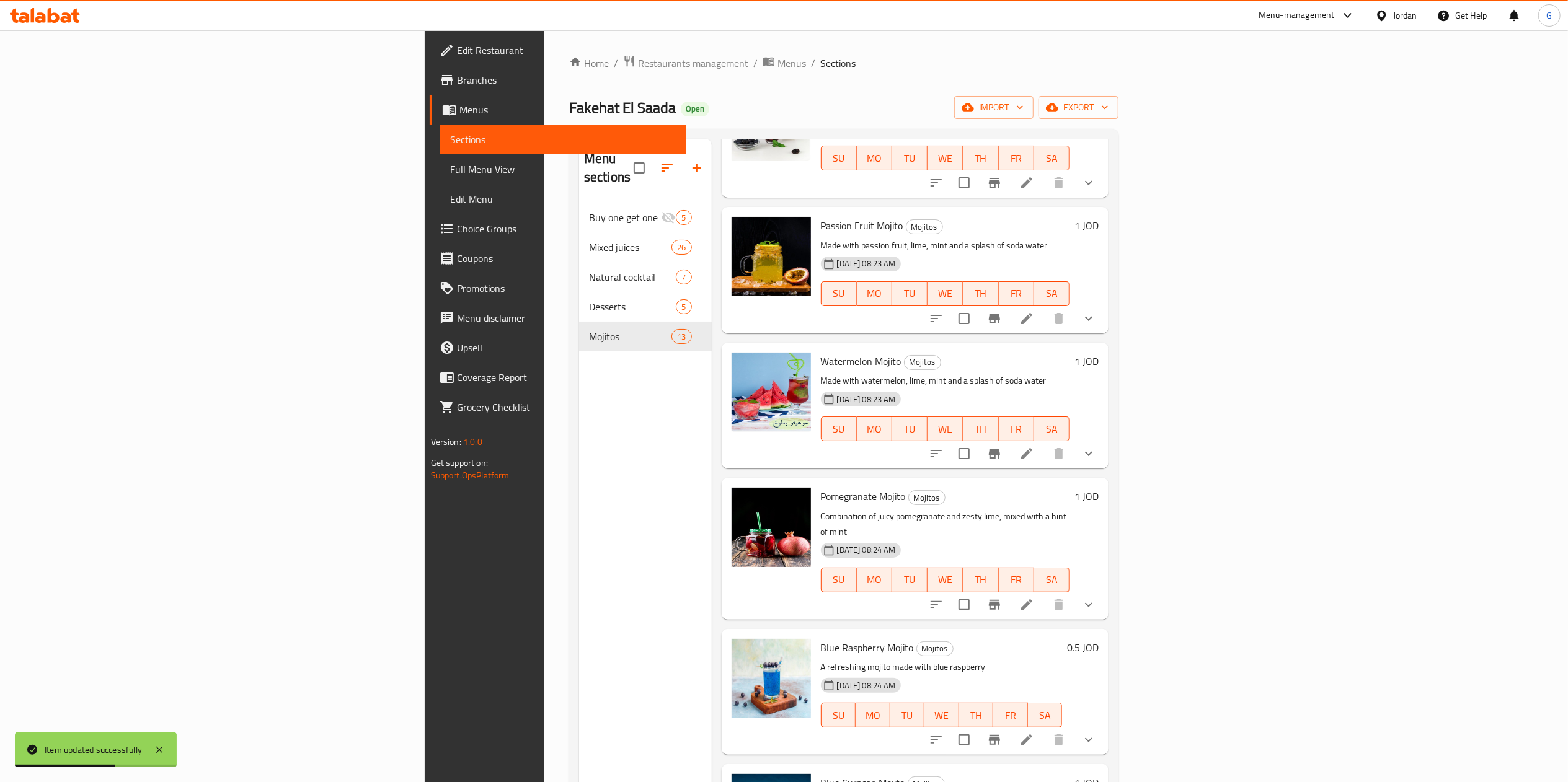
scroll to position [987, 0]
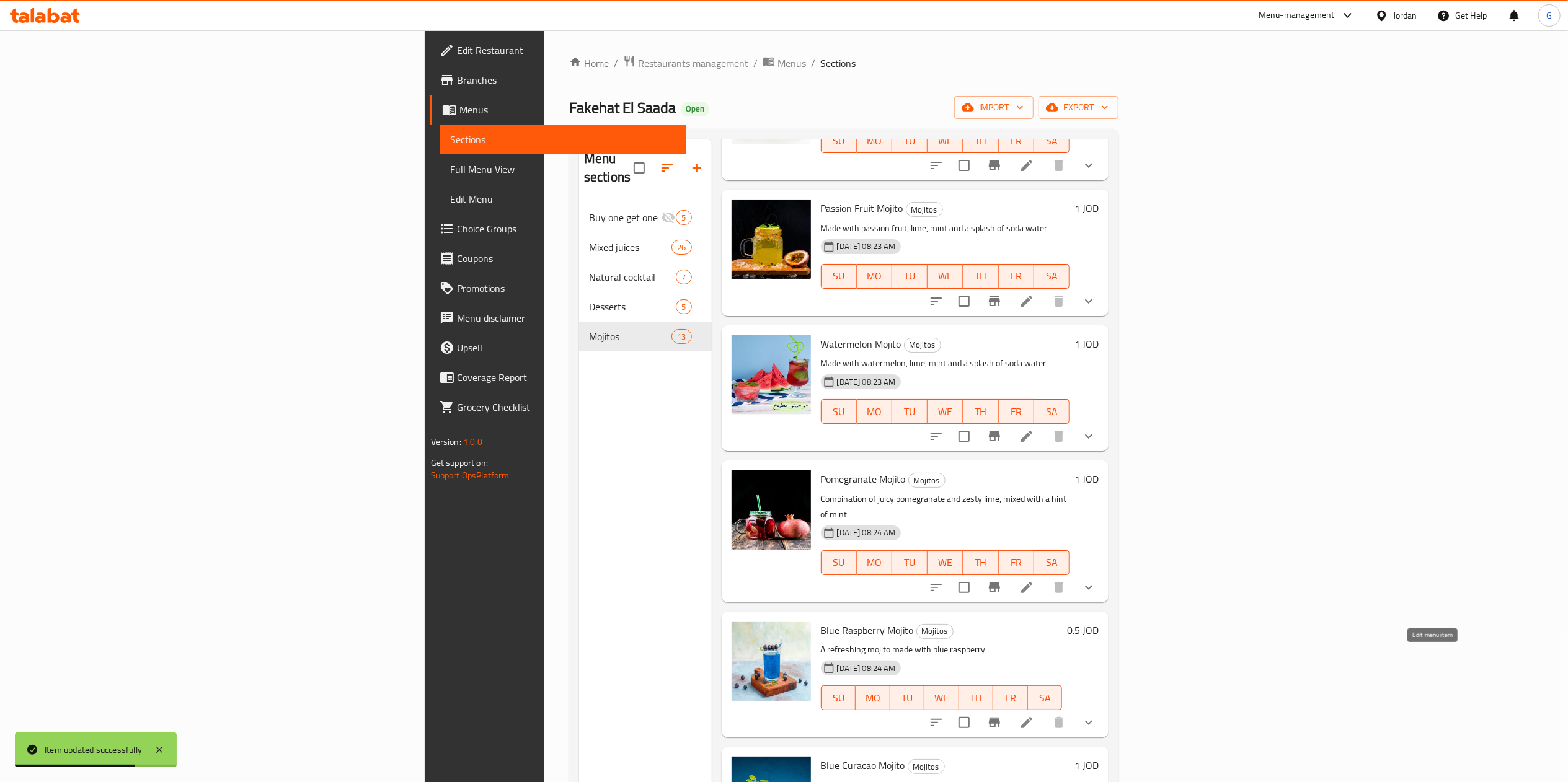
click at [1035, 715] on icon at bounding box center [1027, 723] width 15 height 15
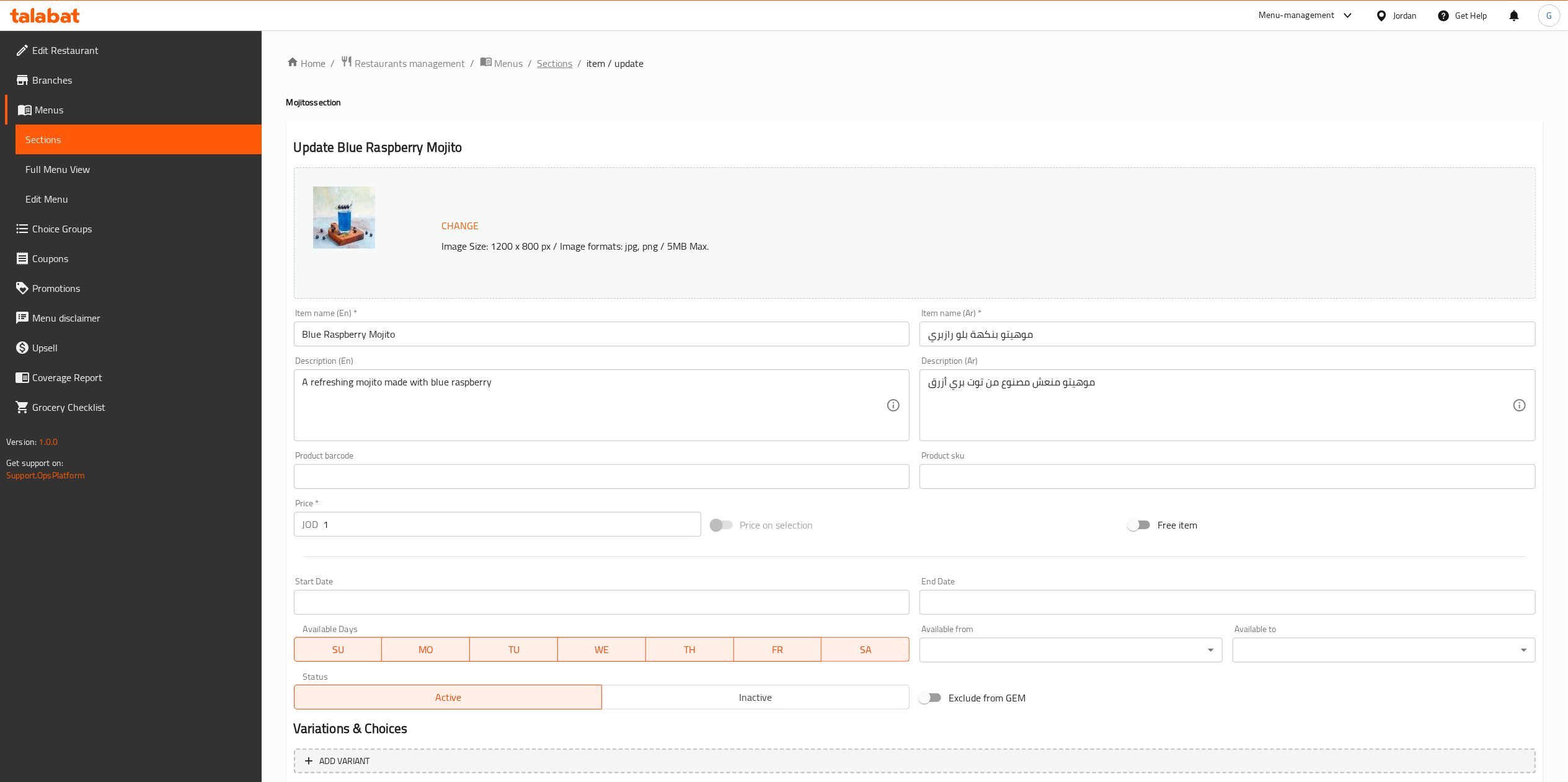
click at [561, 59] on span "Sections" at bounding box center [555, 63] width 35 height 15
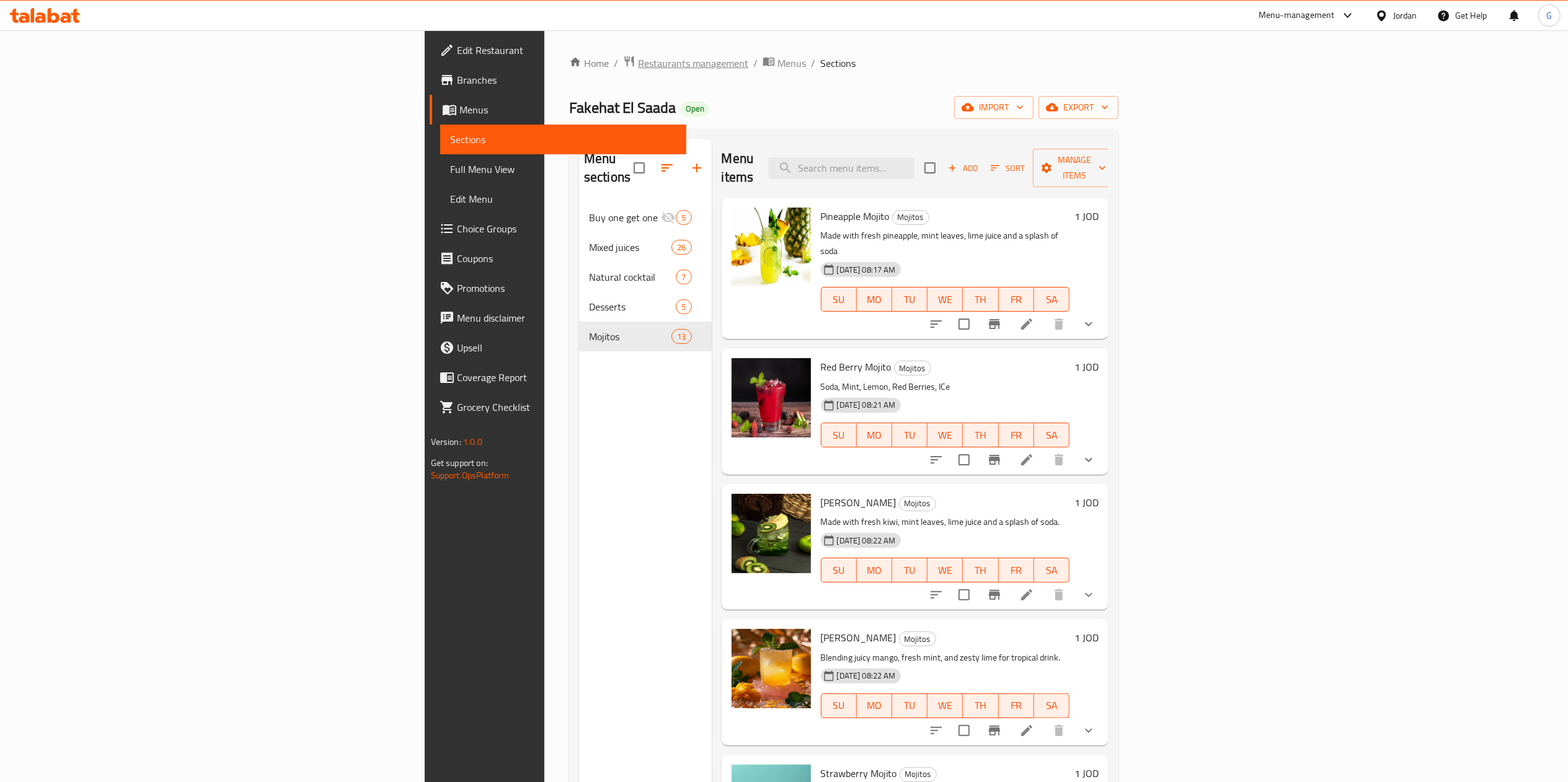
click at [639, 59] on span "Restaurants management" at bounding box center [694, 63] width 110 height 15
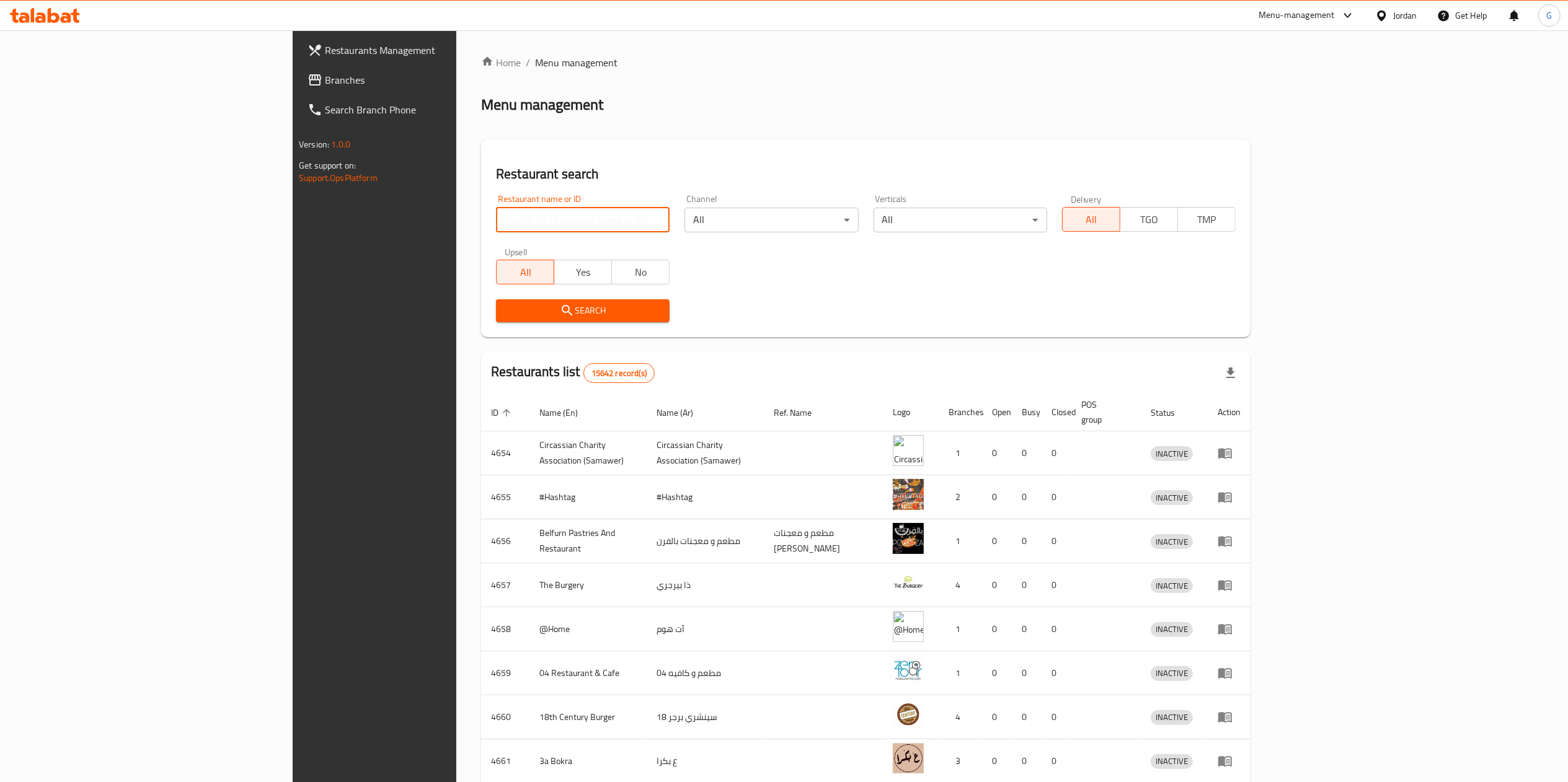
paste input "مطبخ ايليت"
click at [496, 221] on input "search" at bounding box center [583, 220] width 173 height 25
type input "مطبخ ايليت"
click button "Search" at bounding box center [583, 310] width 173 height 23
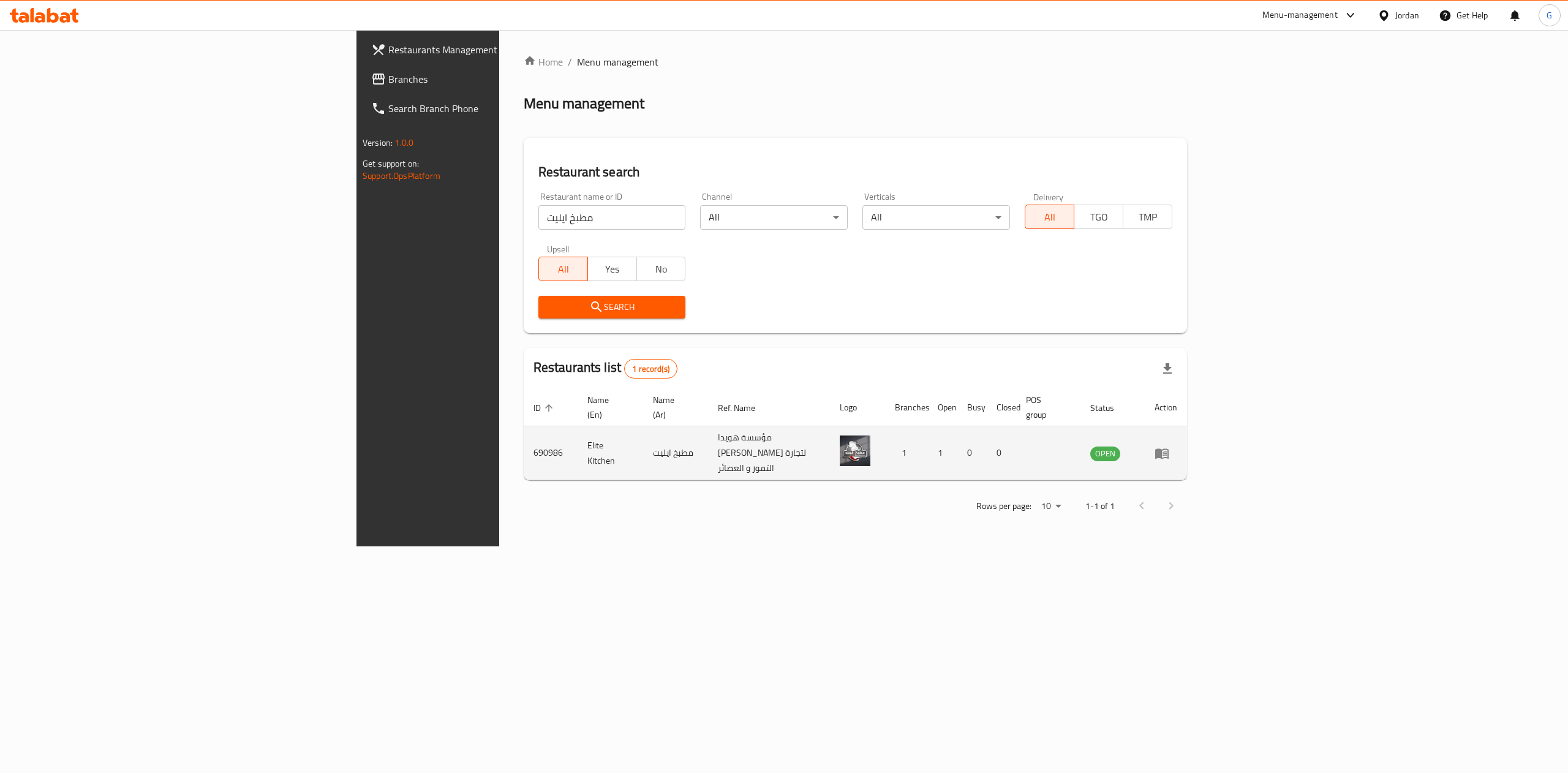
click at [523, 434] on td "690986" at bounding box center [550, 453] width 54 height 54
copy td "690986"
